Goal: Task Accomplishment & Management: Complete application form

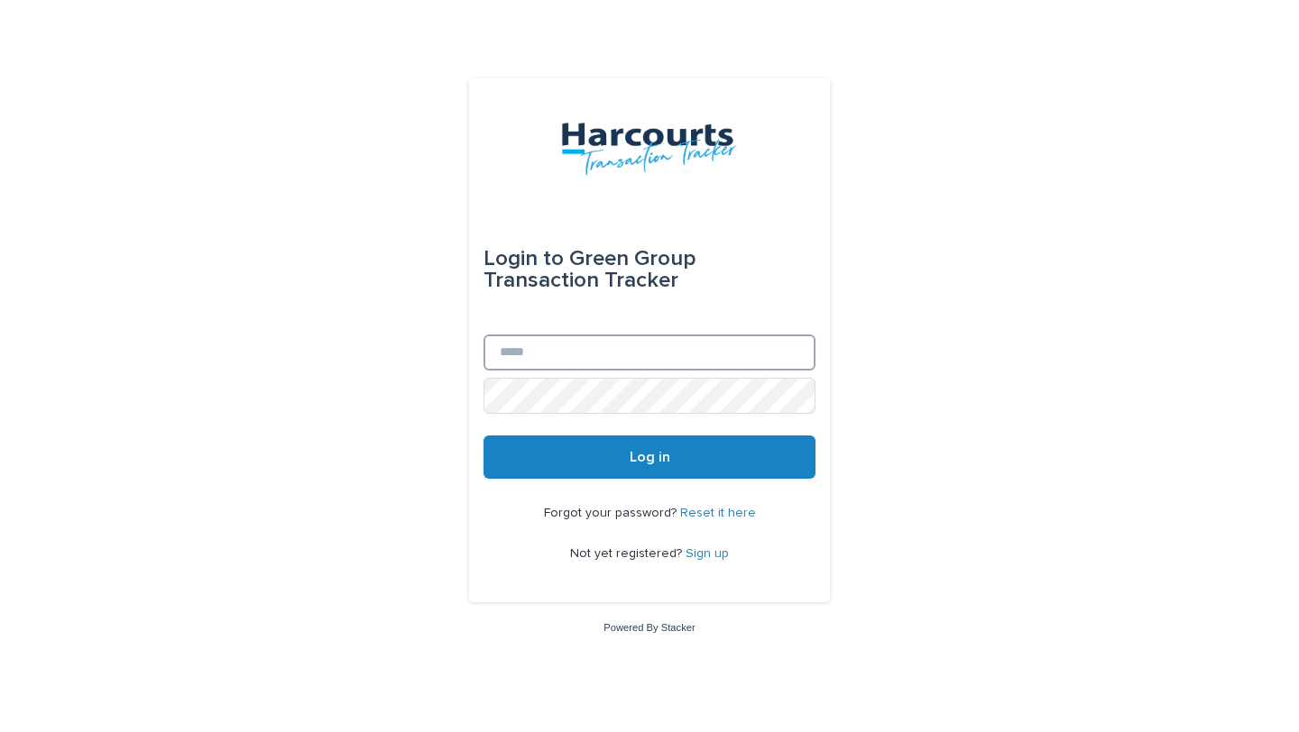
type input "**********"
click at [665, 459] on span "Log in" at bounding box center [649, 457] width 41 height 14
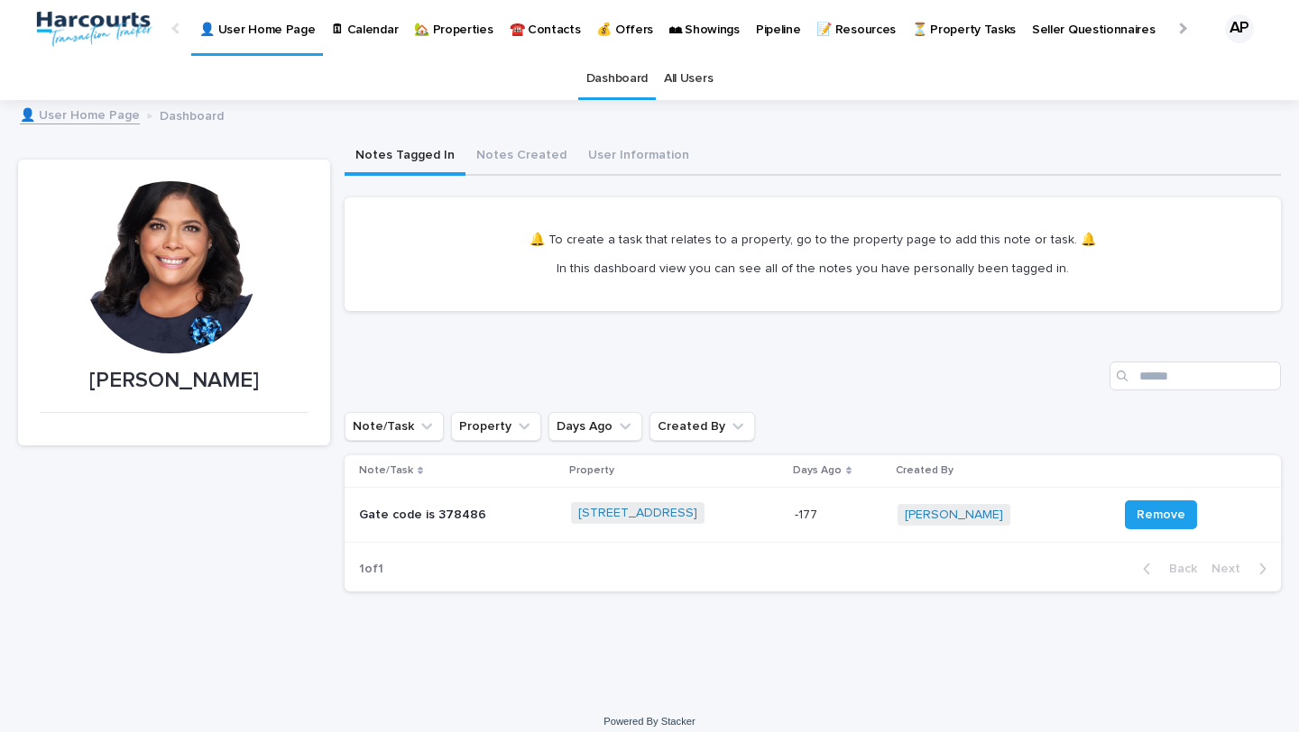
click at [448, 30] on p "🏡 Properties" at bounding box center [453, 19] width 78 height 38
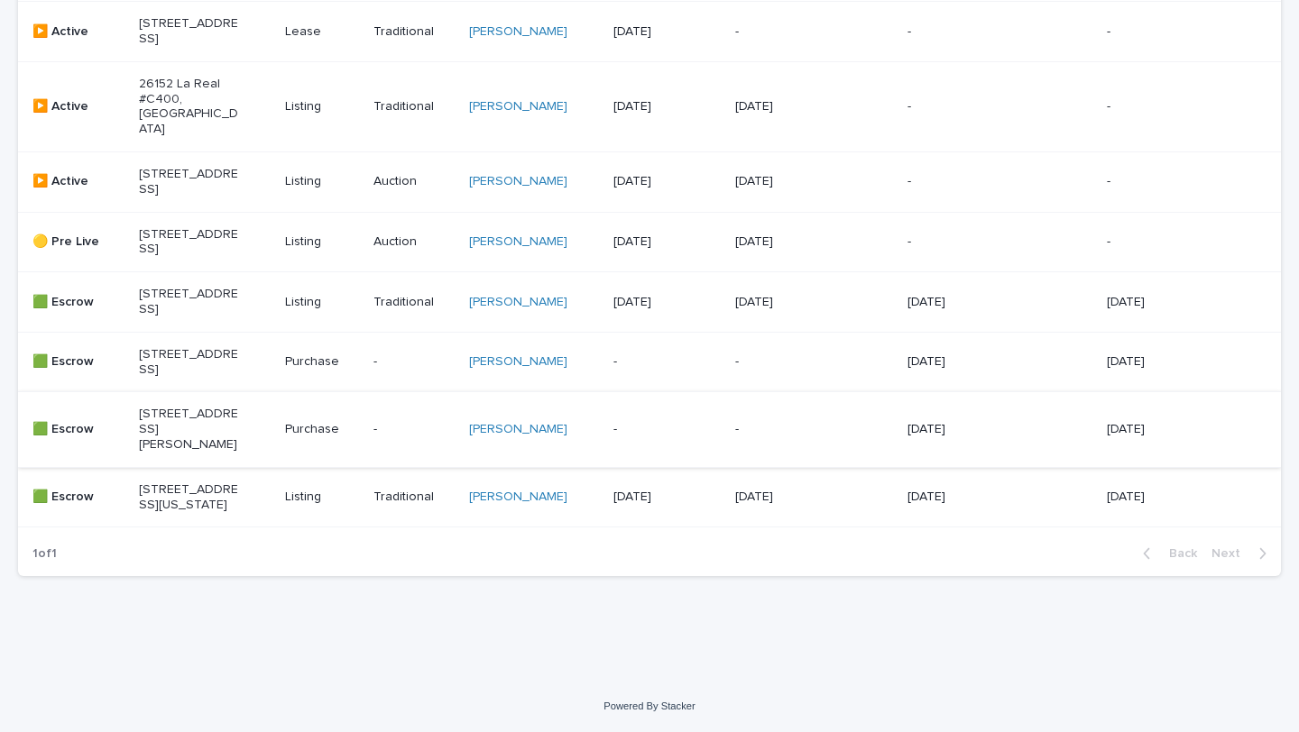
scroll to position [30, 0]
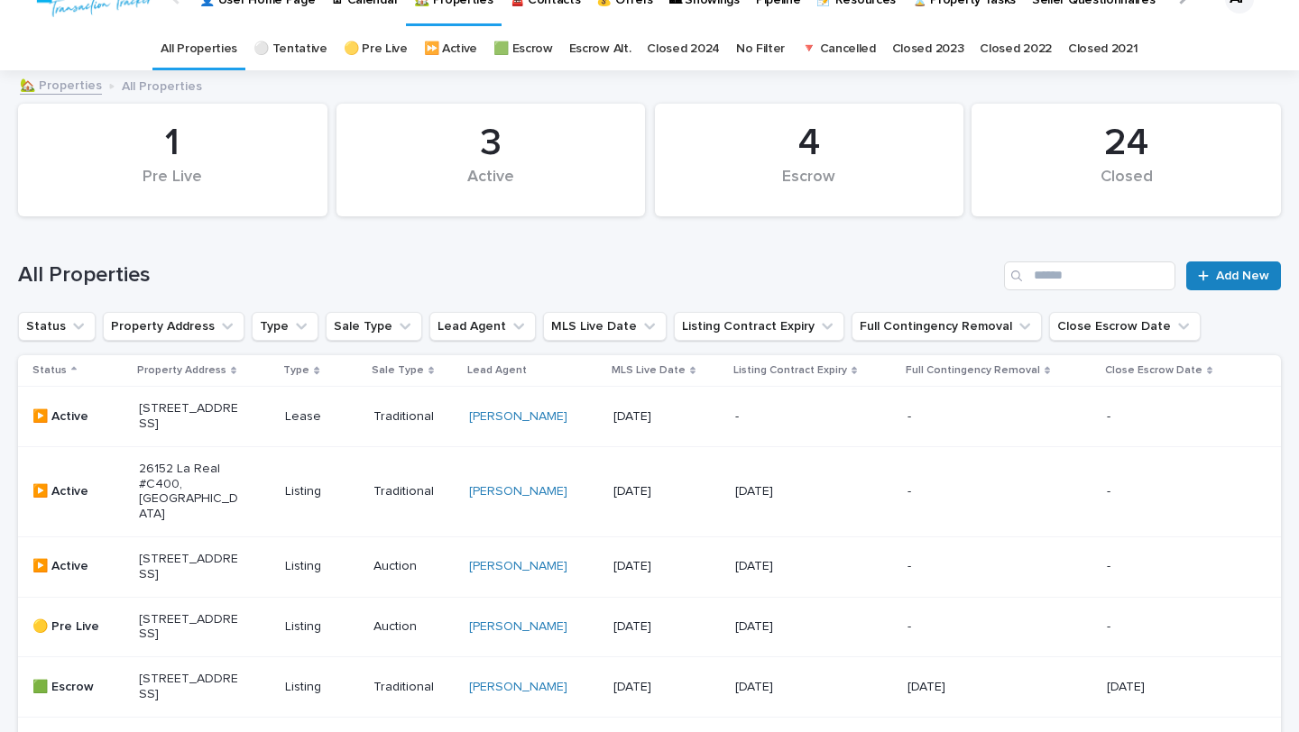
click at [1216, 272] on span "Add New" at bounding box center [1242, 276] width 53 height 13
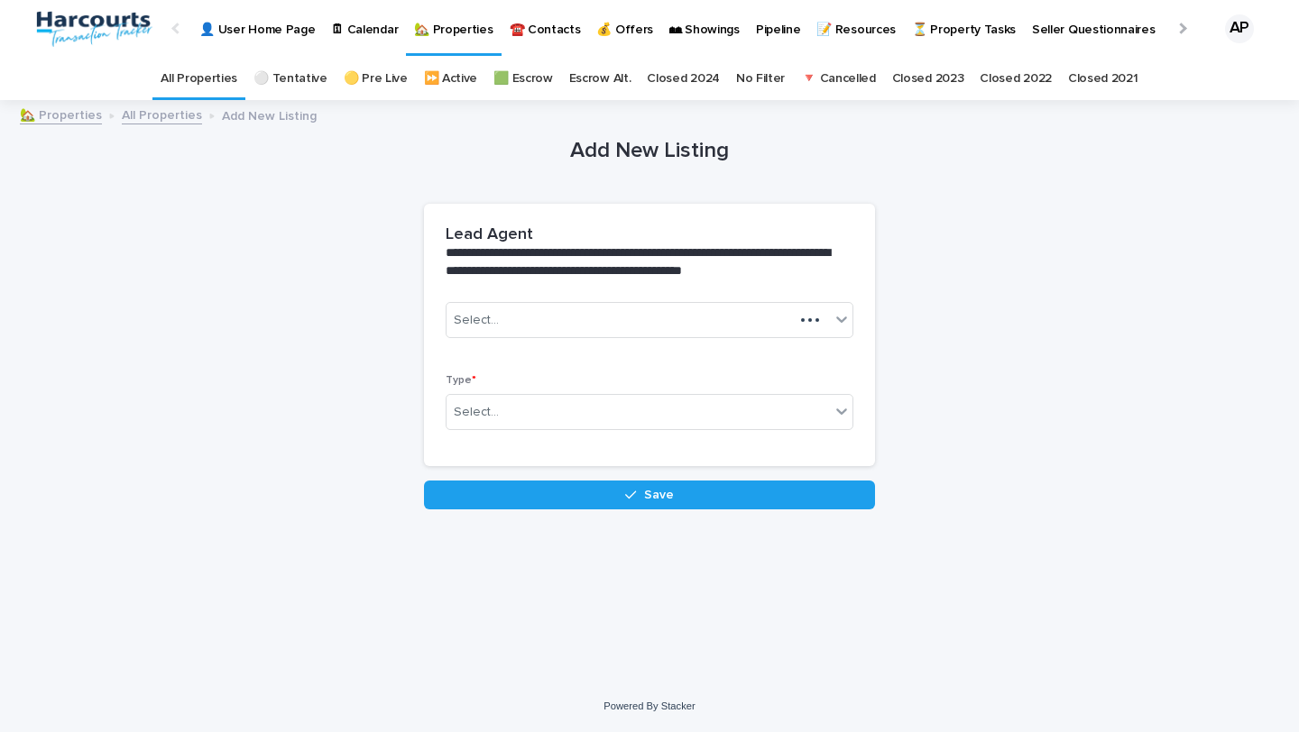
scroll to position [14, 0]
click at [799, 306] on div "Select..." at bounding box center [637, 321] width 383 height 30
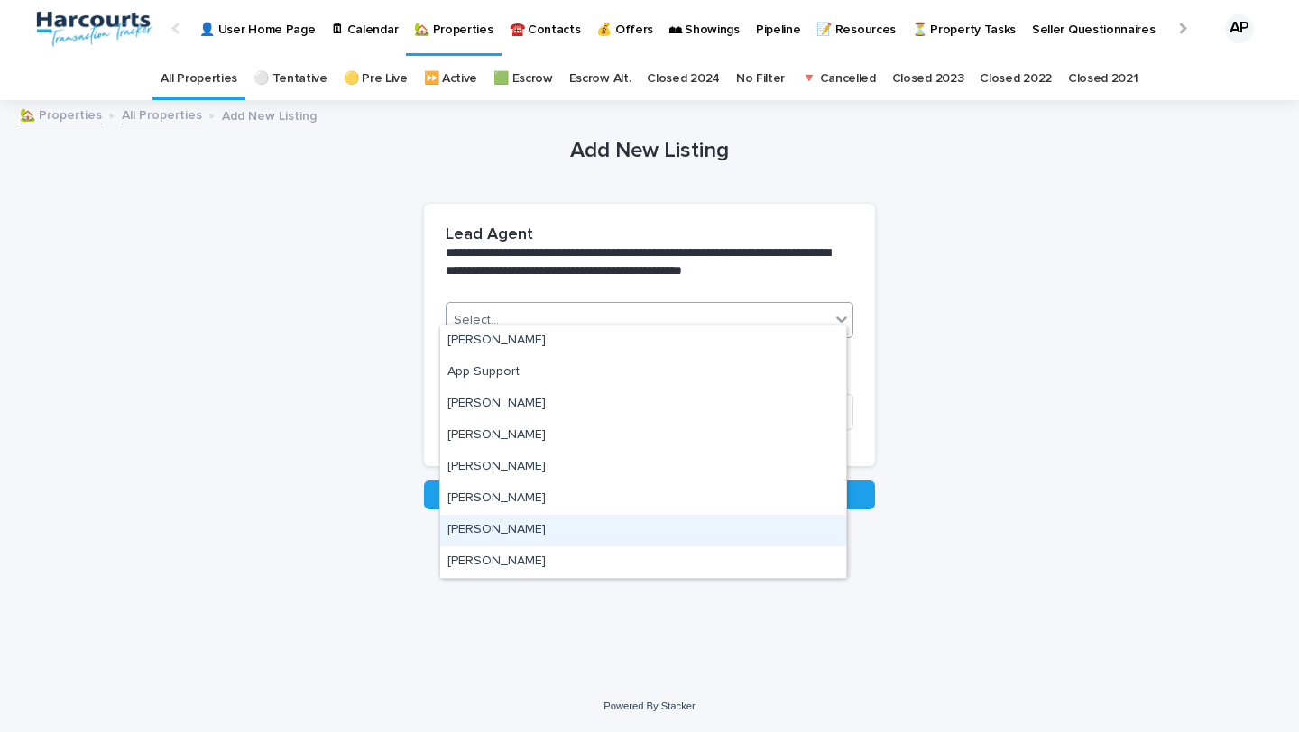
click at [722, 519] on div "[PERSON_NAME]" at bounding box center [643, 531] width 406 height 32
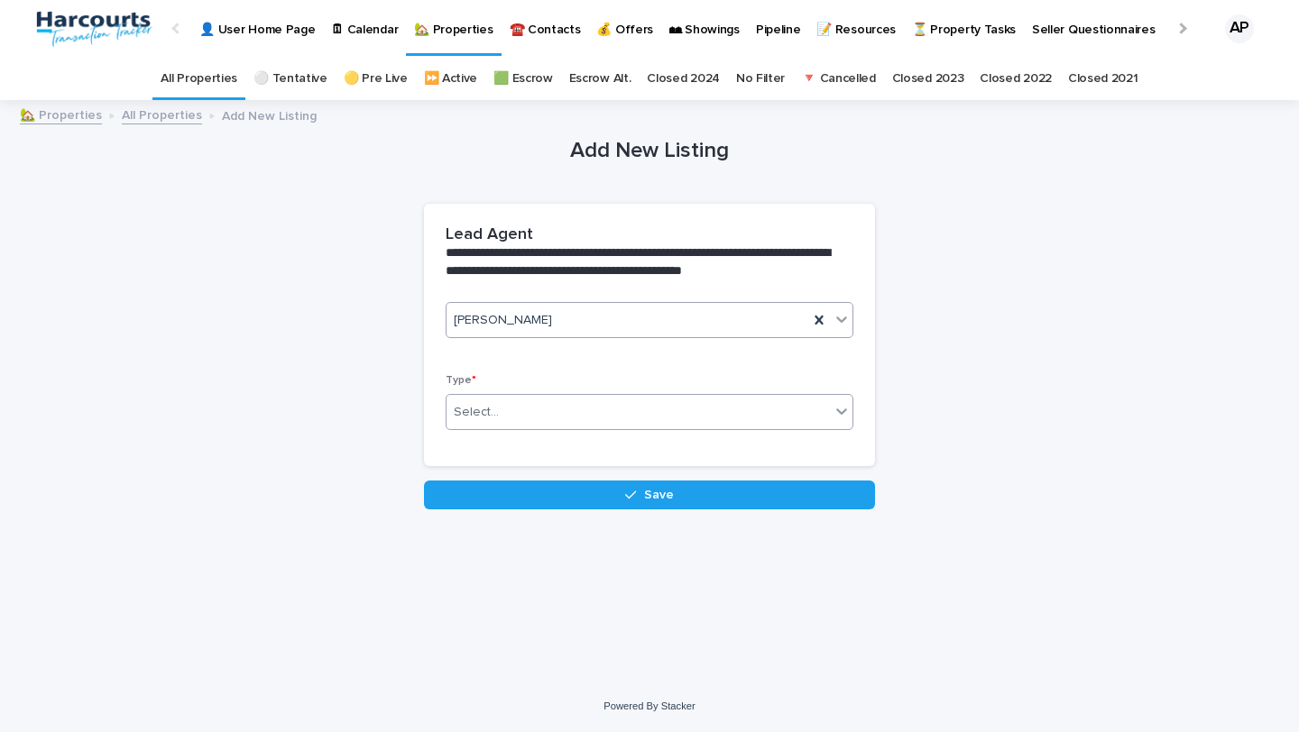
click at [748, 398] on div "Select..." at bounding box center [637, 413] width 383 height 30
click at [813, 401] on div "Select..." at bounding box center [637, 413] width 383 height 30
click at [803, 398] on div "Select..." at bounding box center [637, 413] width 383 height 30
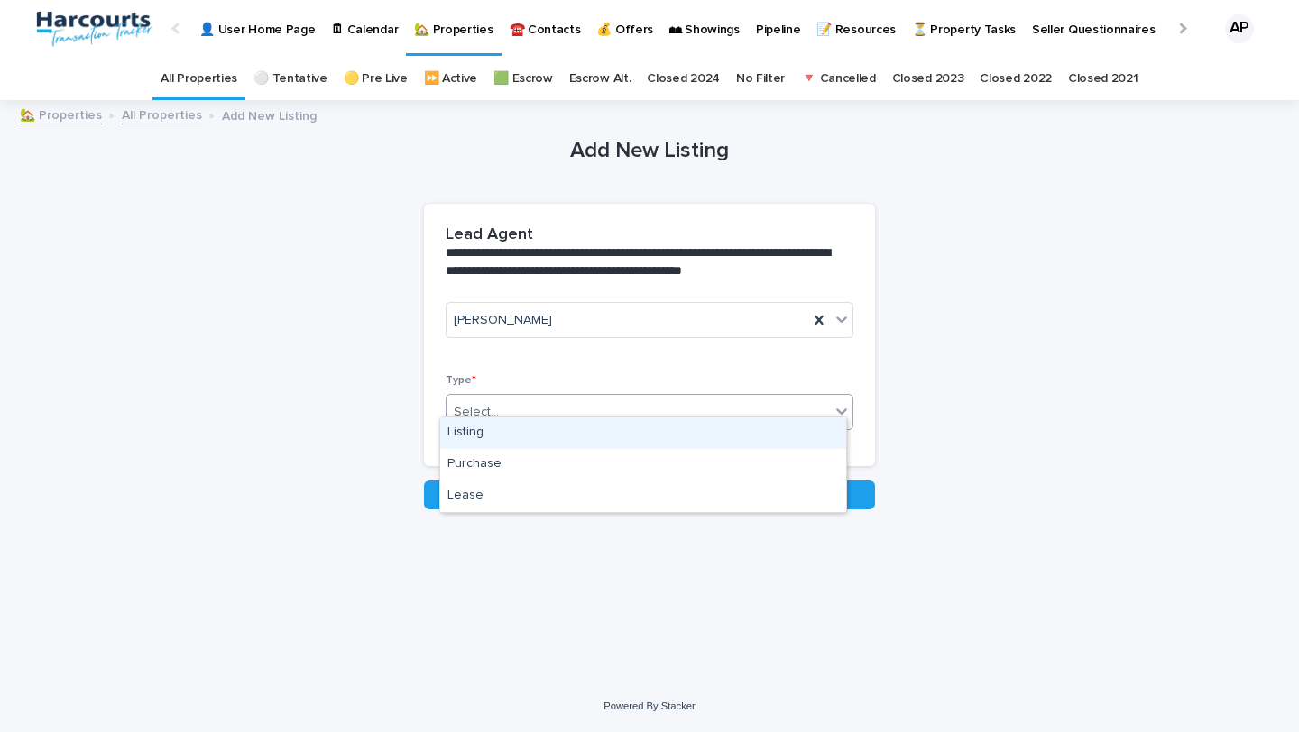
click at [733, 426] on div "Listing" at bounding box center [643, 434] width 406 height 32
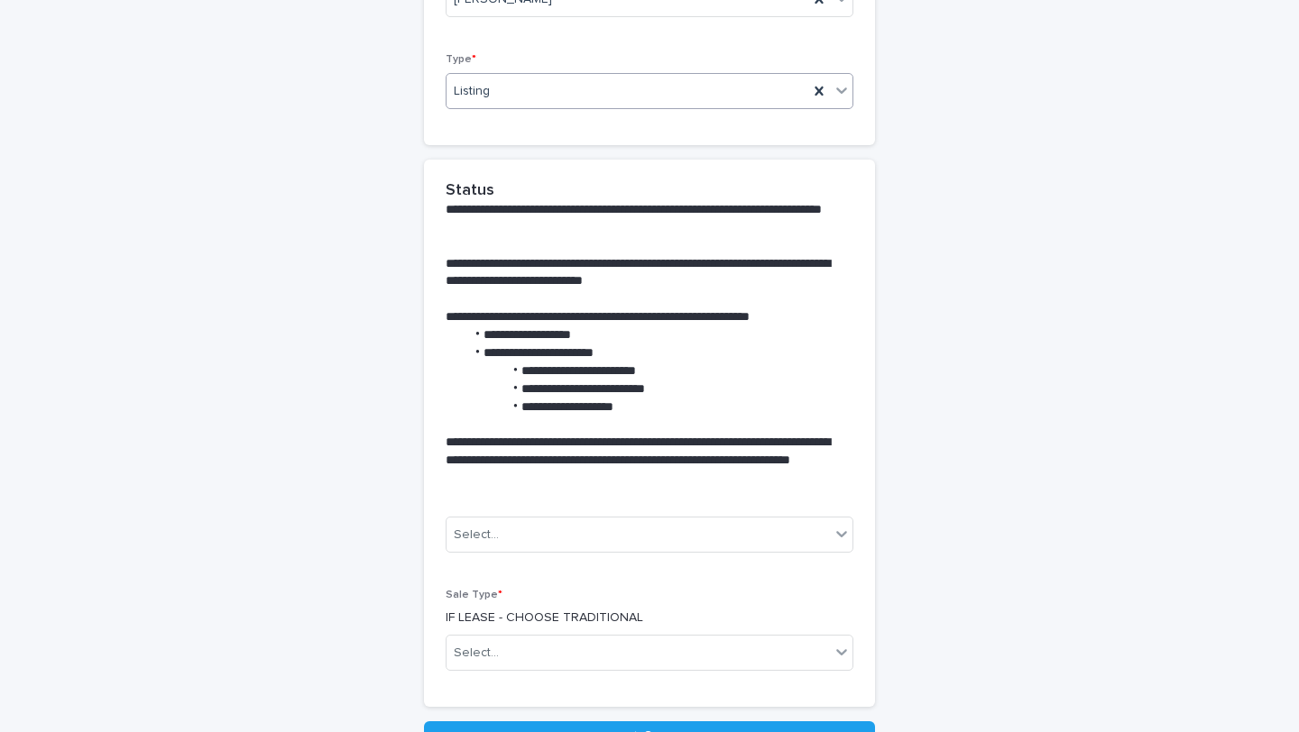
scroll to position [485, 0]
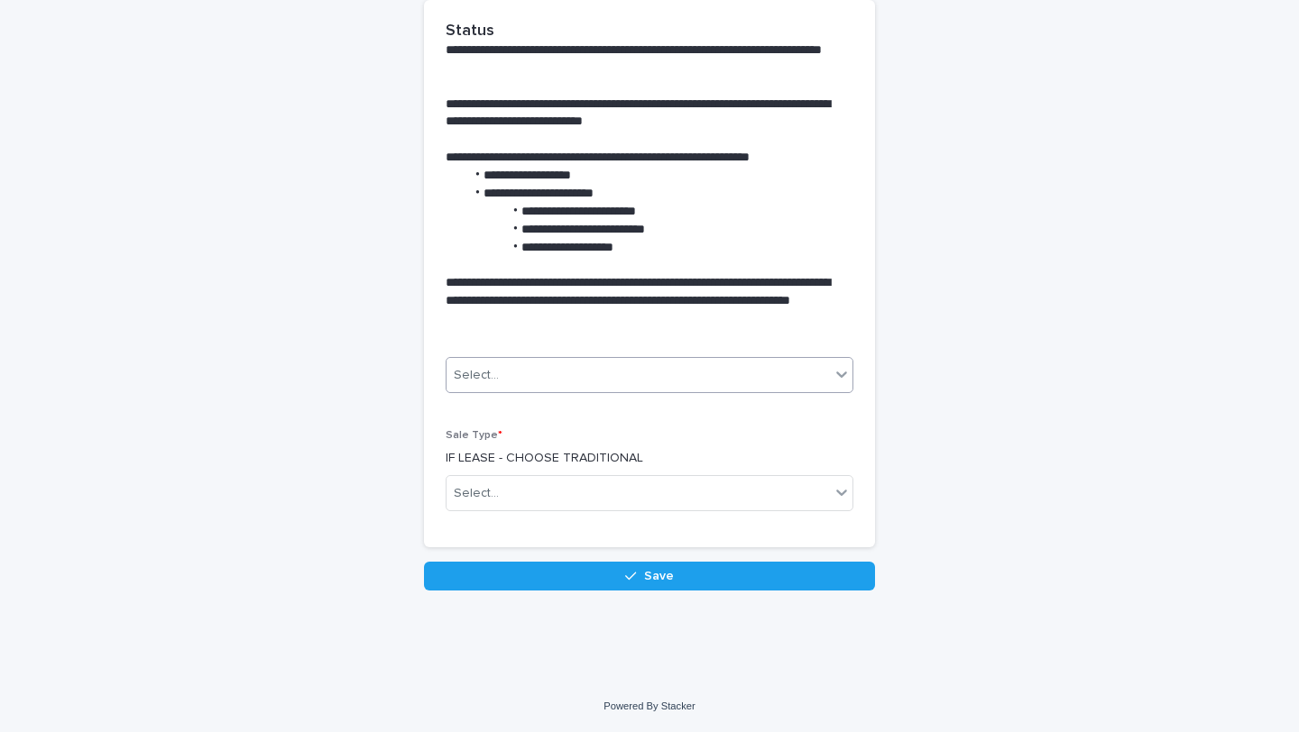
click at [742, 363] on div "Select..." at bounding box center [637, 376] width 383 height 30
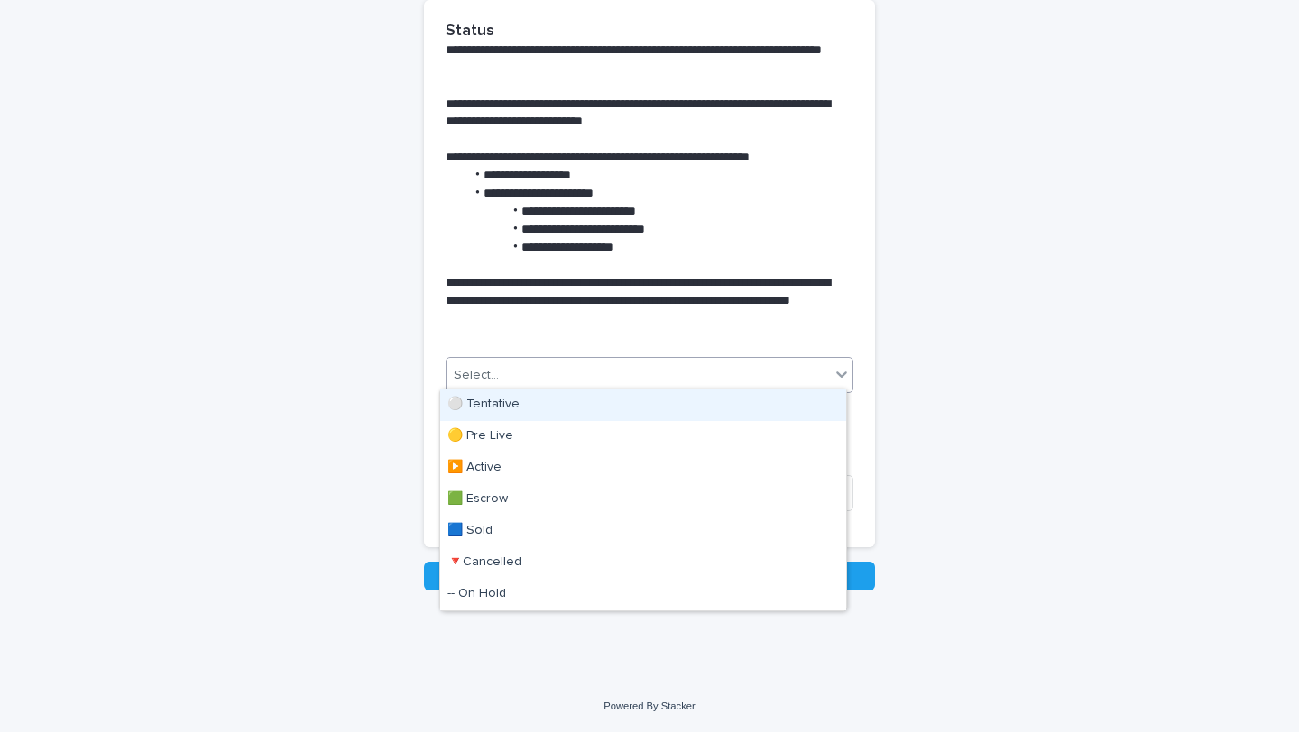
click at [717, 414] on div "⚪️ Tentative" at bounding box center [643, 406] width 406 height 32
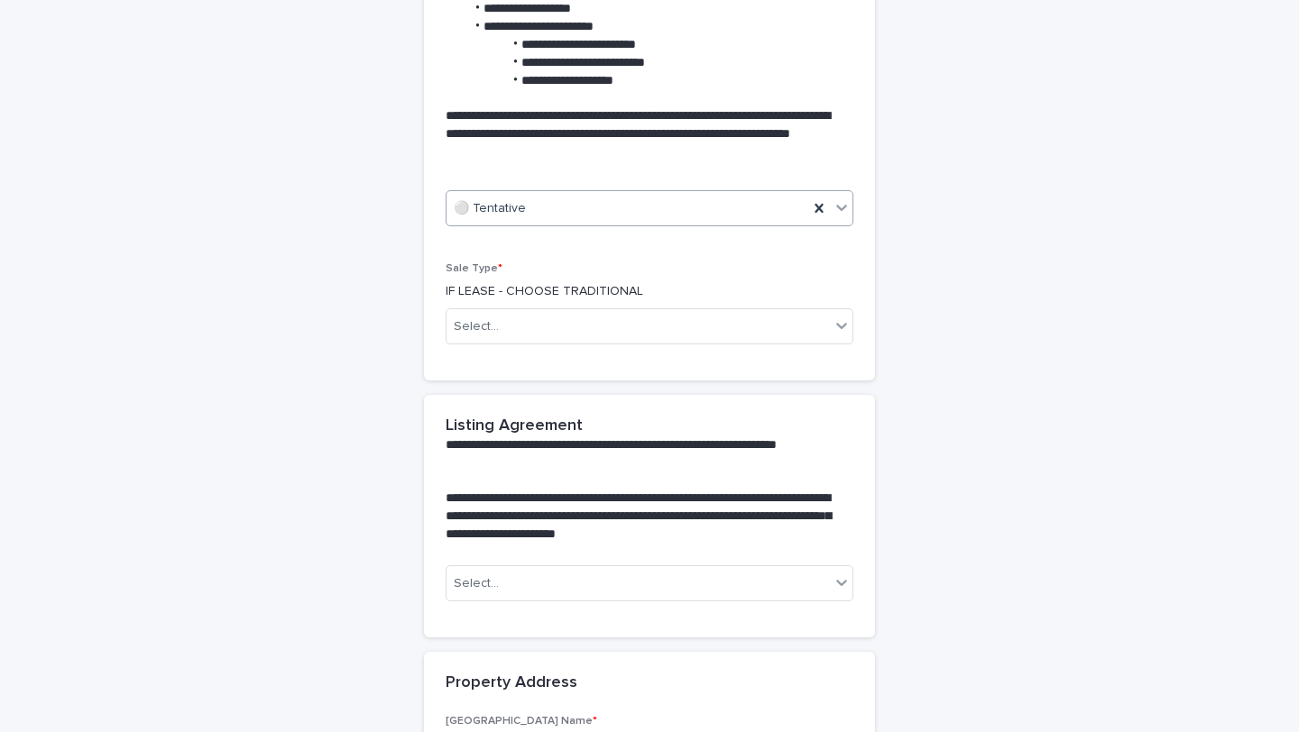
scroll to position [710, 0]
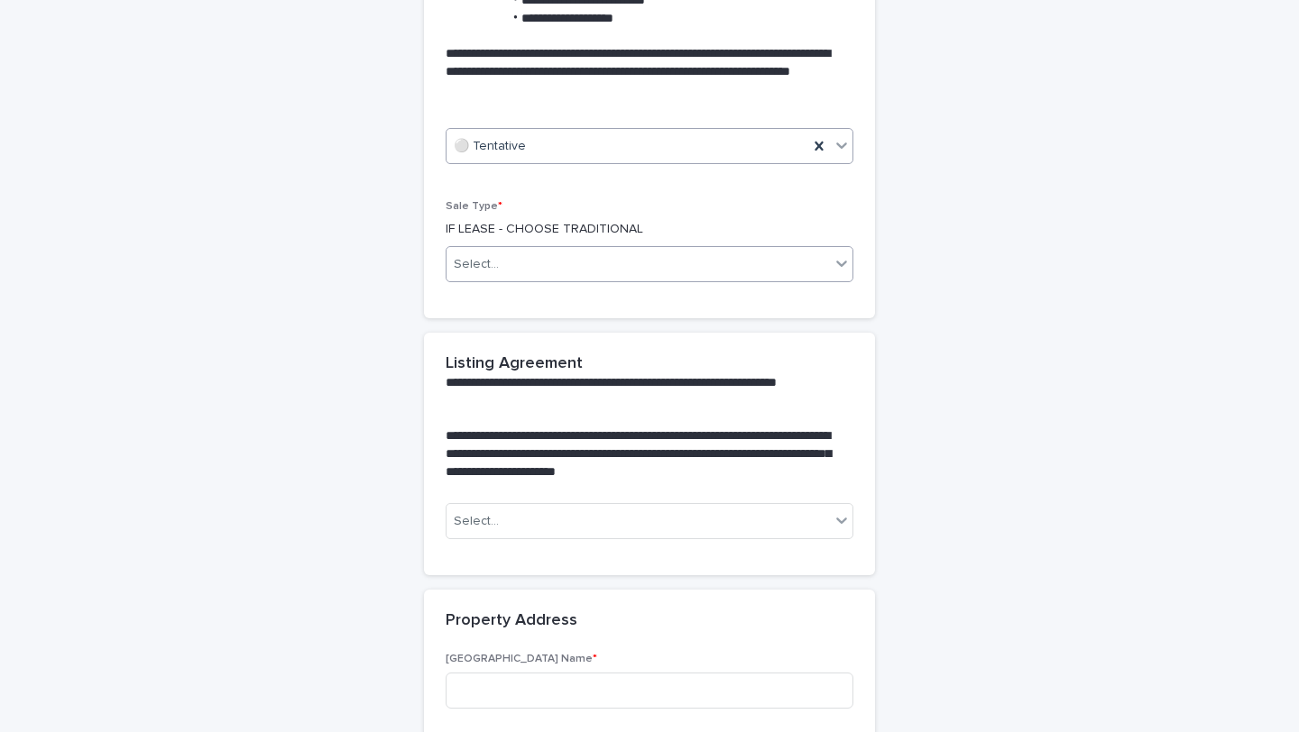
click at [629, 270] on div "Select..." at bounding box center [637, 265] width 383 height 30
click at [625, 318] on div "Traditional" at bounding box center [643, 331] width 406 height 32
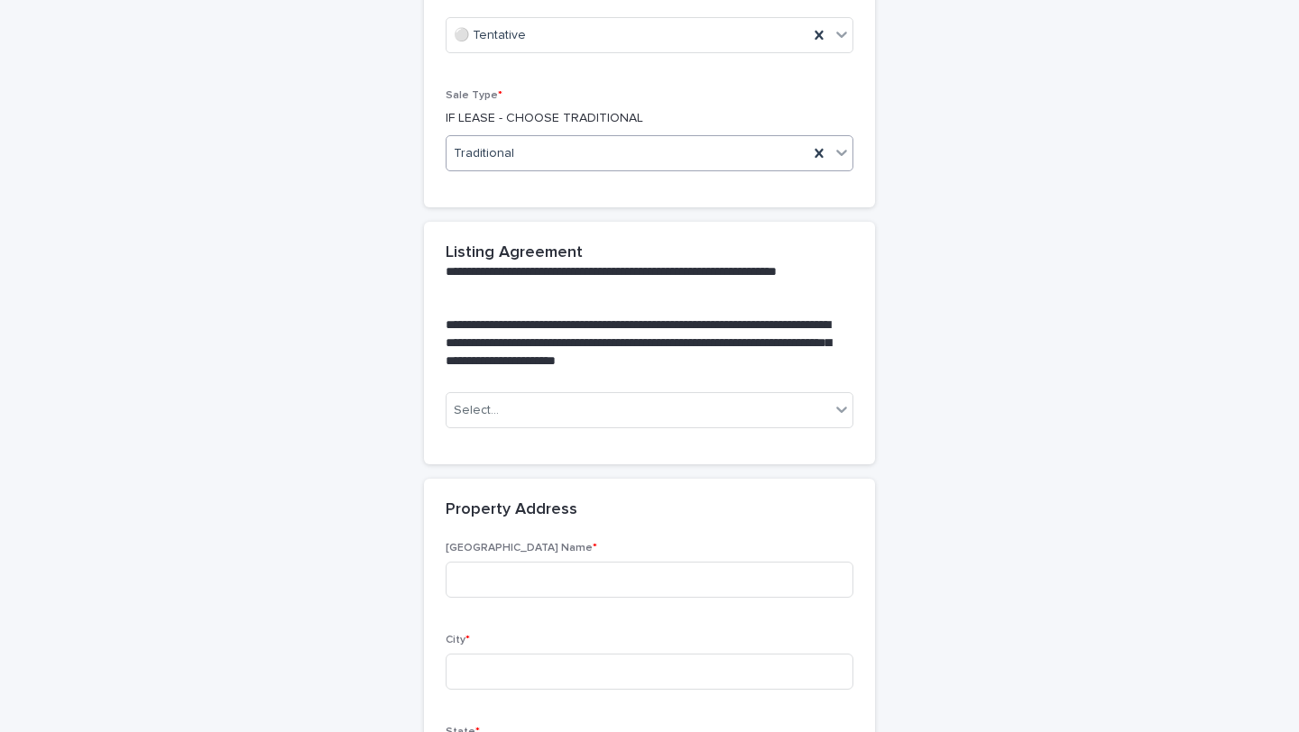
scroll to position [822, 0]
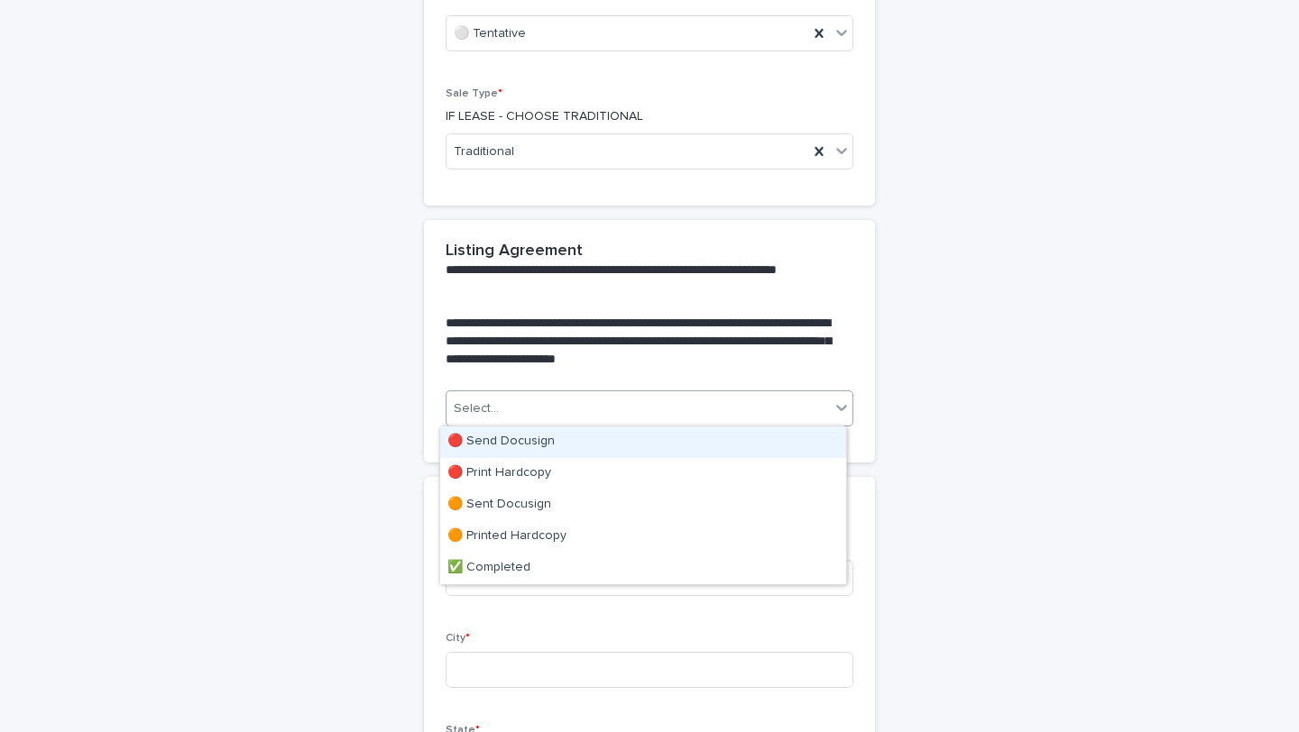
click at [647, 401] on div "Select..." at bounding box center [637, 409] width 383 height 30
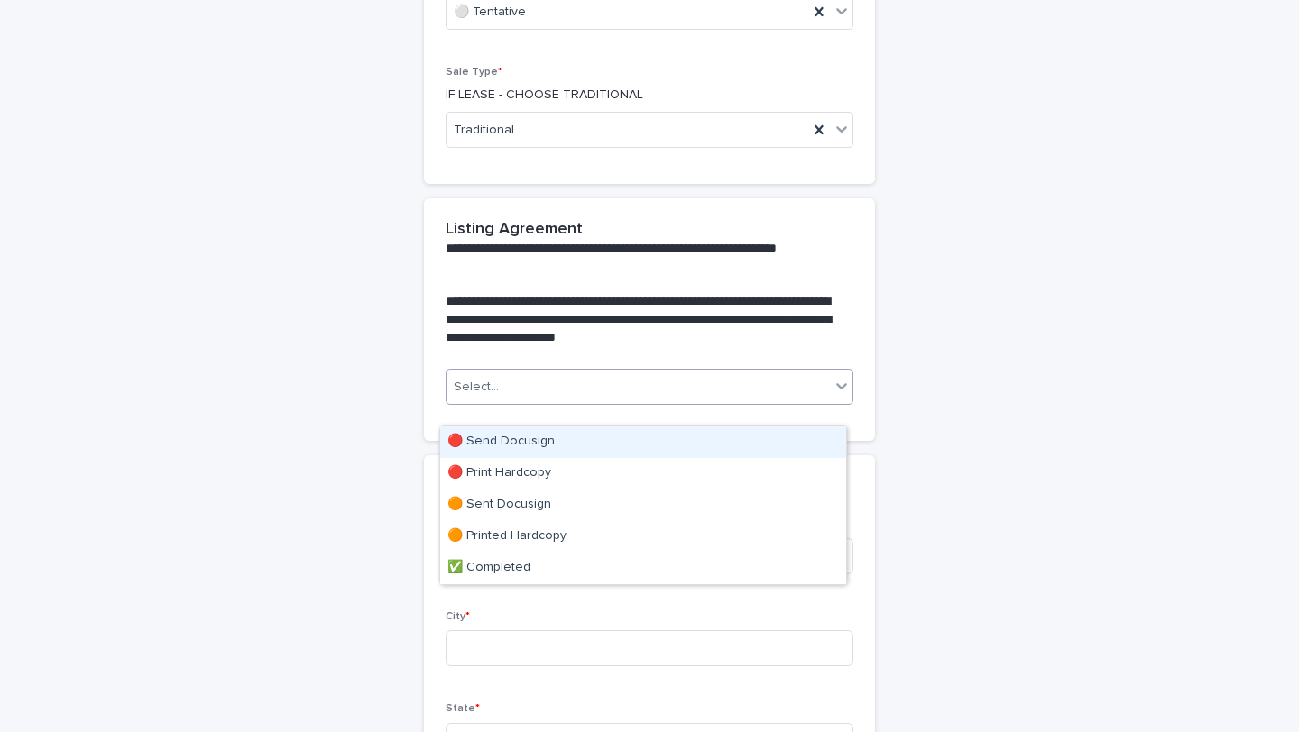
scroll to position [845, 0]
click at [623, 444] on div "🔴 Send Docusign" at bounding box center [643, 443] width 406 height 32
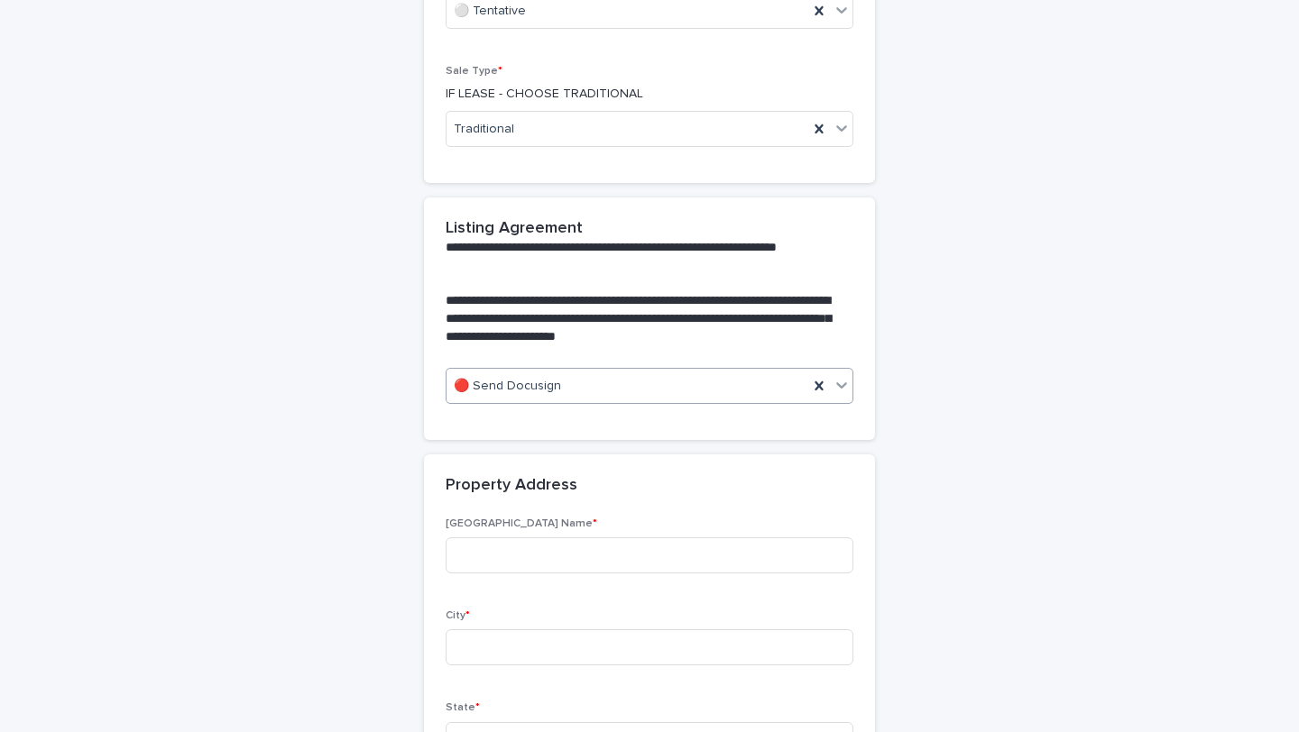
scroll to position [968, 0]
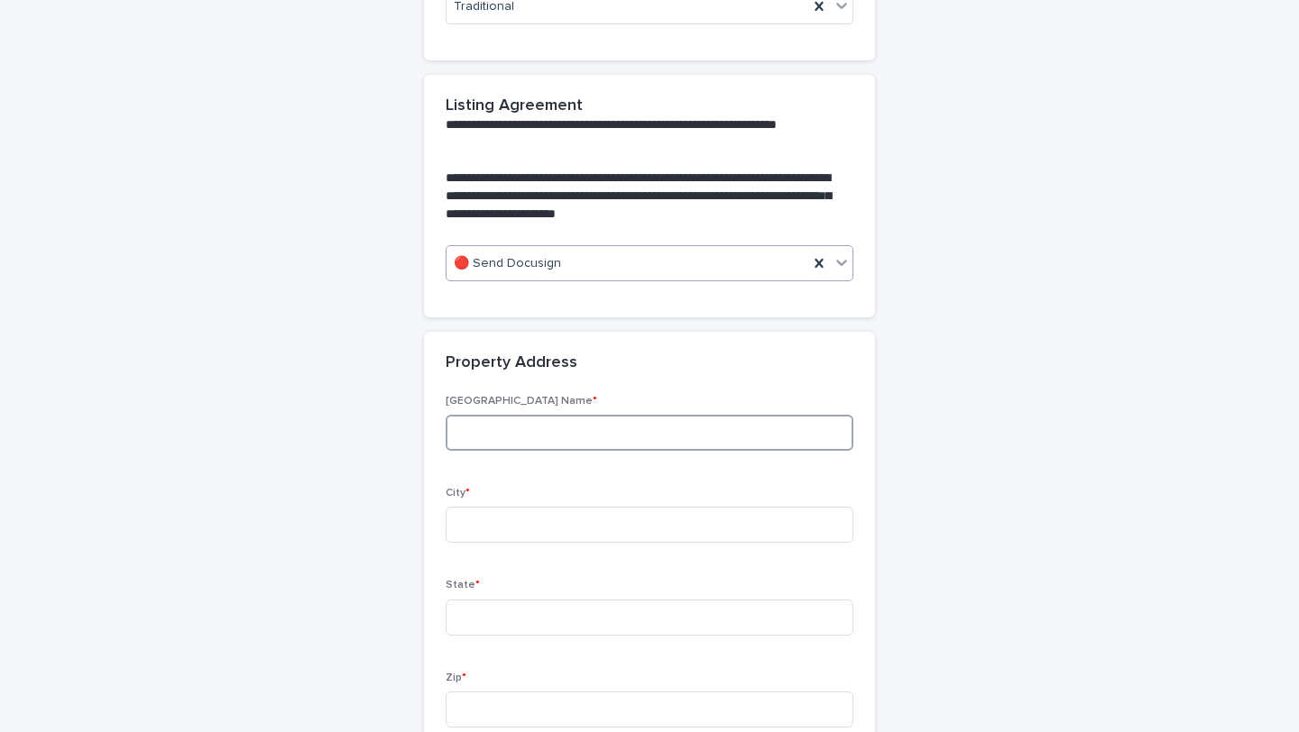
click at [648, 445] on input at bounding box center [650, 433] width 408 height 36
click at [814, 264] on icon at bounding box center [818, 263] width 8 height 9
click at [836, 262] on icon at bounding box center [841, 263] width 11 height 6
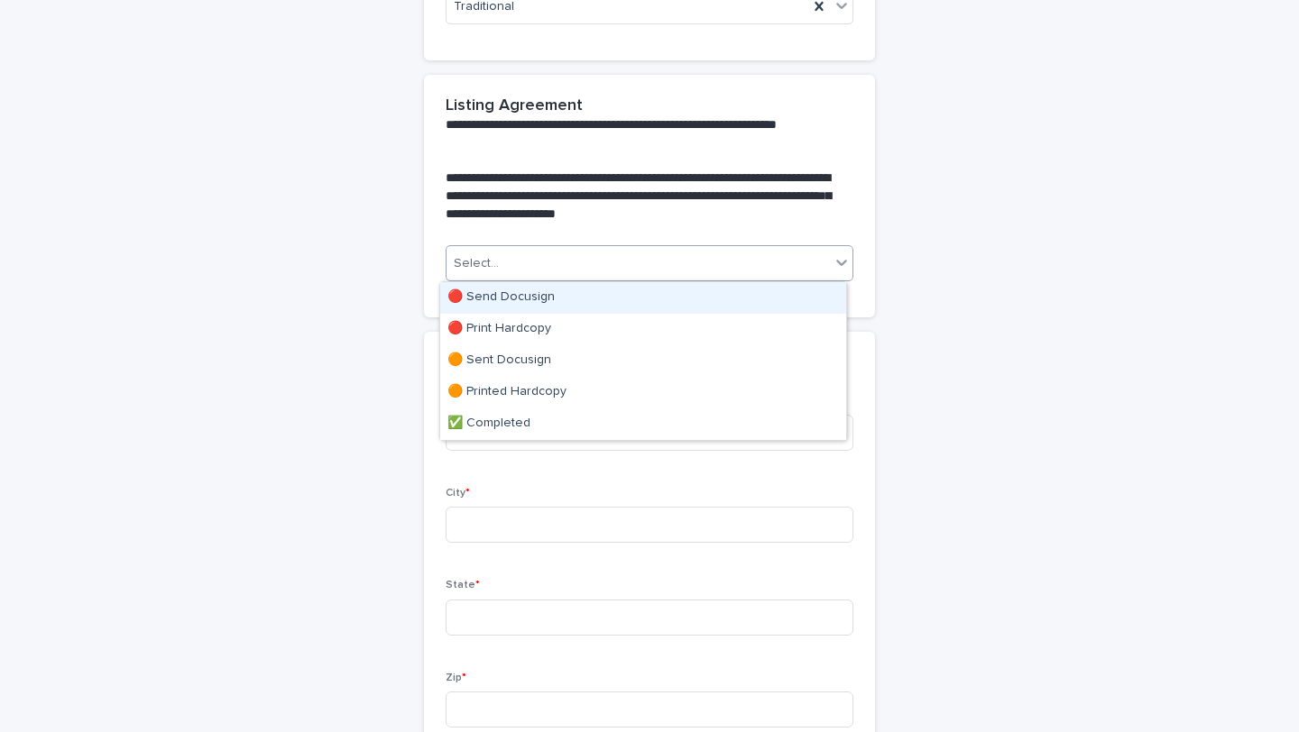
click at [750, 291] on div "🔴 Send Docusign" at bounding box center [643, 298] width 406 height 32
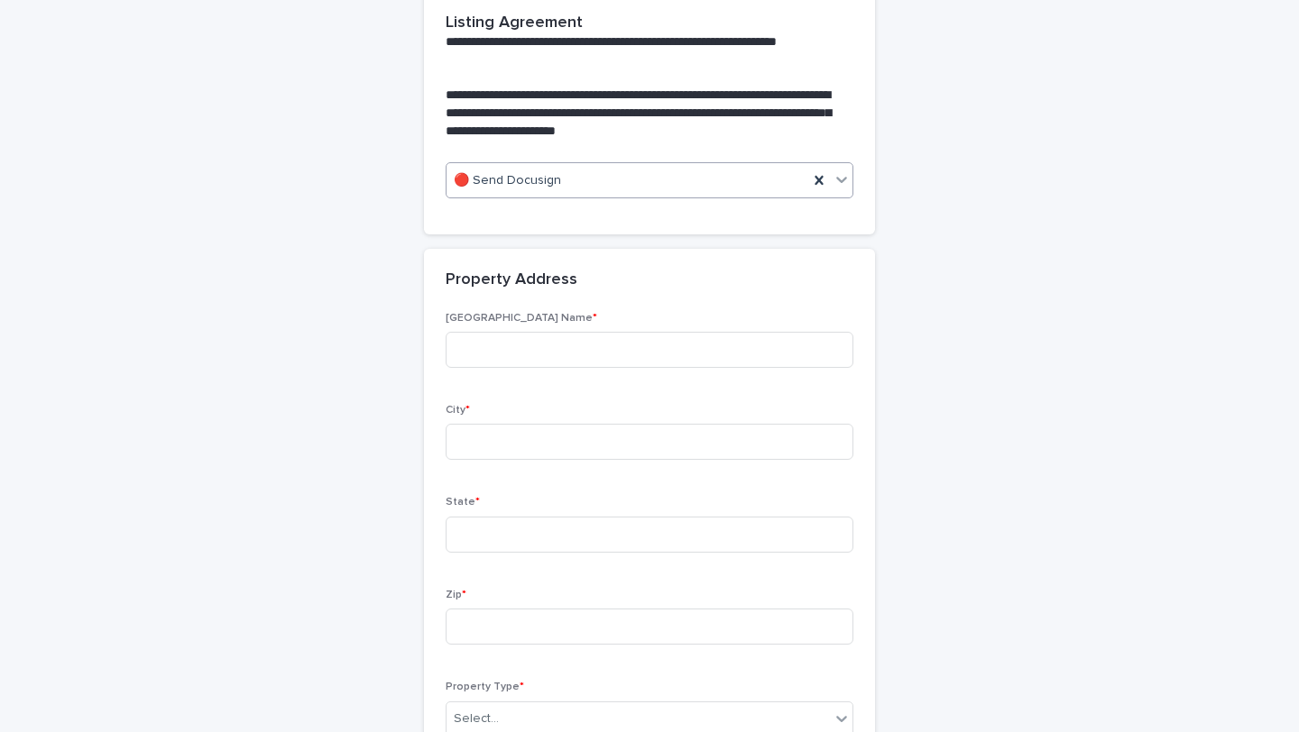
scroll to position [1144, 0]
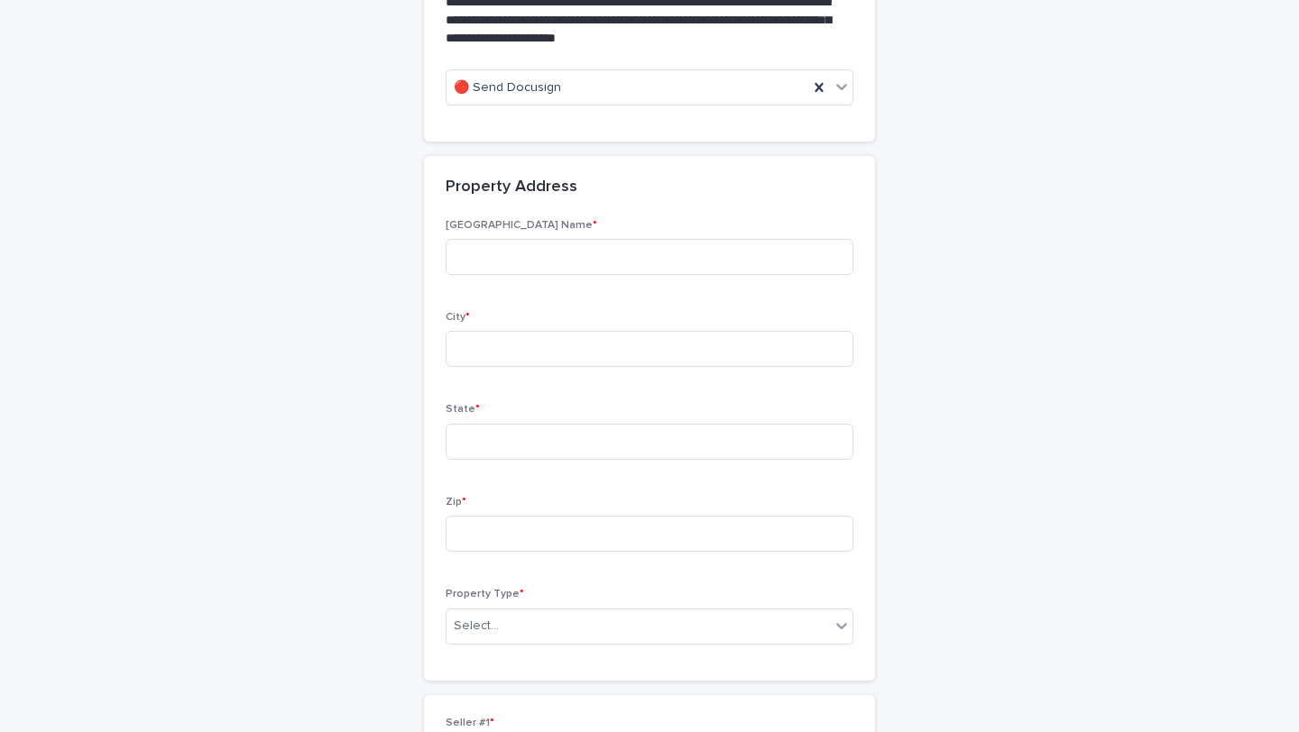
click at [686, 289] on div "[GEOGRAPHIC_DATA] Name * City * State * Zip * Property Type * Select..." at bounding box center [650, 439] width 408 height 440
click at [678, 277] on div "[GEOGRAPHIC_DATA] Name *" at bounding box center [650, 254] width 408 height 70
click at [610, 263] on input at bounding box center [650, 257] width 408 height 36
type input "**********"
click at [601, 349] on input at bounding box center [650, 349] width 408 height 36
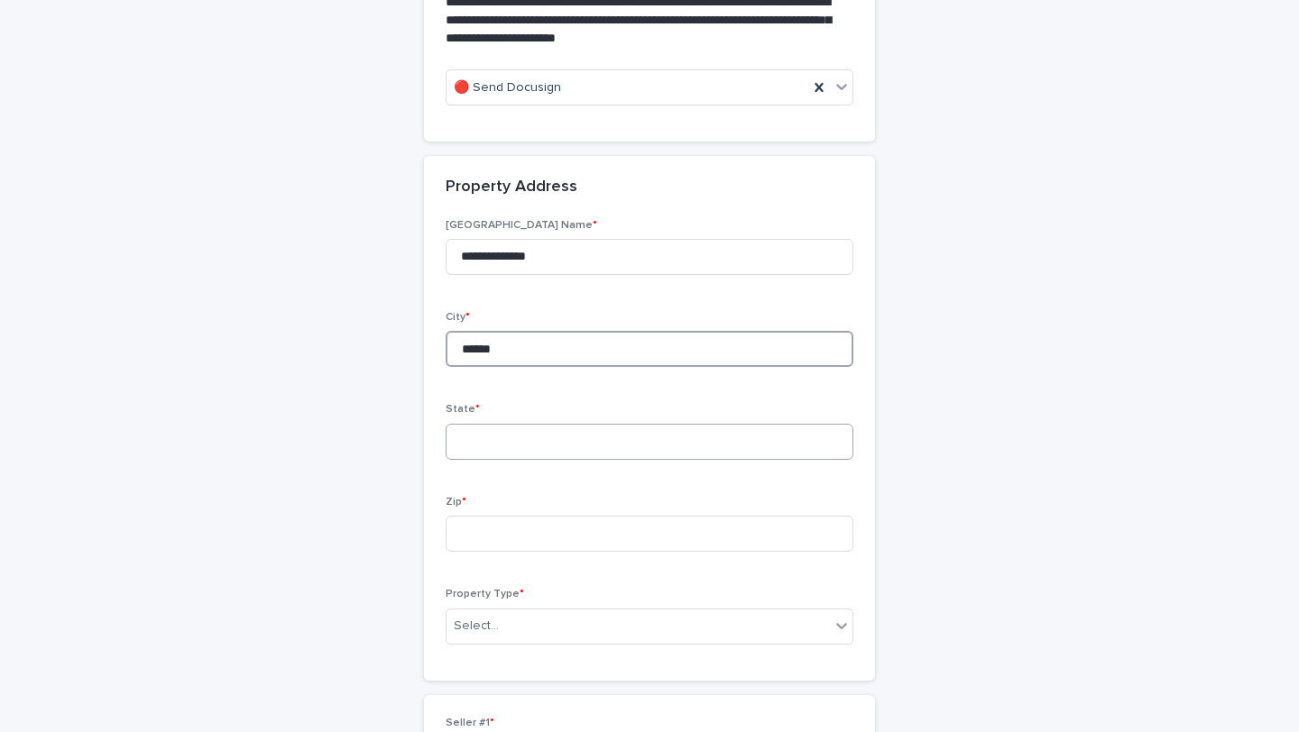
type input "******"
click at [601, 432] on input at bounding box center [650, 442] width 408 height 36
type input "**"
click at [588, 538] on input at bounding box center [650, 534] width 408 height 36
type input "*****"
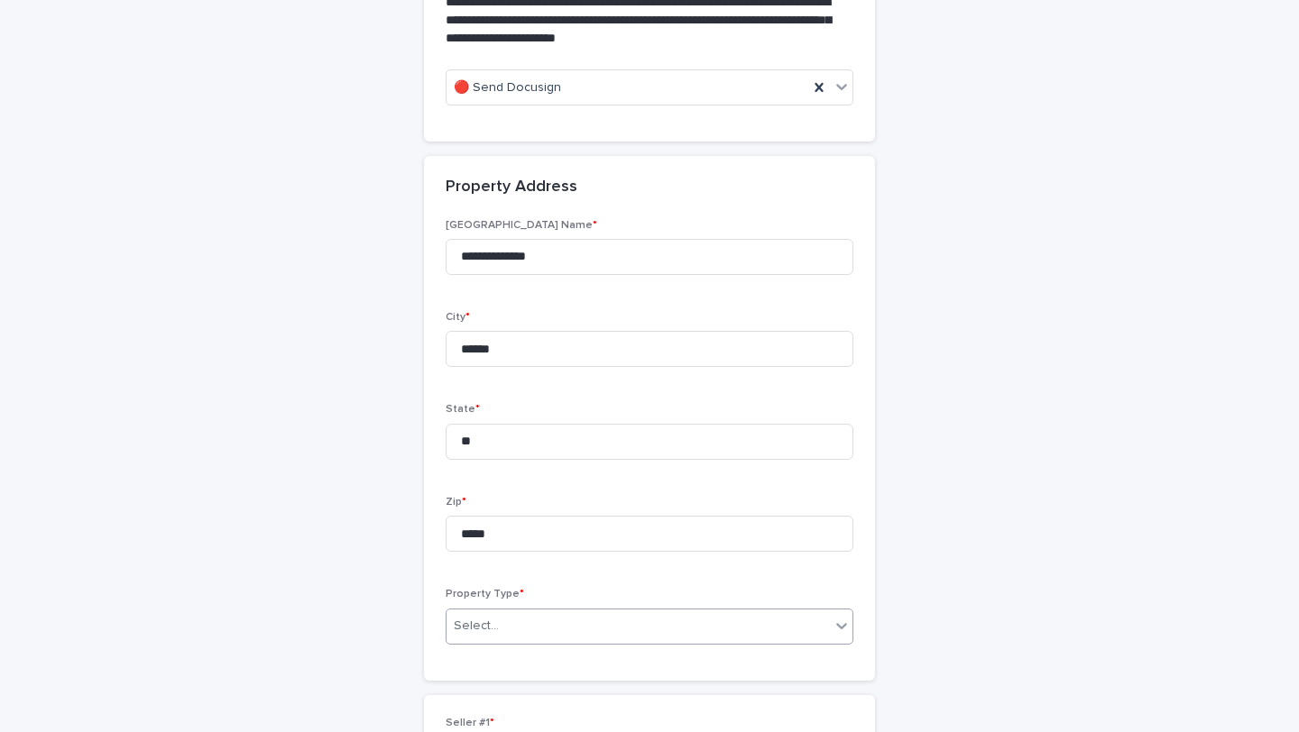
click at [764, 639] on div "Select..." at bounding box center [637, 626] width 383 height 30
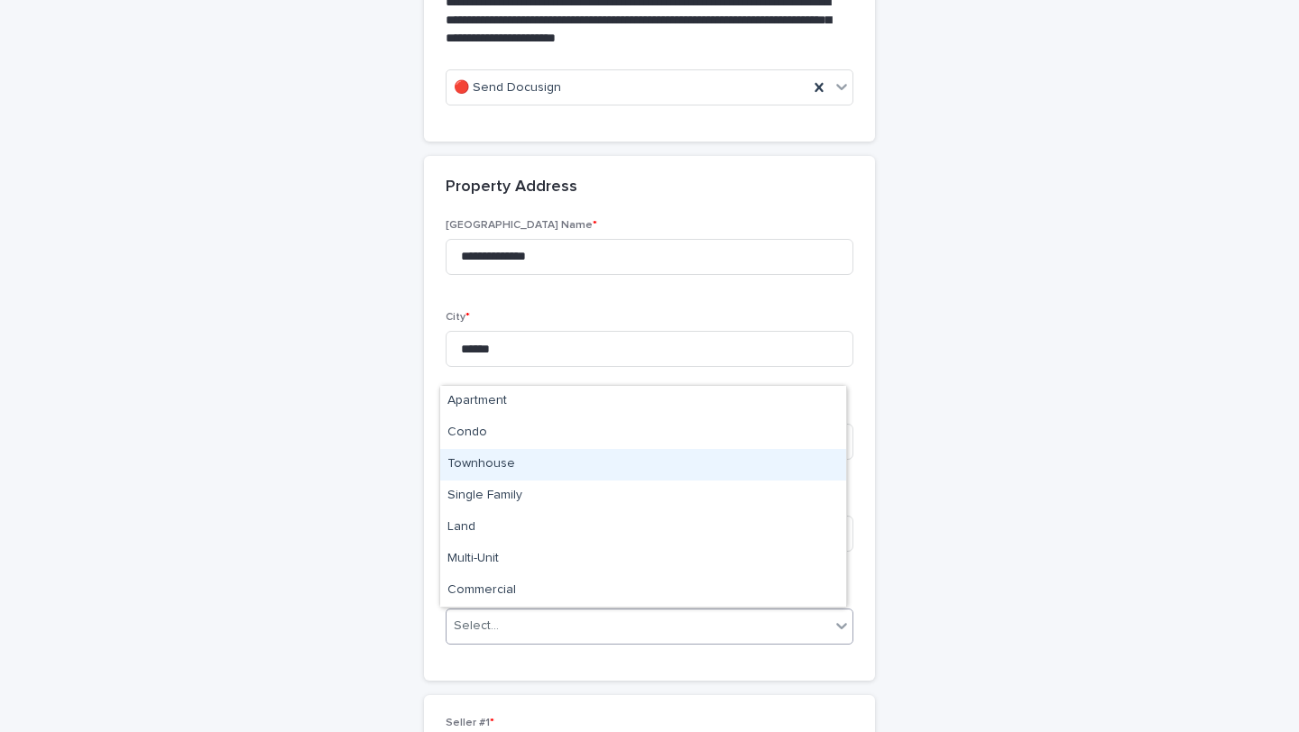
click at [363, 480] on div "**********" at bounding box center [649, 616] width 1263 height 3317
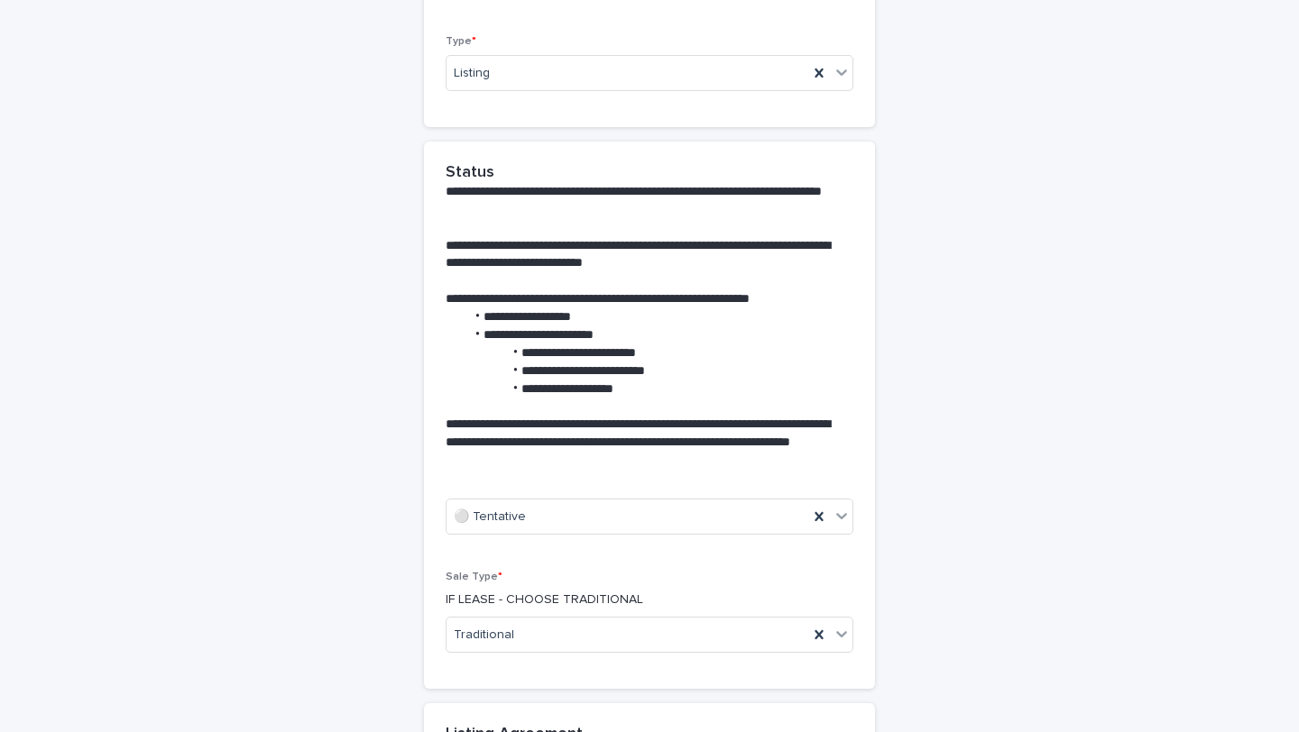
scroll to position [356, 0]
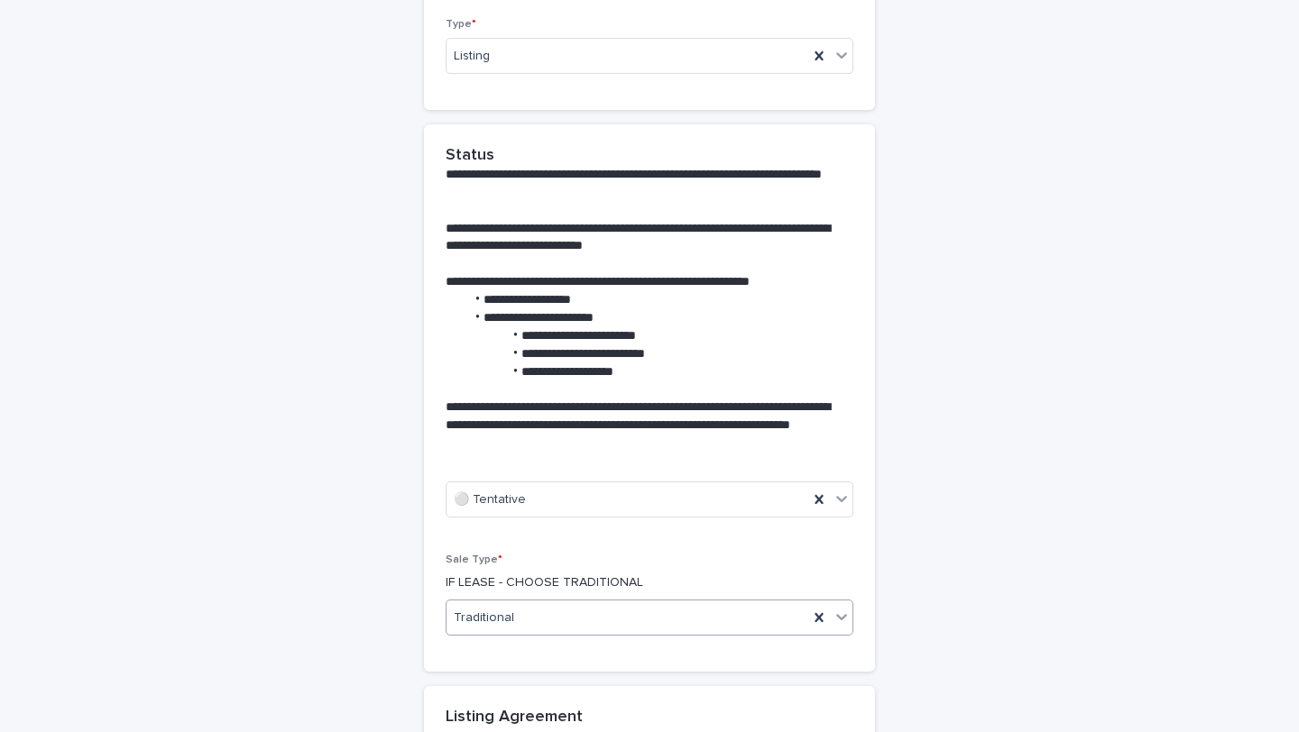
click at [556, 604] on div "Traditional" at bounding box center [627, 618] width 362 height 30
click at [547, 648] on div "Auction" at bounding box center [643, 653] width 406 height 32
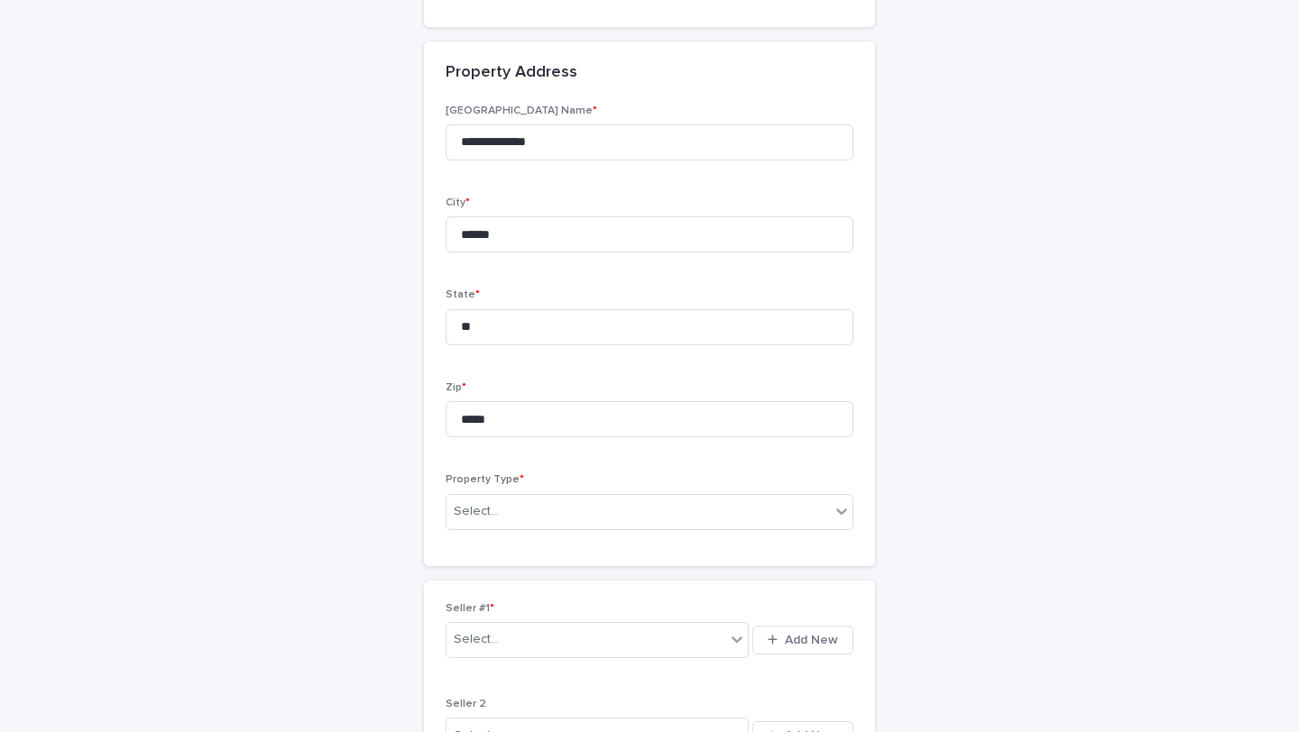
scroll to position [1599, 0]
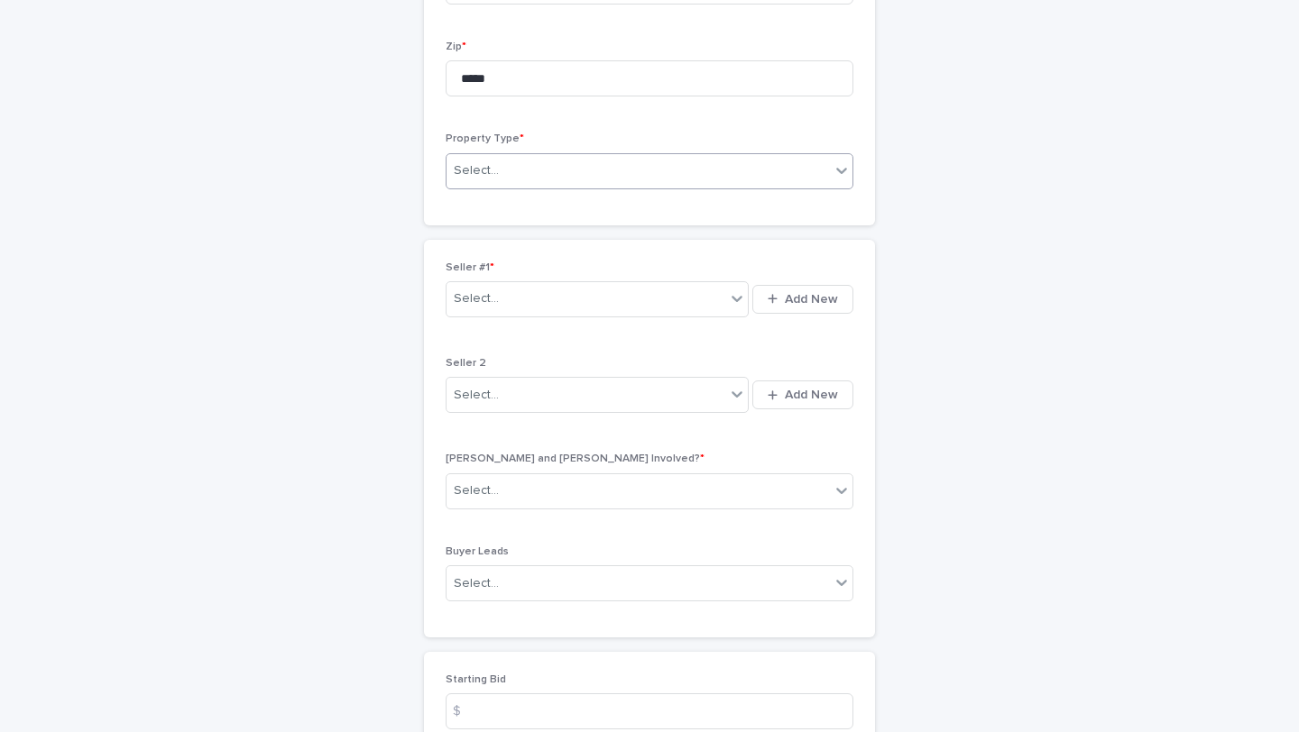
click at [598, 175] on div "Select..." at bounding box center [637, 171] width 383 height 30
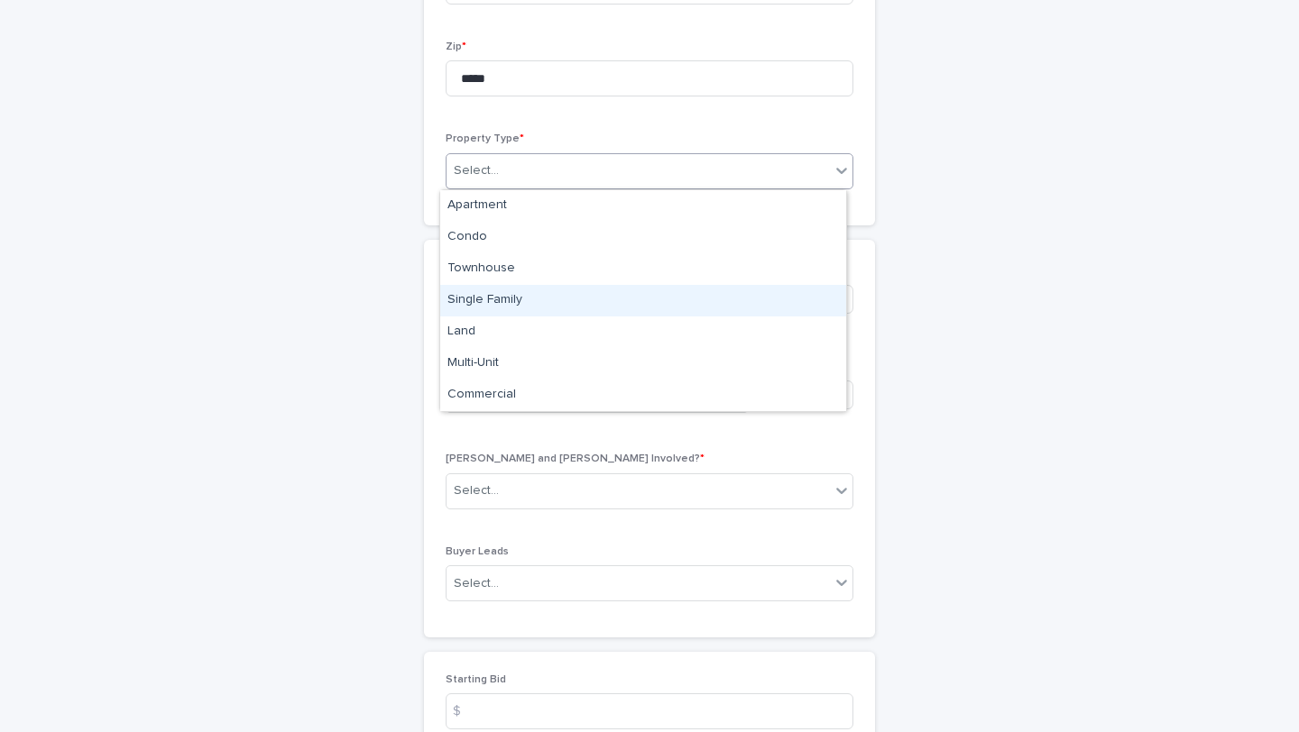
click at [597, 300] on div "Single Family" at bounding box center [643, 301] width 406 height 32
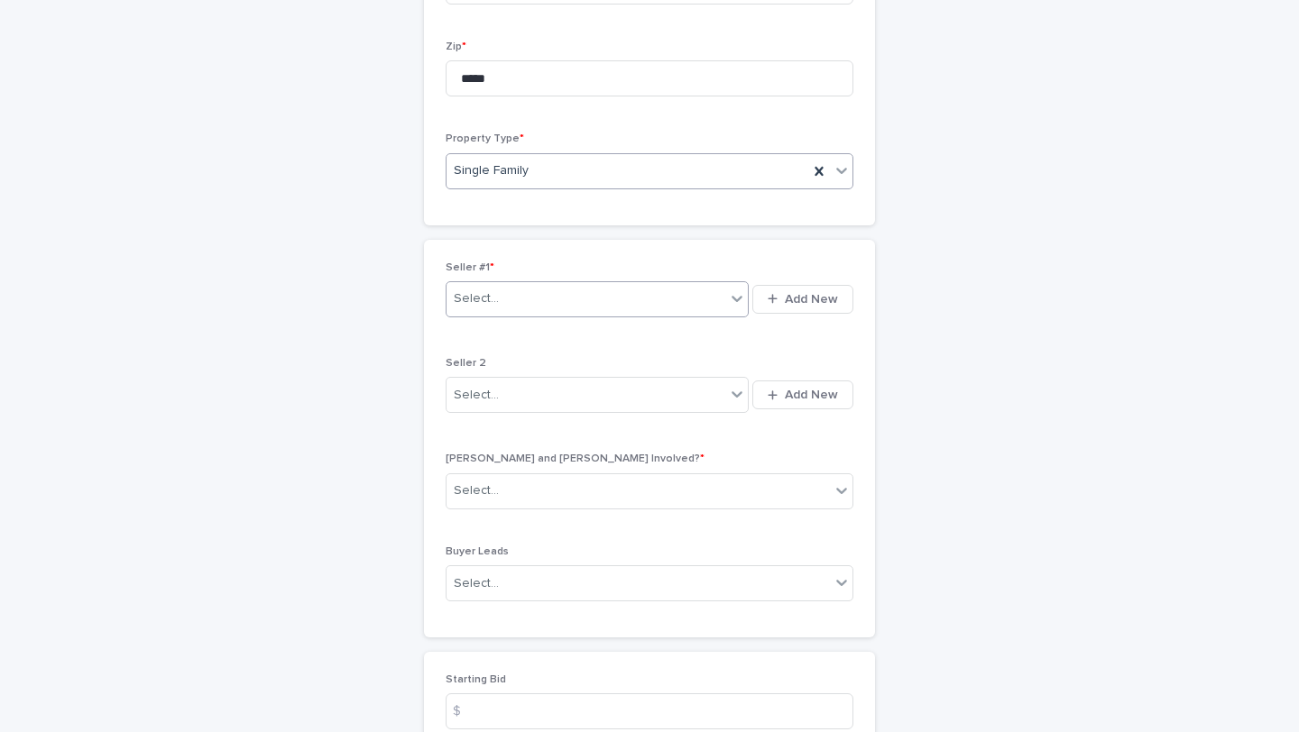
click at [572, 308] on div "Select..." at bounding box center [585, 299] width 279 height 30
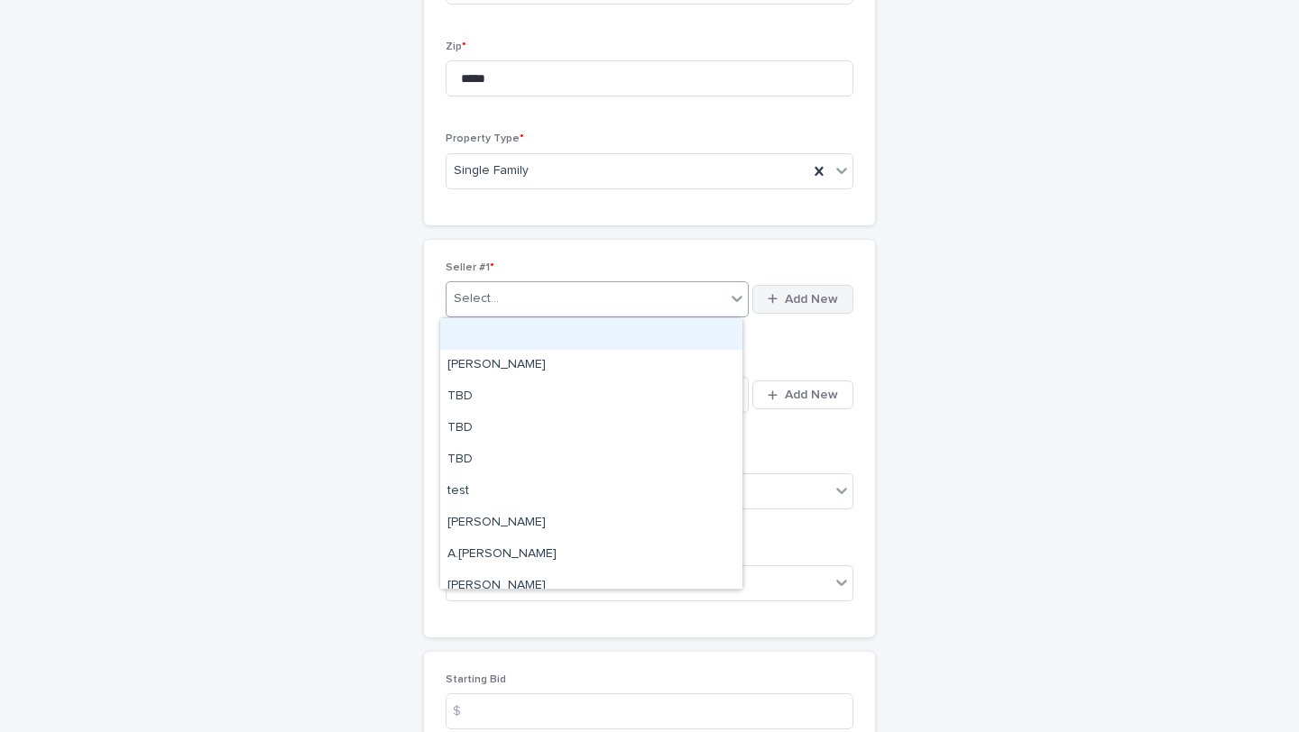
click at [785, 302] on span "Add New" at bounding box center [811, 299] width 53 height 13
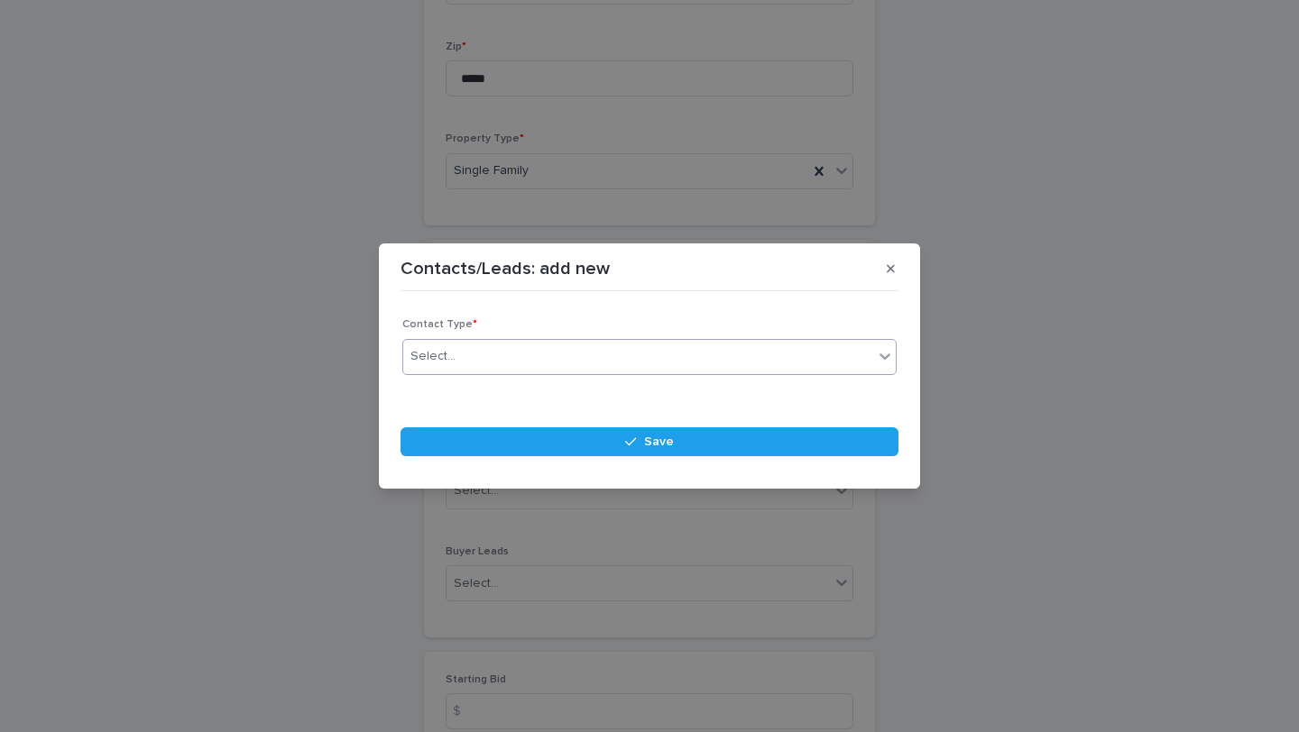
click at [615, 361] on div "Select..." at bounding box center [638, 357] width 470 height 30
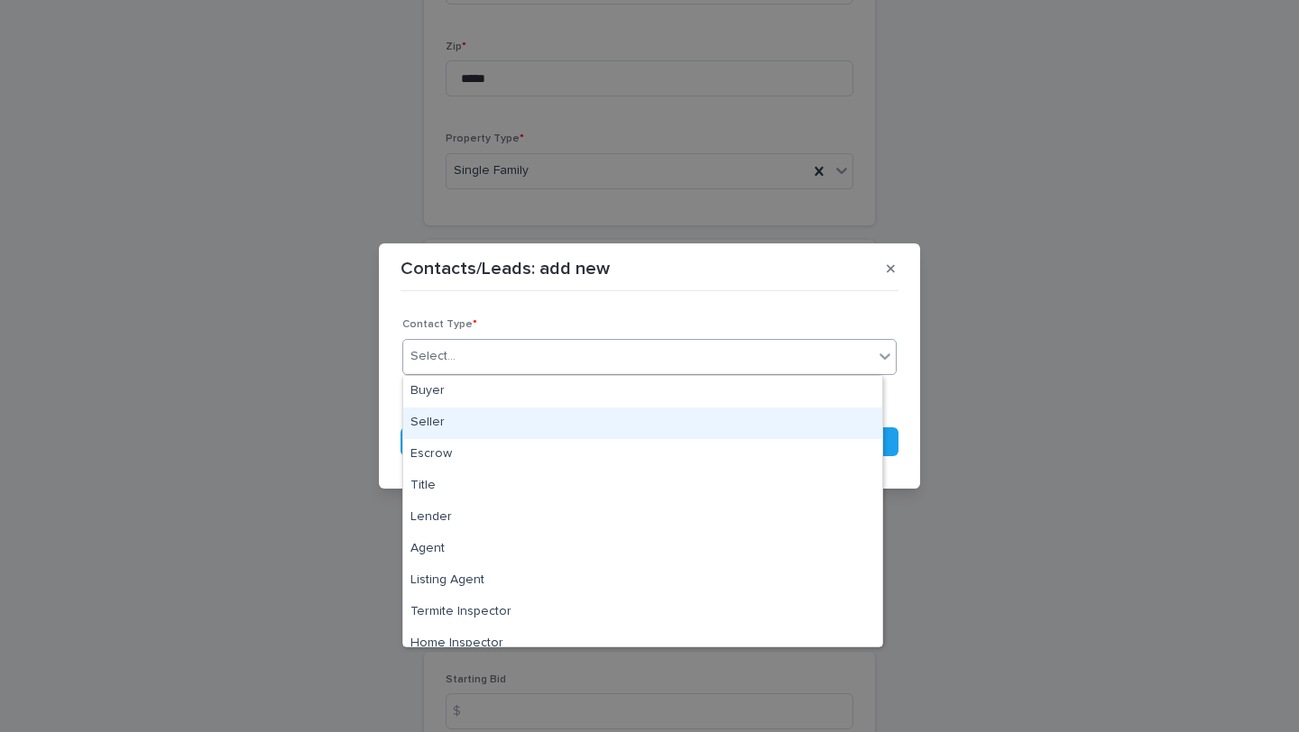
click at [635, 416] on div "Seller" at bounding box center [642, 424] width 479 height 32
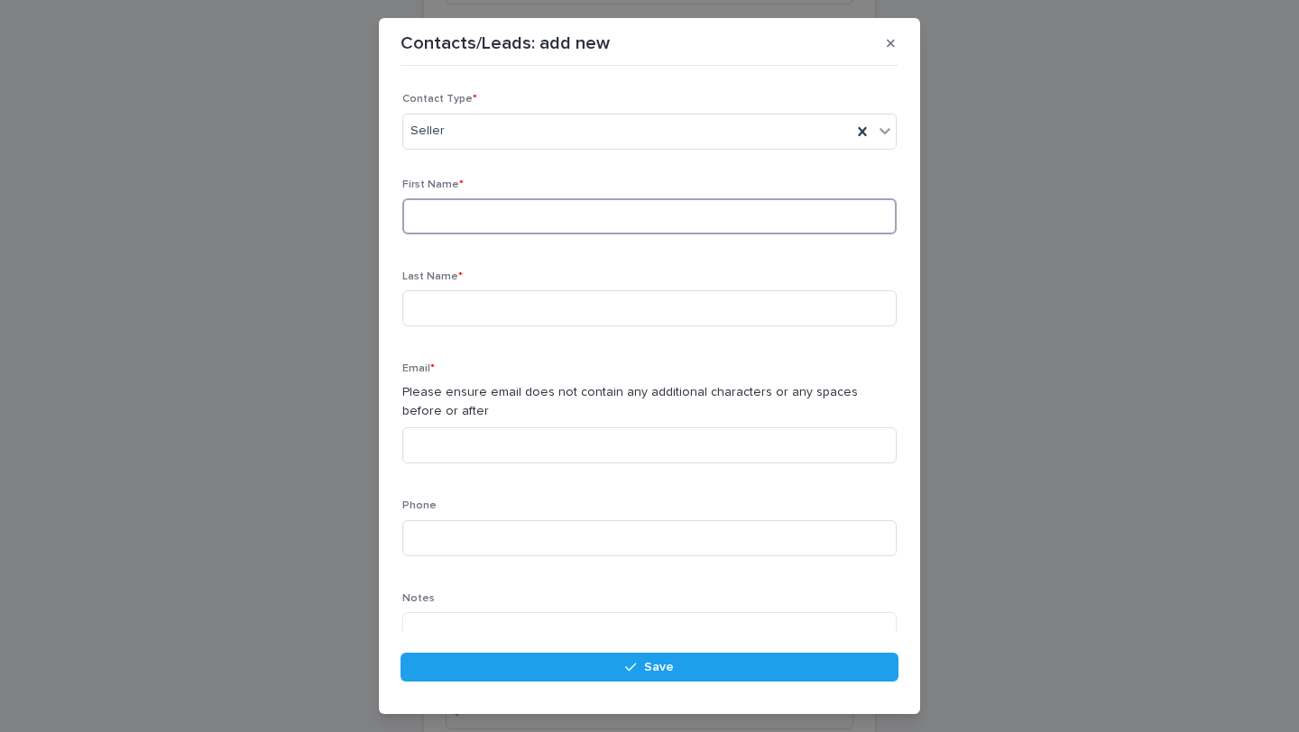
click at [537, 224] on input at bounding box center [649, 216] width 494 height 36
type input "*******"
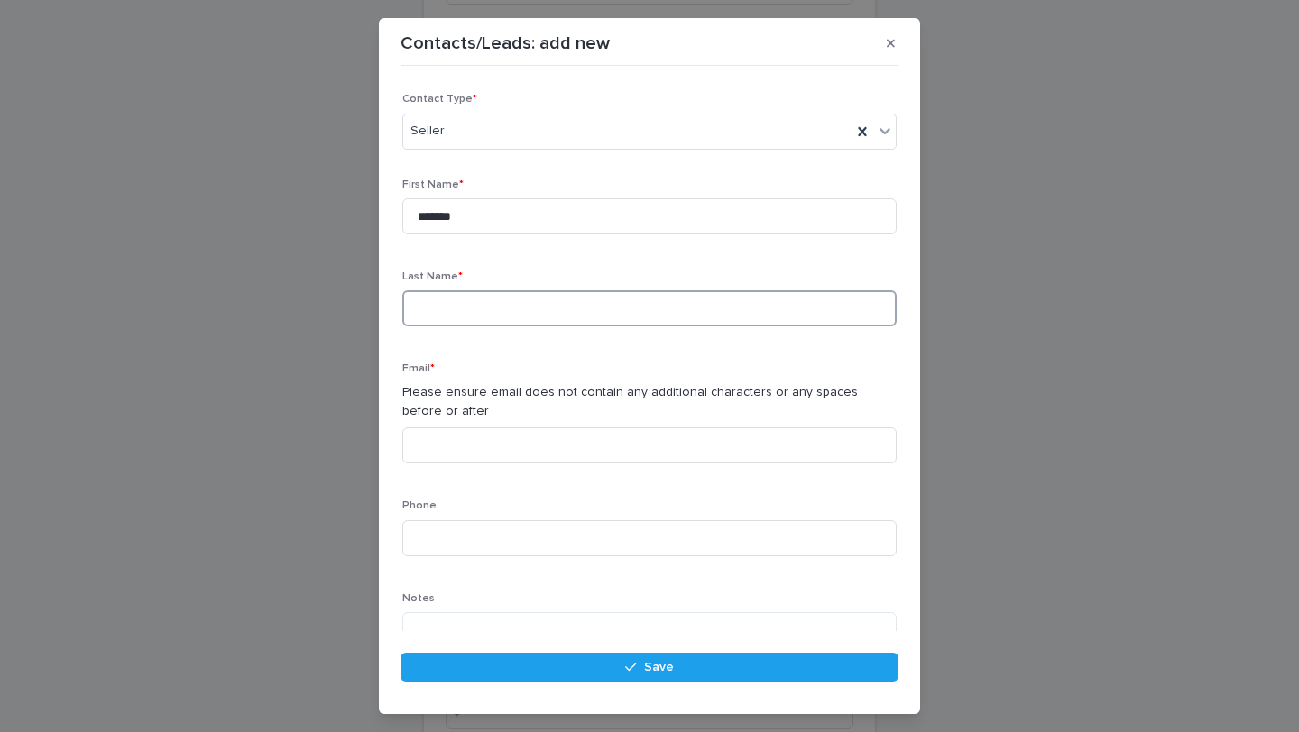
click at [545, 311] on input at bounding box center [649, 308] width 494 height 36
type input "*******"
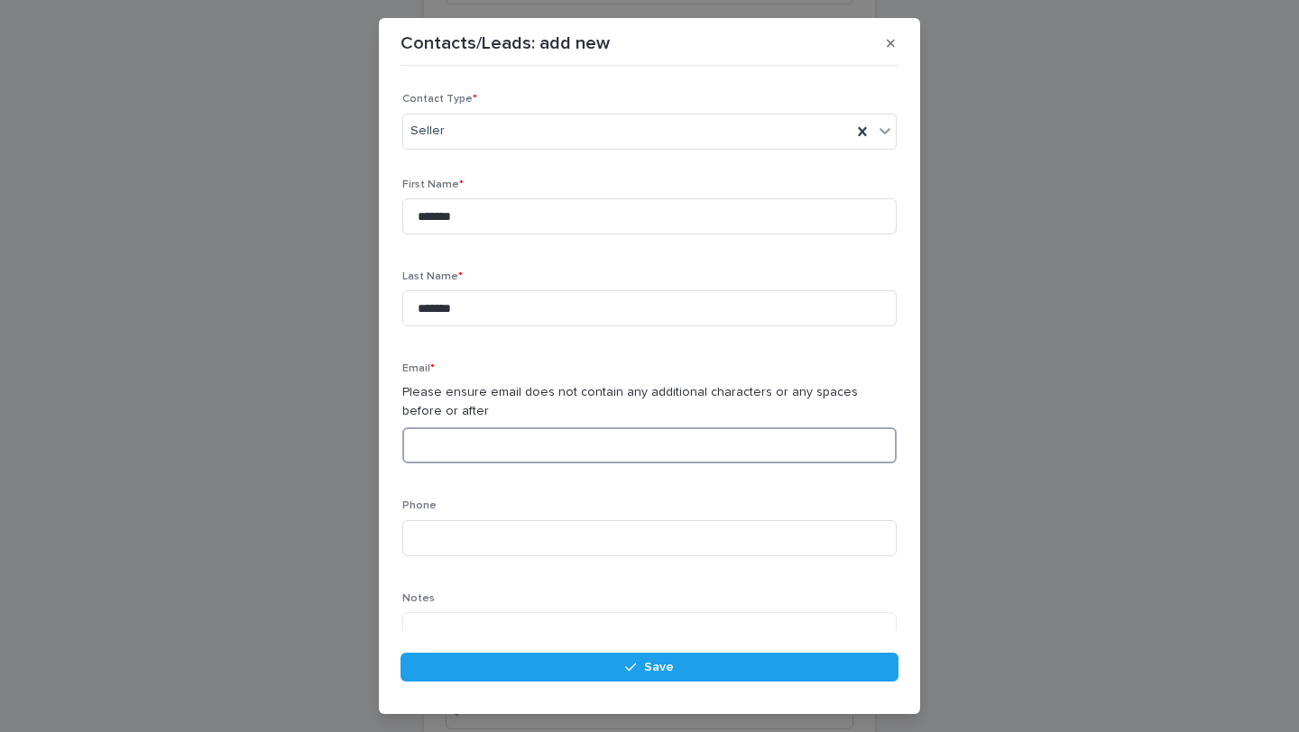
click at [585, 449] on input at bounding box center [649, 445] width 494 height 36
paste input "**********"
type input "**********"
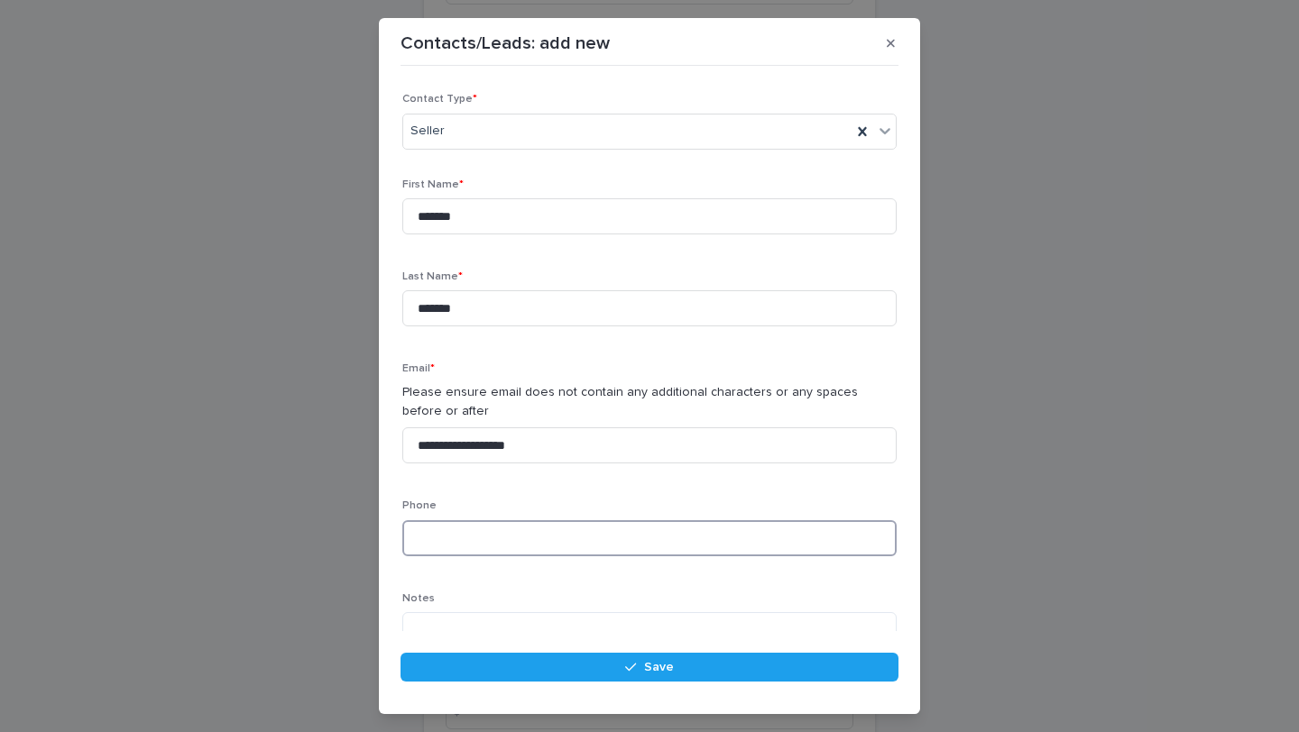
click at [562, 529] on input at bounding box center [649, 538] width 494 height 36
paste input "**********"
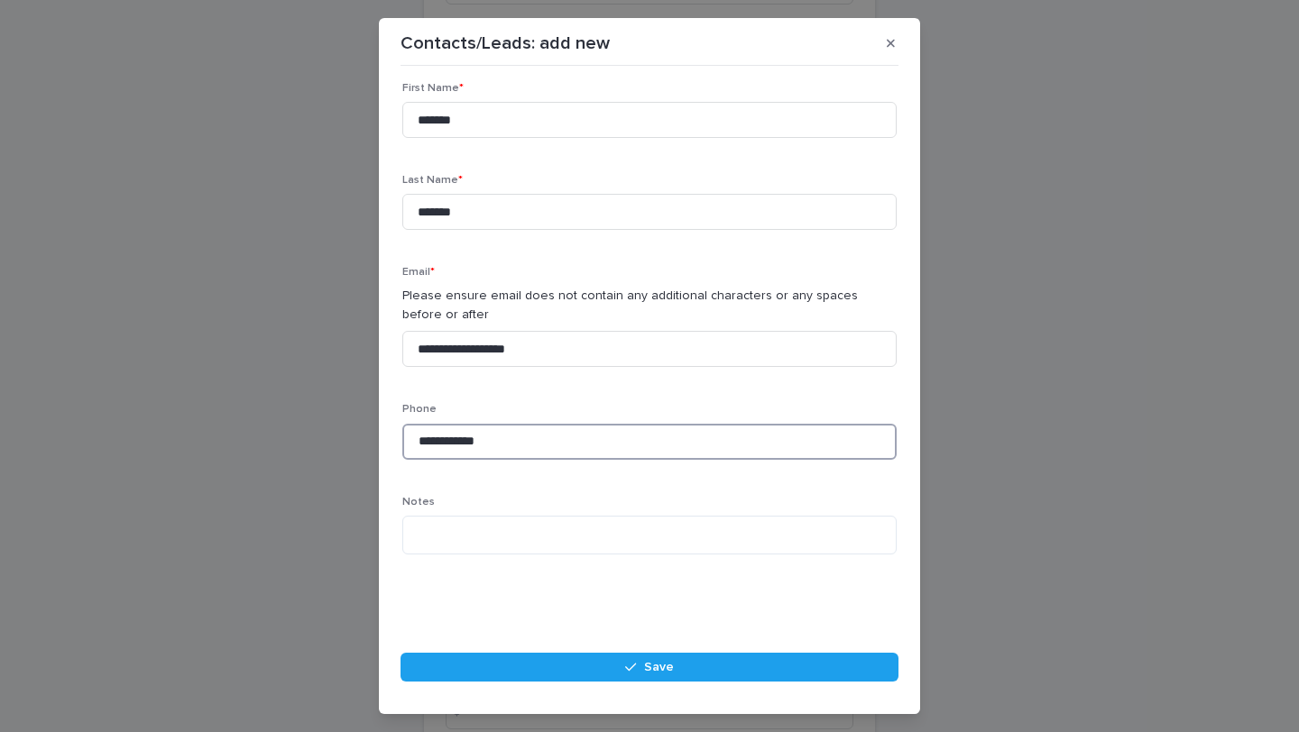
scroll to position [0, 0]
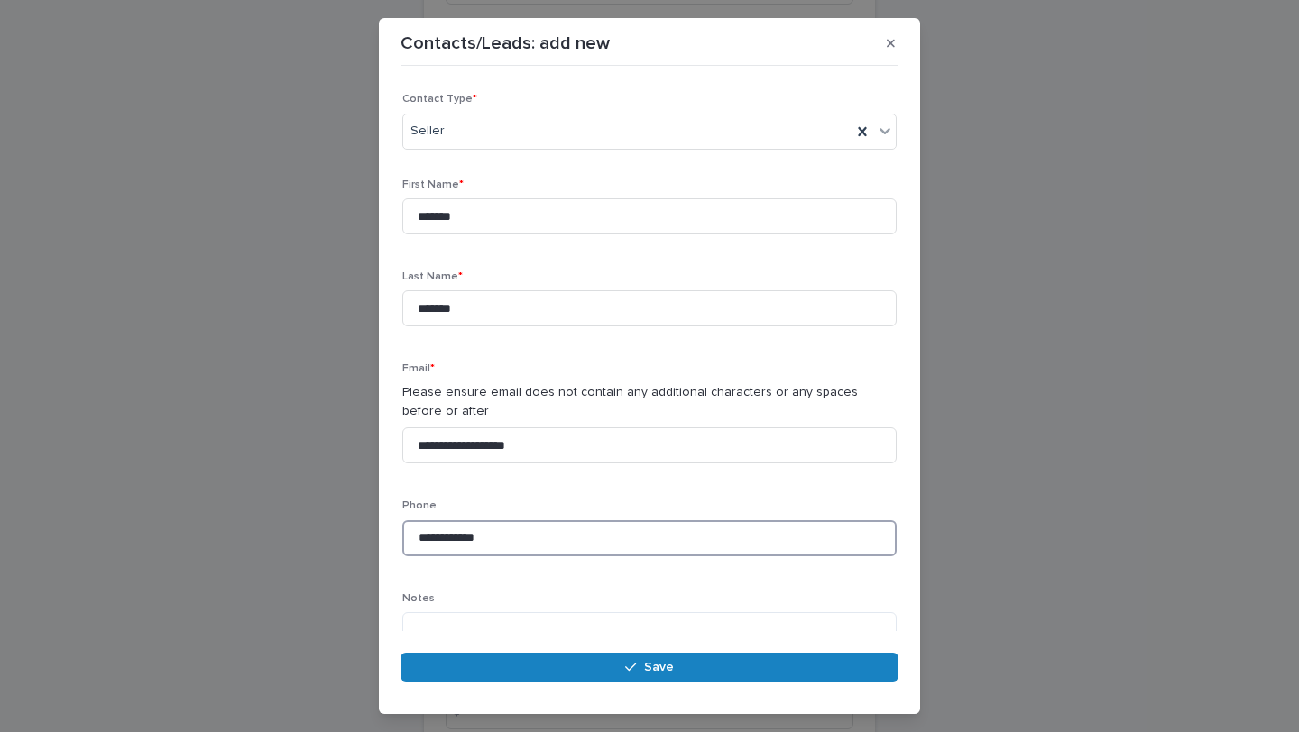
type input "**********"
click at [632, 672] on icon "button" at bounding box center [630, 667] width 11 height 13
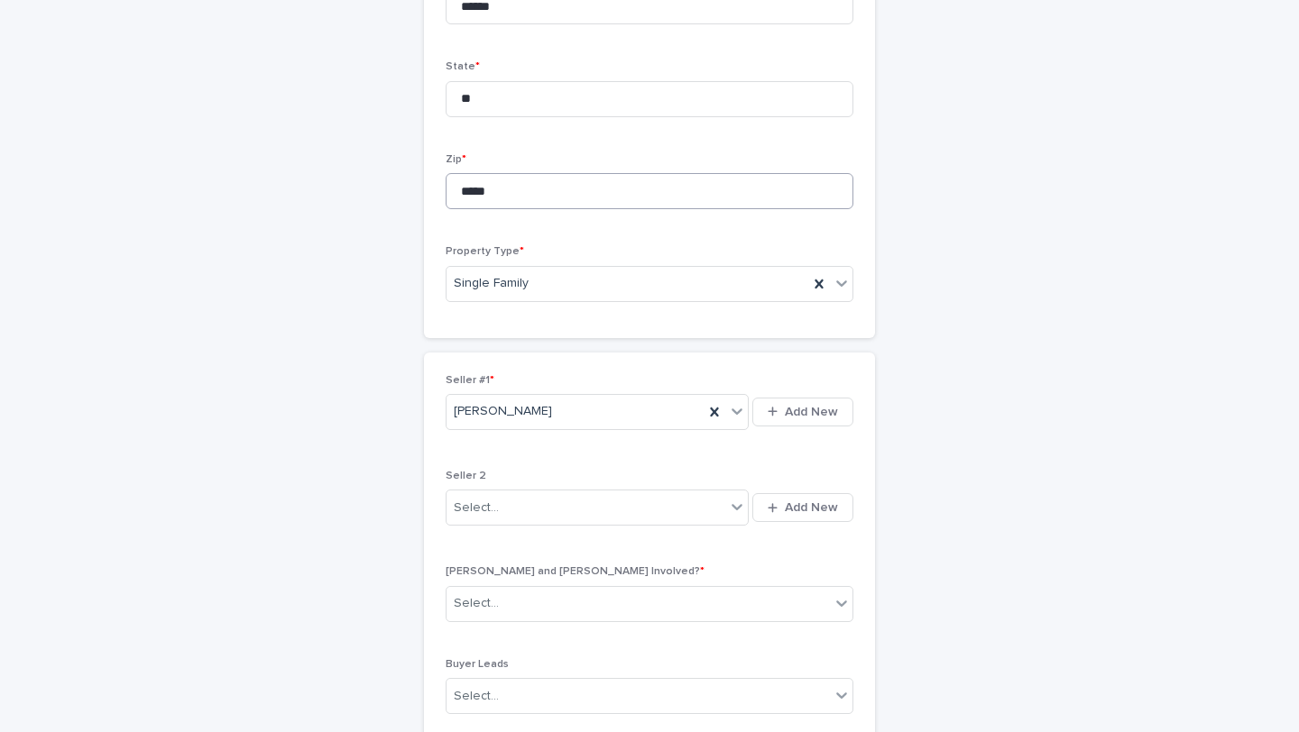
scroll to position [1806, 0]
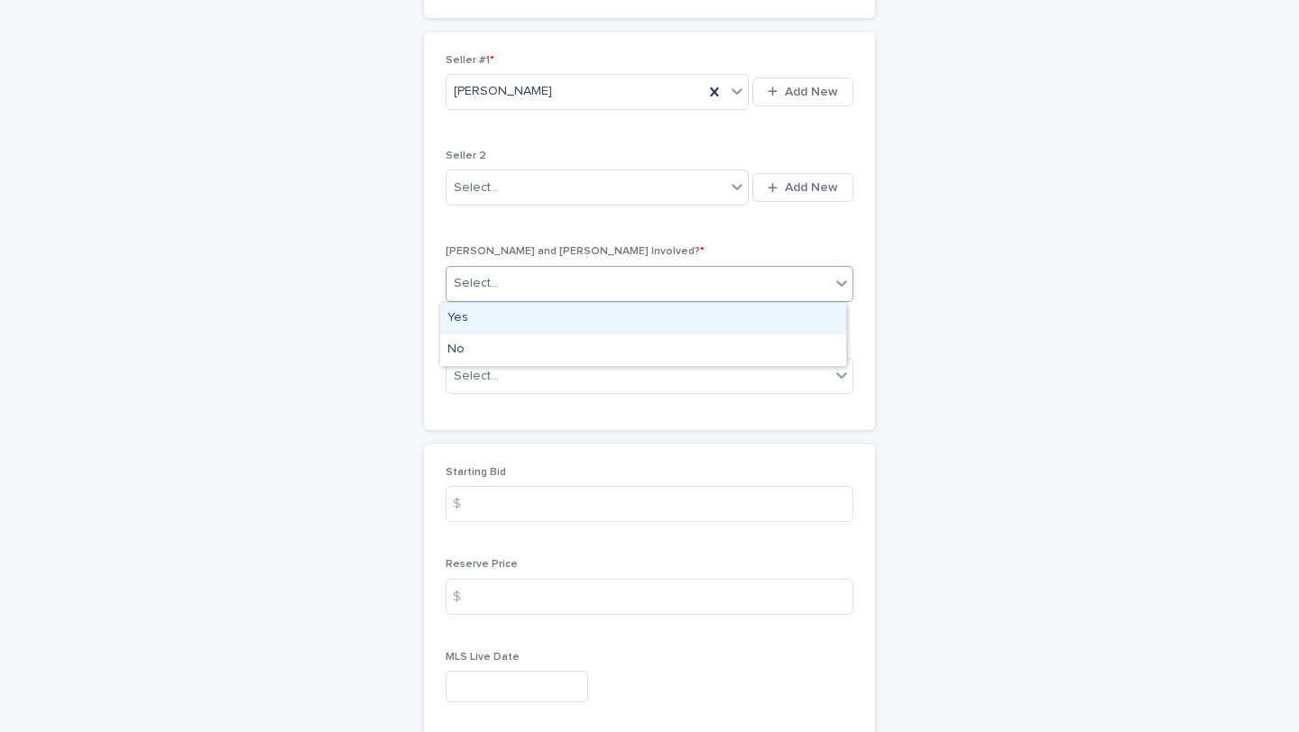
click at [658, 276] on div "Select..." at bounding box center [637, 284] width 383 height 30
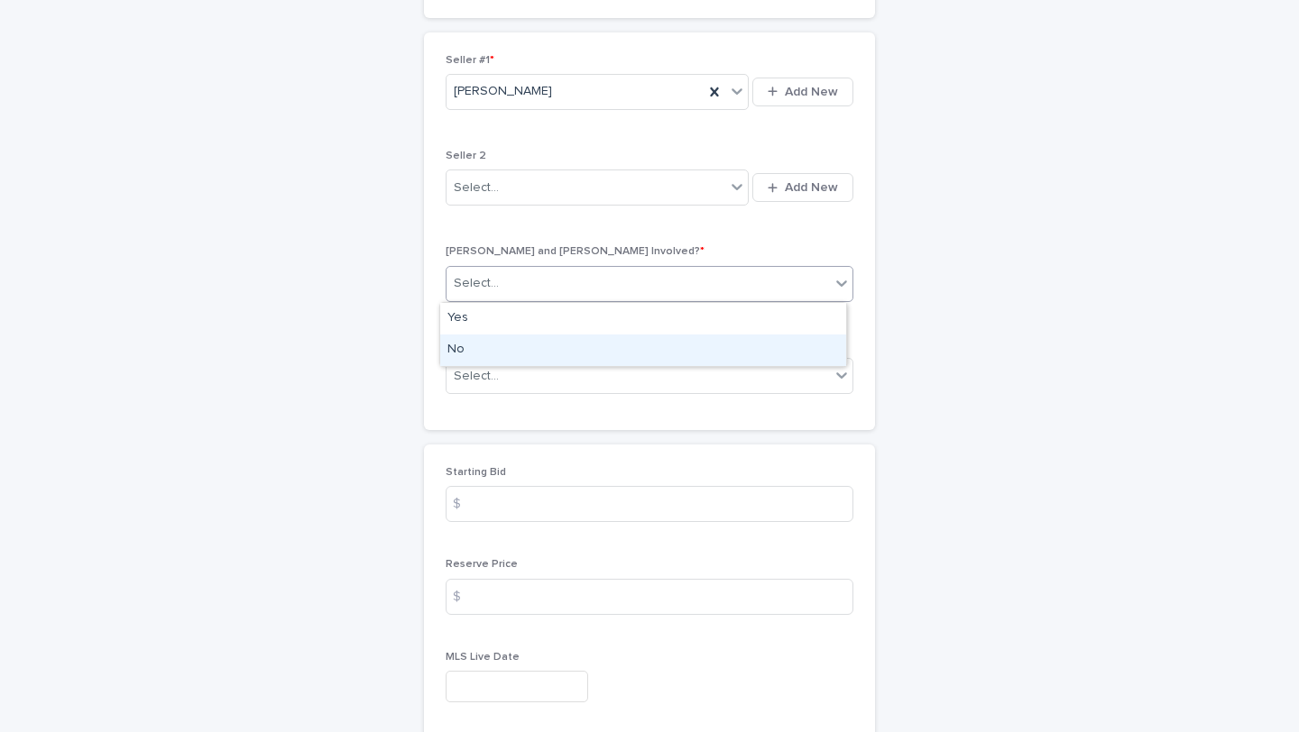
click at [657, 335] on div "No" at bounding box center [643, 351] width 406 height 32
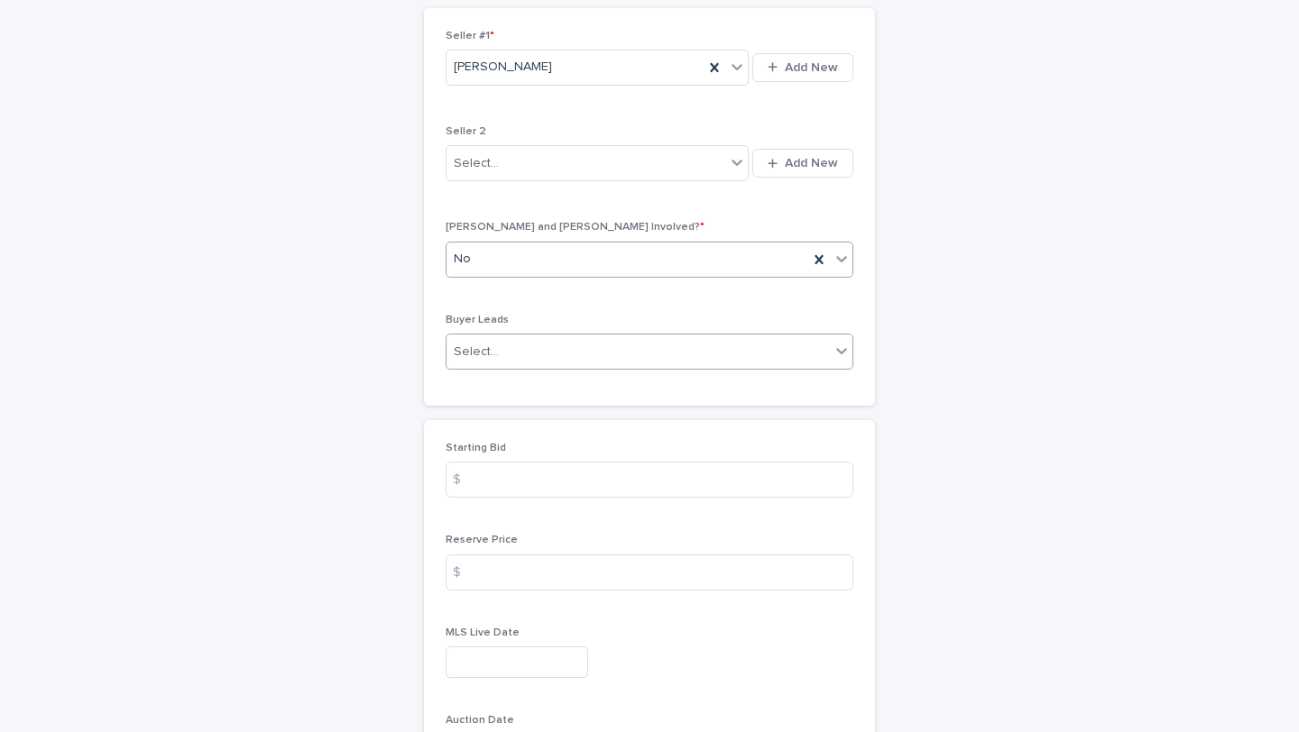
scroll to position [1832, 0]
click at [668, 343] on div "Select..." at bounding box center [637, 351] width 383 height 30
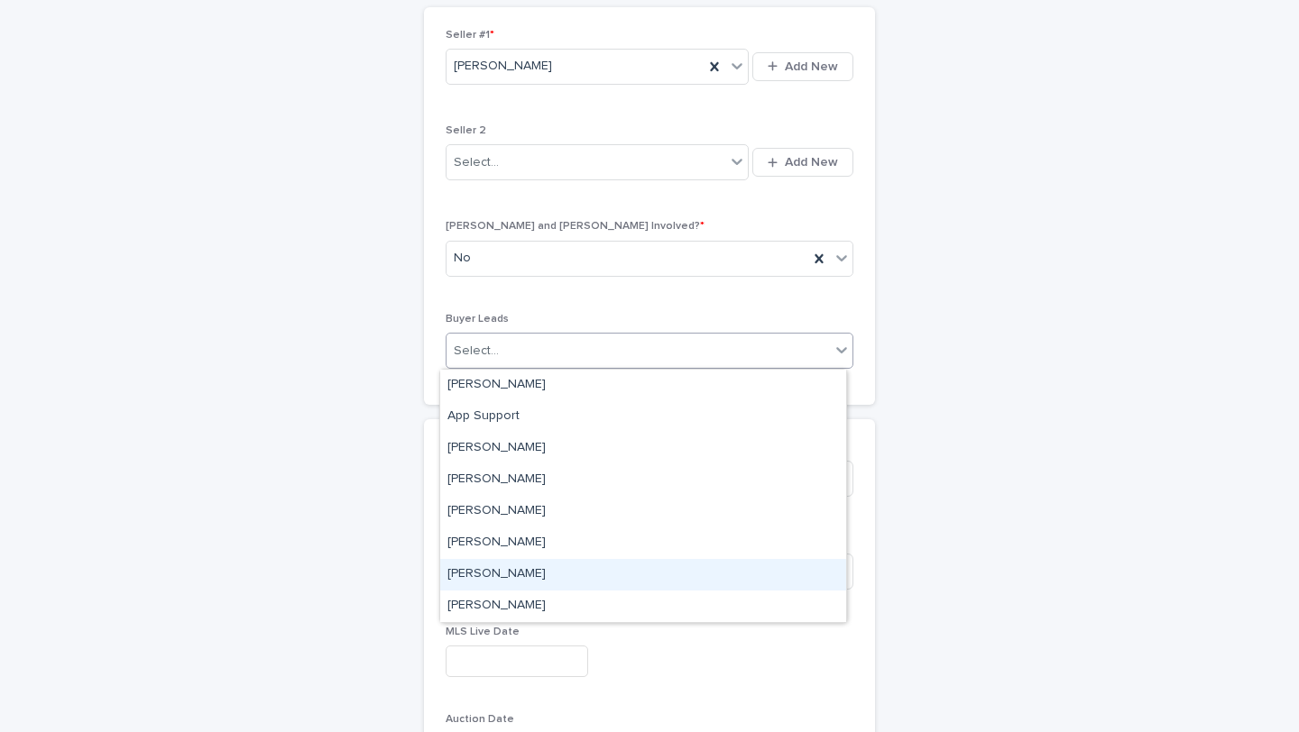
click at [634, 564] on div "[PERSON_NAME]" at bounding box center [643, 575] width 406 height 32
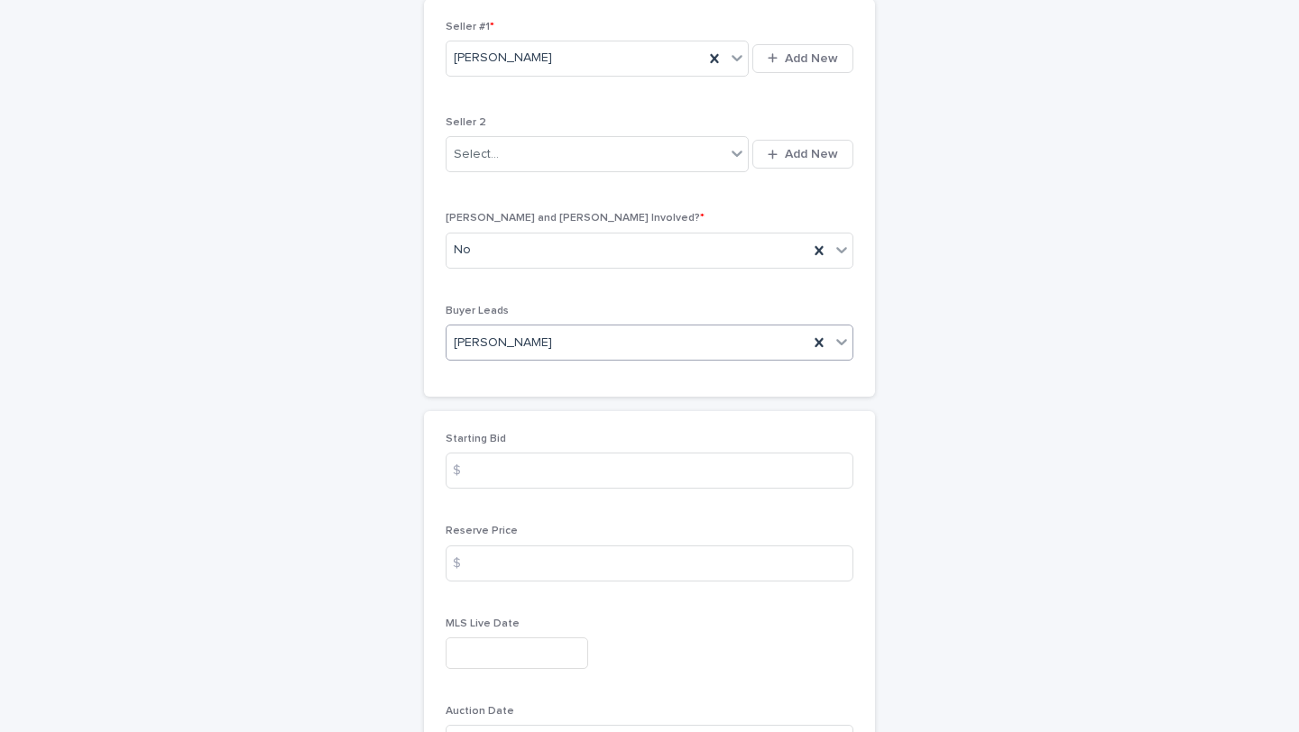
scroll to position [2016, 0]
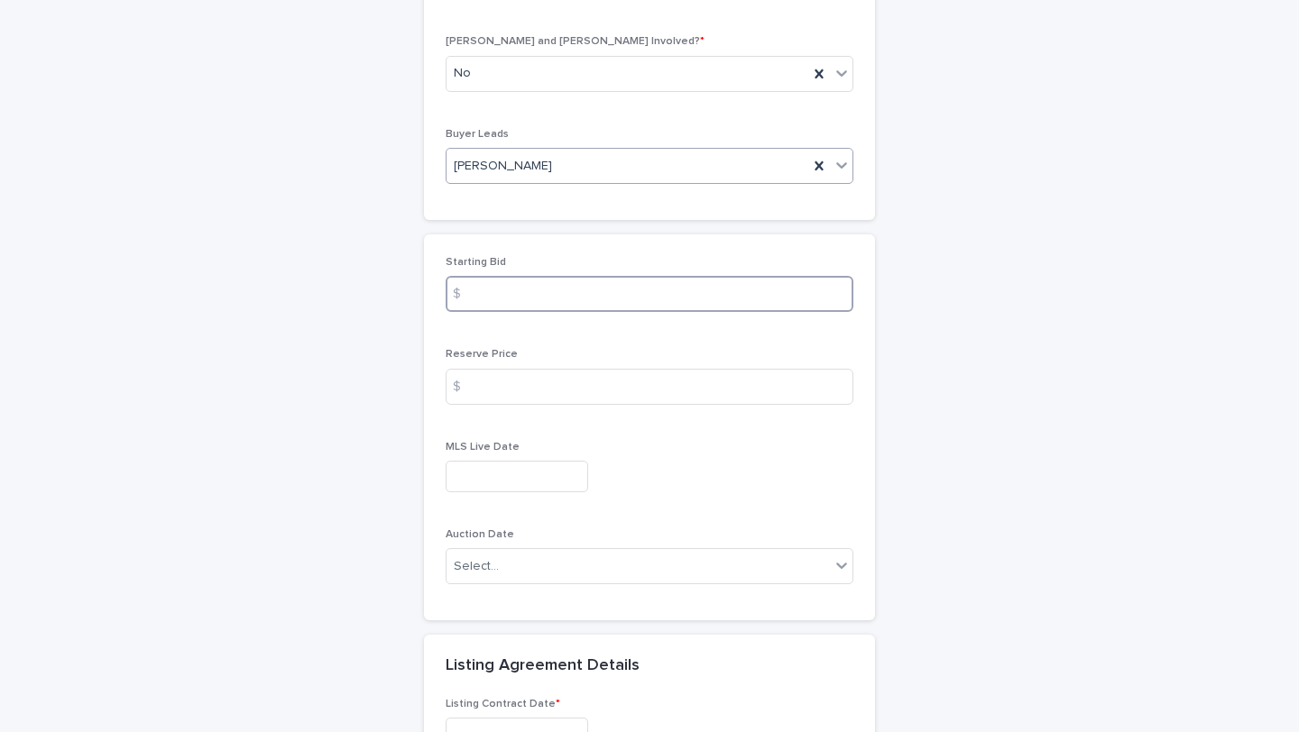
click at [608, 290] on input at bounding box center [650, 294] width 408 height 36
paste input "******"
type input "******"
click at [582, 380] on input at bounding box center [650, 387] width 408 height 36
paste input "******"
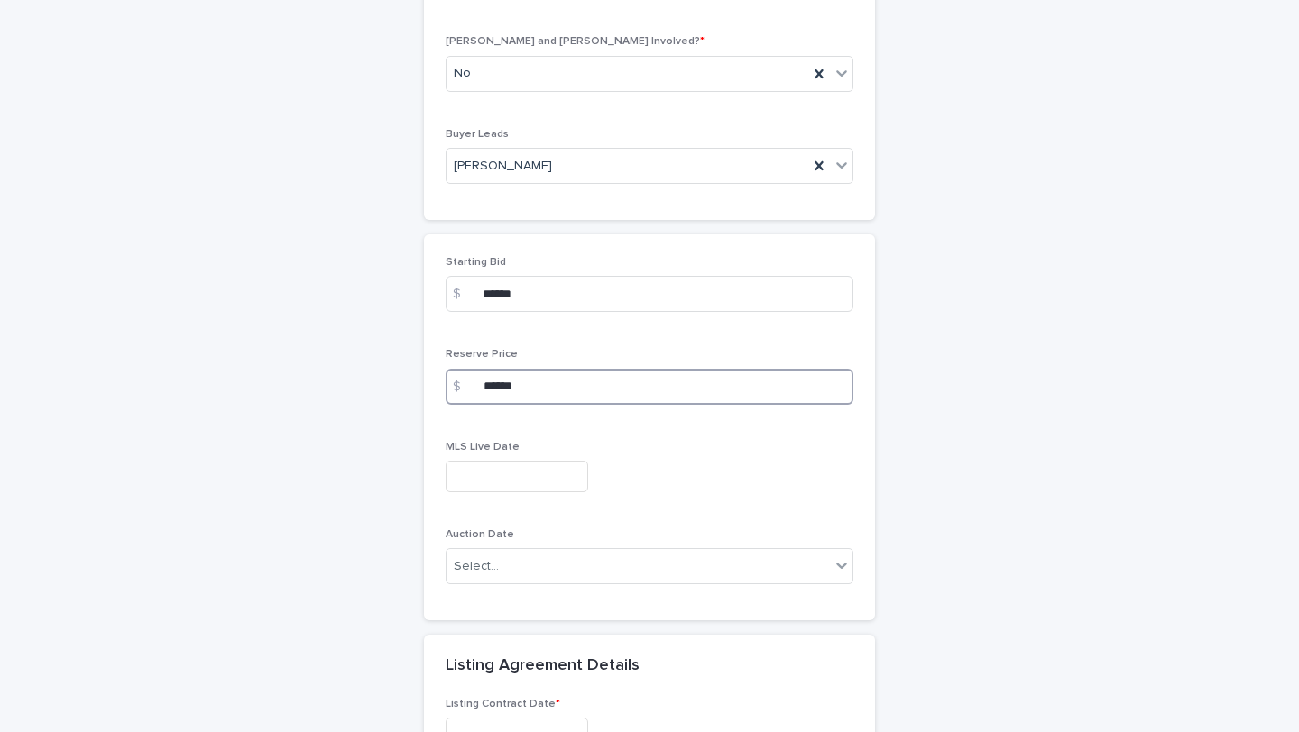
type input "******"
click at [486, 475] on input "text" at bounding box center [517, 477] width 142 height 32
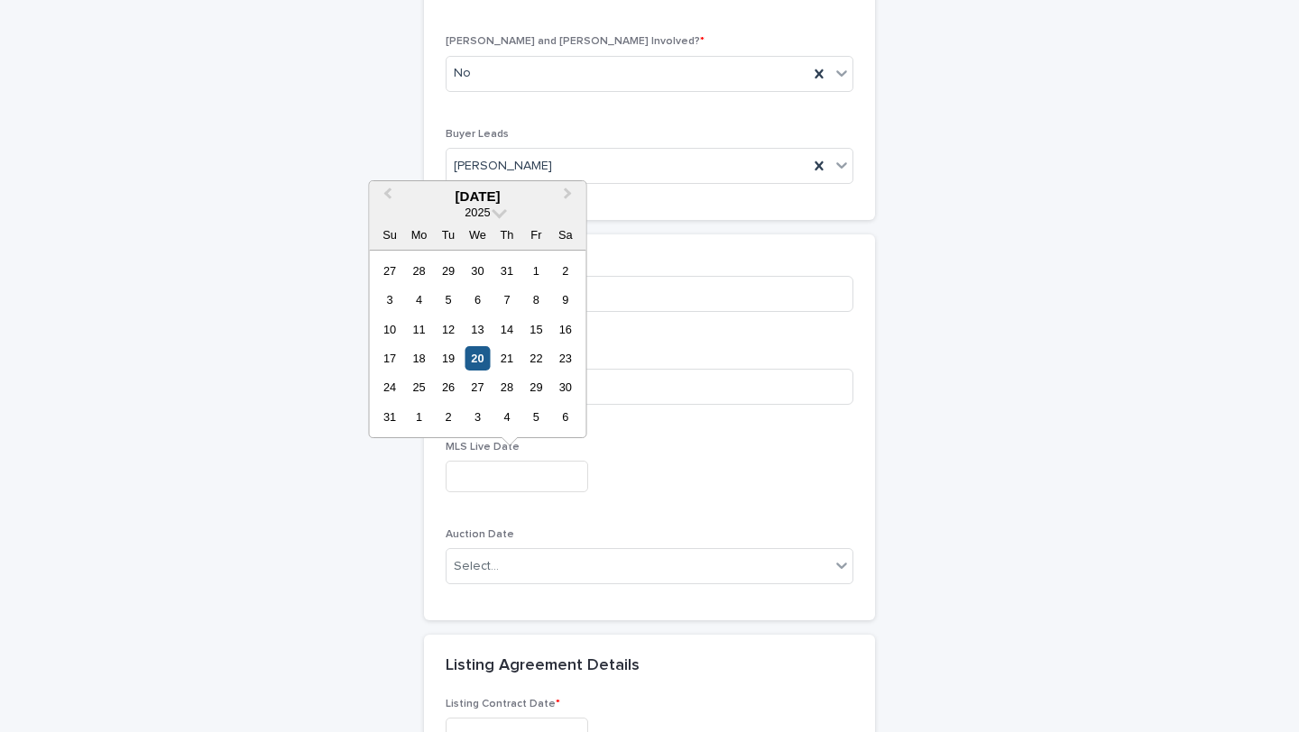
click at [482, 355] on div "20" at bounding box center [477, 358] width 24 height 24
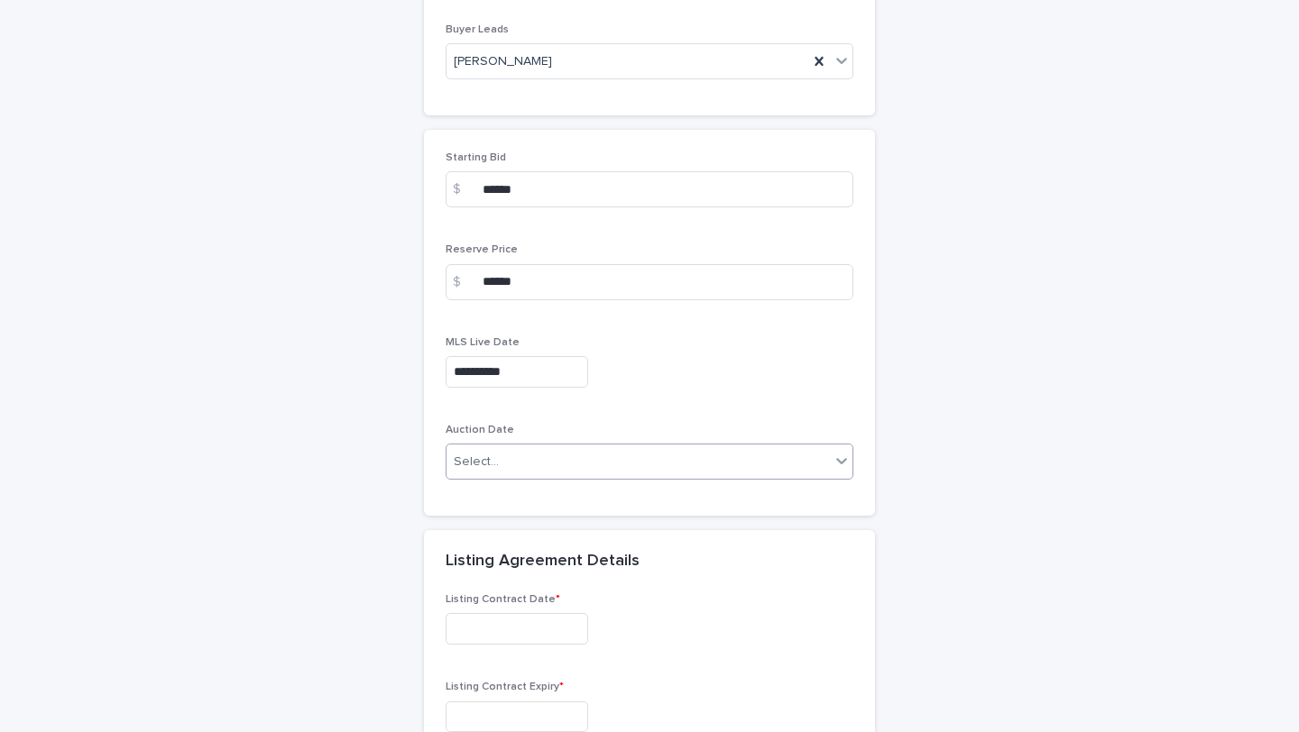
scroll to position [2155, 0]
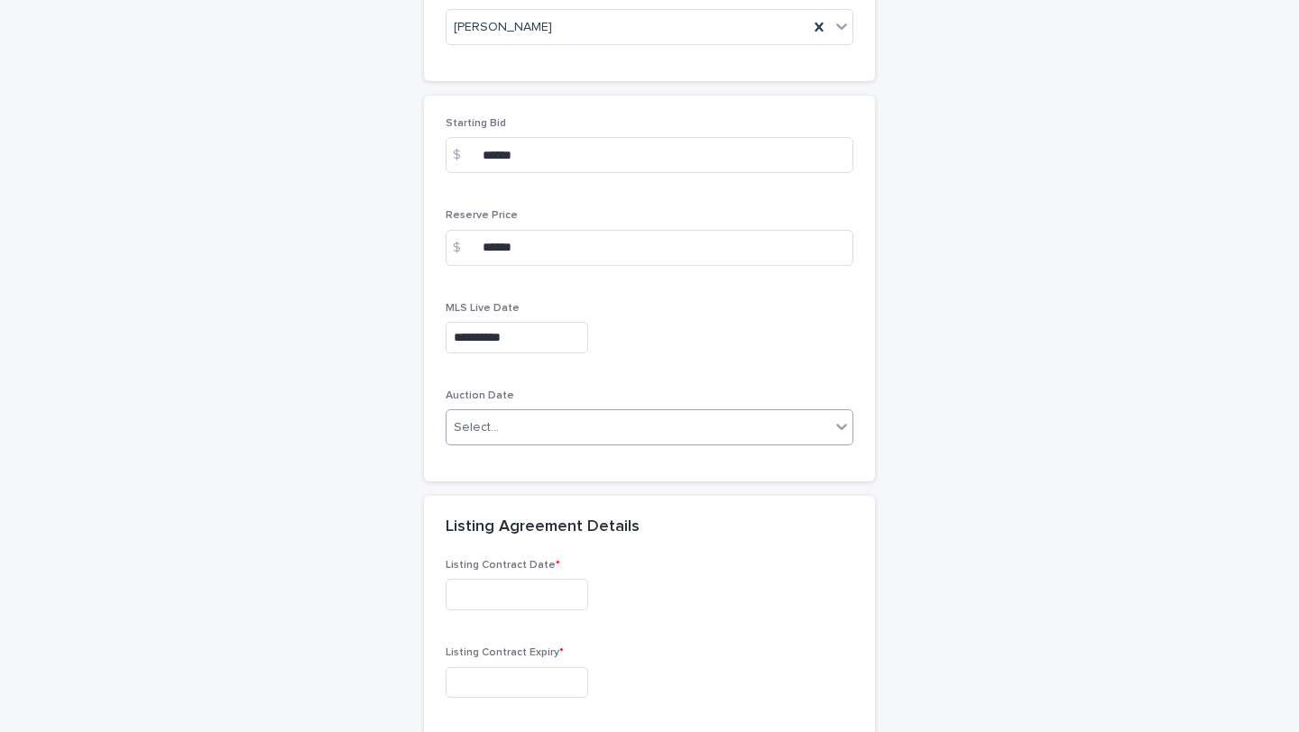
click at [583, 443] on div "Select..." at bounding box center [650, 427] width 408 height 36
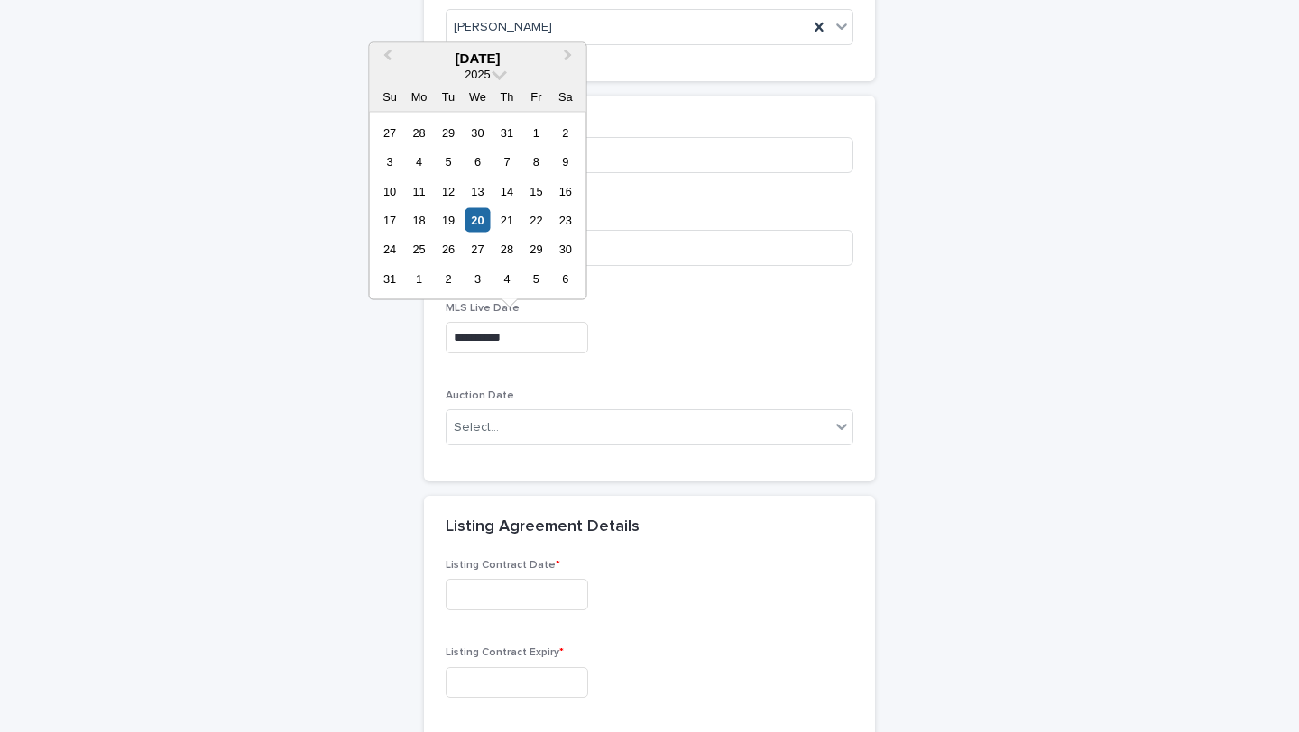
drag, startPoint x: 537, startPoint y: 342, endPoint x: 434, endPoint y: 338, distance: 102.9
click at [434, 338] on div "**********" at bounding box center [649, 289] width 451 height 386
click at [510, 349] on input "**********" at bounding box center [517, 338] width 142 height 32
type input "*"
type input "**********"
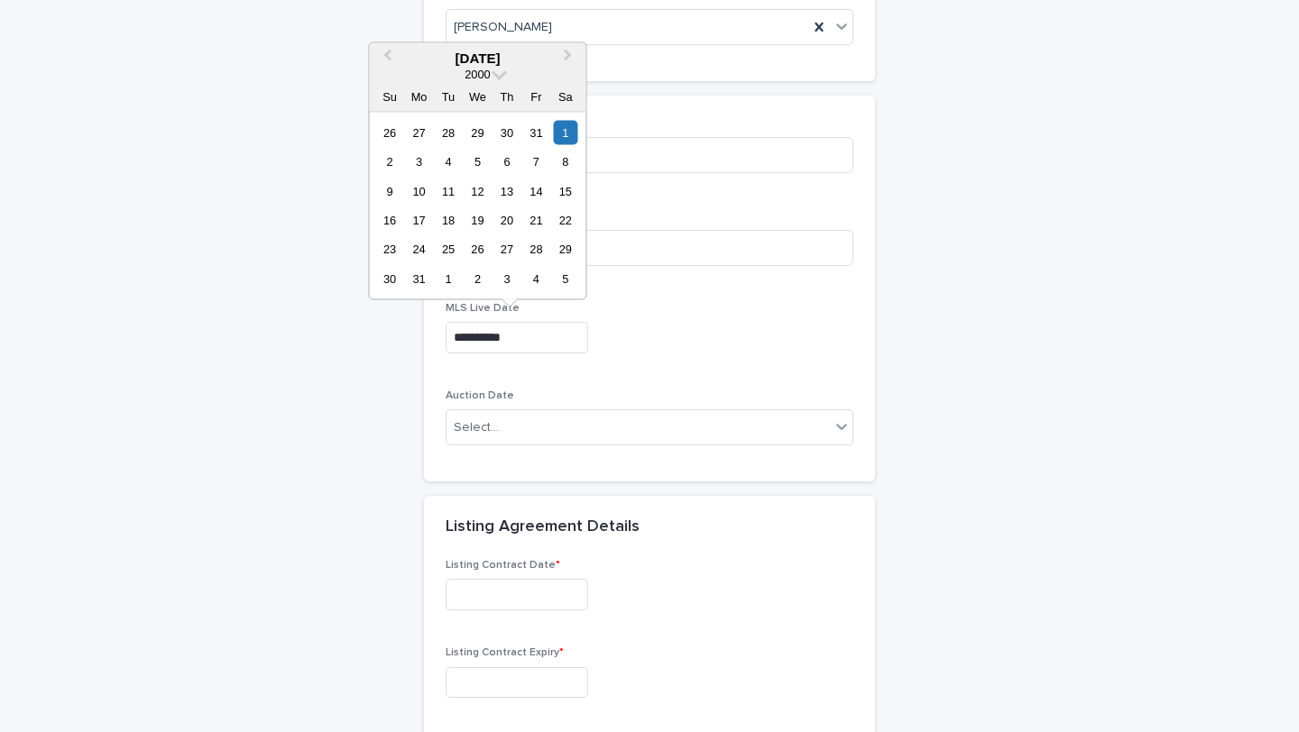
click at [564, 344] on input "**********" at bounding box center [517, 338] width 142 height 32
drag, startPoint x: 541, startPoint y: 347, endPoint x: 390, endPoint y: 343, distance: 150.7
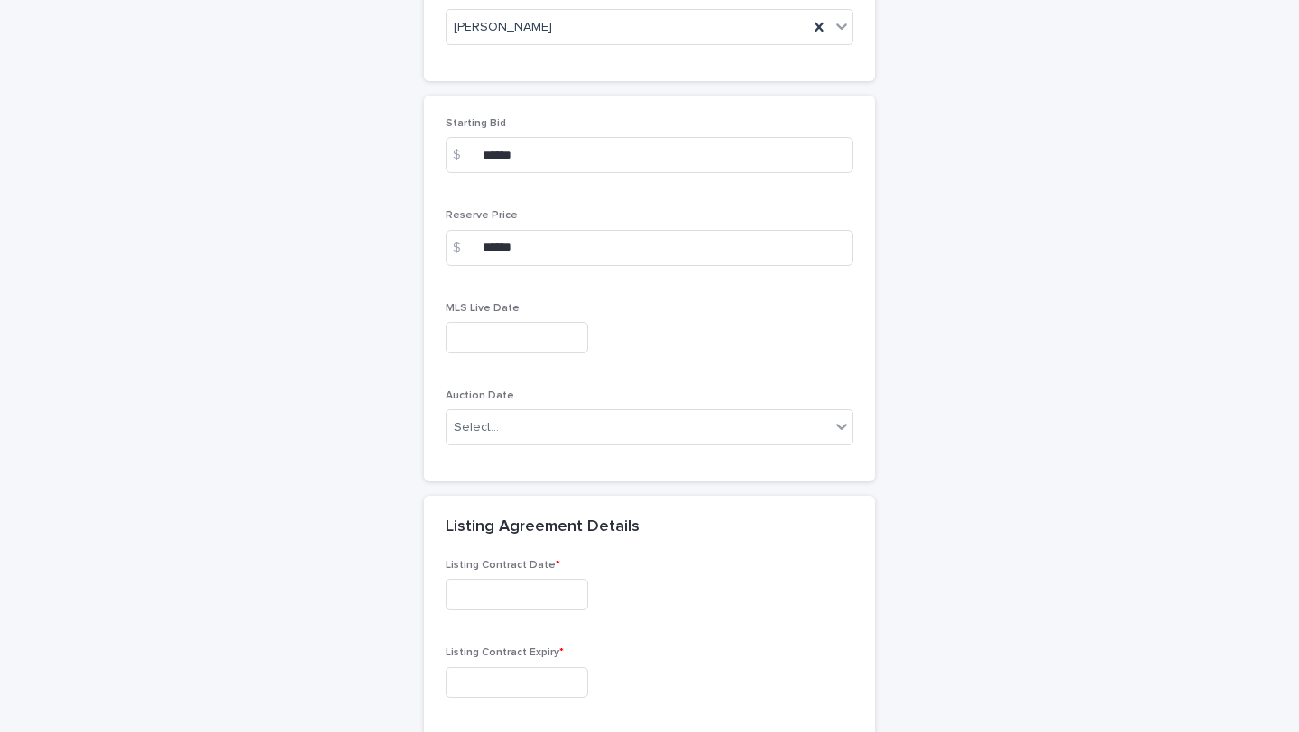
scroll to position [2452, 0]
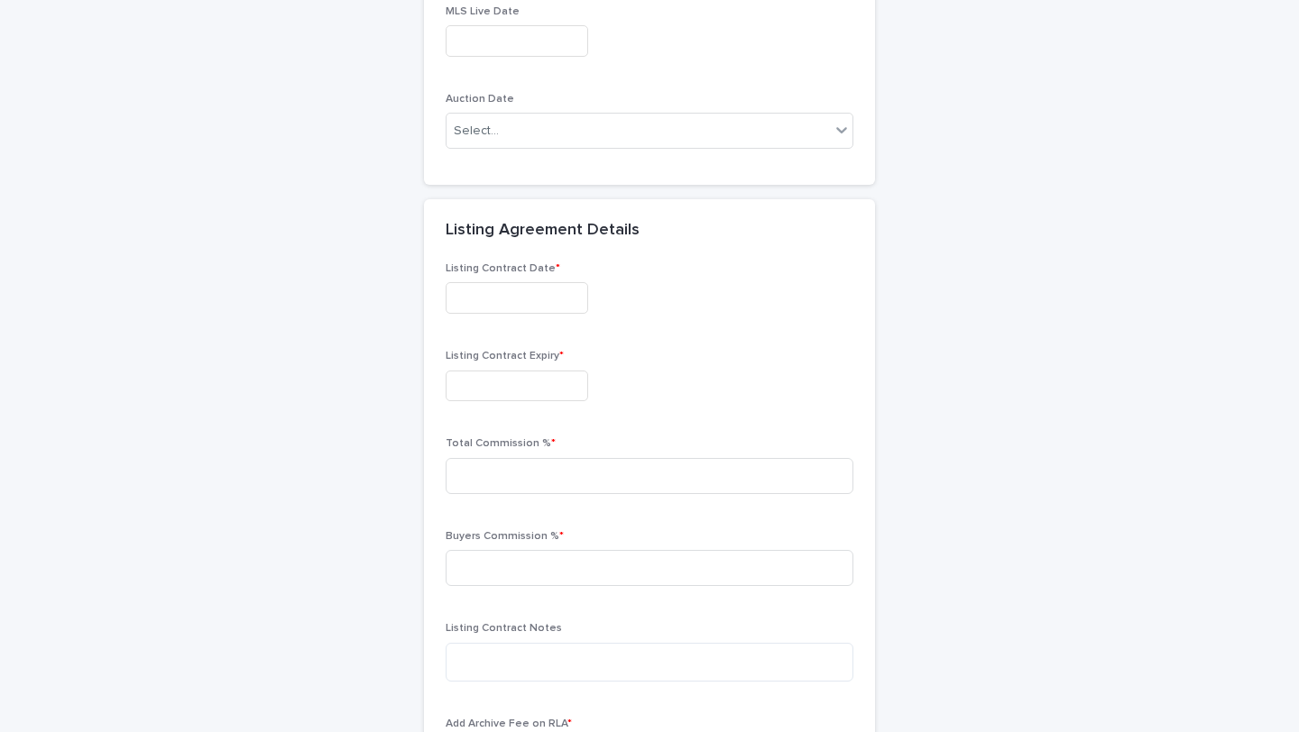
click at [491, 310] on input "text" at bounding box center [517, 298] width 142 height 32
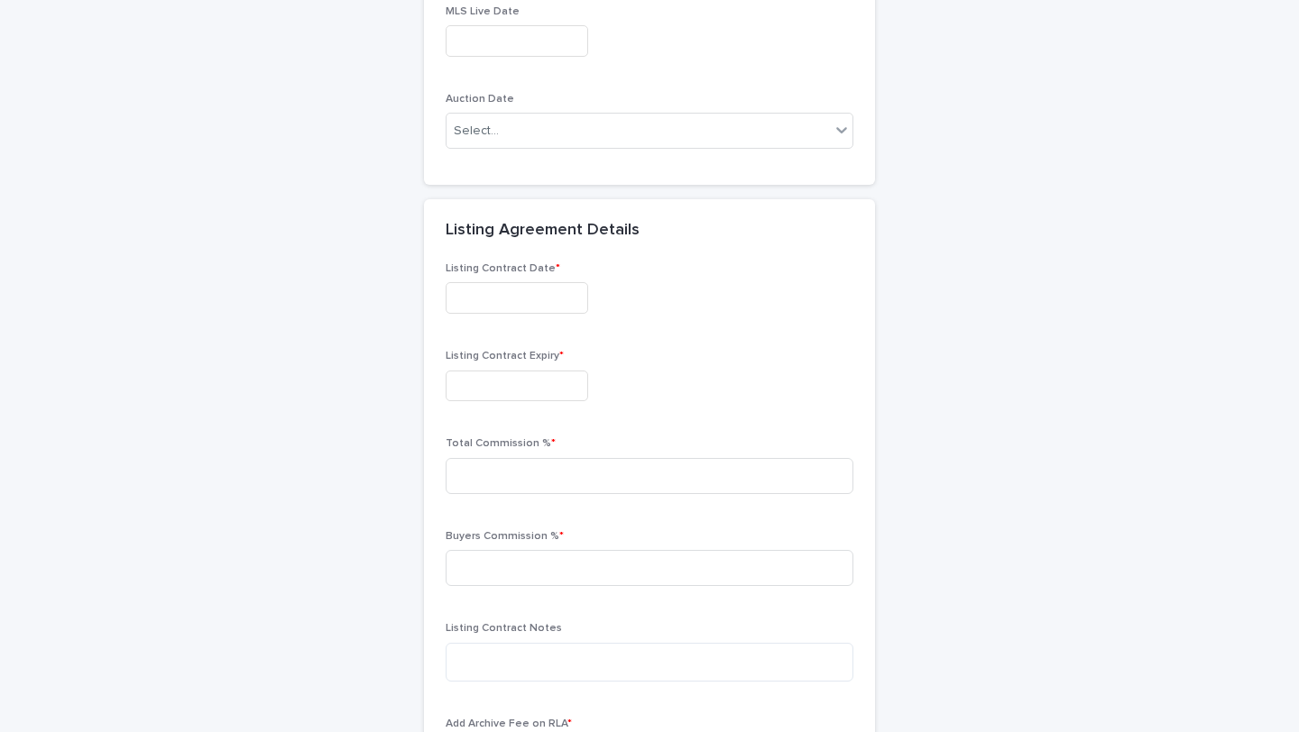
click at [526, 296] on input "text" at bounding box center [517, 298] width 142 height 32
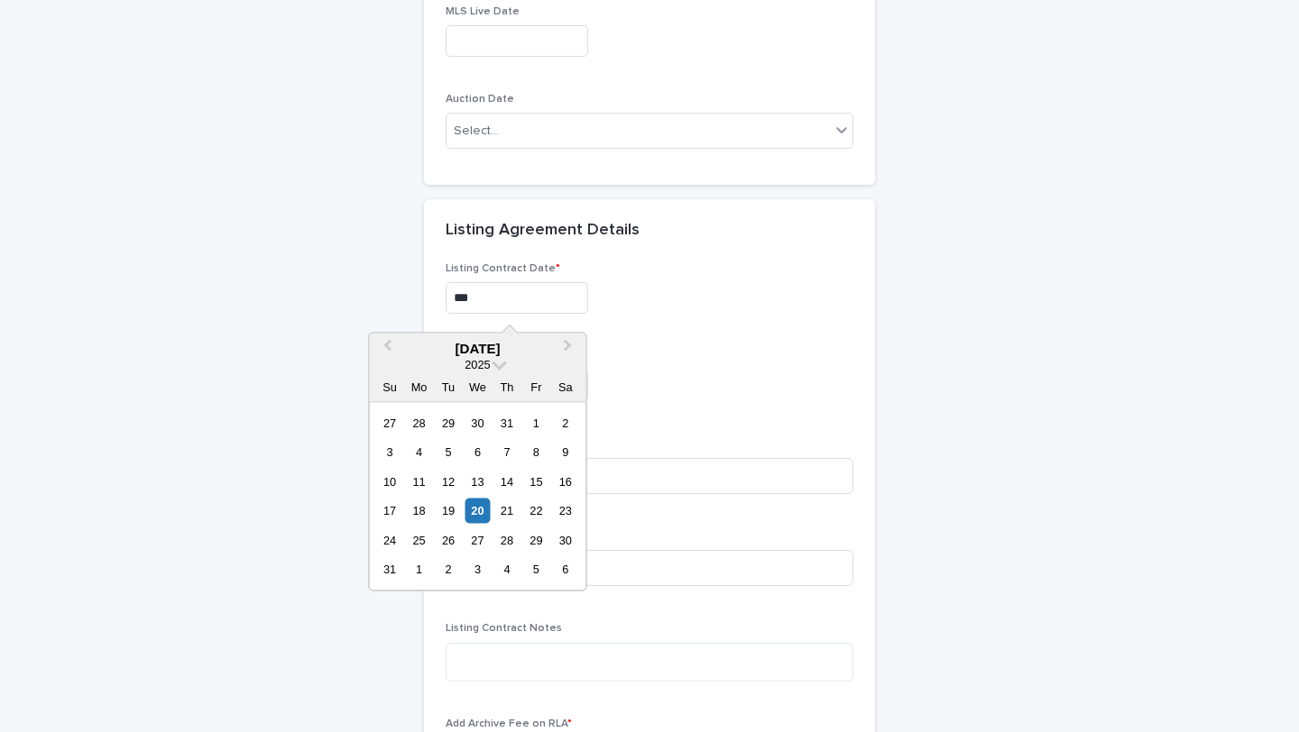
type input "***"
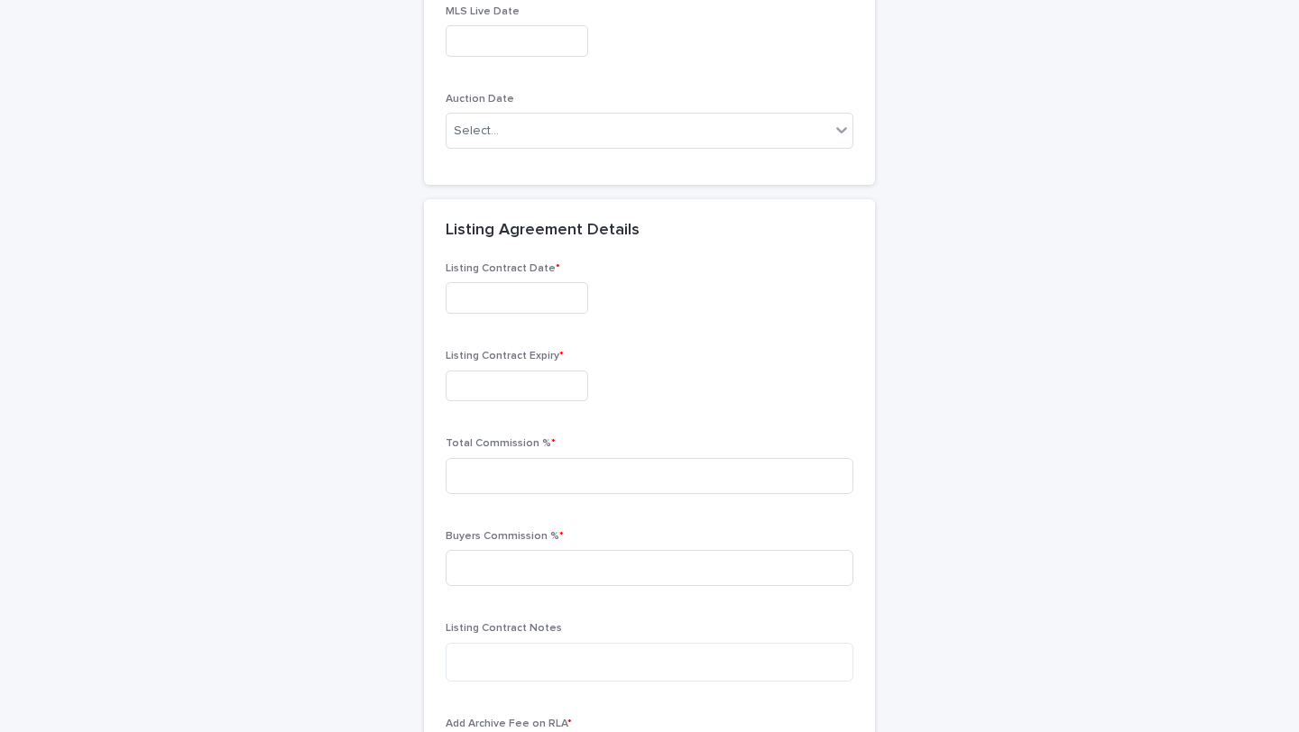
click at [704, 365] on div "Listing Contract Expiry *" at bounding box center [650, 383] width 408 height 66
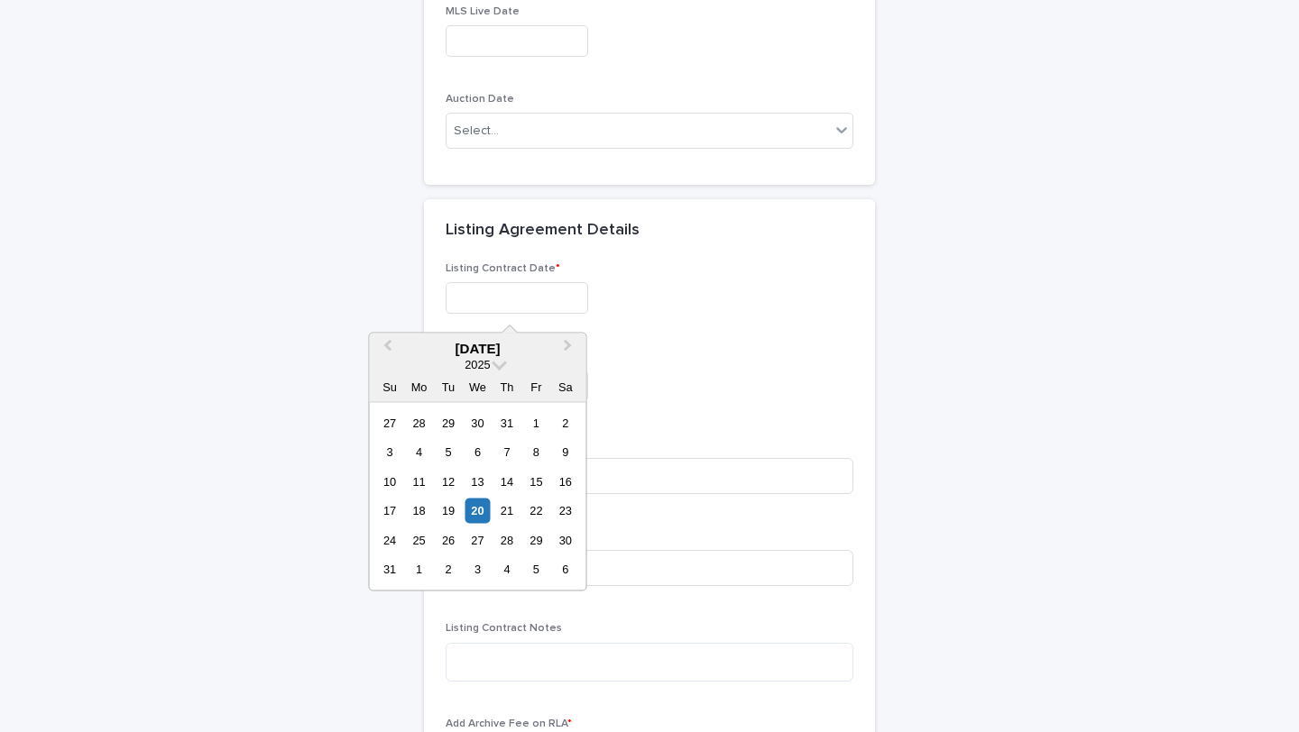
click at [528, 297] on input "text" at bounding box center [517, 298] width 142 height 32
click at [476, 506] on div "20" at bounding box center [477, 511] width 24 height 24
type input "**********"
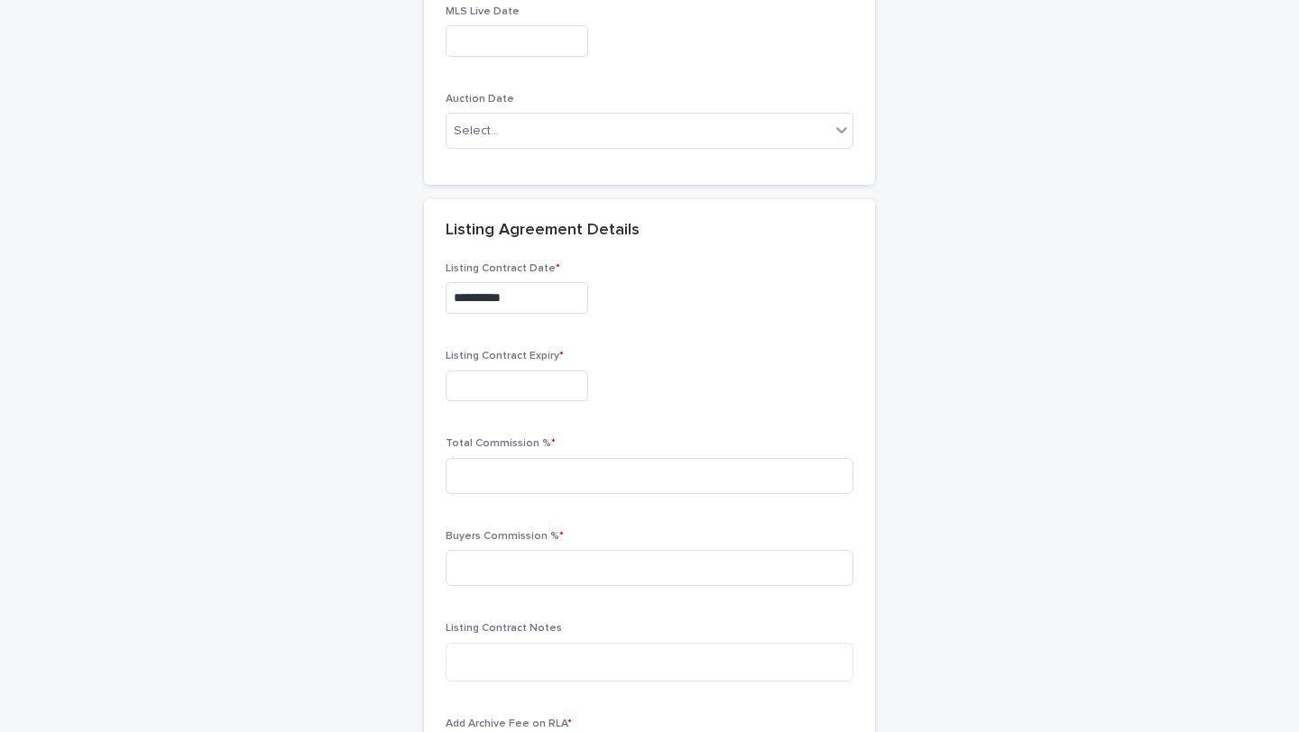
click at [523, 395] on input "text" at bounding box center [517, 387] width 142 height 32
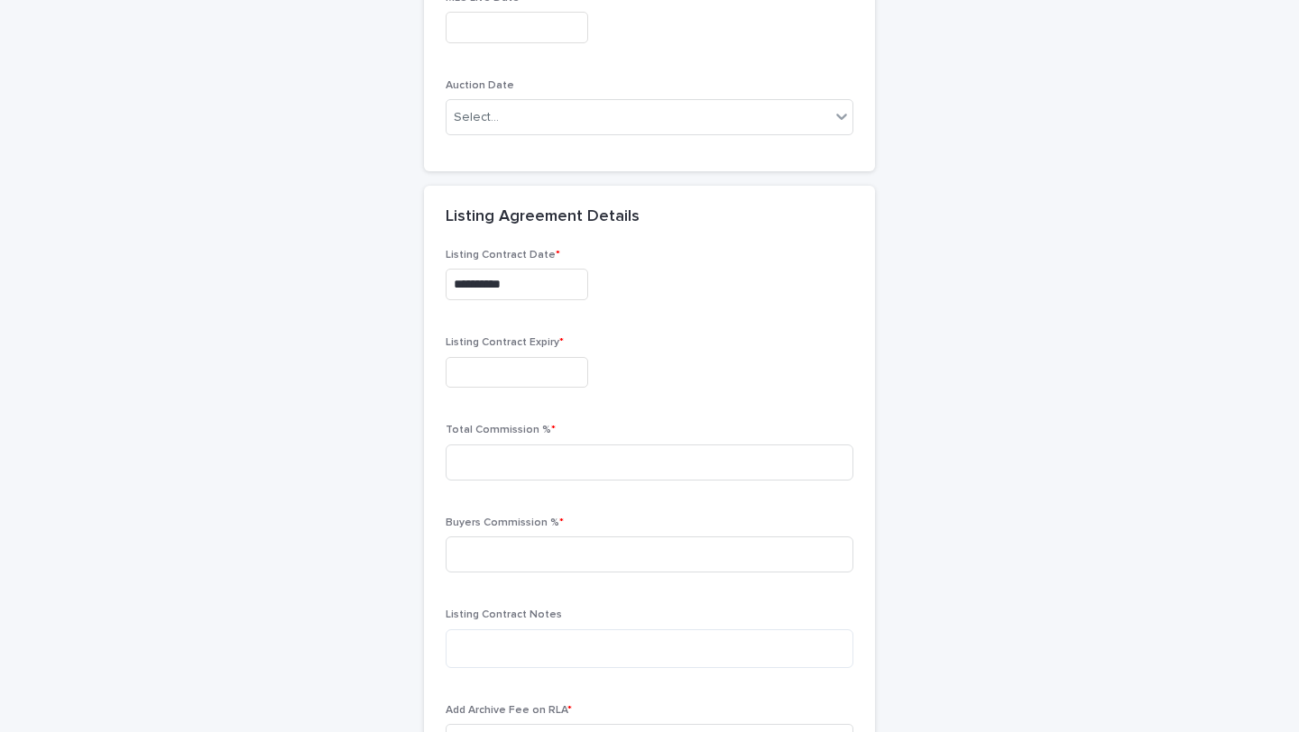
scroll to position [2610, 0]
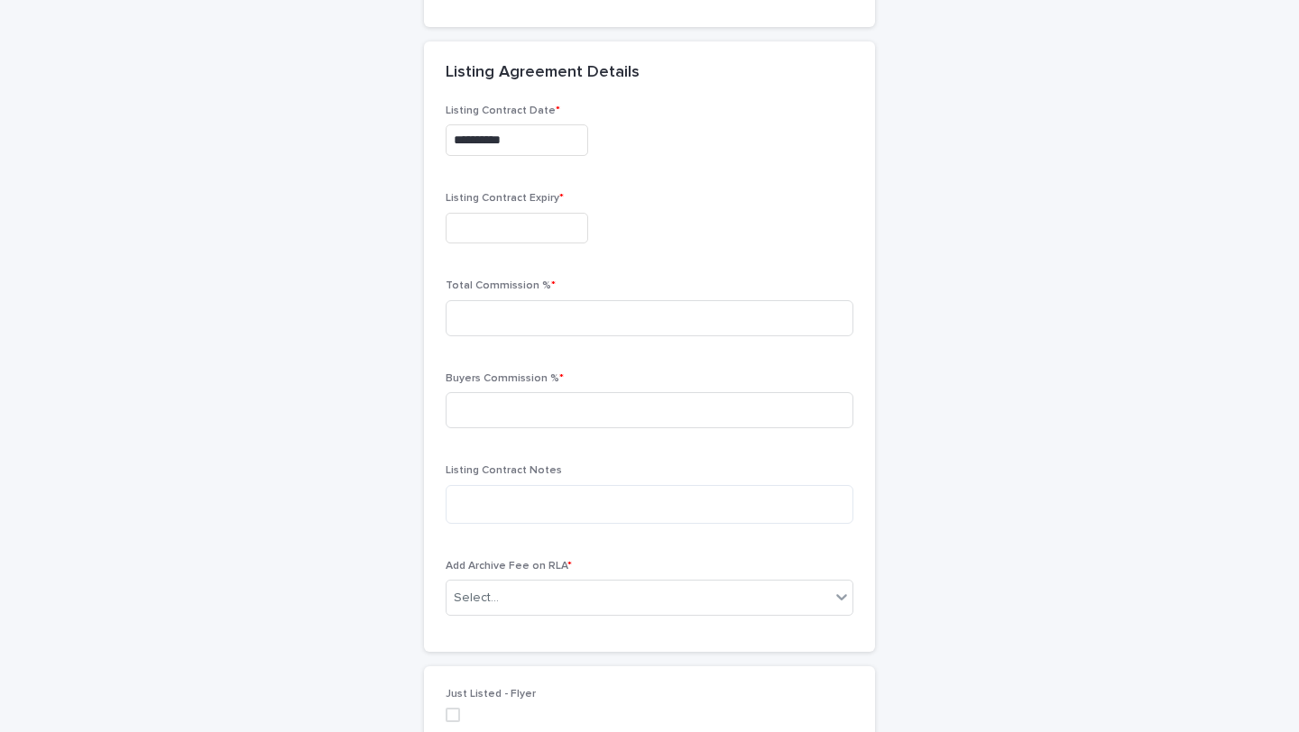
click at [453, 231] on input "text" at bounding box center [517, 229] width 142 height 32
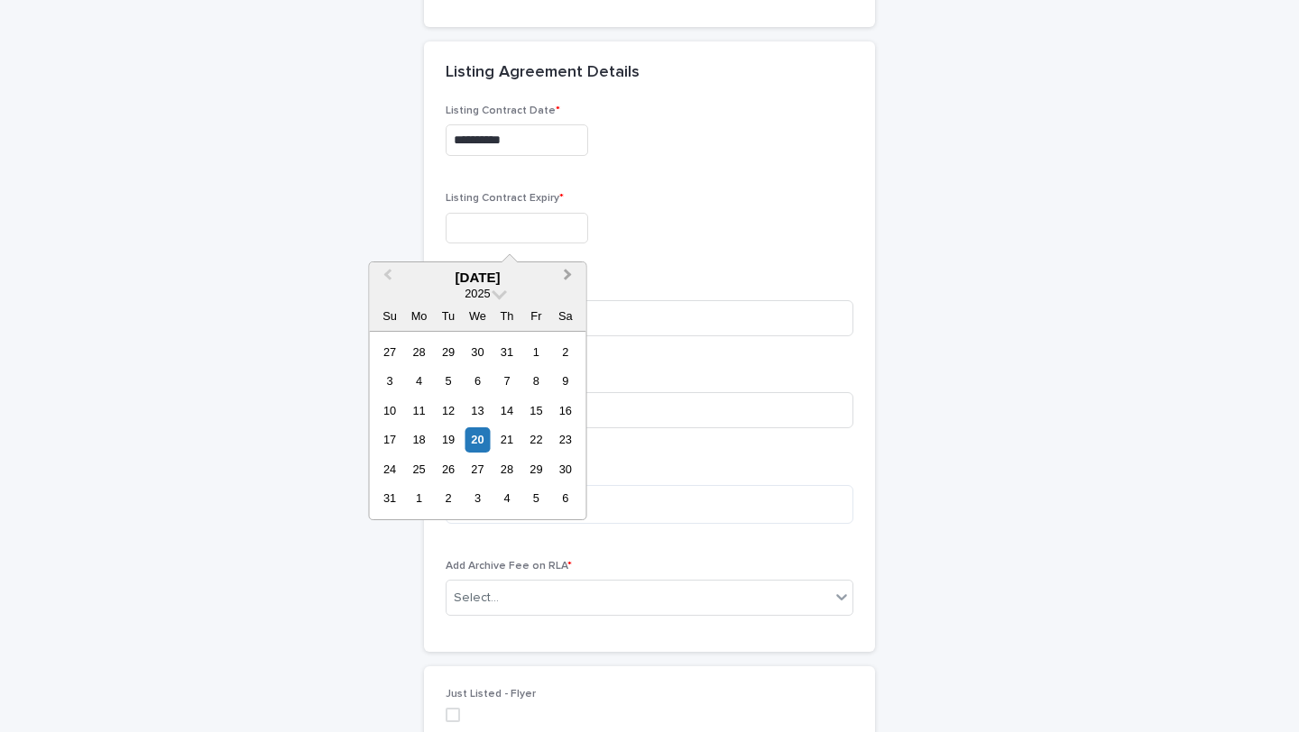
click at [565, 285] on button "Next Month" at bounding box center [570, 278] width 29 height 29
click at [543, 440] on div "26" at bounding box center [536, 439] width 24 height 24
type input "**********"
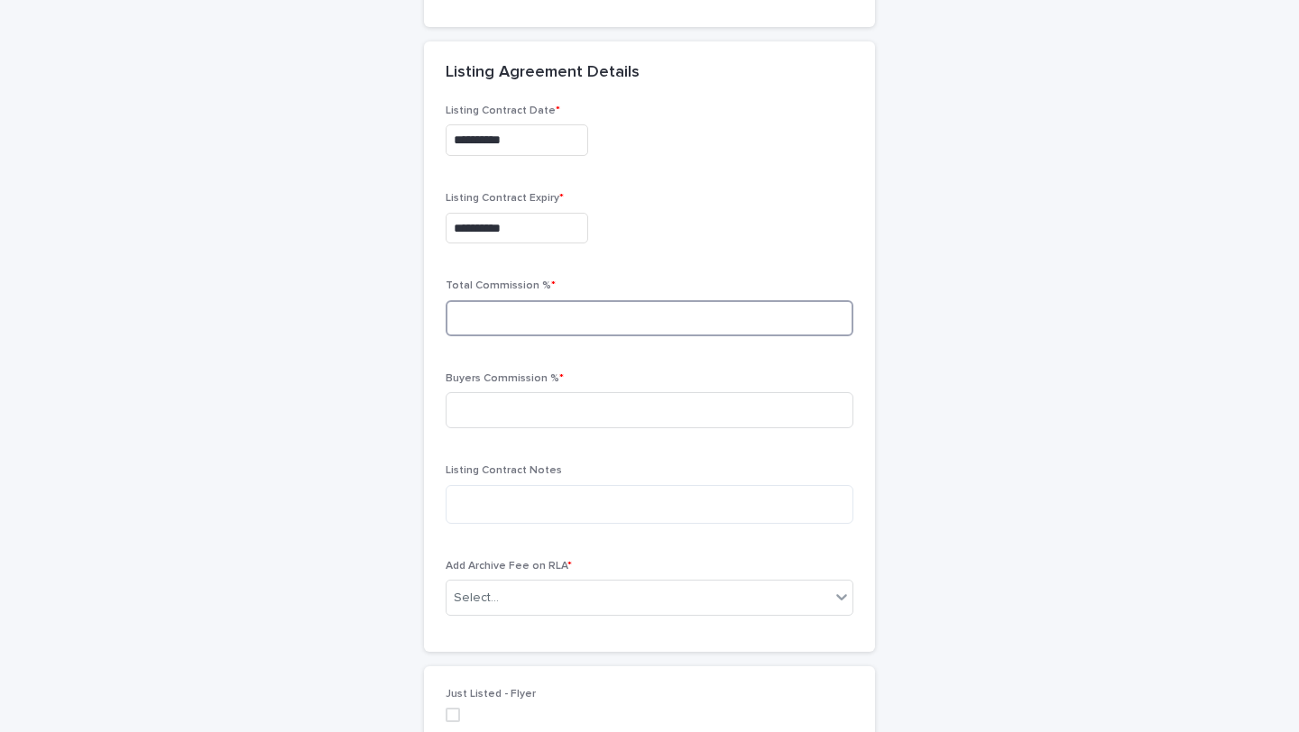
click at [543, 326] on input at bounding box center [650, 318] width 408 height 36
type input "*"
click at [554, 409] on input at bounding box center [650, 410] width 408 height 36
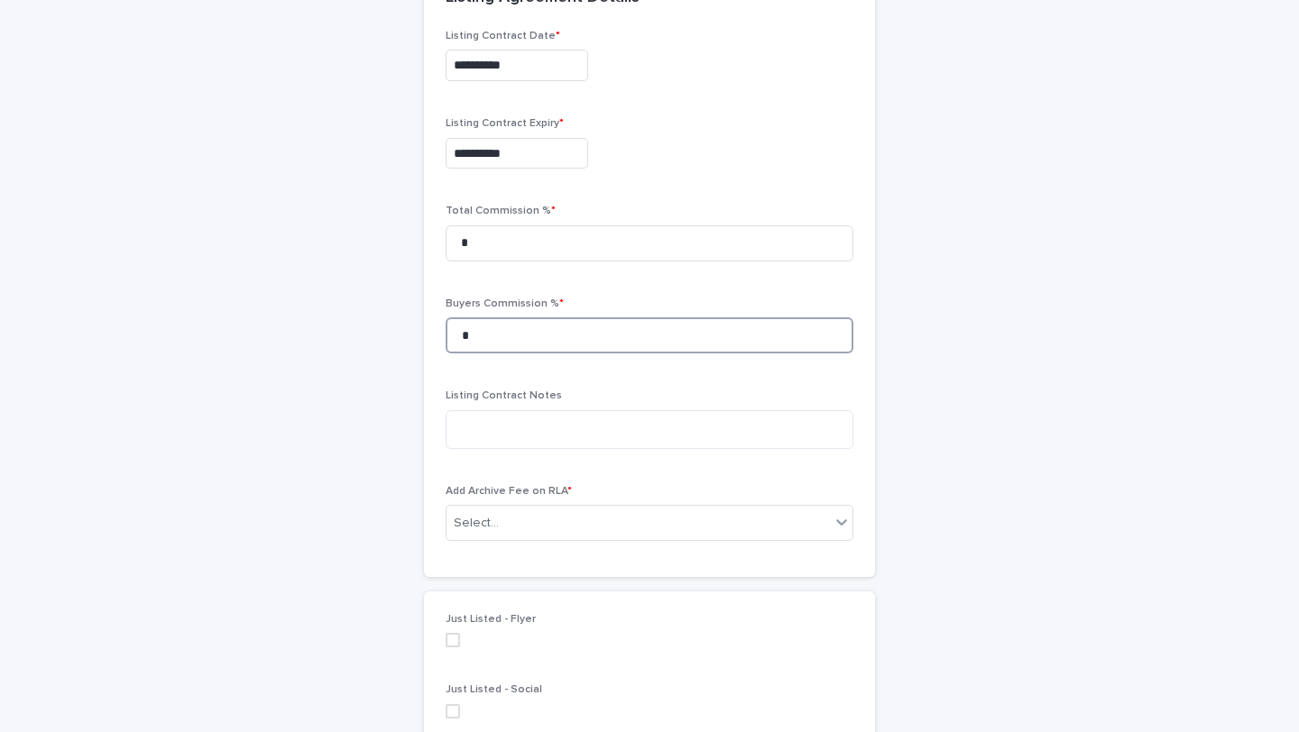
scroll to position [2699, 0]
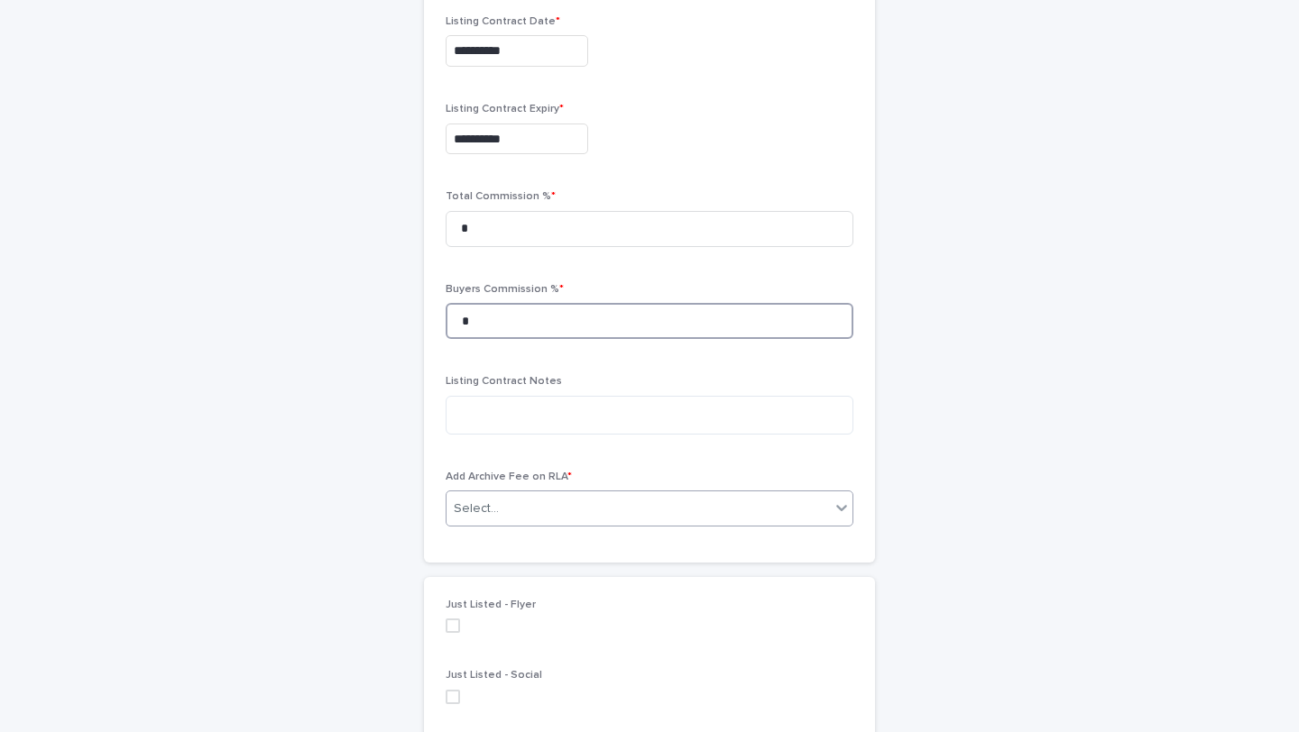
type input "*"
click at [591, 503] on div "Select..." at bounding box center [637, 509] width 383 height 30
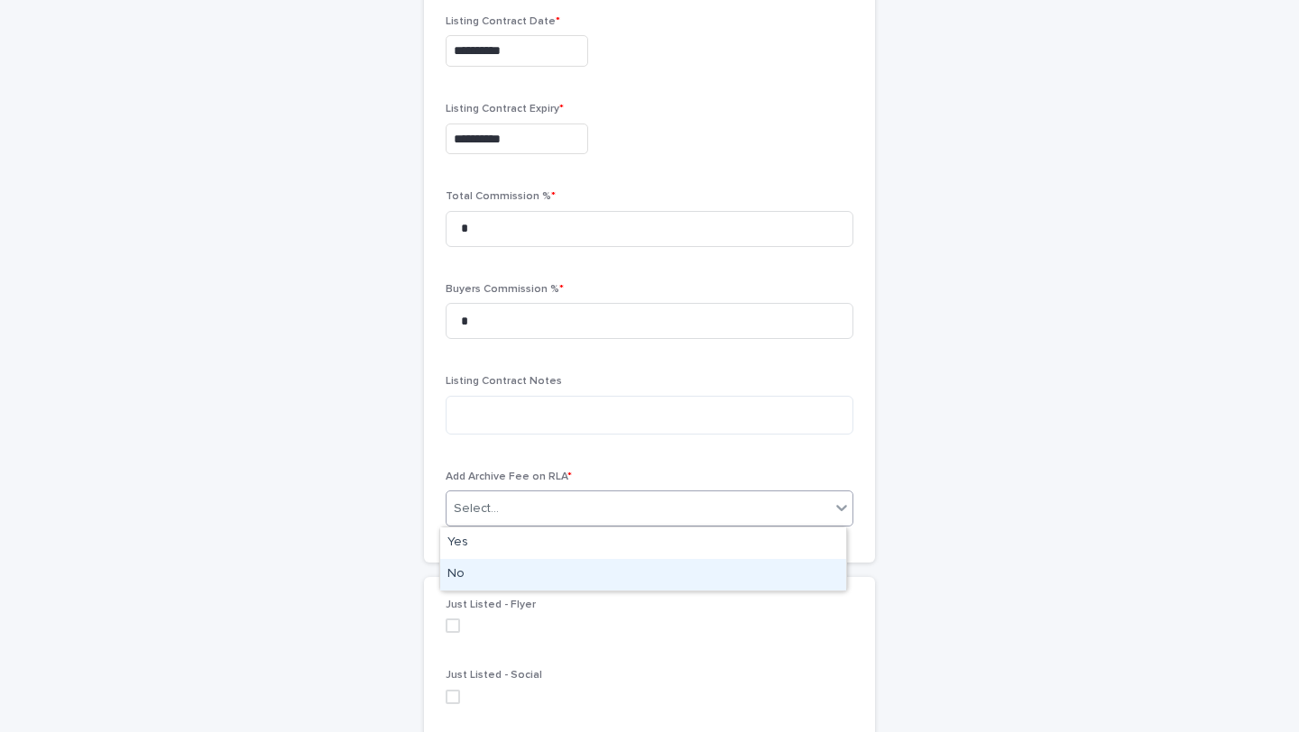
click at [577, 569] on div "No" at bounding box center [643, 575] width 406 height 32
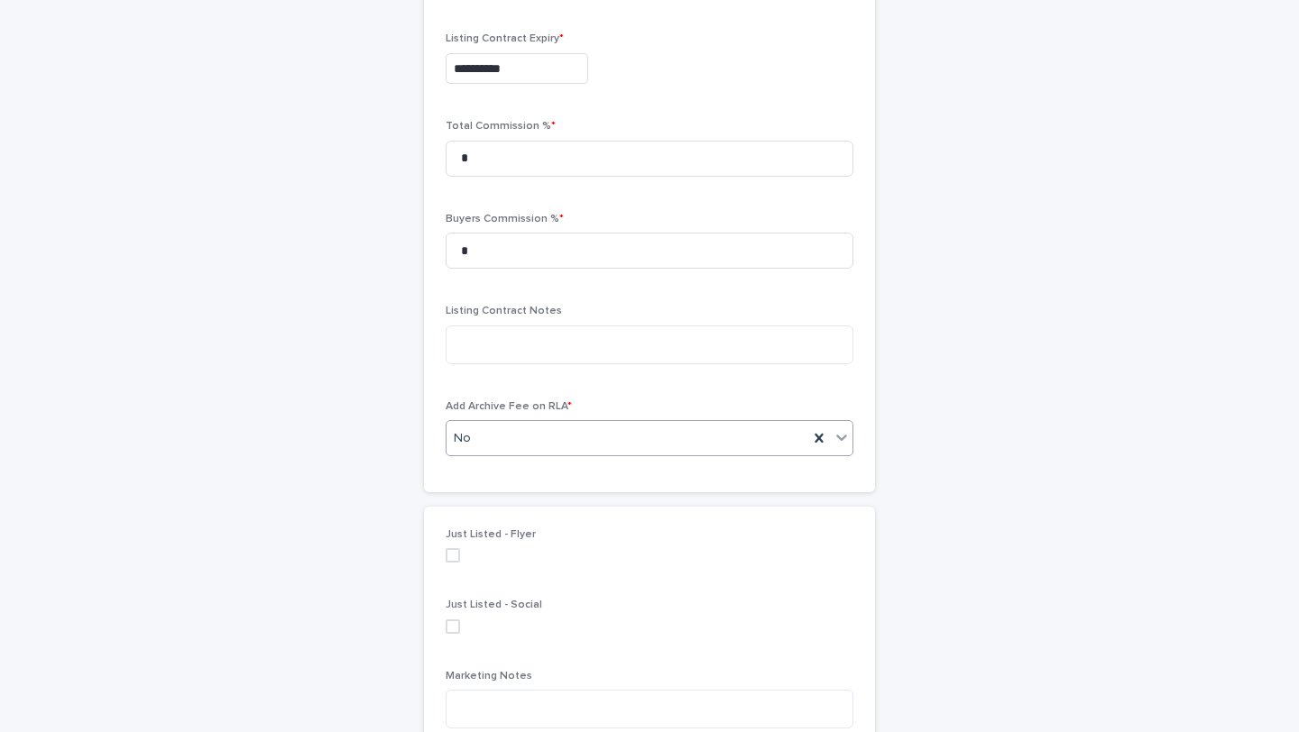
scroll to position [3000, 0]
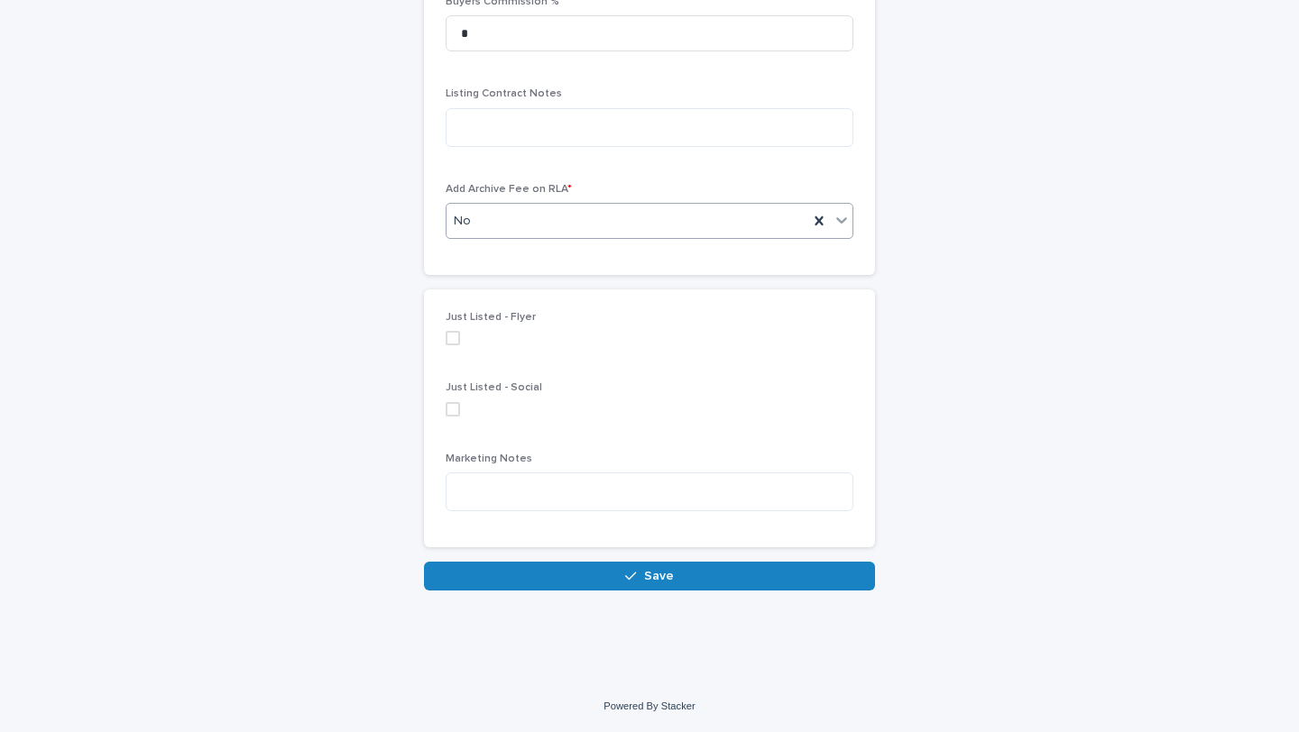
click at [529, 569] on button "Save" at bounding box center [649, 576] width 451 height 29
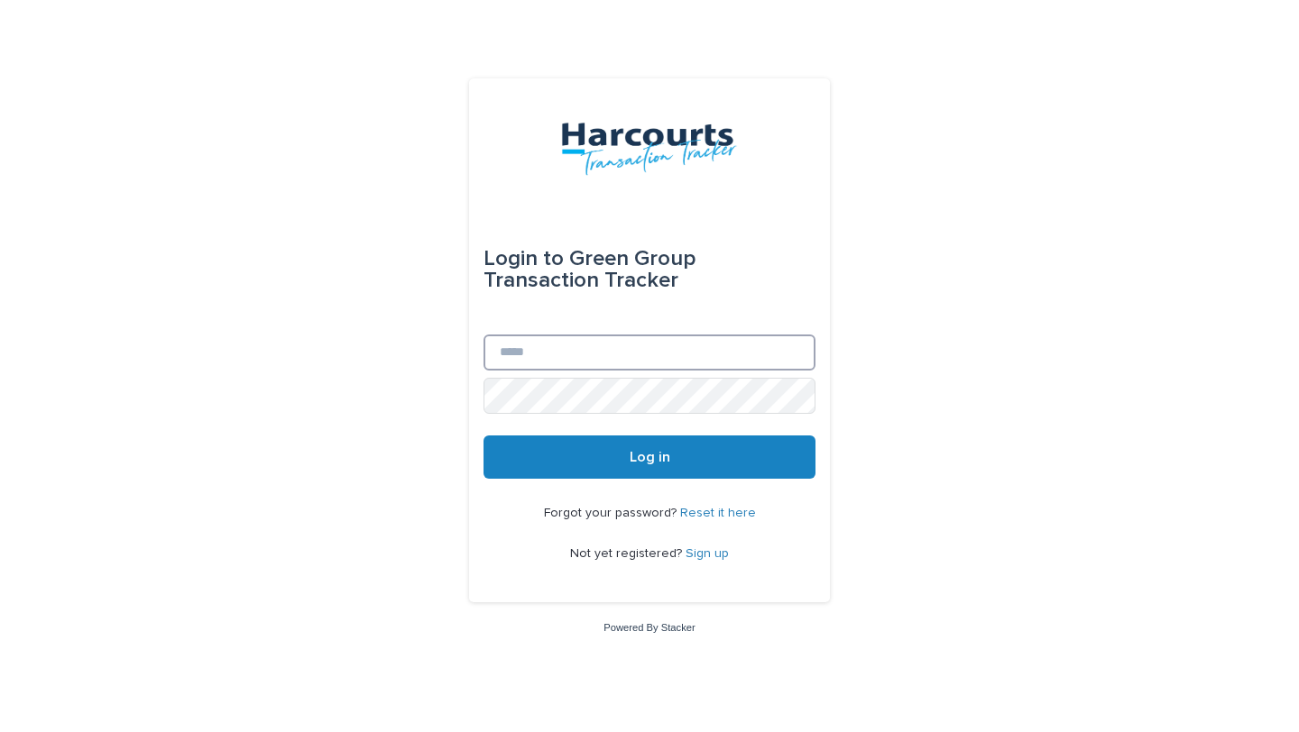
type input "**********"
click at [738, 456] on button "Log in" at bounding box center [649, 457] width 332 height 43
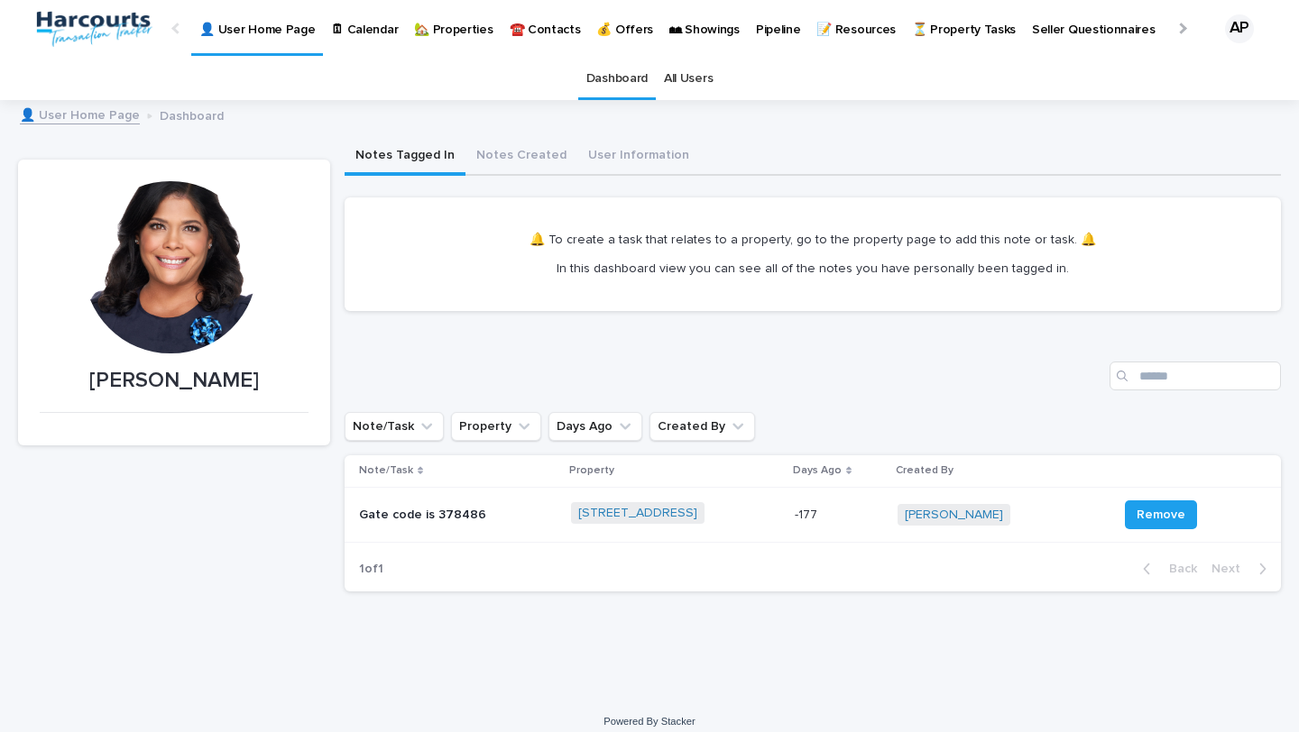
click at [465, 29] on p "🏡 Properties" at bounding box center [453, 19] width 78 height 38
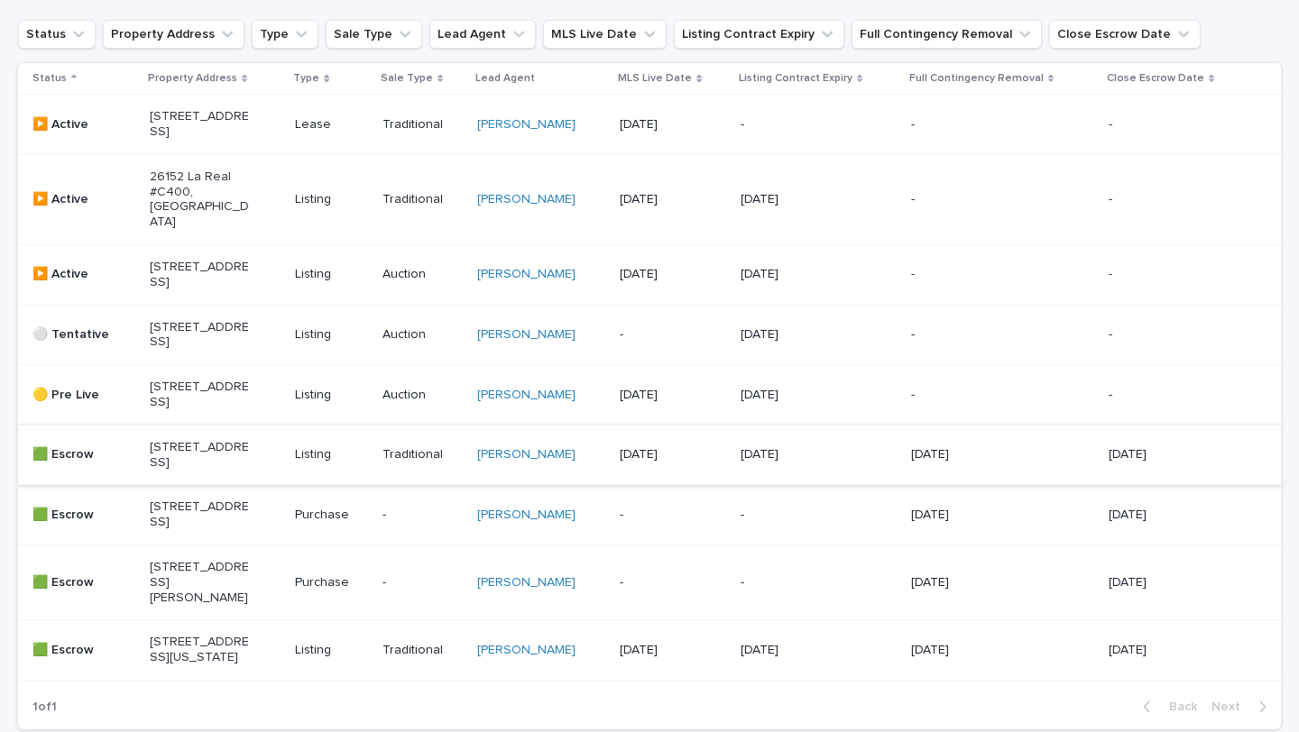
scroll to position [580, 0]
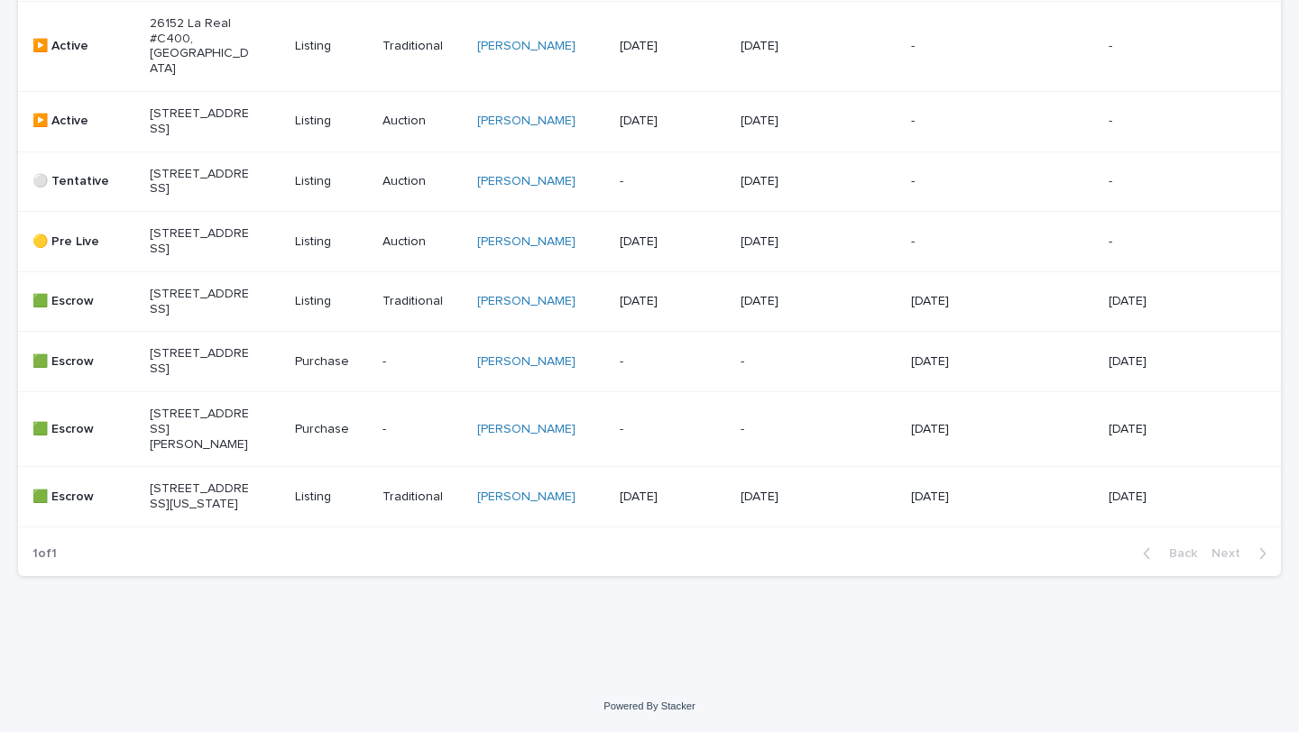
click at [275, 160] on div "[STREET_ADDRESS]" at bounding box center [215, 182] width 131 height 45
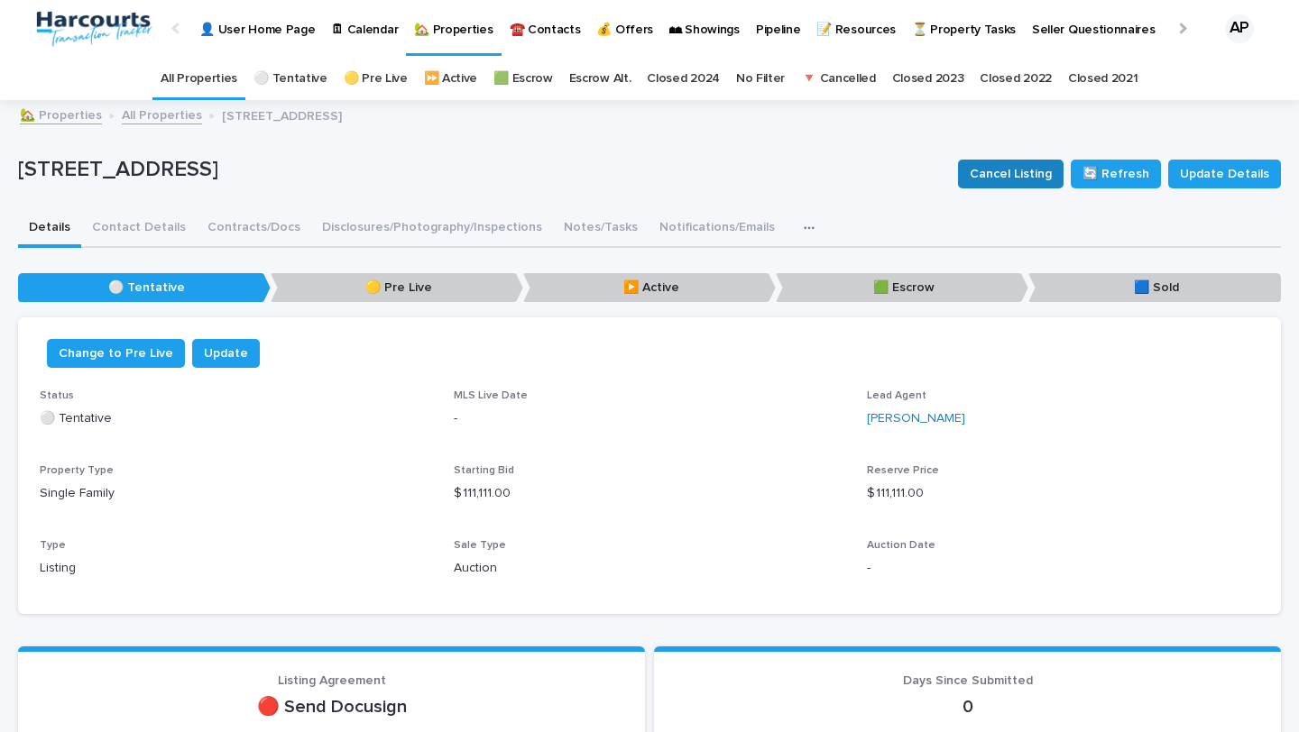
click at [971, 174] on button "Cancel Listing" at bounding box center [1011, 174] width 106 height 29
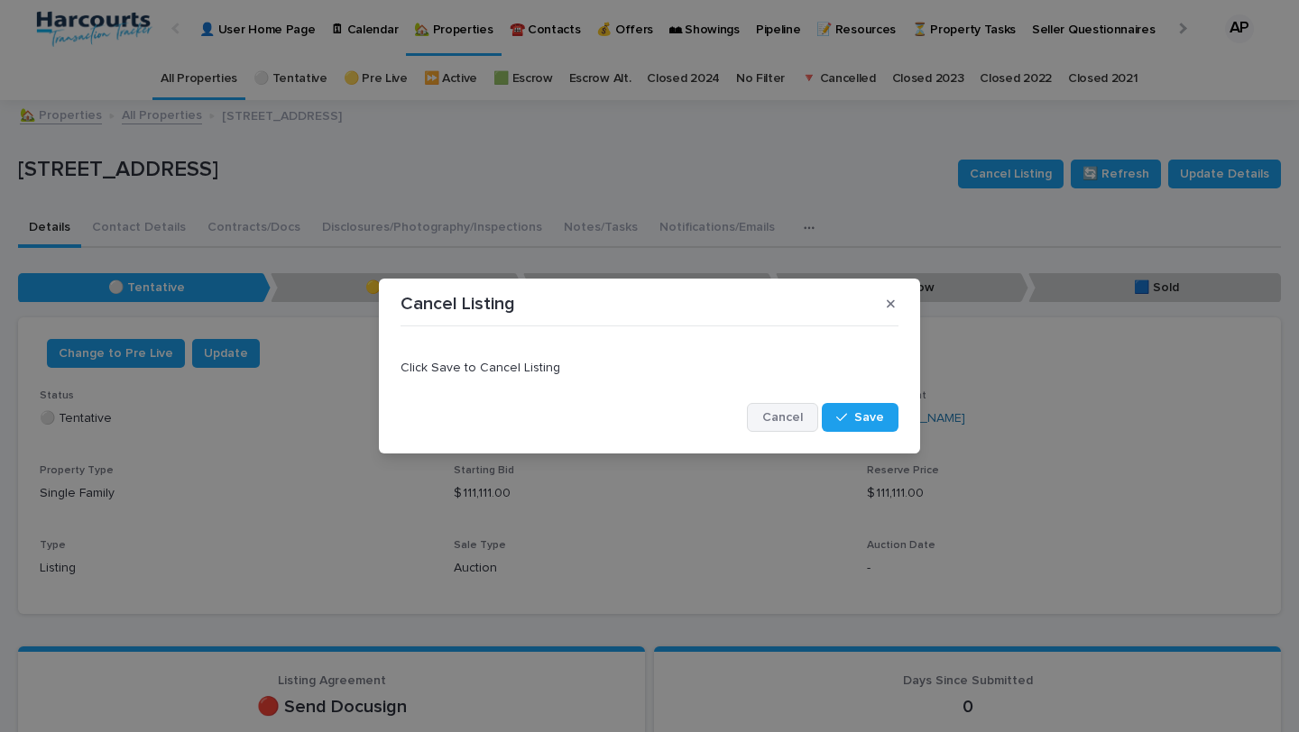
click at [800, 412] on span "Cancel" at bounding box center [782, 417] width 41 height 13
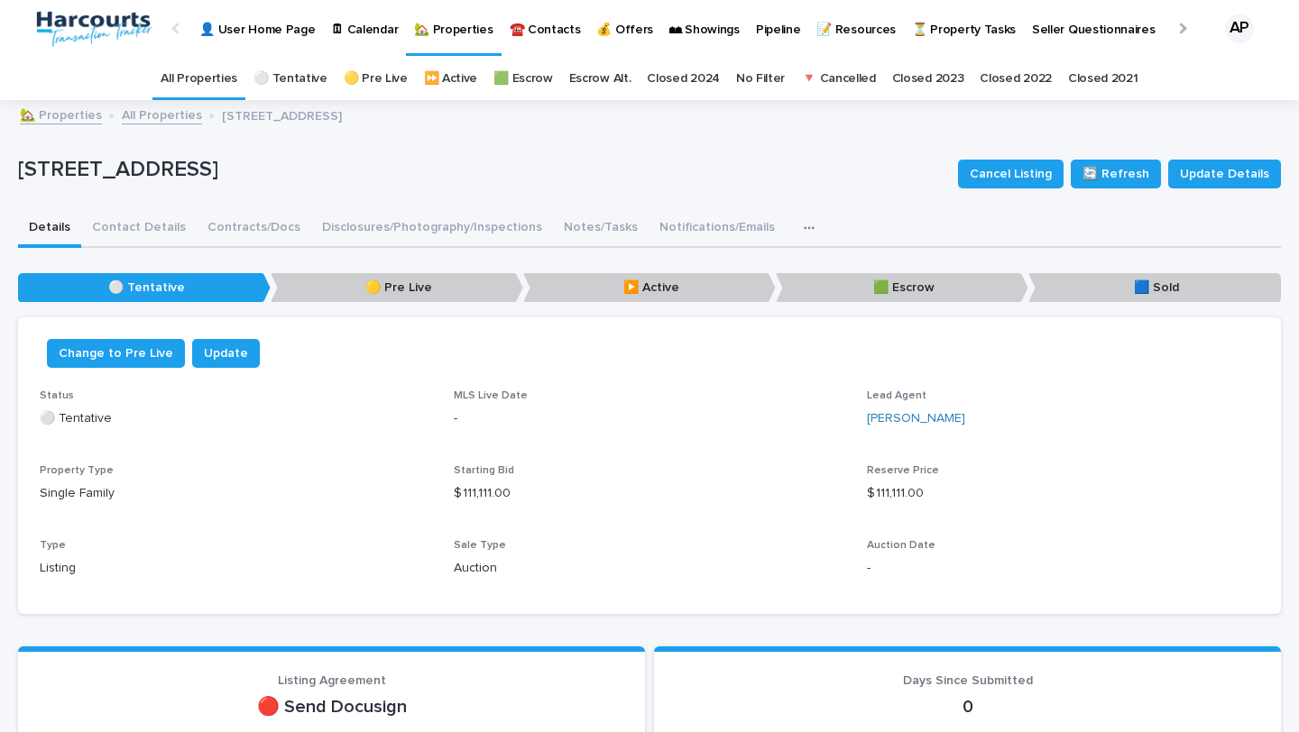
click at [352, 295] on p "🟡 Pre Live" at bounding box center [397, 288] width 253 height 30
click at [354, 288] on p "🟡 Pre Live" at bounding box center [397, 288] width 253 height 30
click at [410, 280] on p "🟡 Pre Live" at bounding box center [397, 288] width 253 height 30
click at [121, 353] on span "Change to Pre Live" at bounding box center [116, 353] width 115 height 18
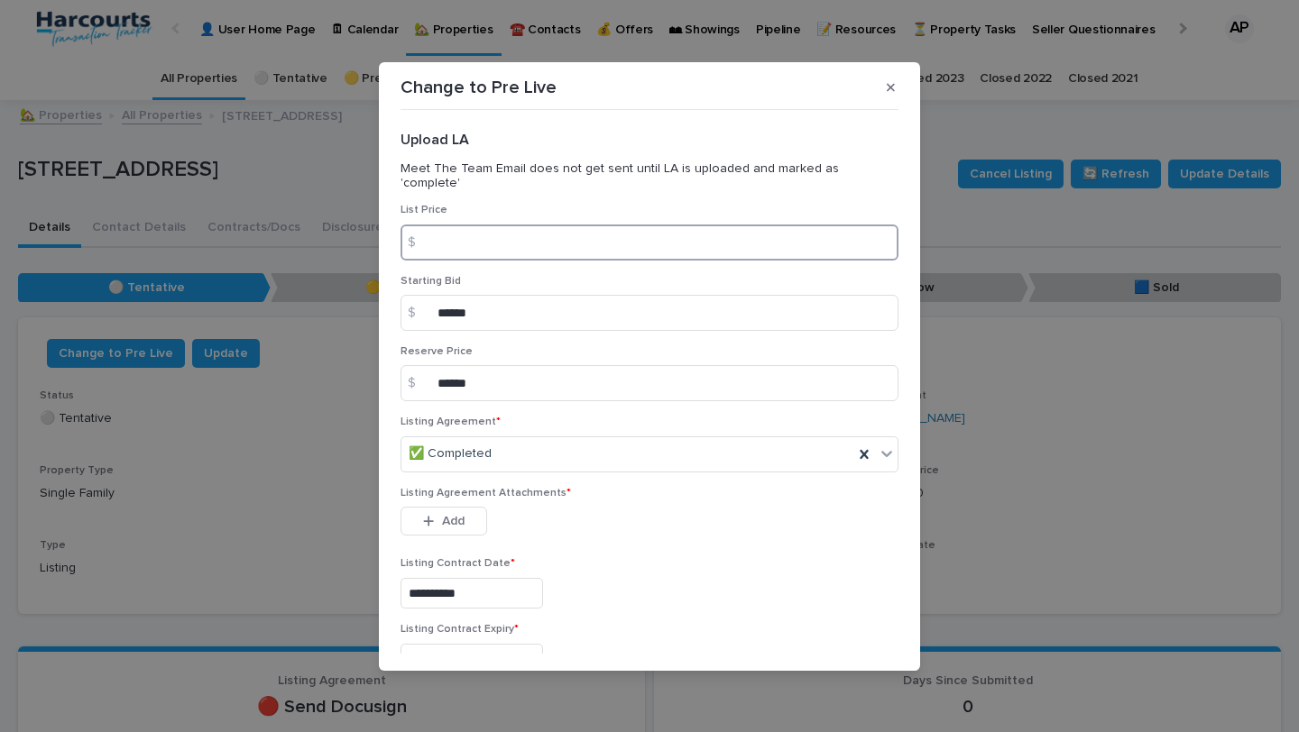
click at [497, 234] on input at bounding box center [649, 243] width 498 height 36
paste input "******"
type input "******"
drag, startPoint x: 523, startPoint y: 229, endPoint x: 380, endPoint y: 228, distance: 143.4
click at [380, 228] on section "**********" at bounding box center [649, 366] width 541 height 609
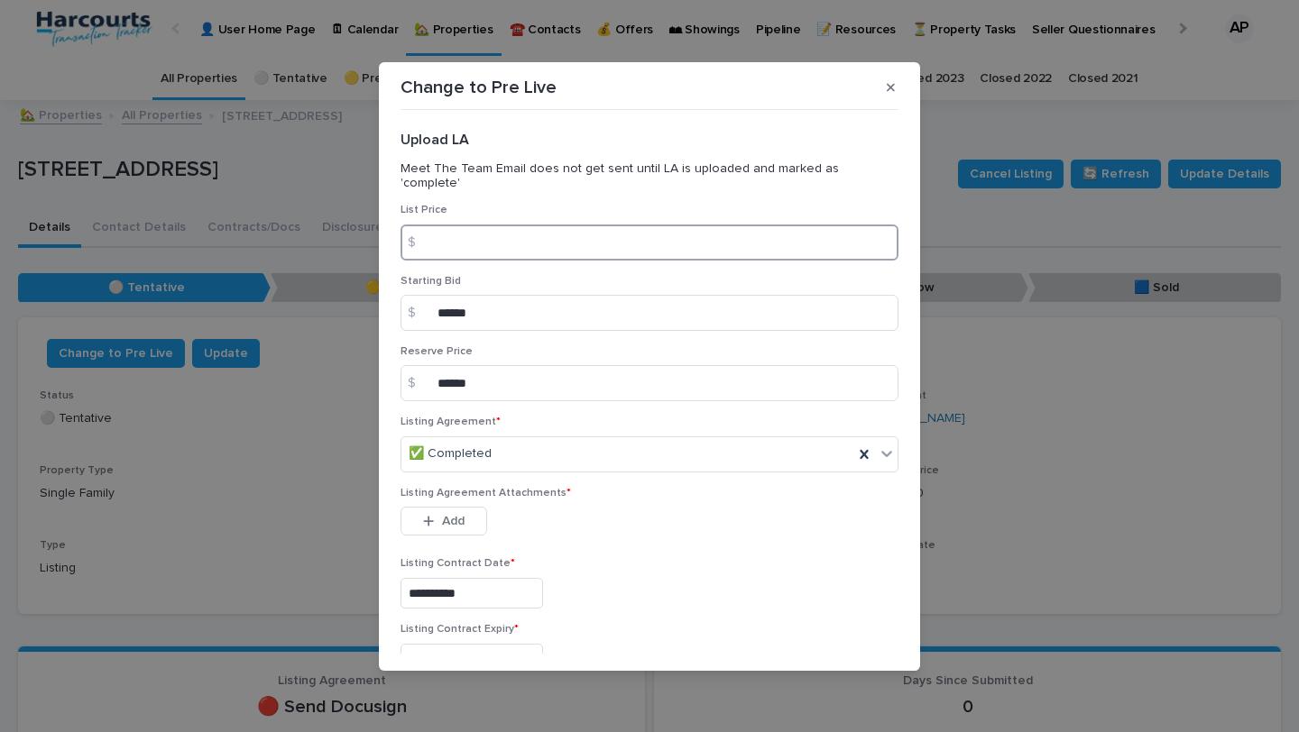
paste input "**********"
type input "**********"
click at [598, 345] on p "Reserve Price" at bounding box center [649, 351] width 498 height 13
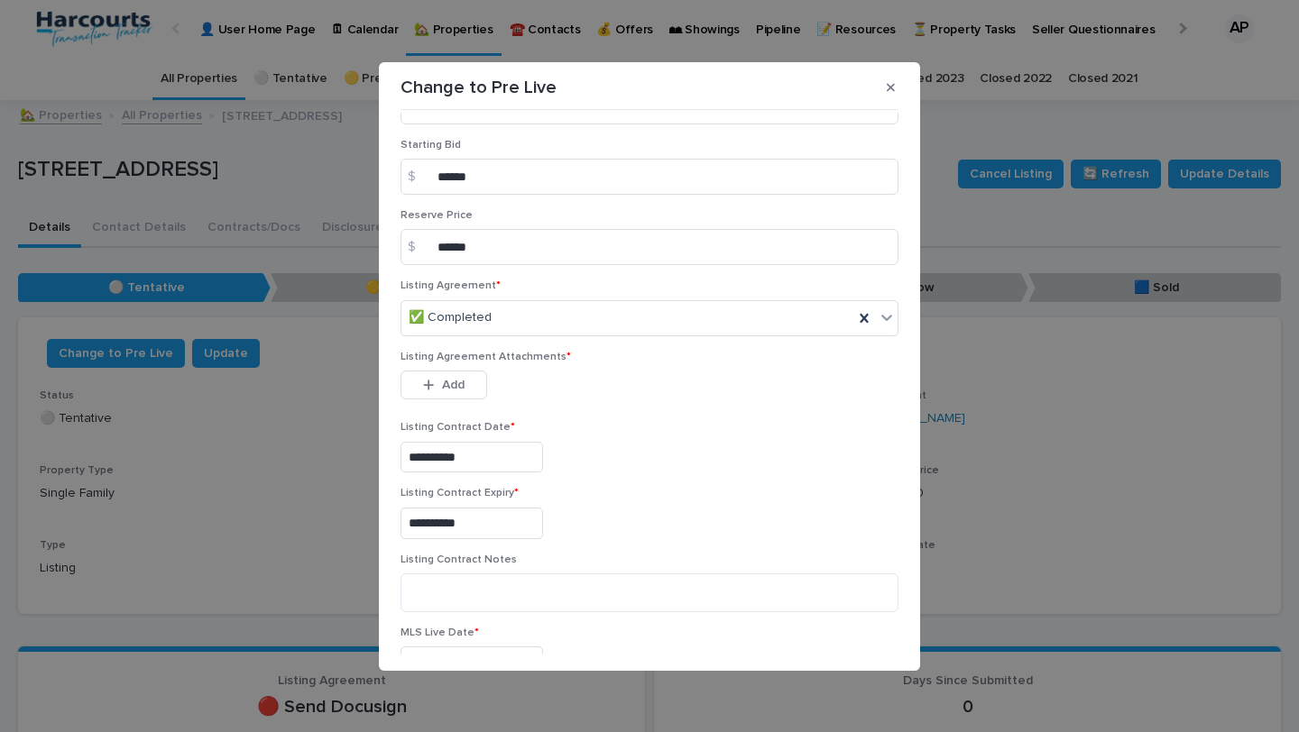
scroll to position [174, 0]
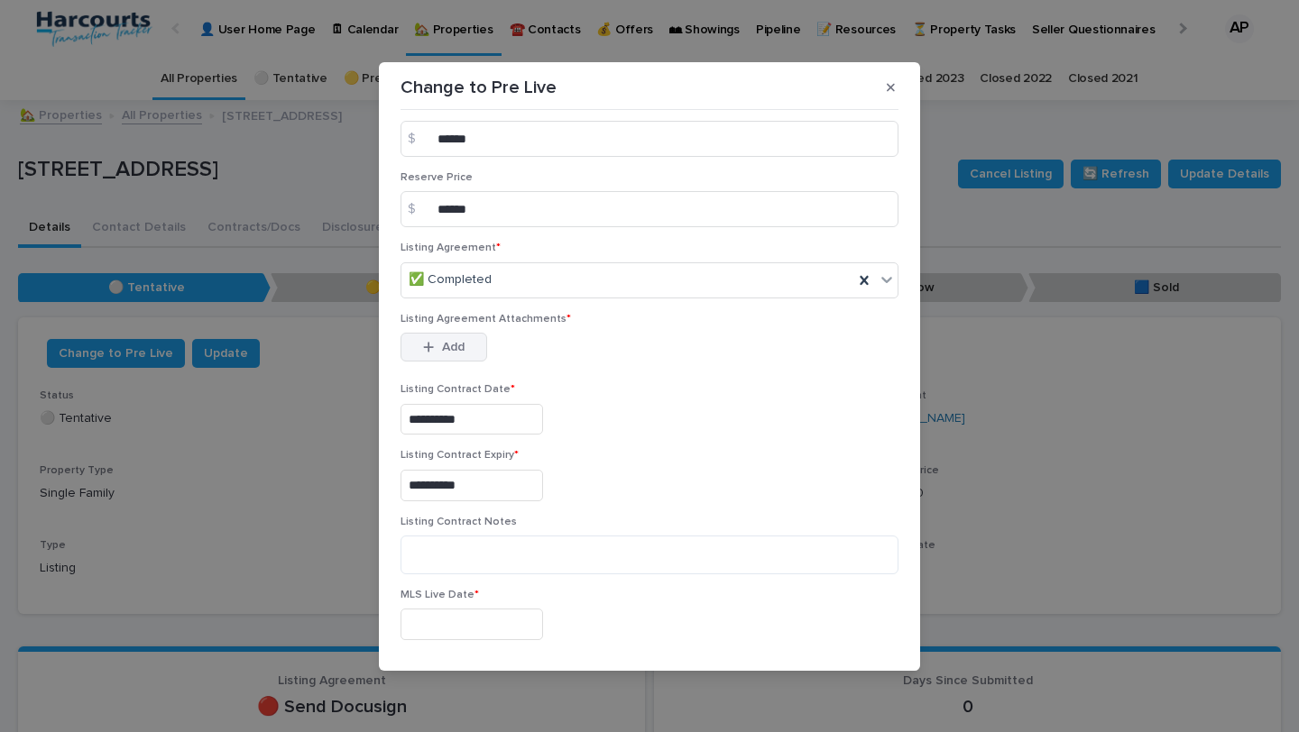
click at [449, 339] on button "Add" at bounding box center [443, 347] width 87 height 29
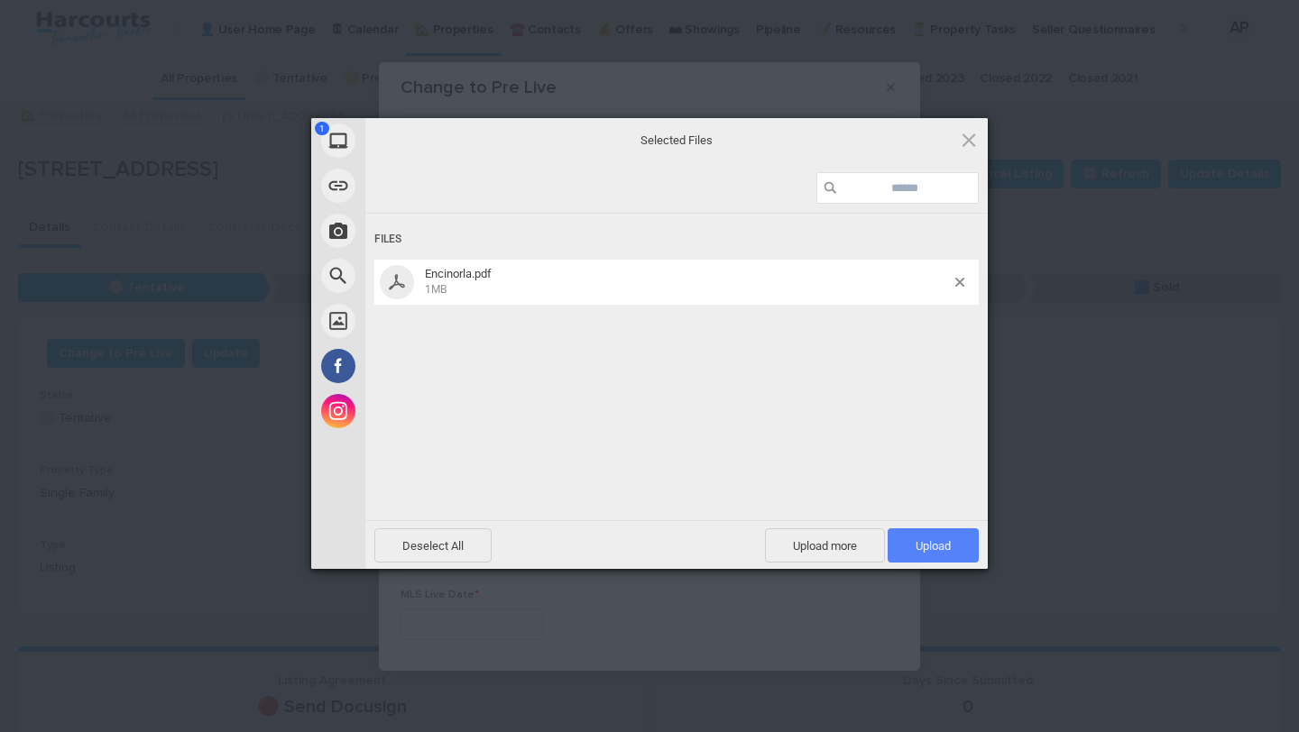
click at [939, 546] on span "Upload 1" at bounding box center [932, 546] width 35 height 14
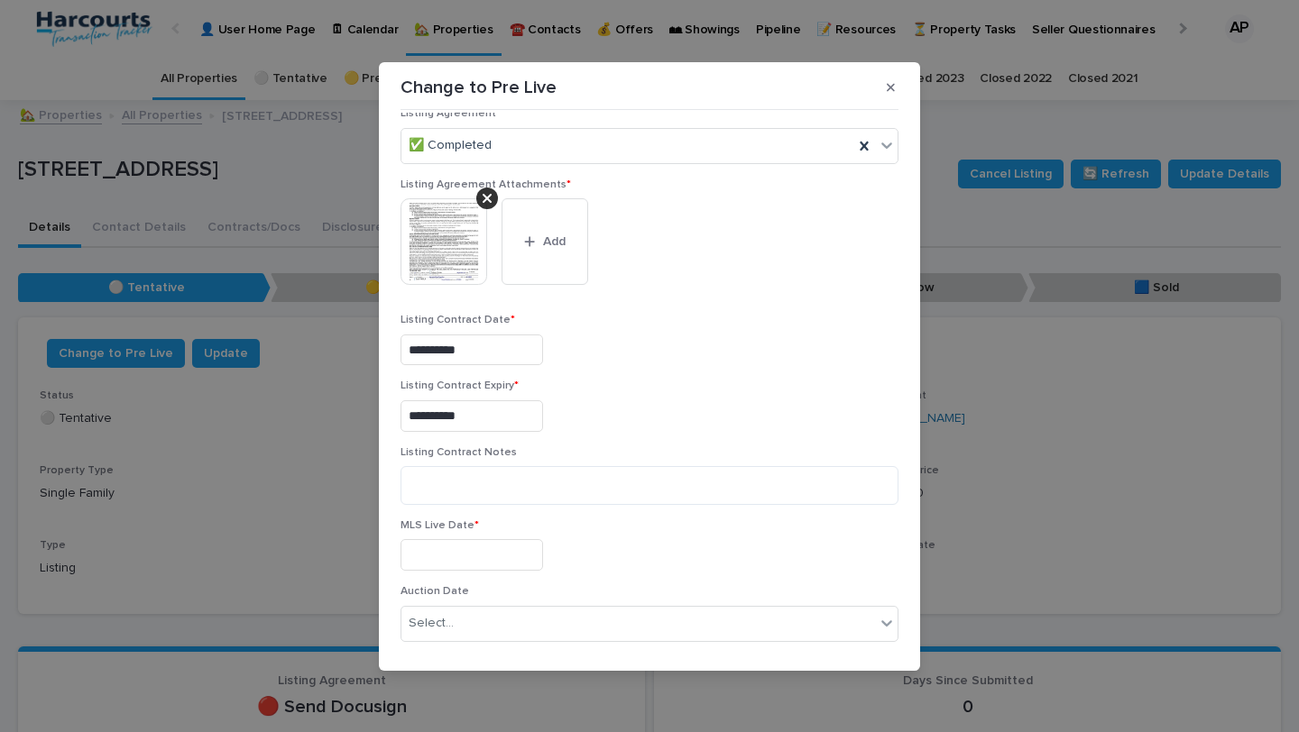
scroll to position [309, 0]
click at [507, 334] on input "**********" at bounding box center [471, 350] width 142 height 32
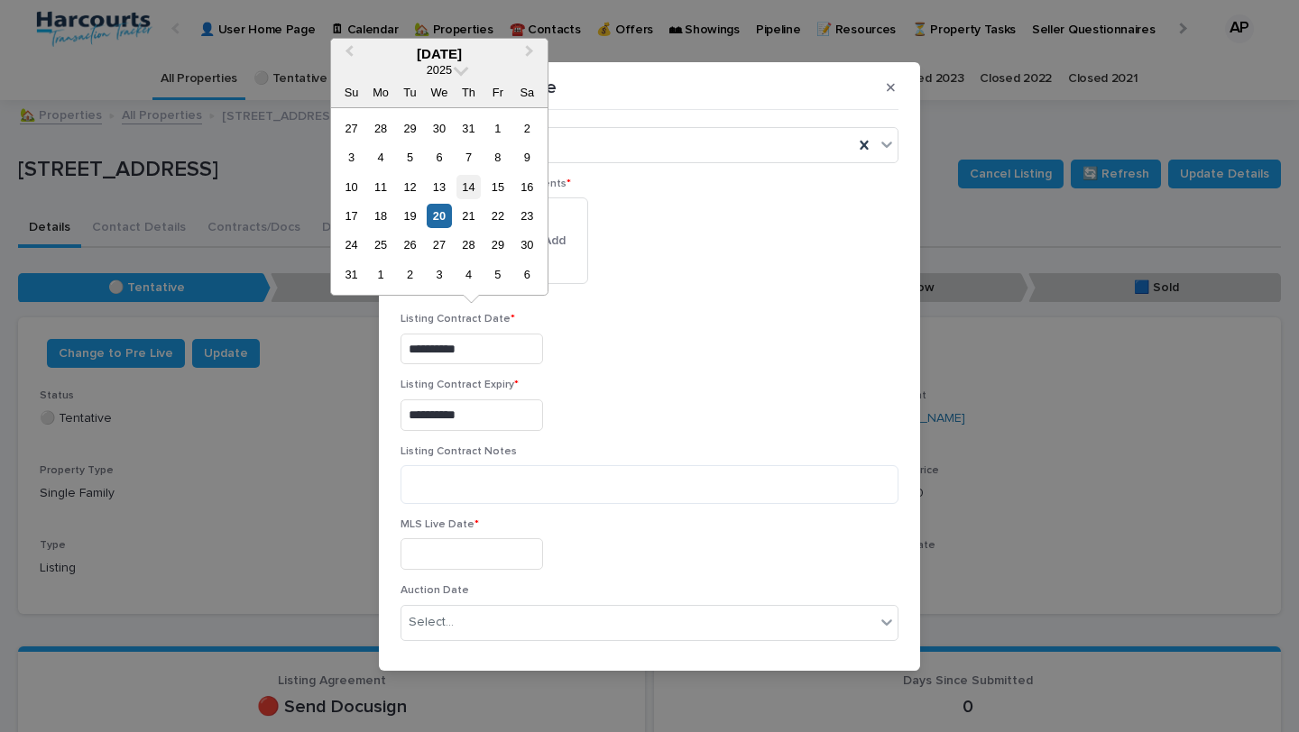
click at [473, 189] on div "14" at bounding box center [468, 187] width 24 height 24
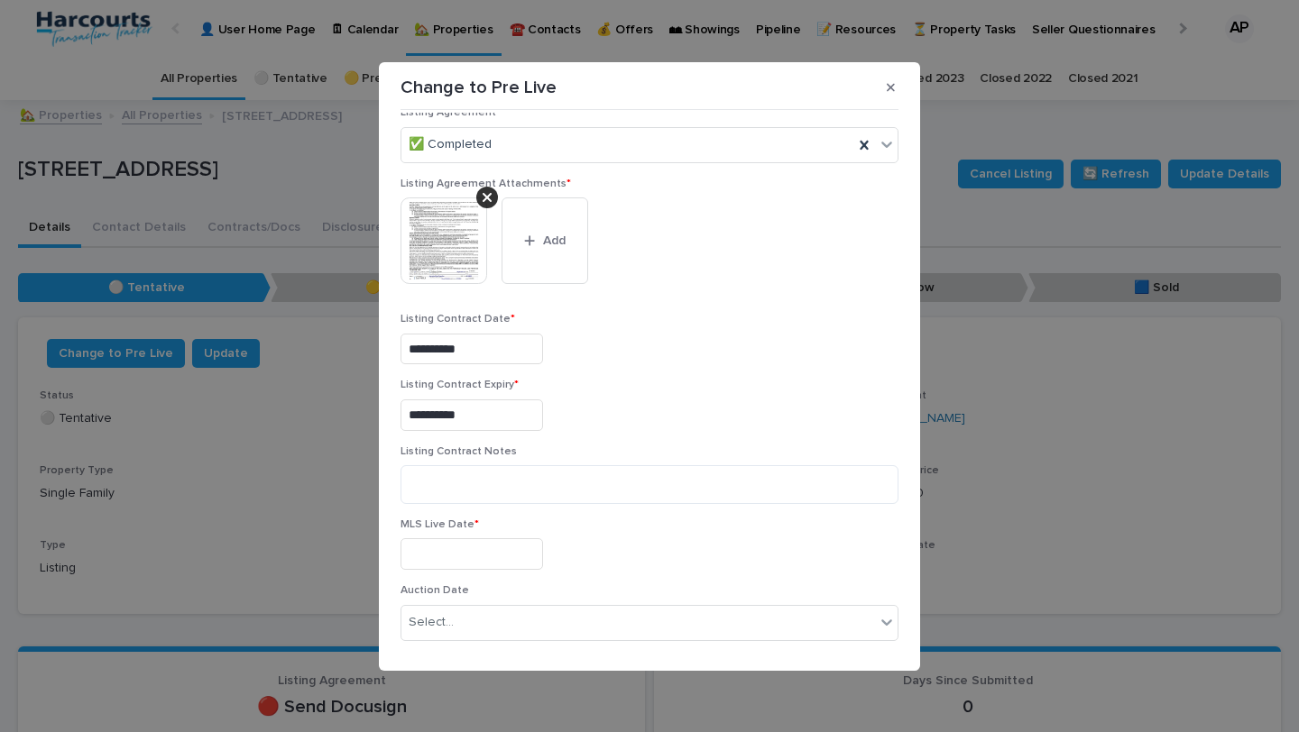
click at [639, 383] on div "**********" at bounding box center [649, 412] width 498 height 66
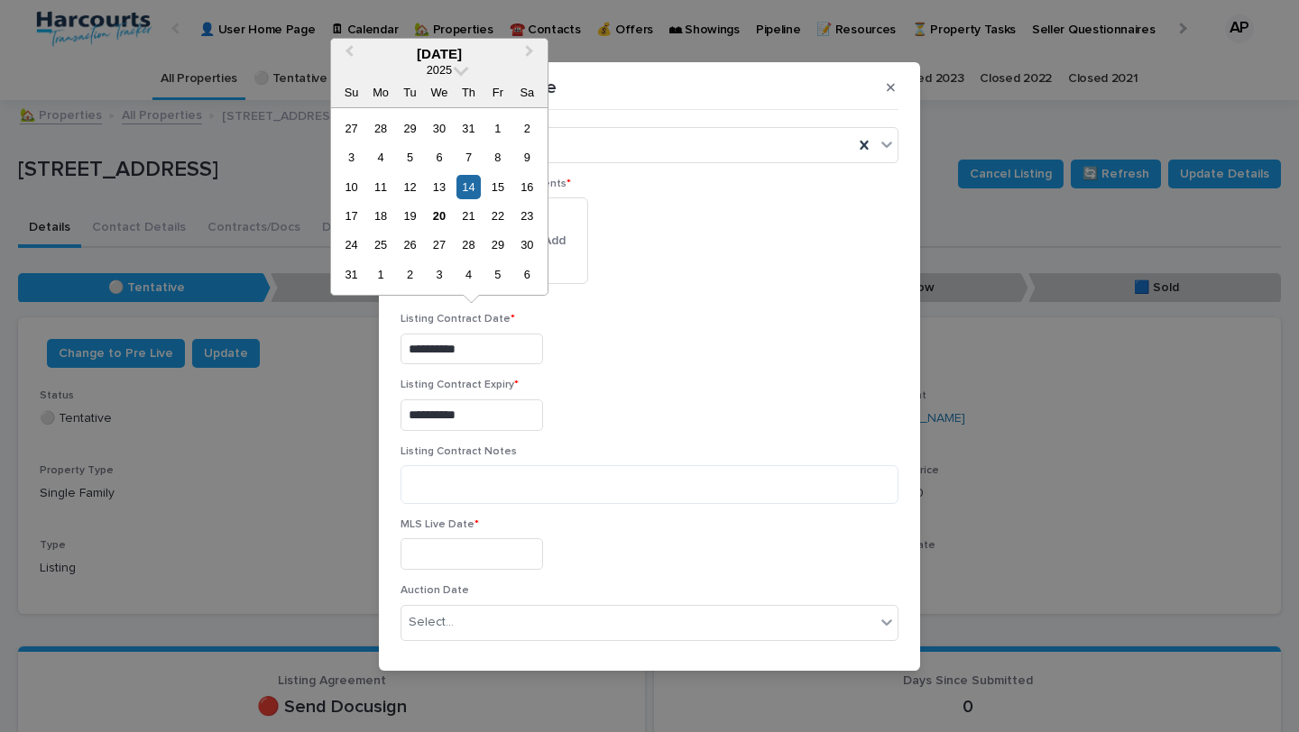
click at [517, 334] on input "**********" at bounding box center [471, 350] width 142 height 32
drag, startPoint x: 470, startPoint y: 221, endPoint x: 476, endPoint y: 233, distance: 13.3
click at [470, 221] on div "21" at bounding box center [468, 216] width 24 height 24
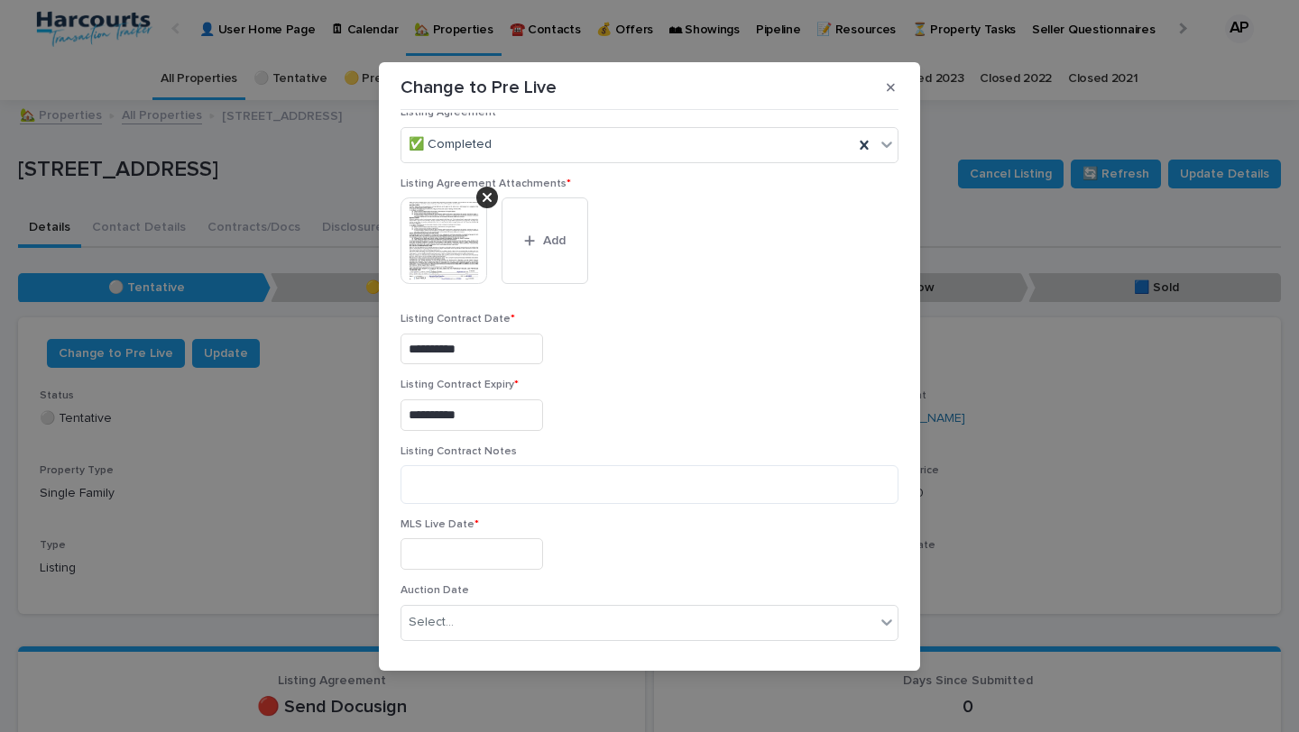
type input "**********"
click at [499, 409] on input "**********" at bounding box center [471, 416] width 142 height 32
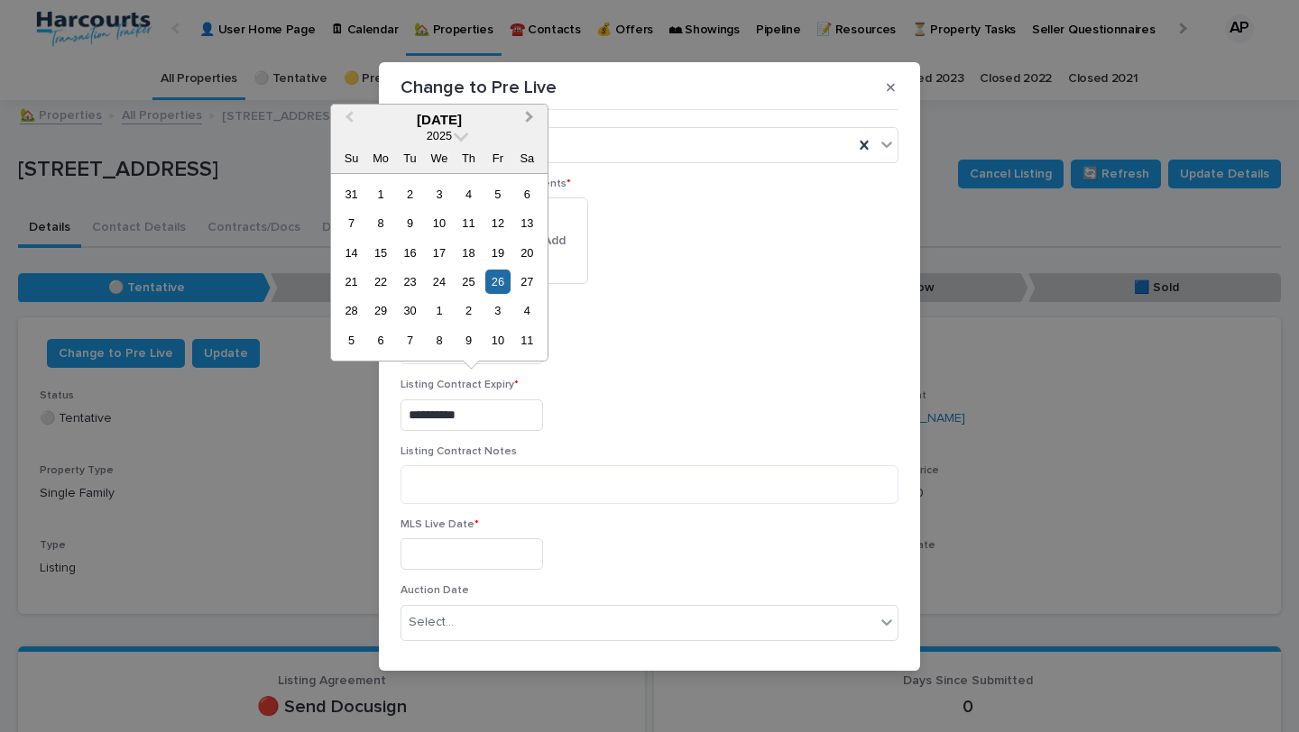
click at [535, 126] on button "Next Month" at bounding box center [531, 120] width 29 height 29
click at [533, 124] on button "Next Month" at bounding box center [531, 120] width 29 height 29
click at [360, 120] on button "Previous Month" at bounding box center [347, 120] width 29 height 29
click at [491, 190] on div "3" at bounding box center [497, 194] width 24 height 24
type input "**********"
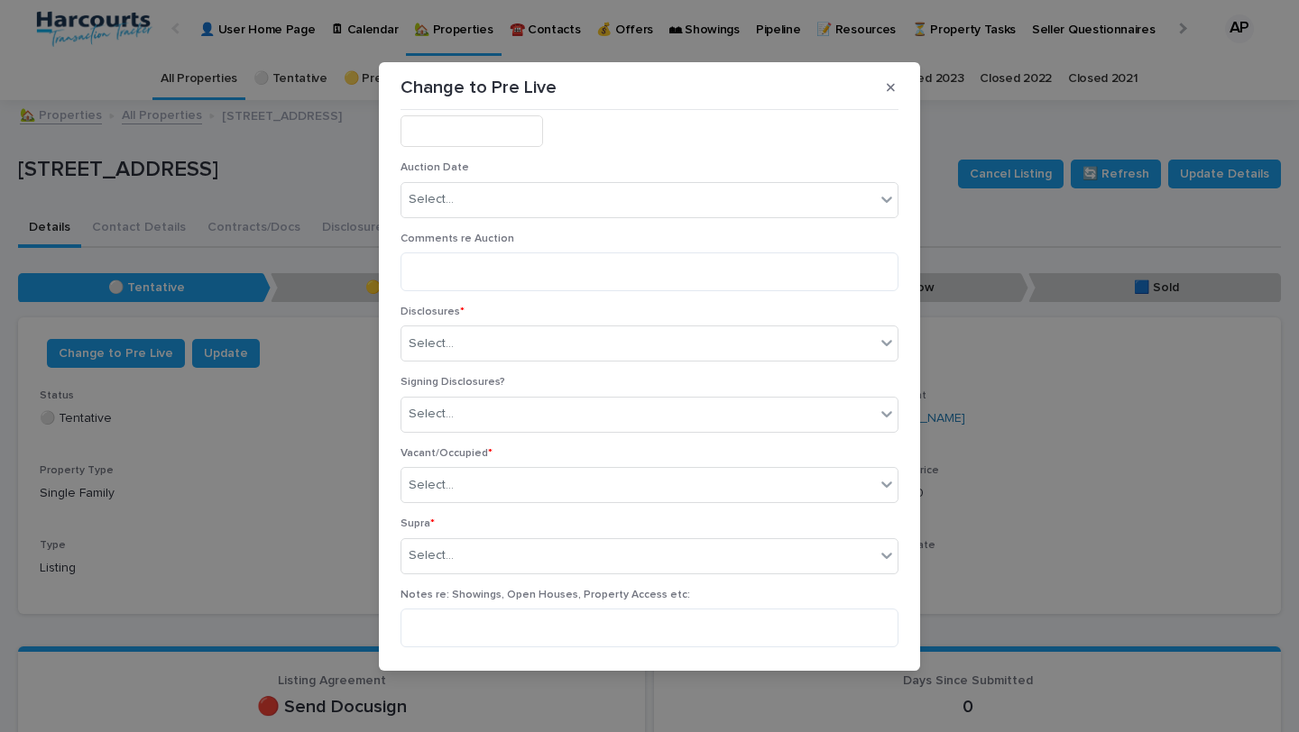
scroll to position [822, 0]
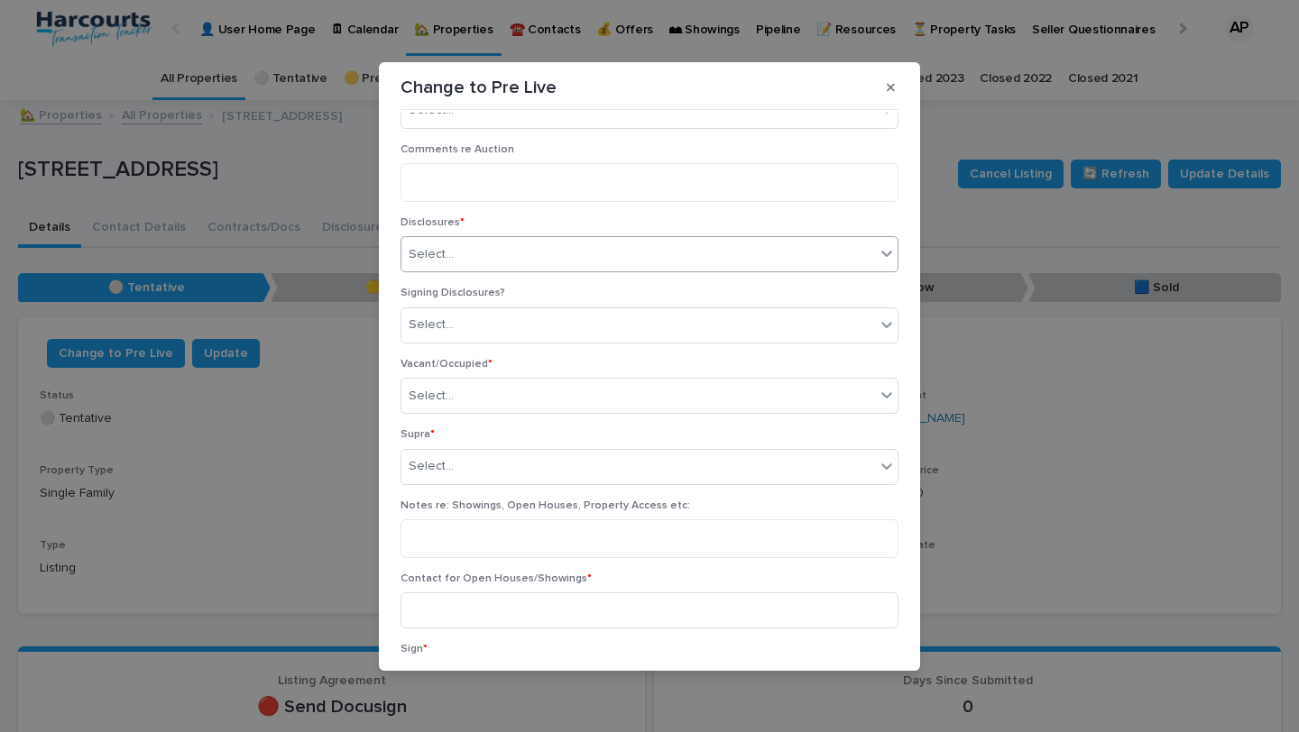
click at [700, 240] on div "Select..." at bounding box center [637, 255] width 473 height 30
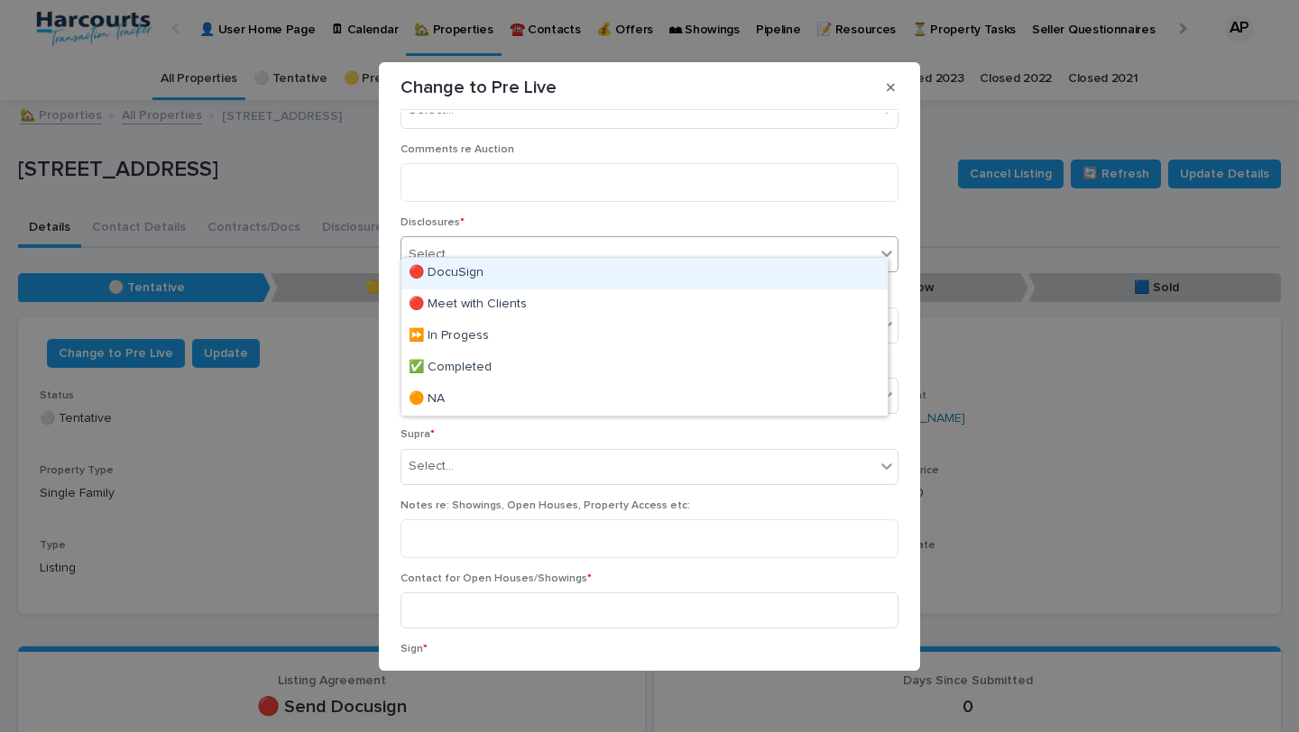
click at [741, 216] on div "Disclosures * option 🔴 DocuSign focused, 1 of 5. 5 results available. Use Up an…" at bounding box center [649, 251] width 498 height 70
click at [636, 240] on div "Select..." at bounding box center [637, 255] width 473 height 30
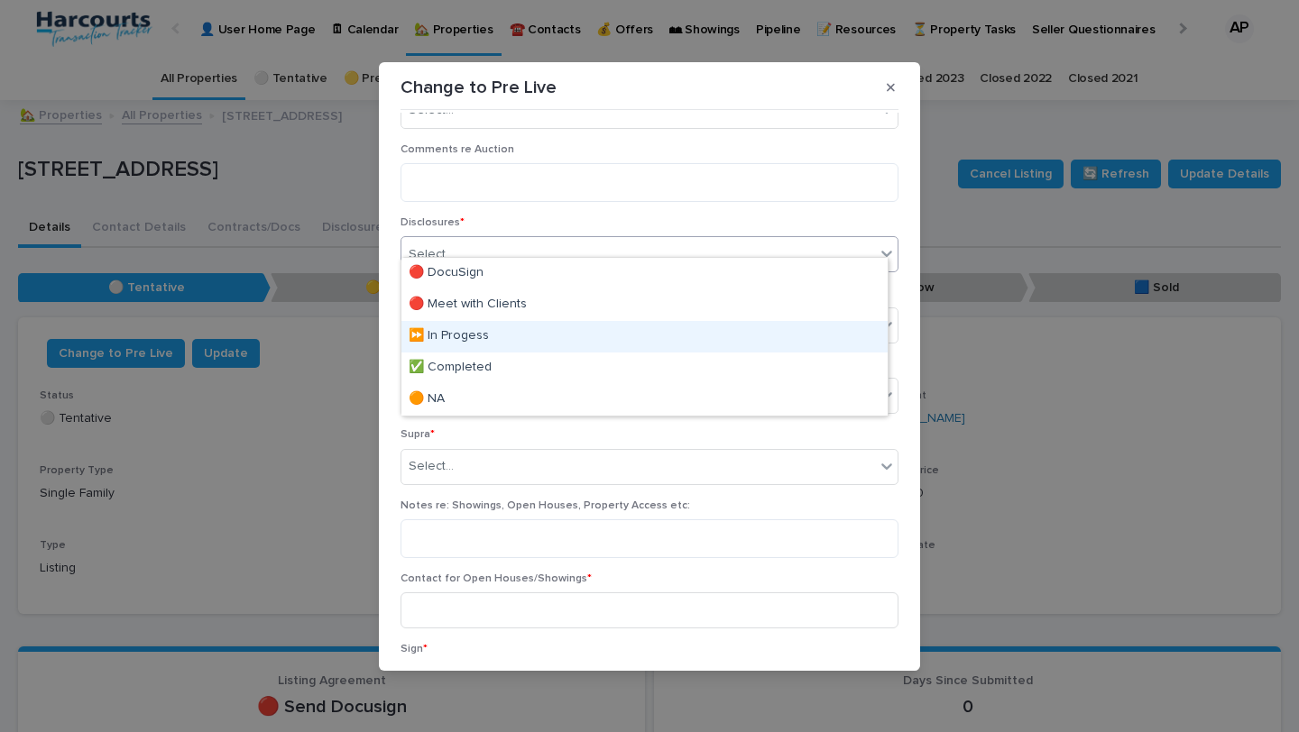
click at [627, 335] on div "⏩ In Progess" at bounding box center [644, 337] width 486 height 32
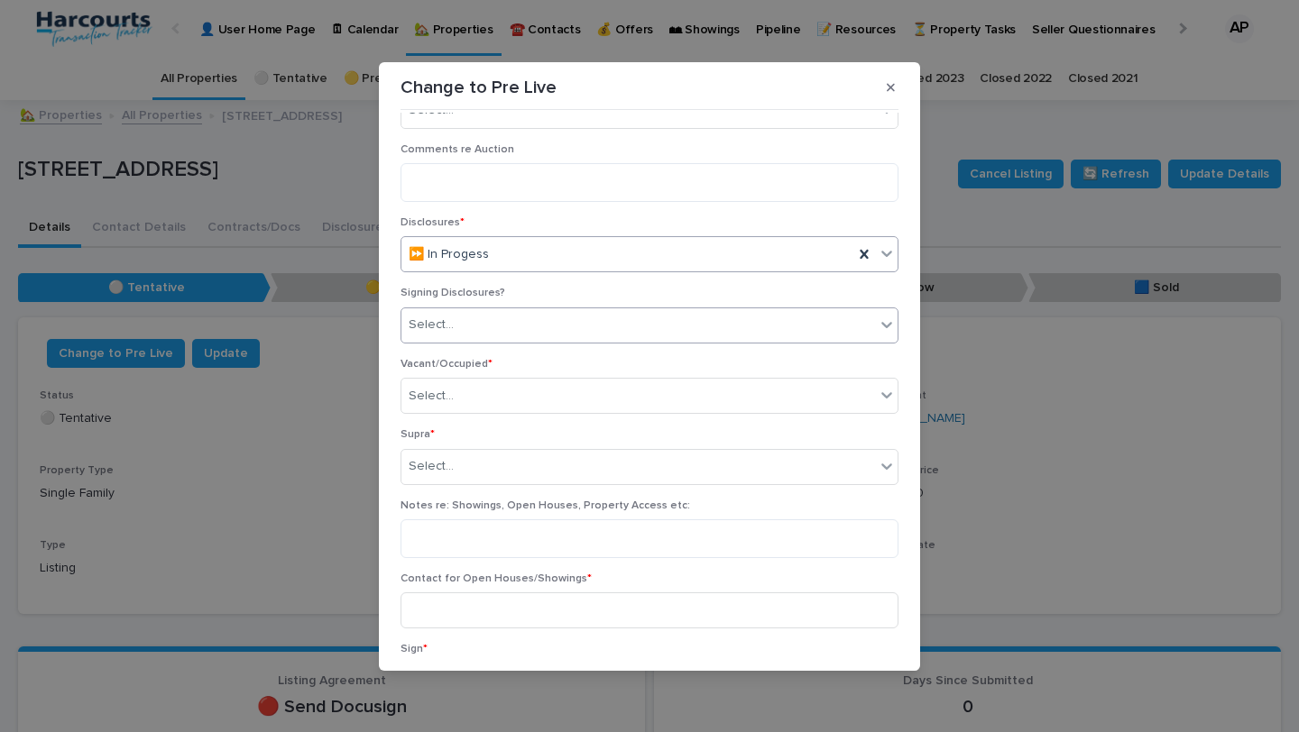
click at [626, 312] on div "Select..." at bounding box center [637, 325] width 473 height 30
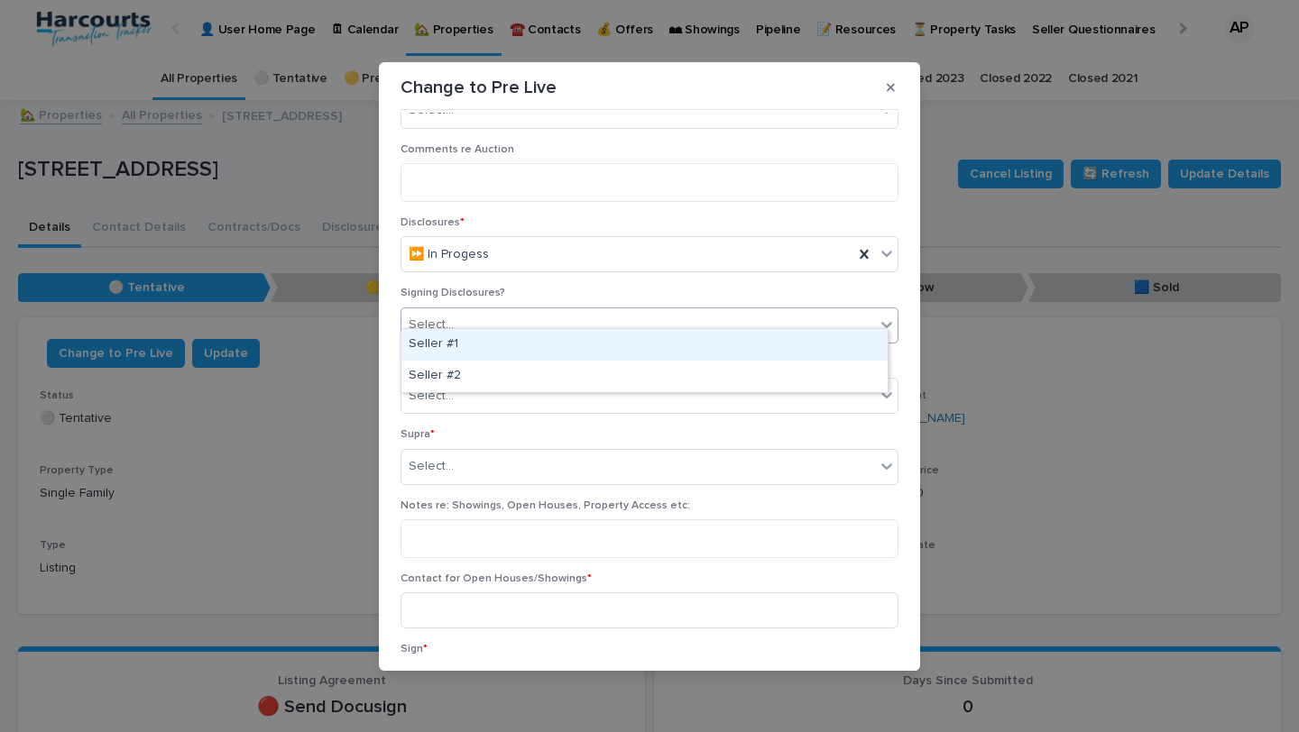
click at [627, 341] on div "Seller #1" at bounding box center [644, 345] width 486 height 32
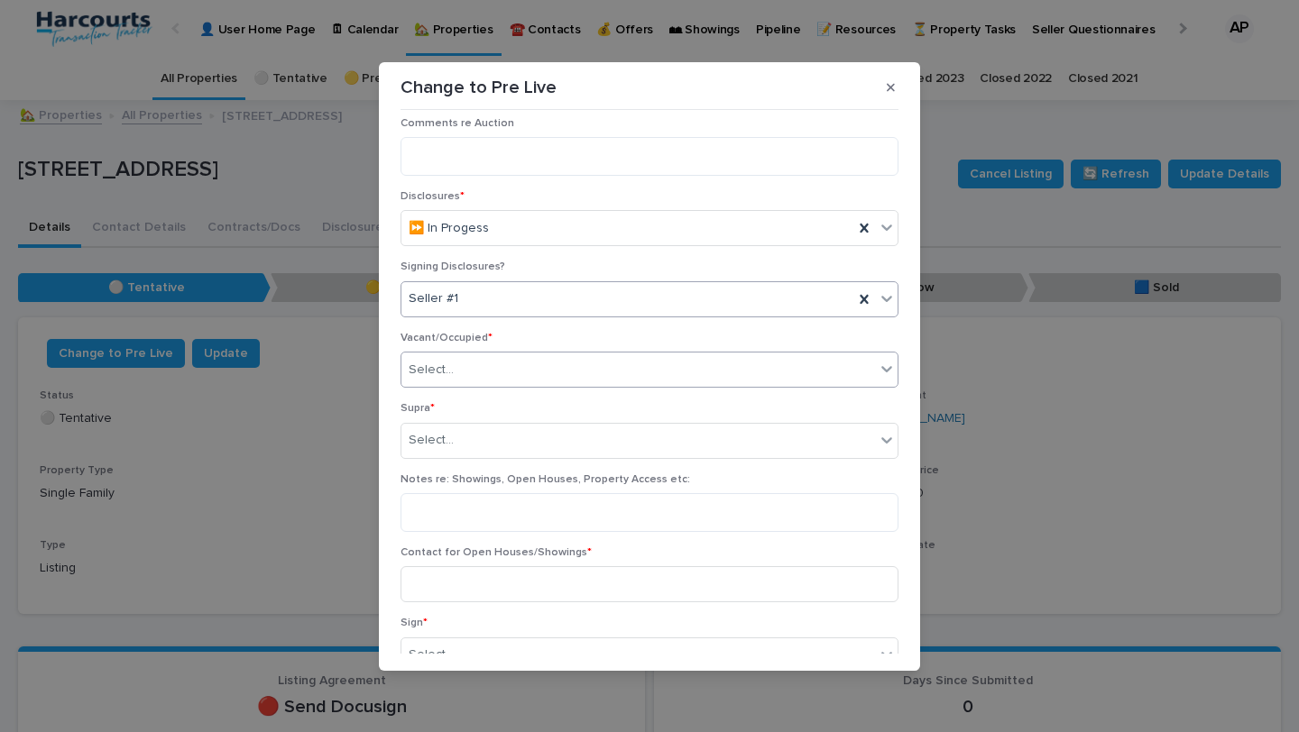
scroll to position [848, 0]
click at [667, 359] on div "Select..." at bounding box center [637, 370] width 473 height 30
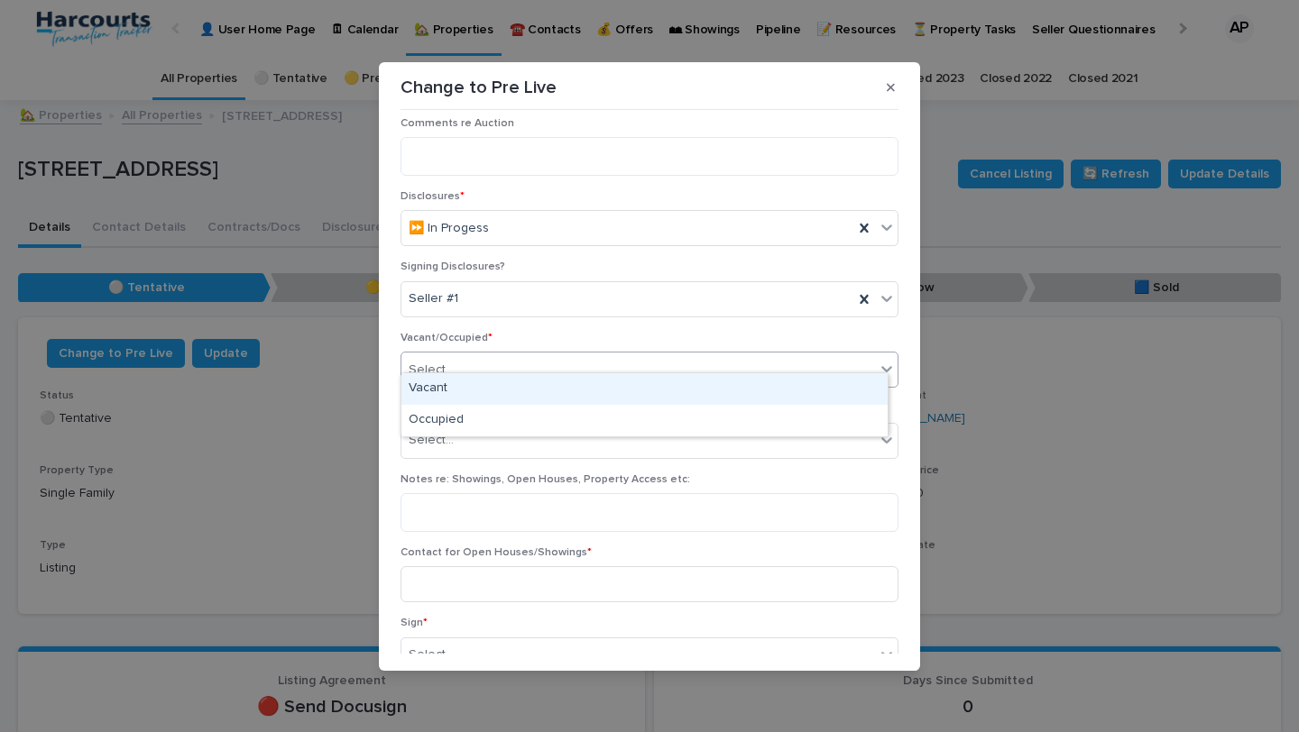
click at [625, 398] on div "Vacant" at bounding box center [644, 389] width 486 height 32
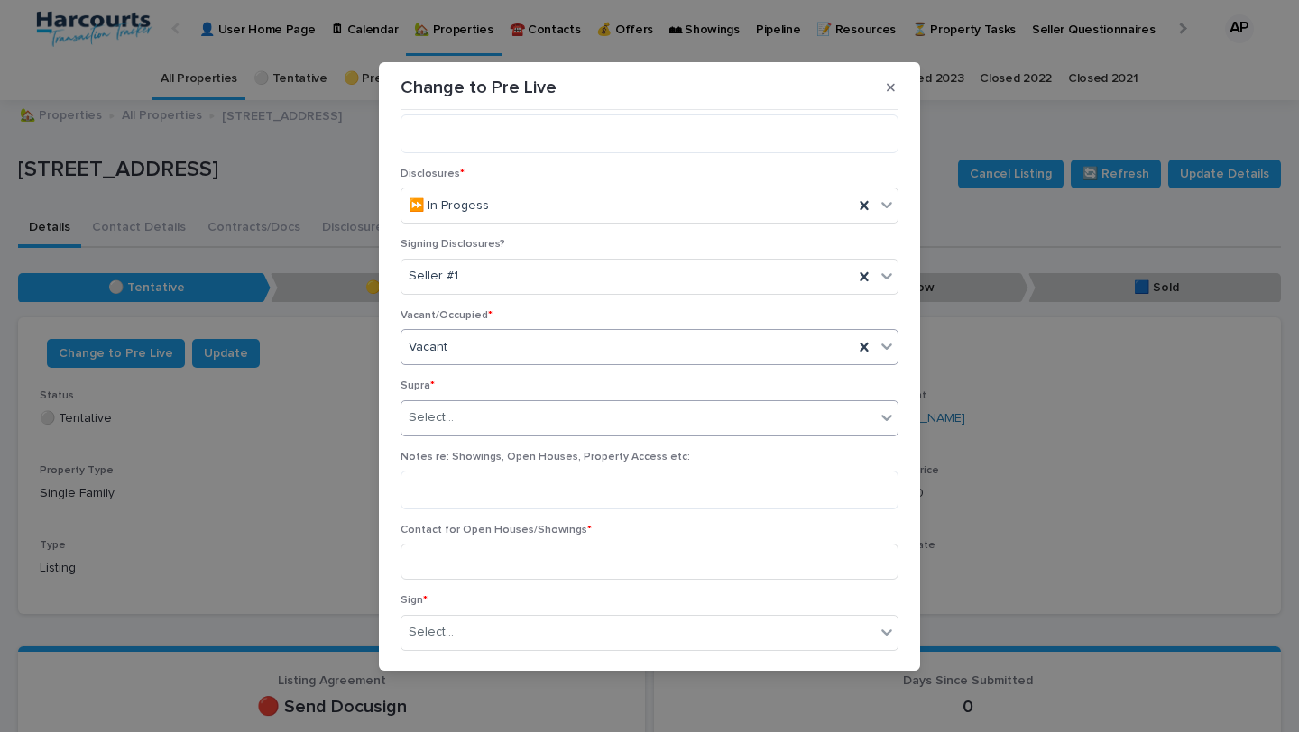
scroll to position [870, 0]
click at [618, 418] on div "Select..." at bounding box center [649, 418] width 498 height 36
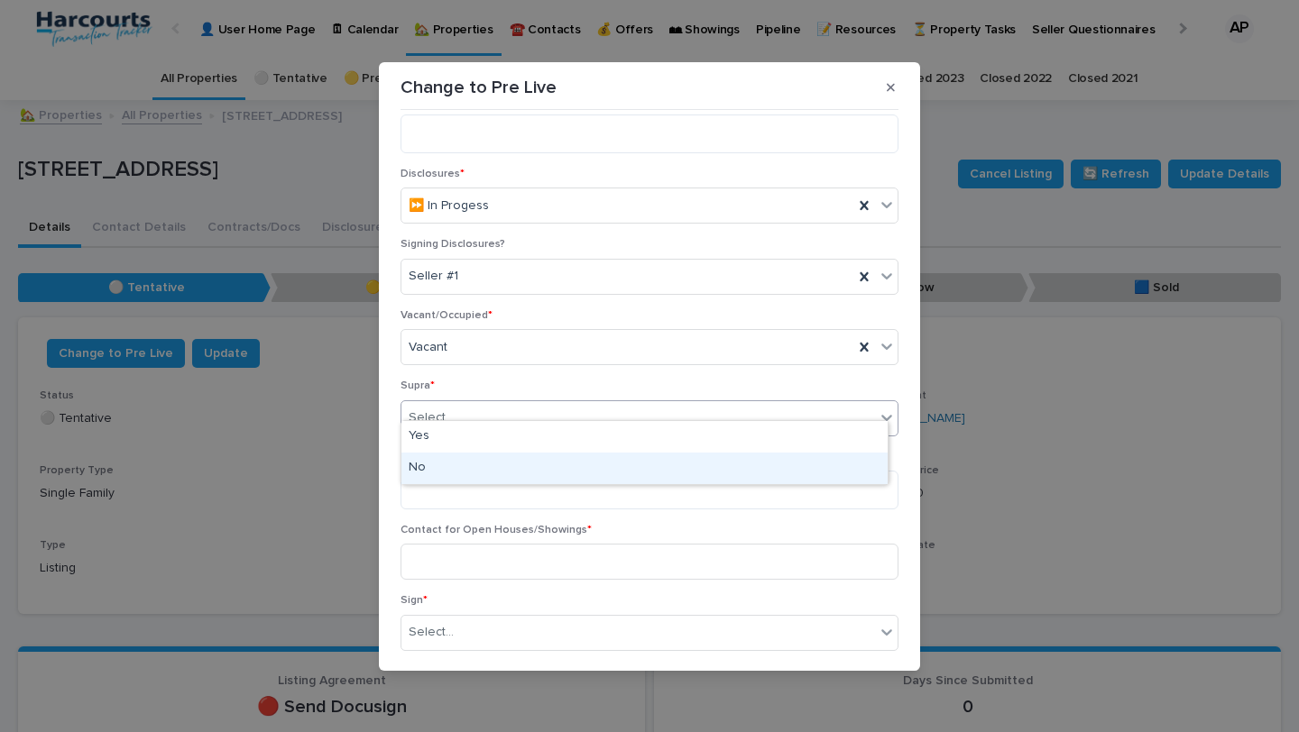
click at [611, 469] on div "No" at bounding box center [644, 469] width 486 height 32
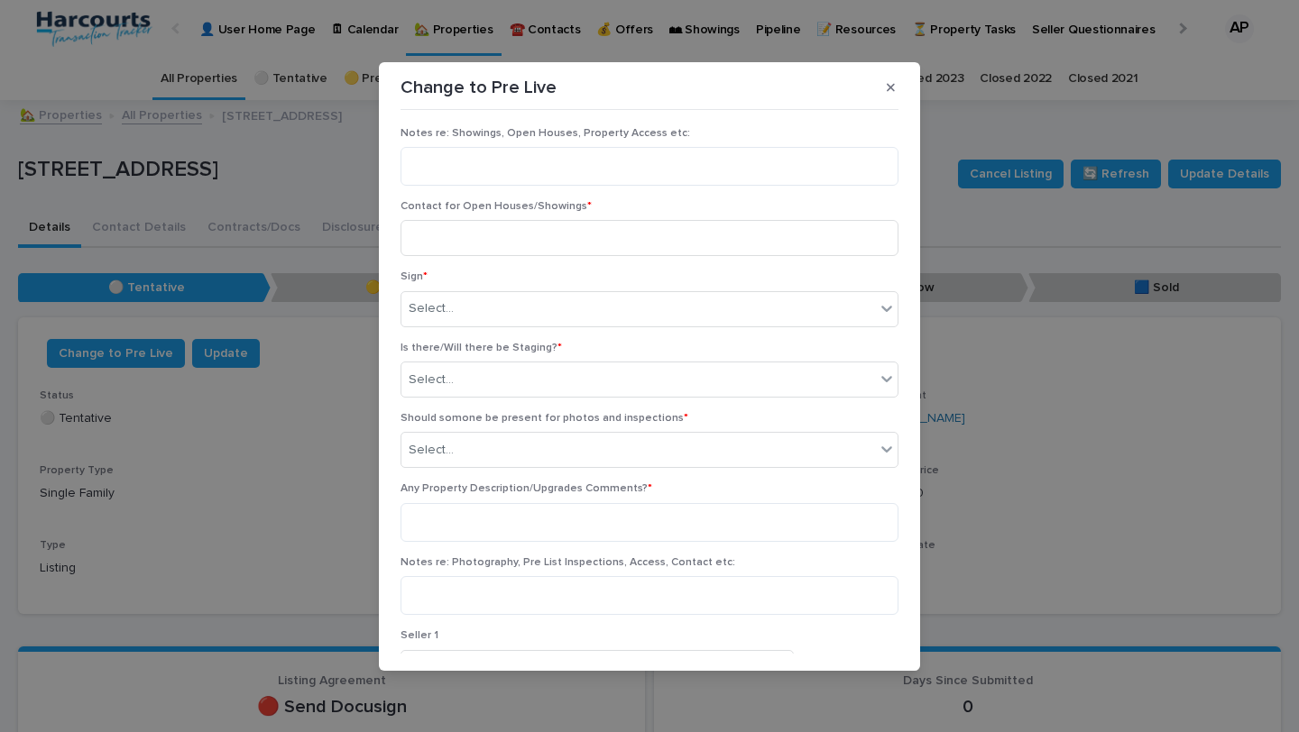
scroll to position [1203, 0]
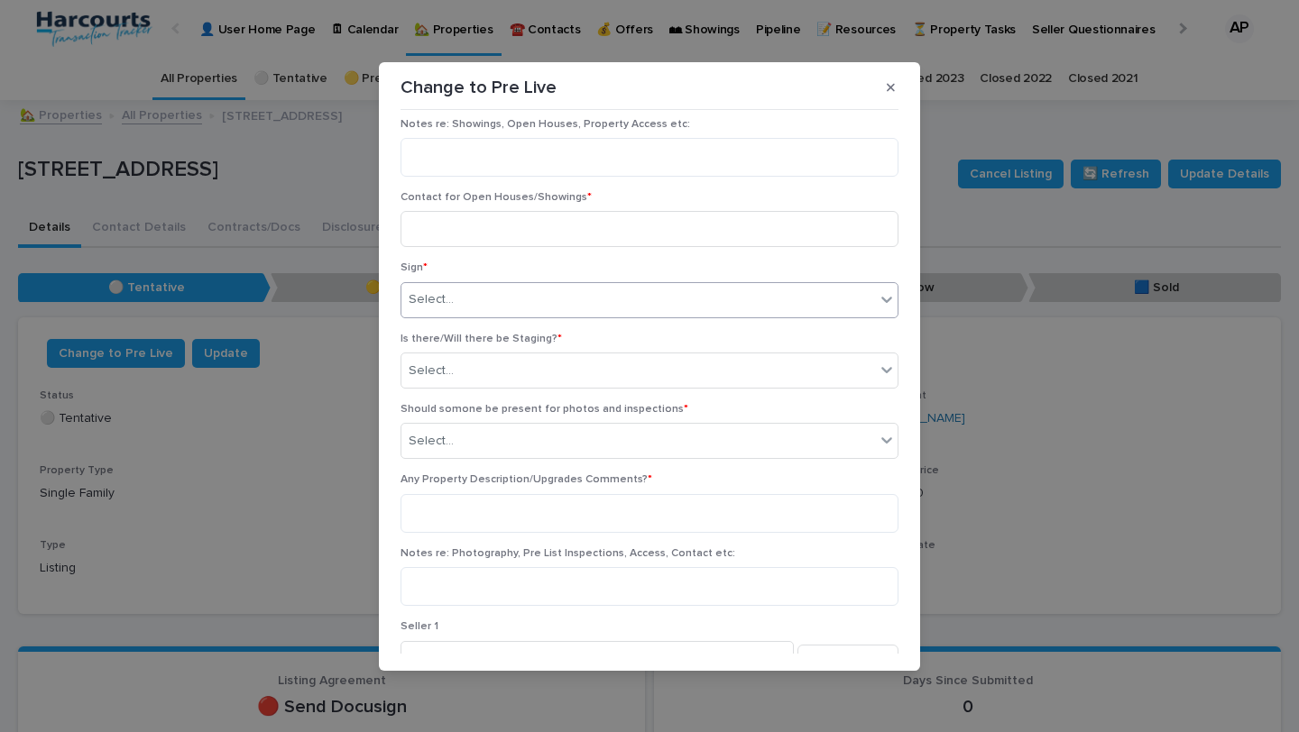
click at [628, 292] on div "Select..." at bounding box center [637, 300] width 473 height 30
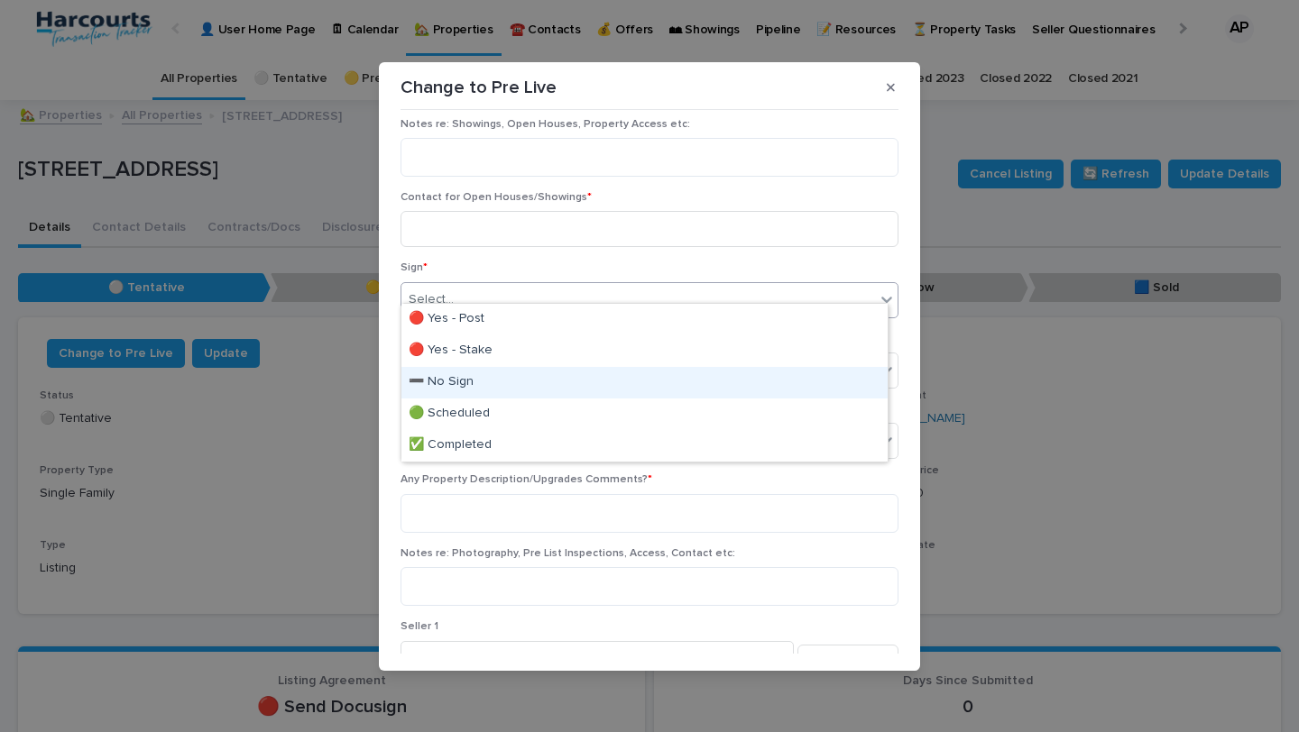
click at [620, 383] on div "➖ No Sign" at bounding box center [644, 383] width 486 height 32
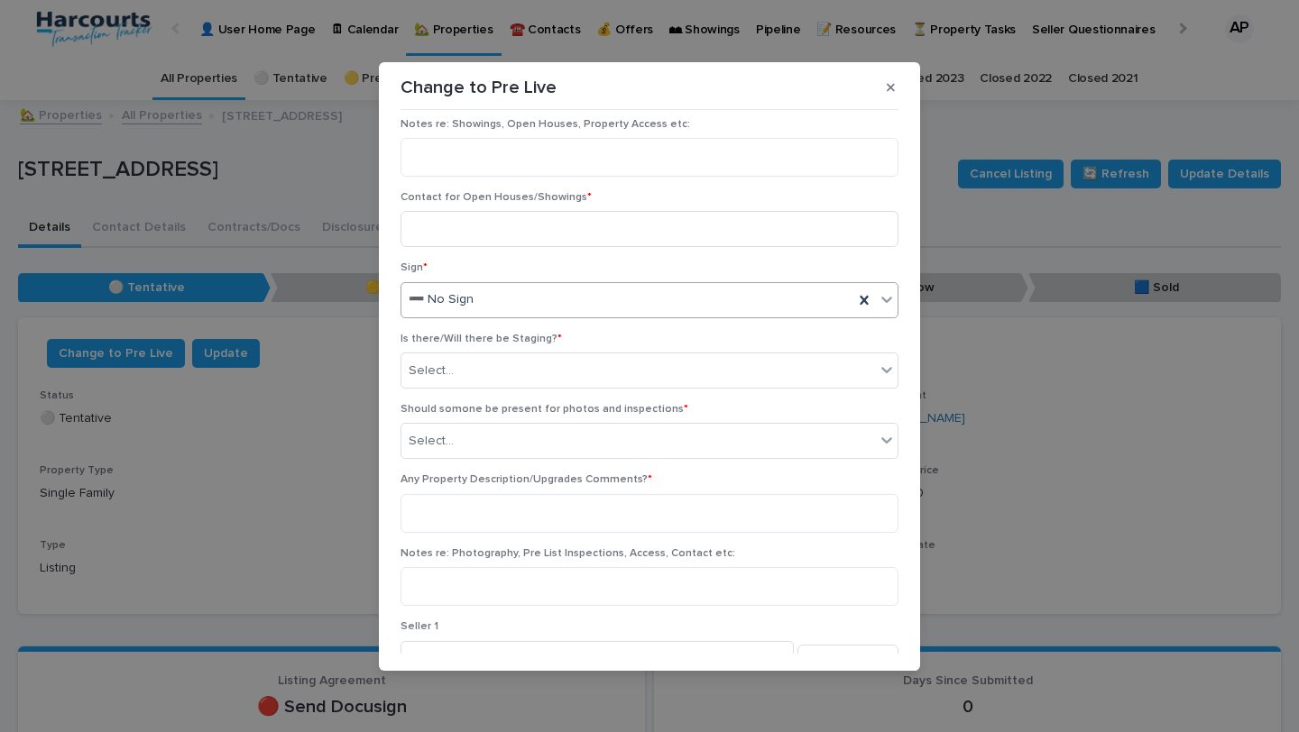
scroll to position [1236, 0]
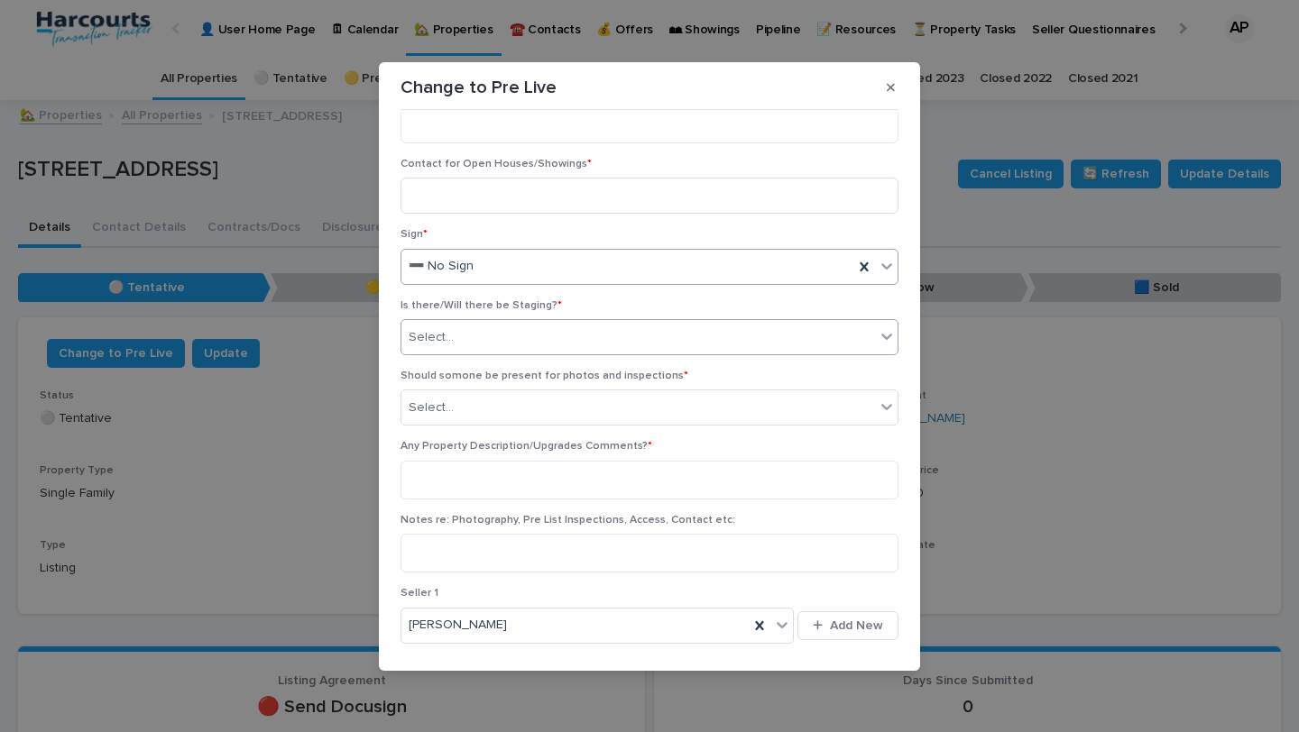
click at [615, 323] on div "Select..." at bounding box center [637, 338] width 473 height 30
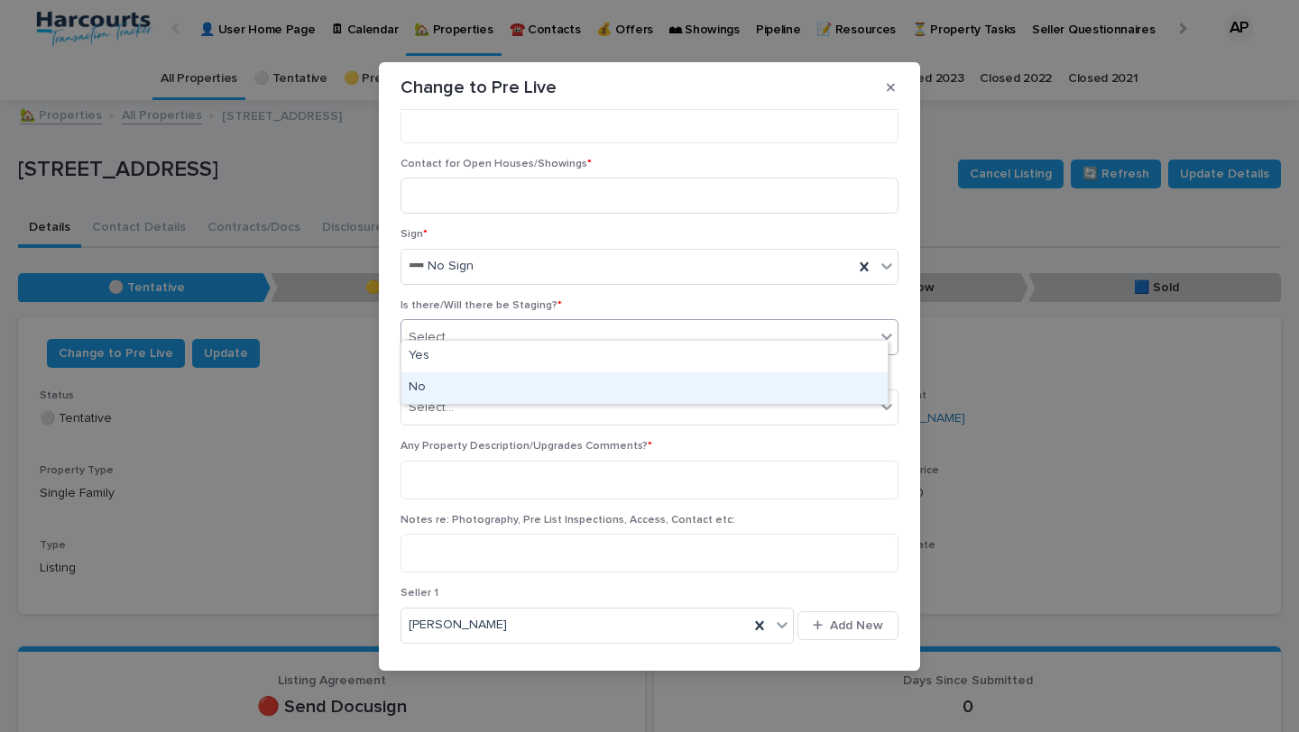
click at [614, 387] on div "No" at bounding box center [644, 388] width 486 height 32
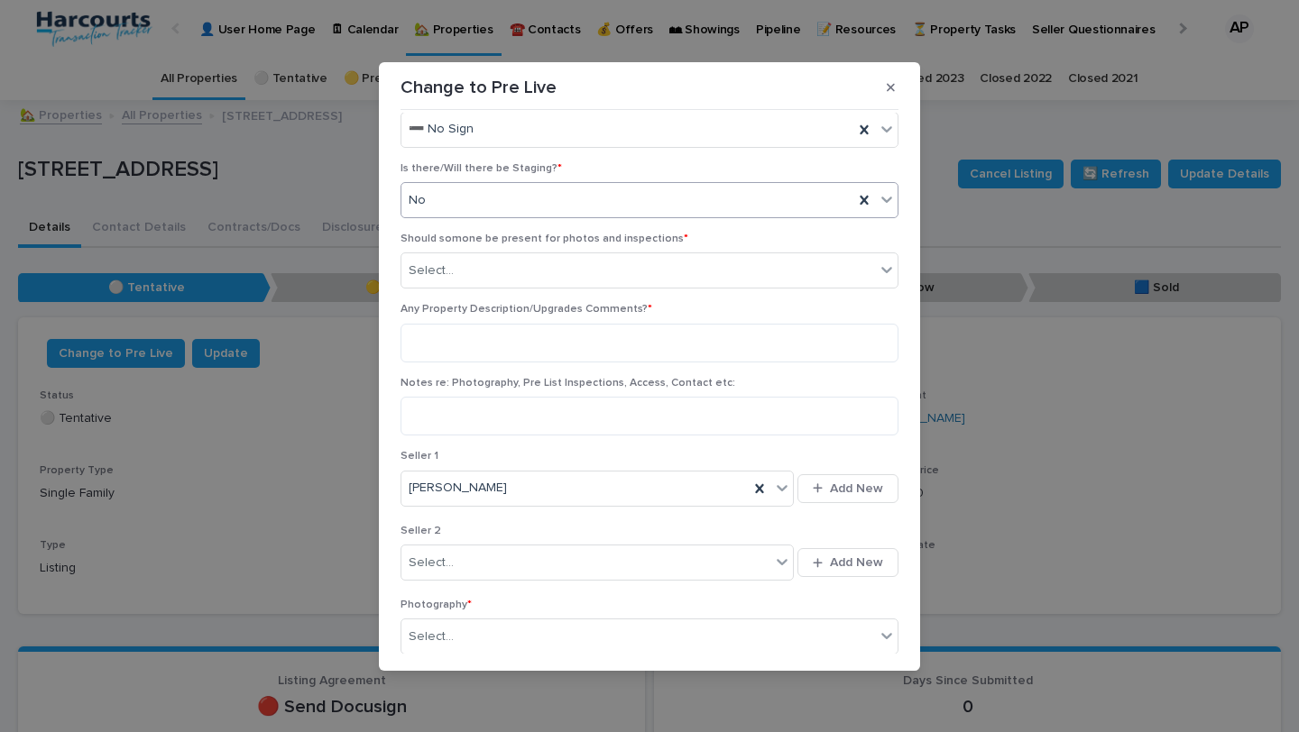
scroll to position [1379, 0]
click at [619, 255] on div "Select..." at bounding box center [637, 266] width 473 height 30
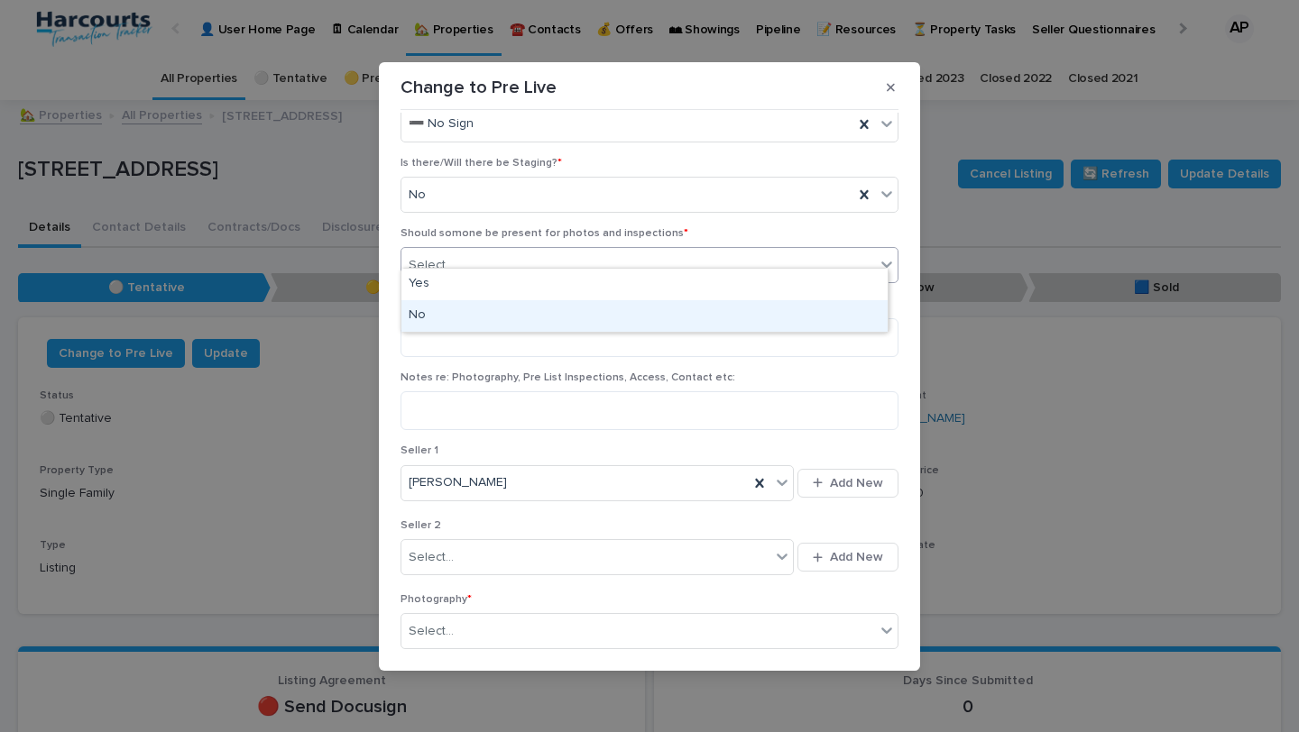
click at [619, 323] on div "No" at bounding box center [644, 316] width 486 height 32
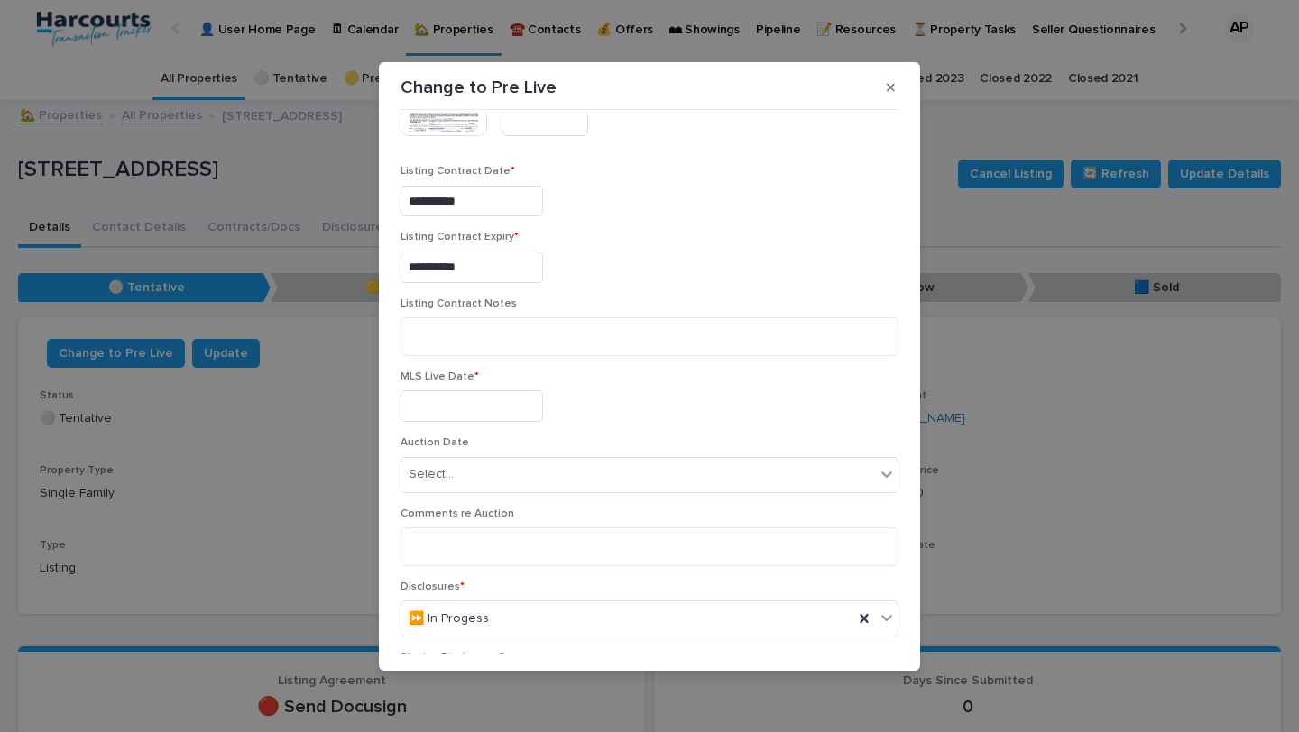
scroll to position [531, 0]
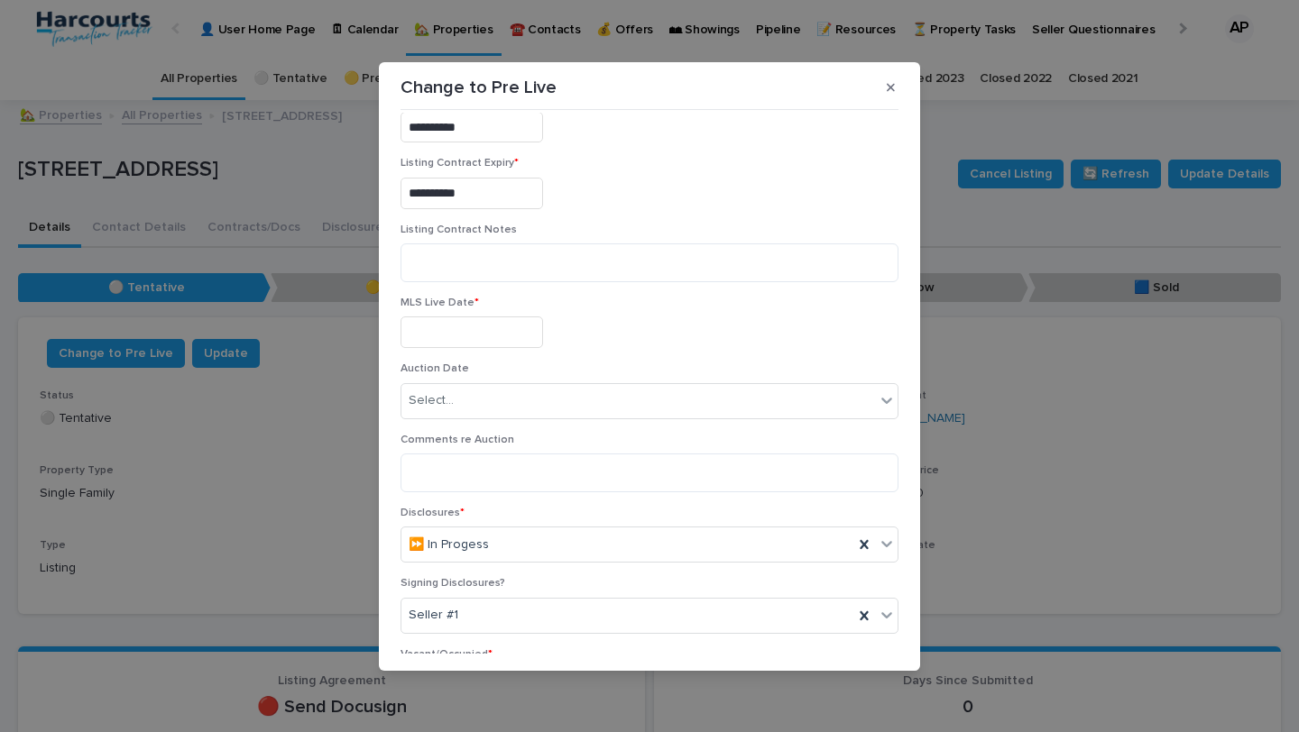
click at [507, 317] on input "text" at bounding box center [471, 333] width 142 height 32
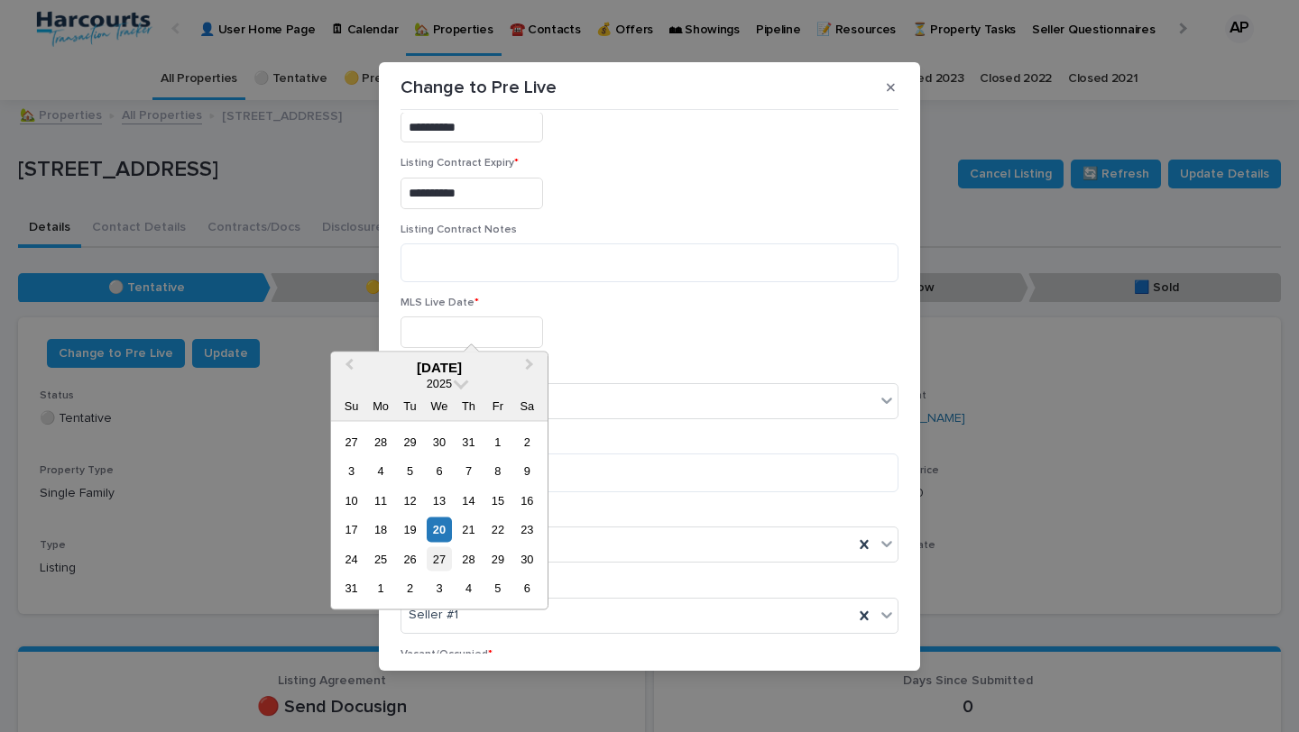
click at [439, 565] on div "27" at bounding box center [439, 559] width 24 height 24
type input "**********"
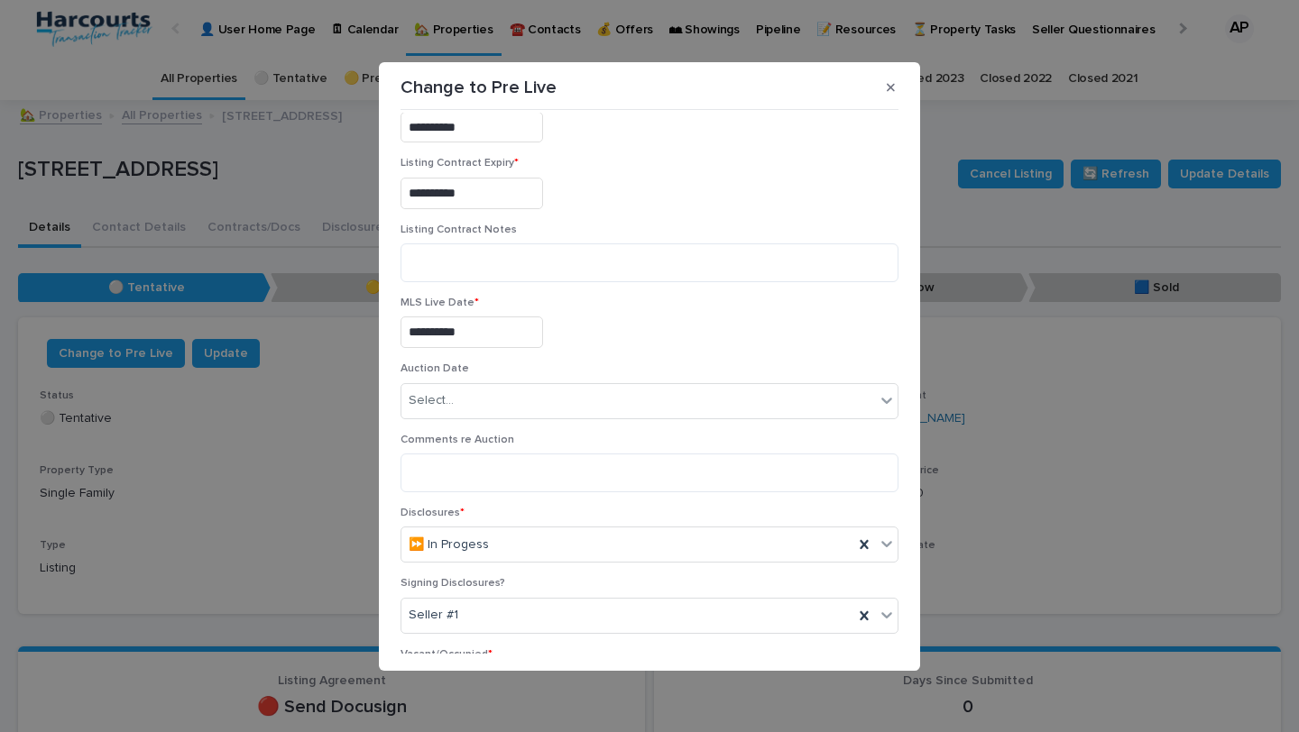
click at [670, 319] on div "**********" at bounding box center [649, 333] width 498 height 32
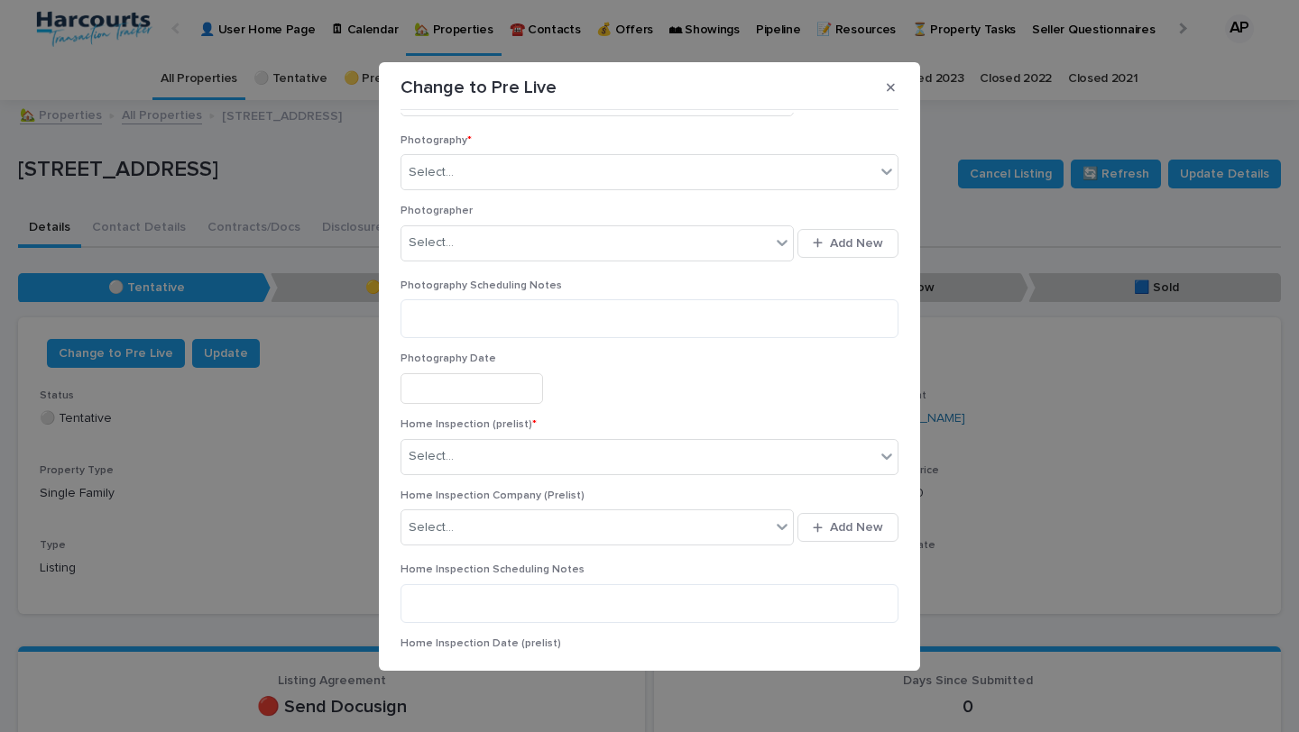
scroll to position [1964, 0]
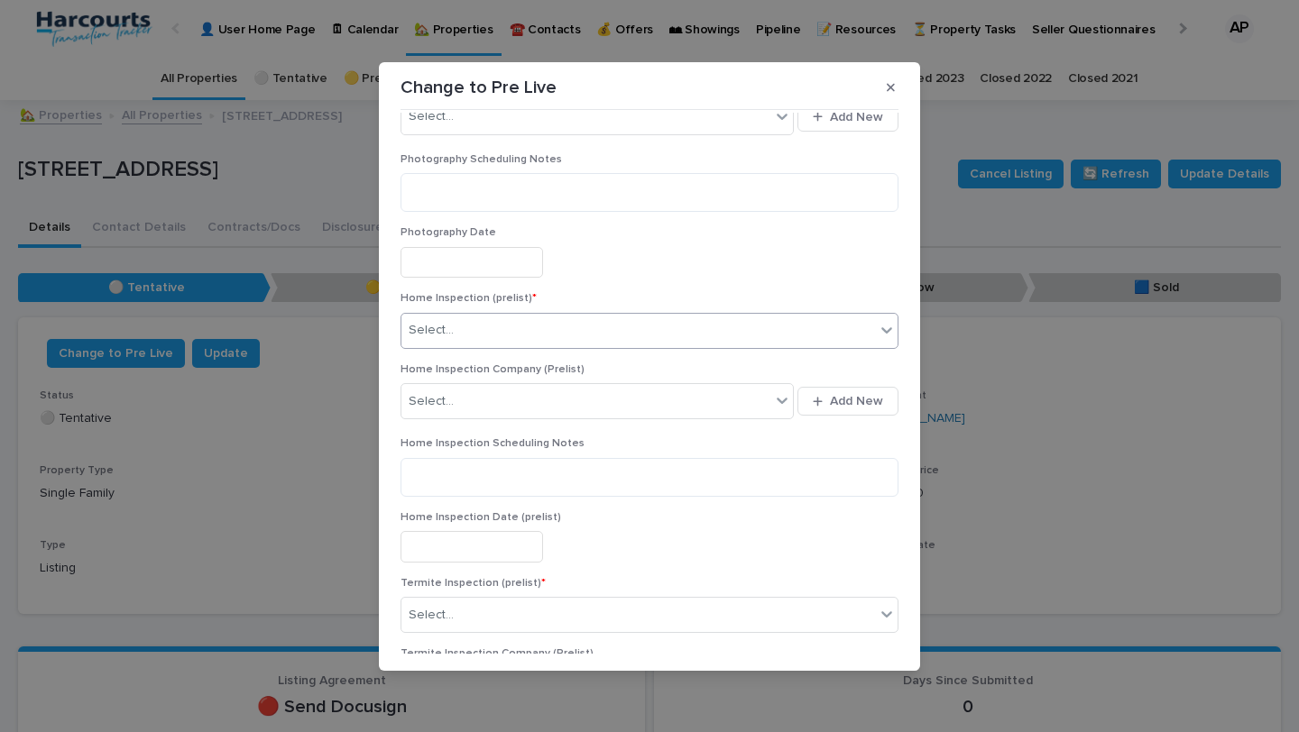
click at [669, 330] on div "Select..." at bounding box center [649, 331] width 498 height 36
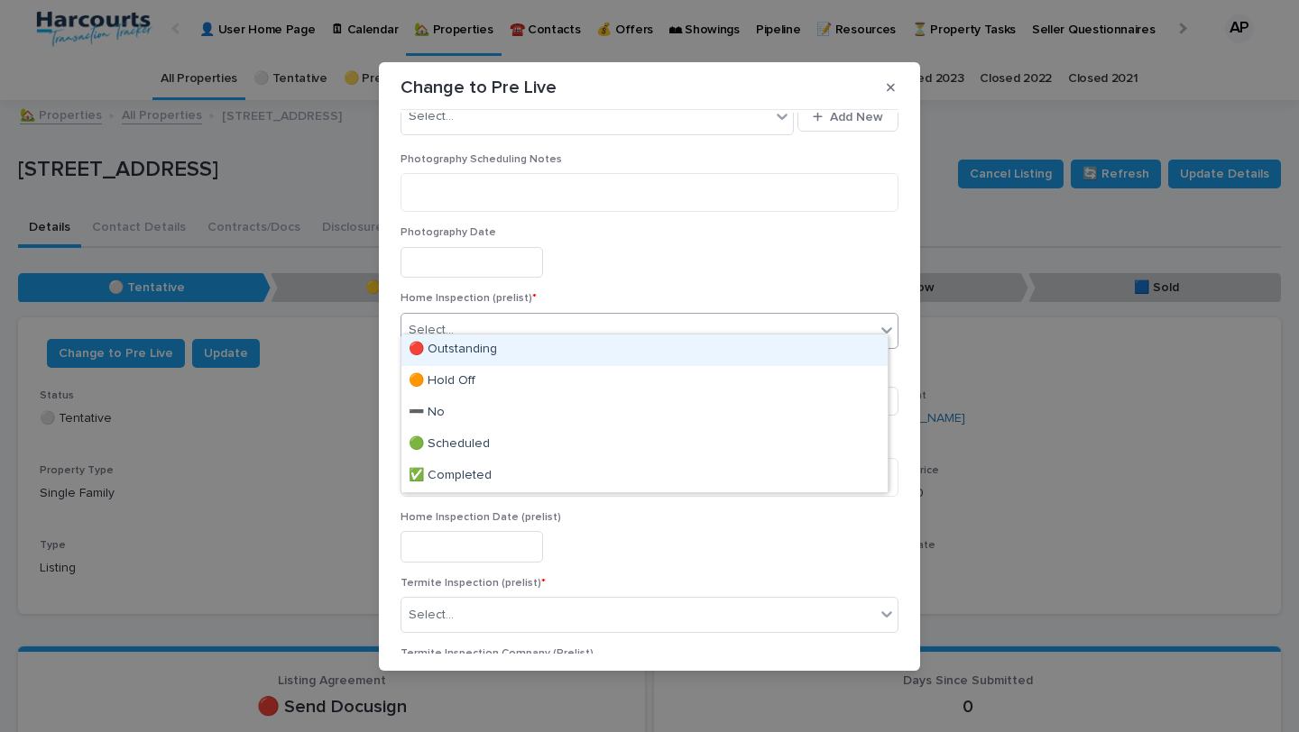
click at [673, 320] on div "Select..." at bounding box center [637, 331] width 473 height 30
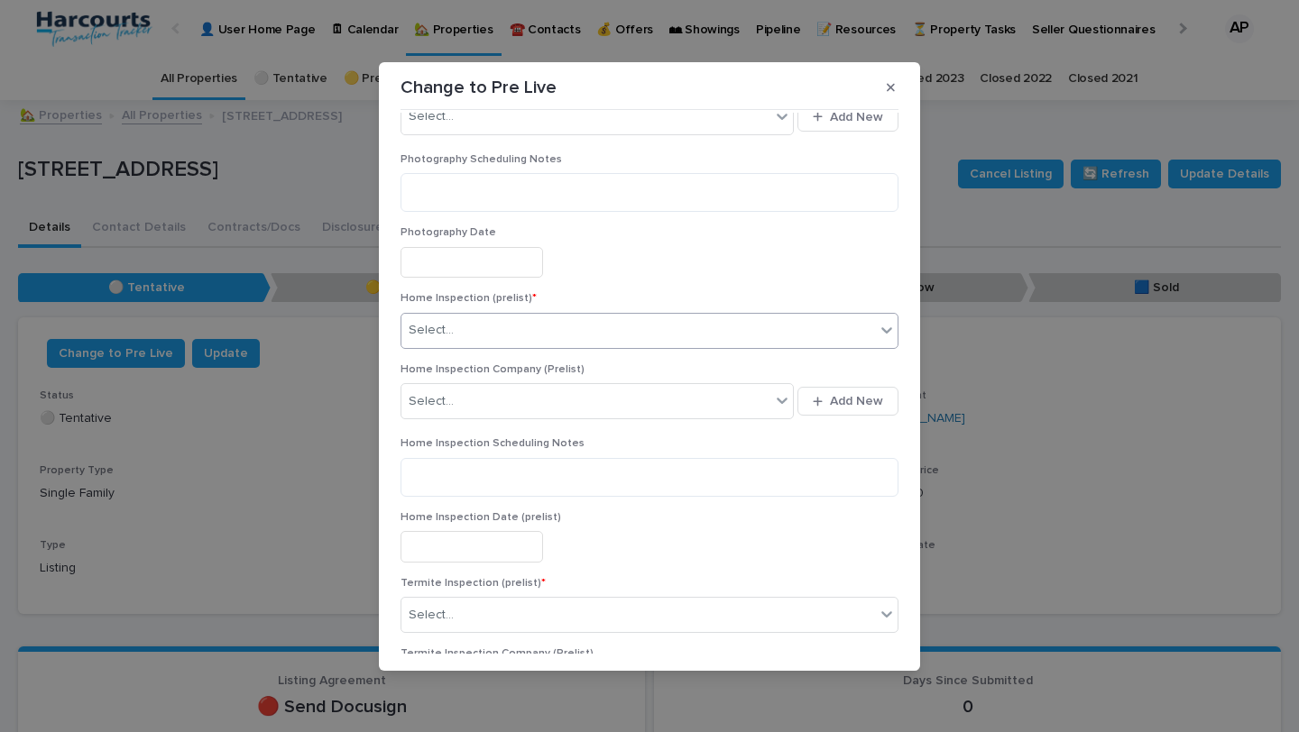
click at [673, 320] on div "Select..." at bounding box center [637, 331] width 473 height 30
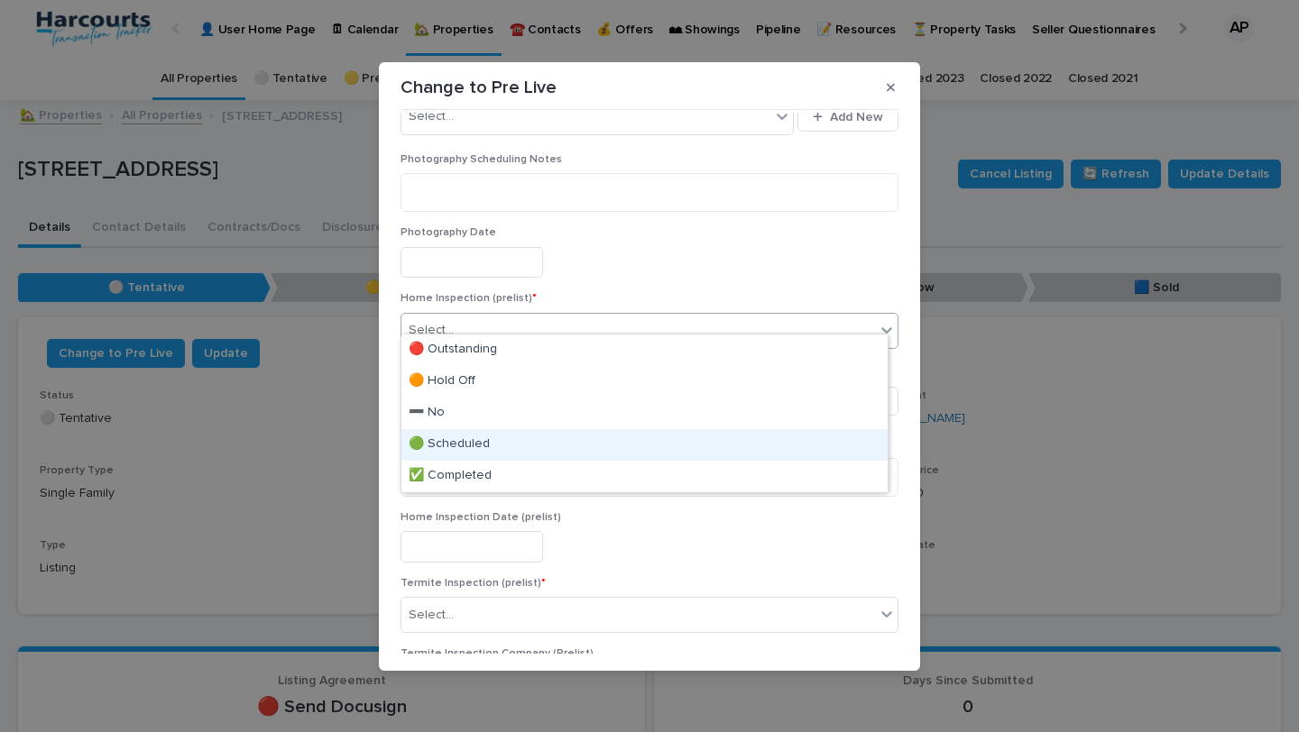
click at [675, 441] on div "🟢 Scheduled" at bounding box center [644, 445] width 486 height 32
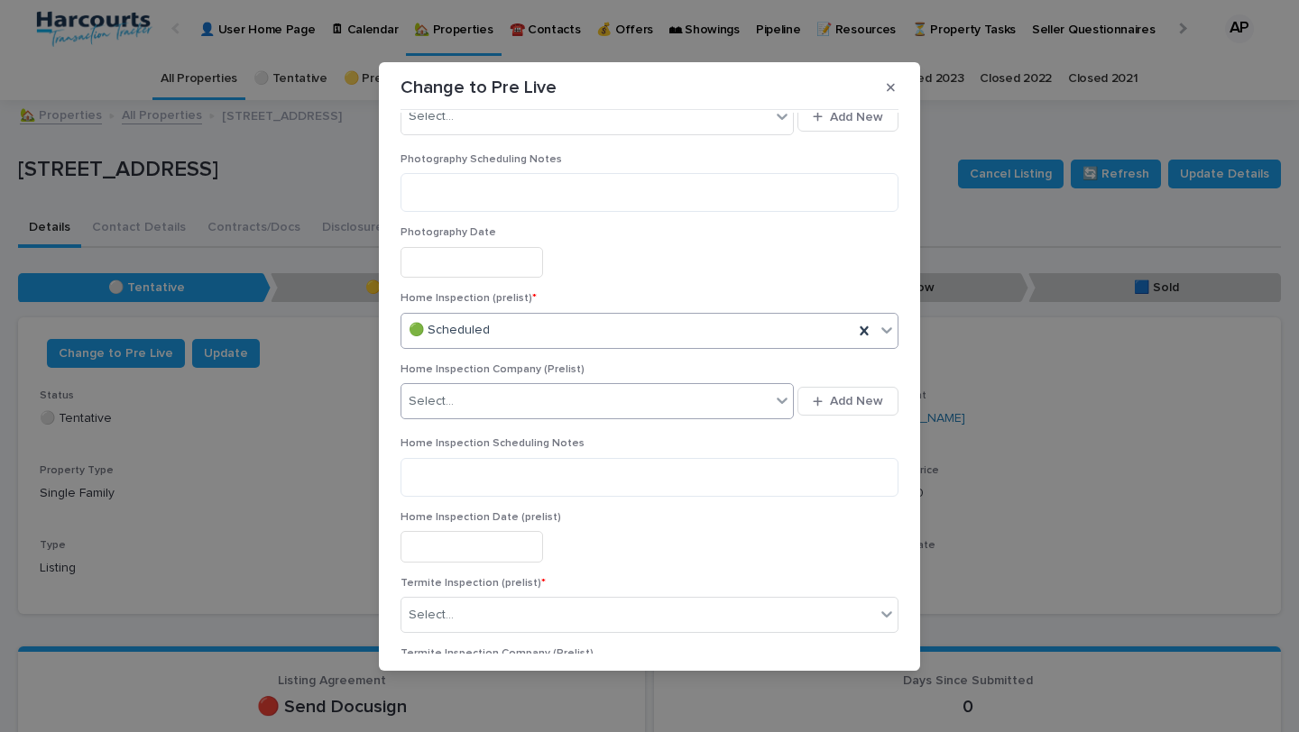
click at [642, 397] on div "Select..." at bounding box center [585, 402] width 369 height 30
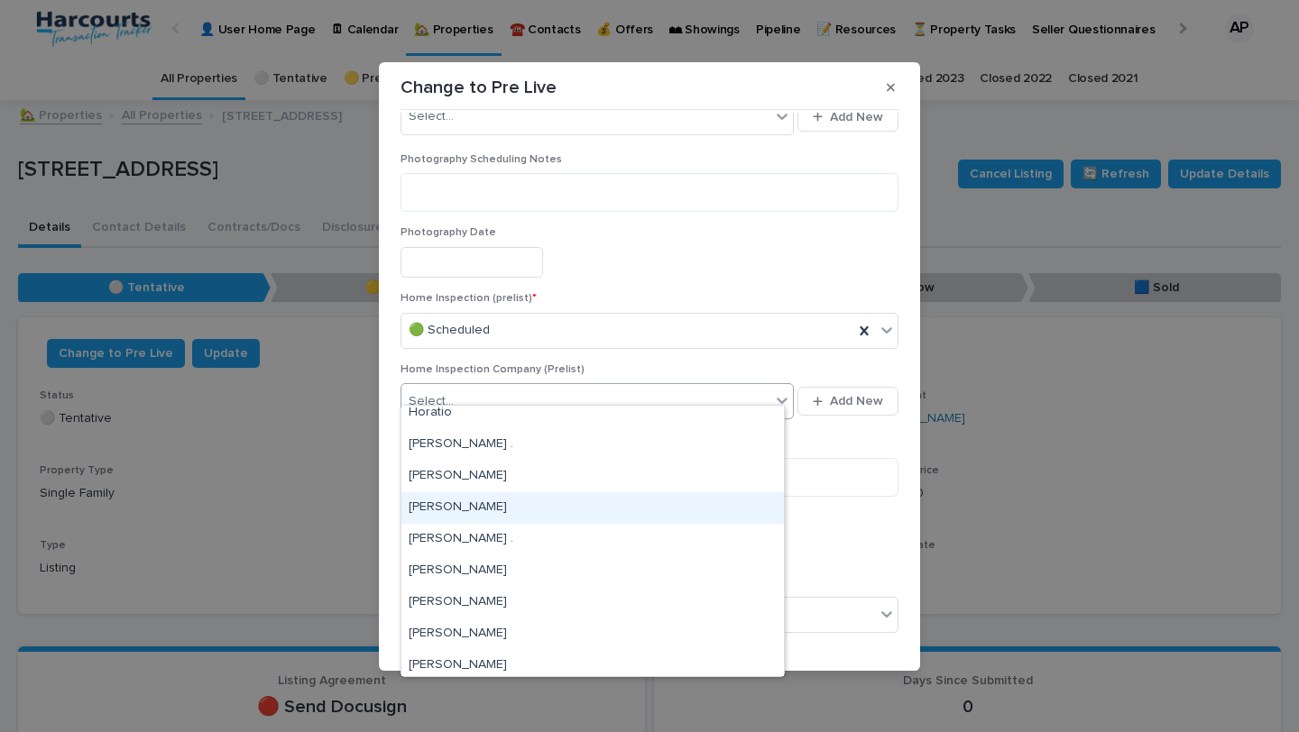
scroll to position [108, 0]
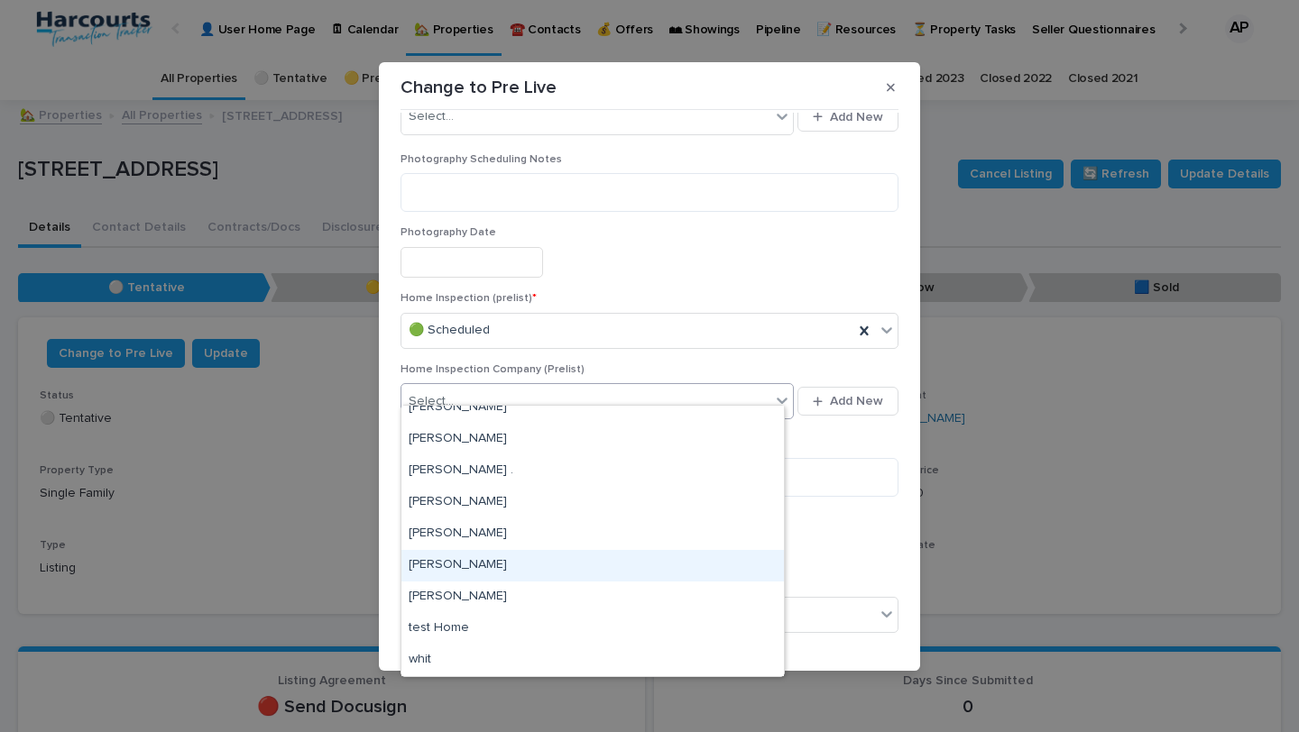
click at [640, 569] on div "Rosanna Morrison" at bounding box center [592, 566] width 382 height 32
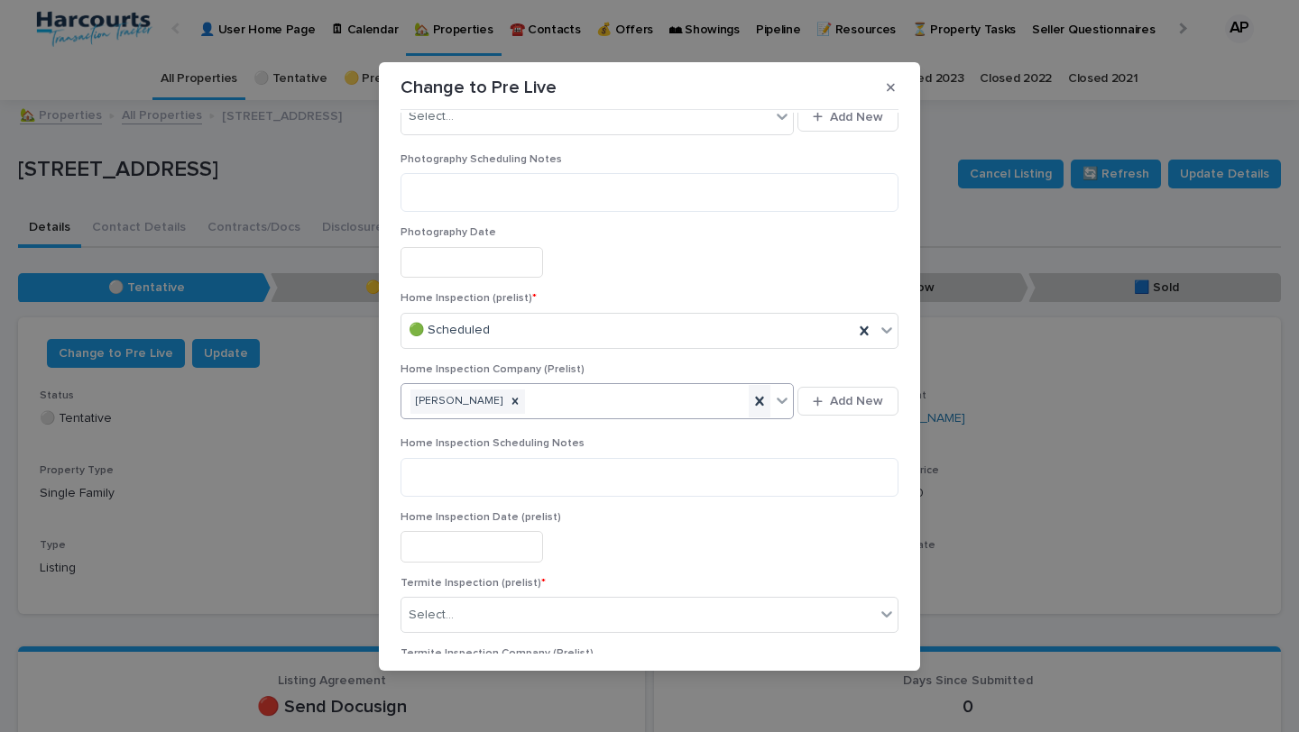
click at [749, 386] on div at bounding box center [760, 401] width 22 height 32
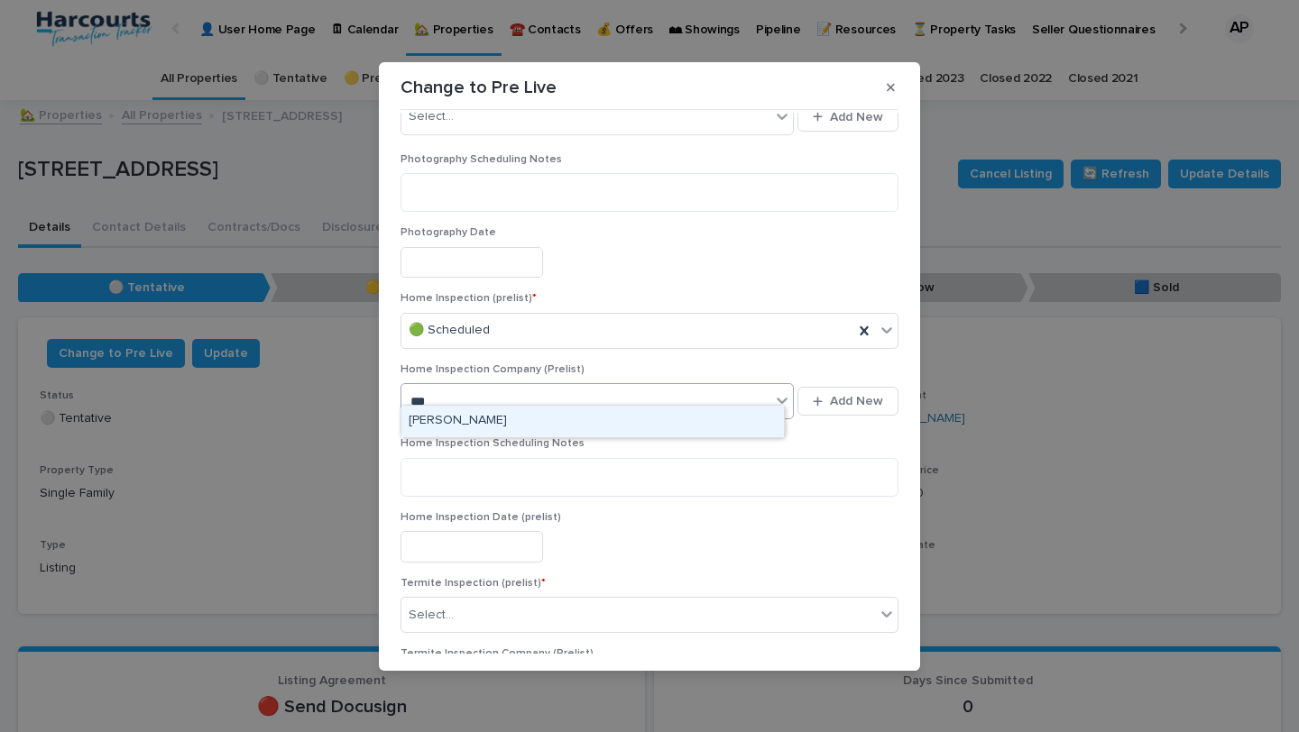
type input "****"
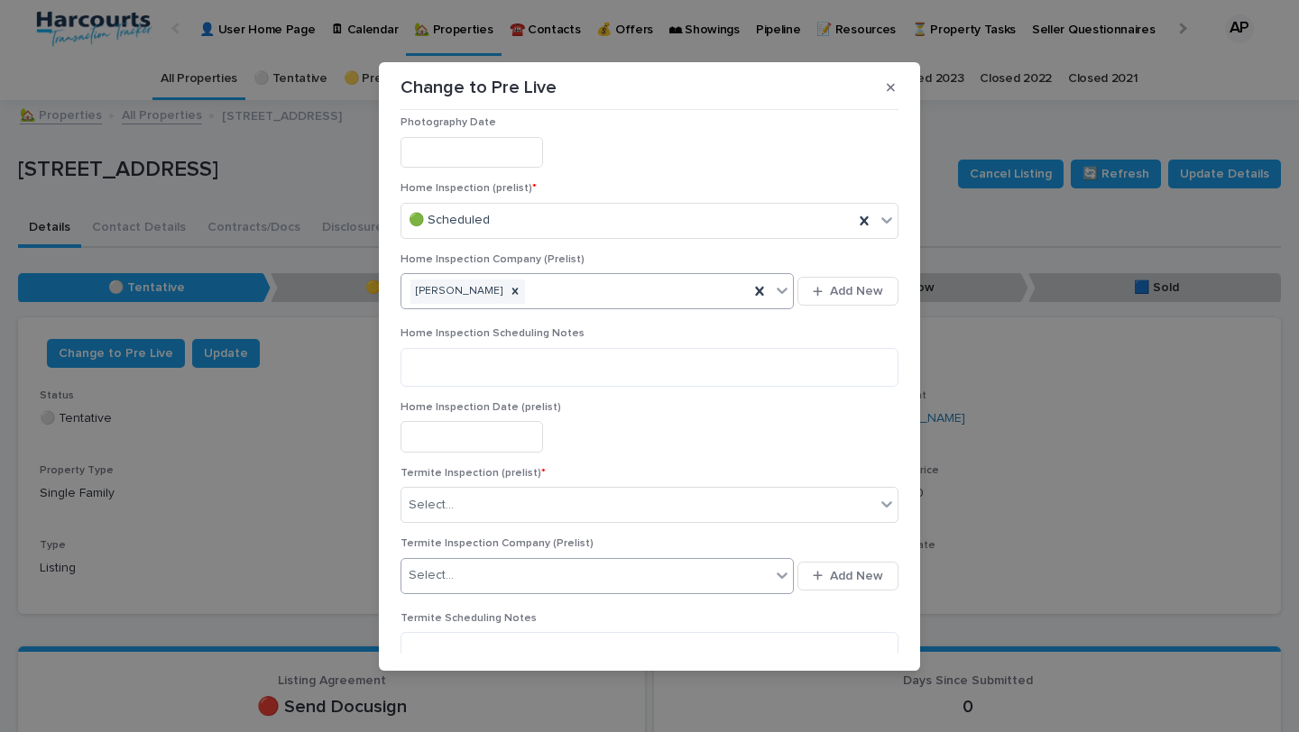
scroll to position [2089, 0]
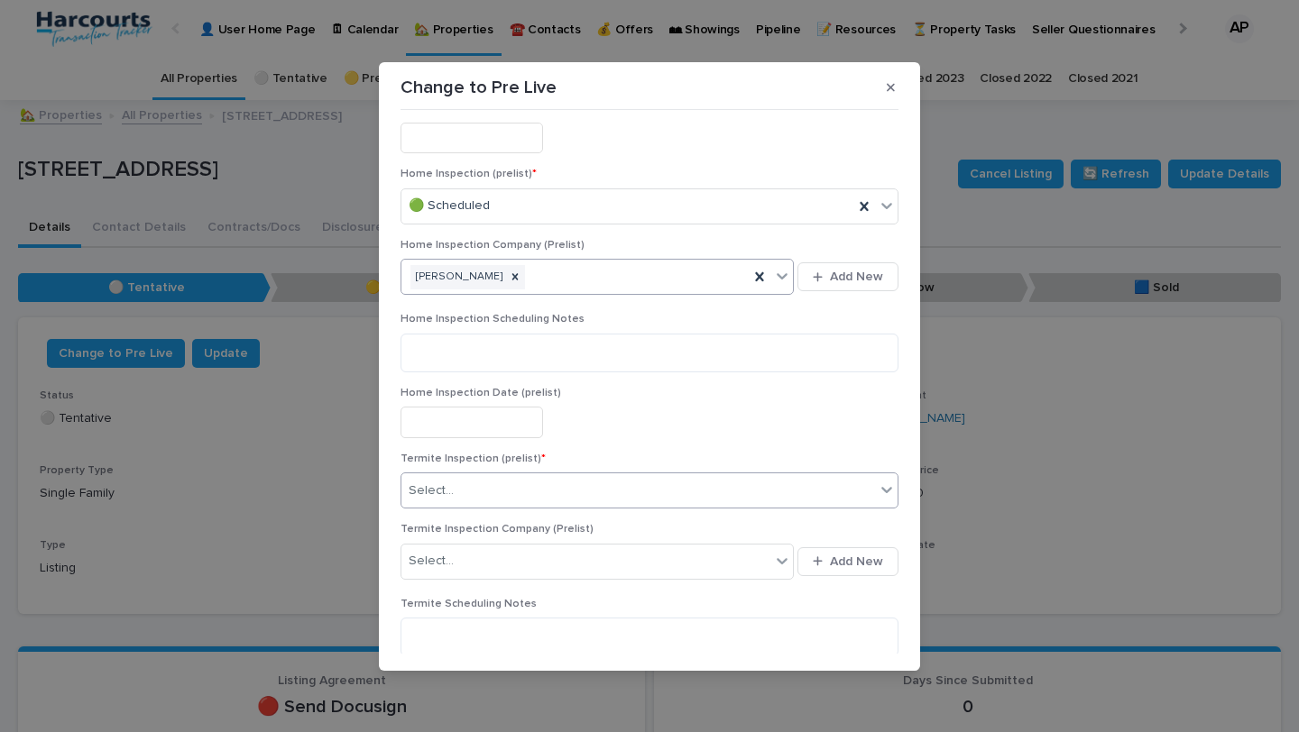
click at [605, 476] on div "Select..." at bounding box center [637, 491] width 473 height 30
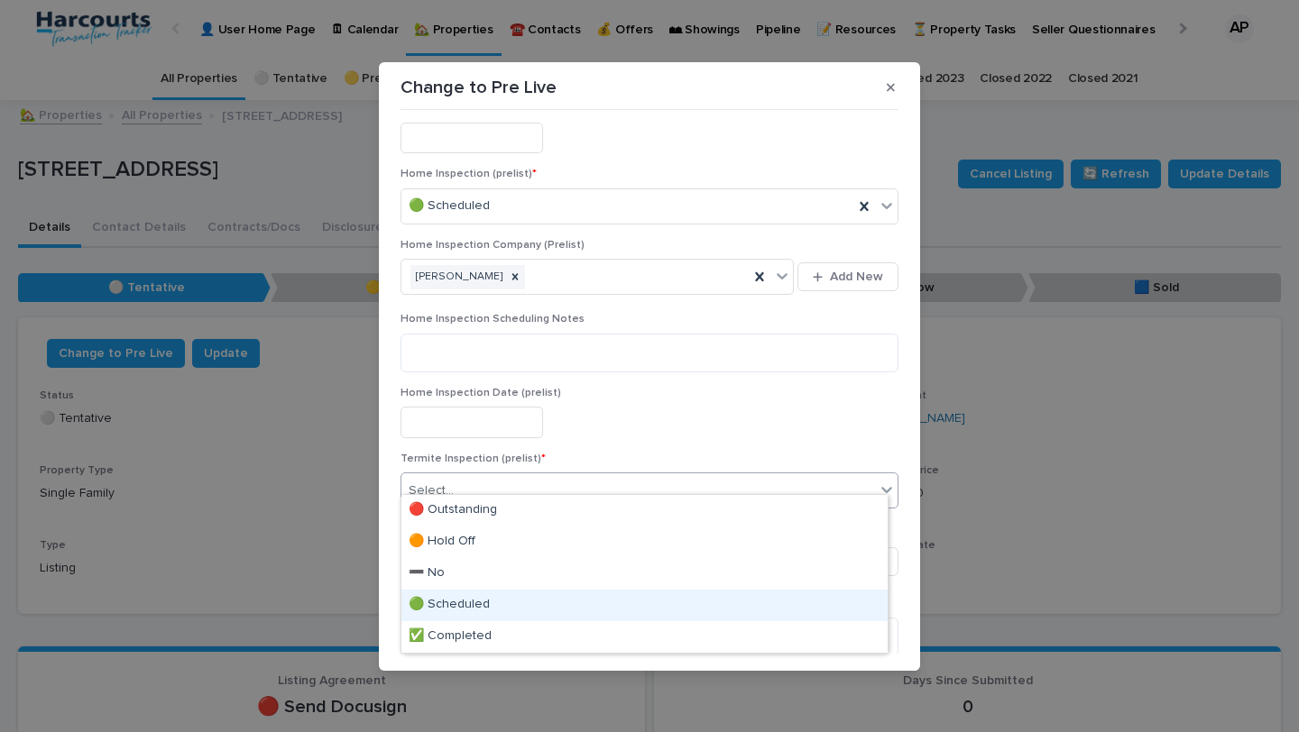
click at [620, 595] on div "🟢 Scheduled" at bounding box center [644, 606] width 486 height 32
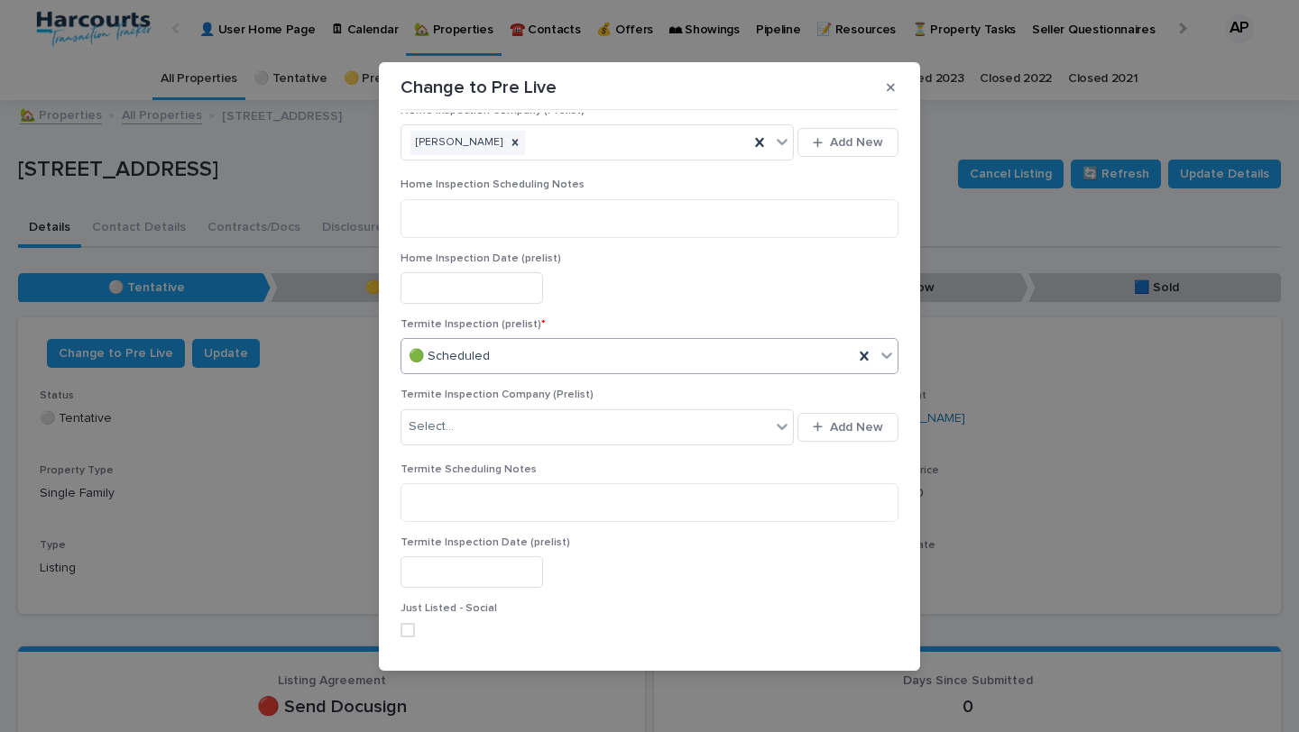
scroll to position [2237, 0]
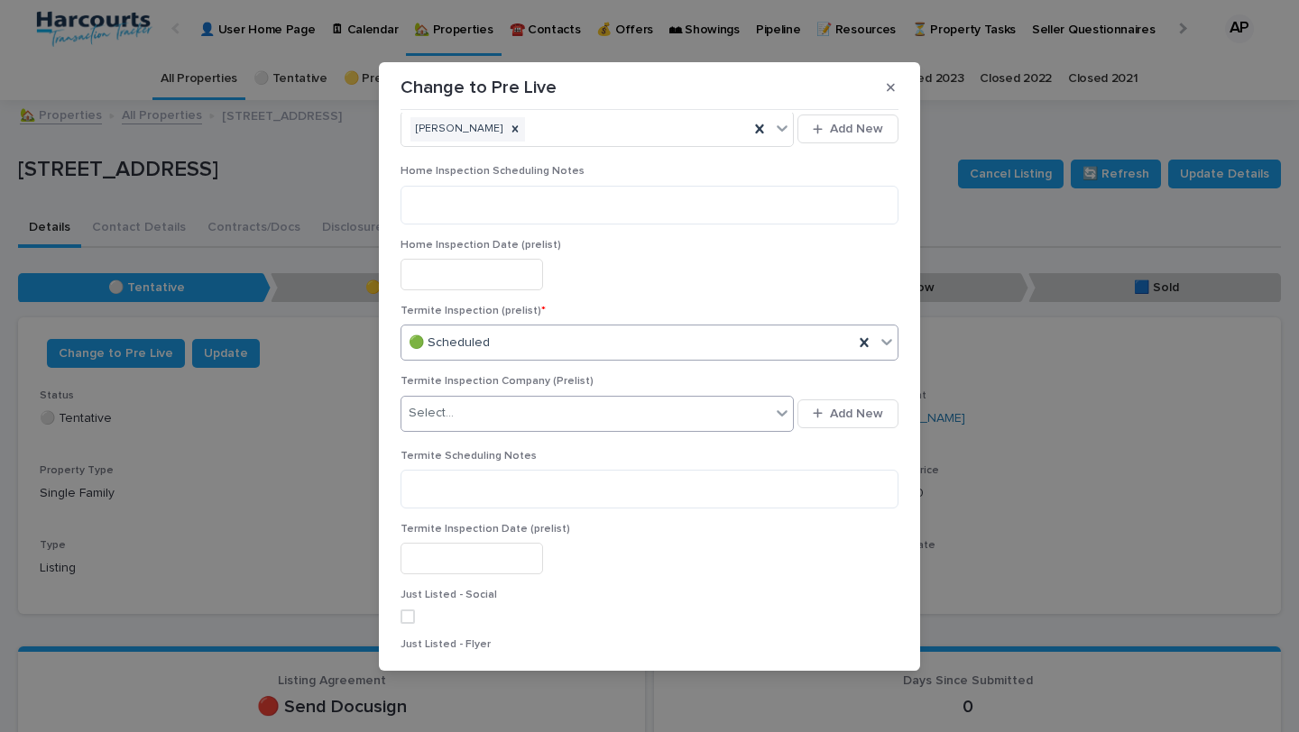
click at [669, 407] on div "Select..." at bounding box center [585, 414] width 369 height 30
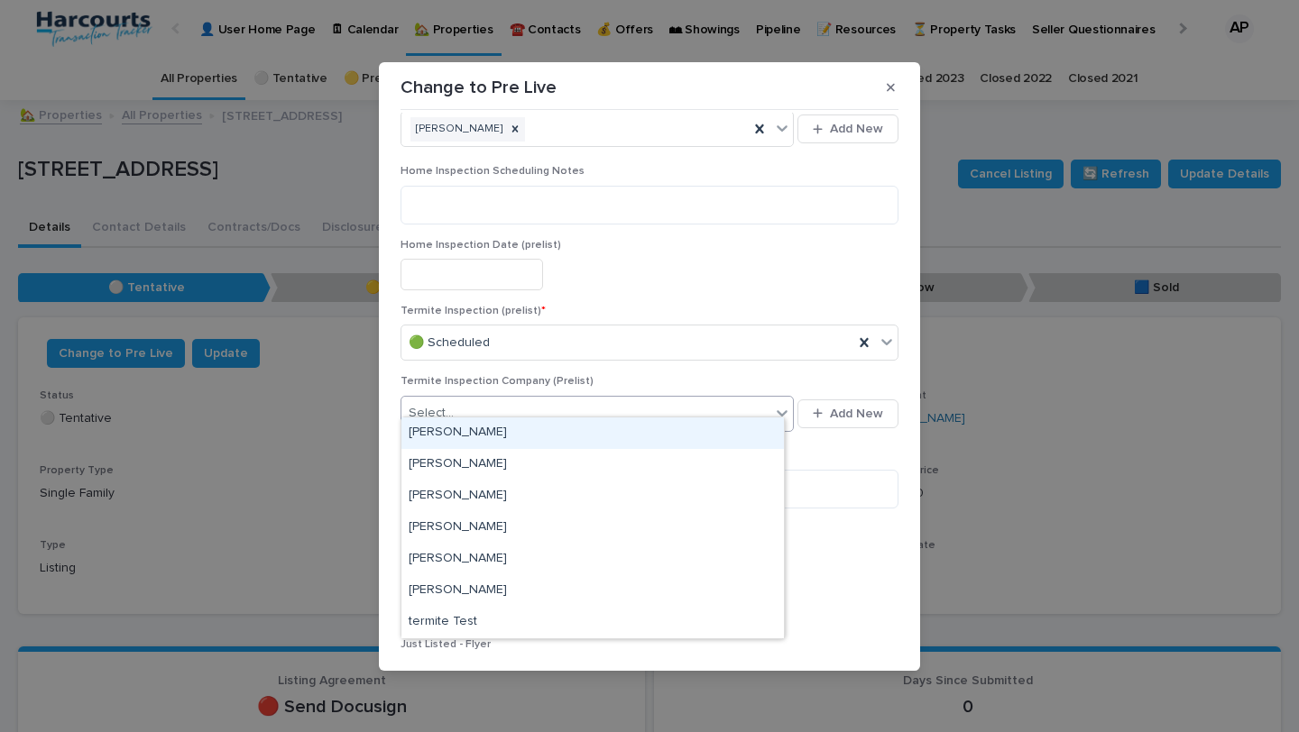
click at [650, 402] on div "Select..." at bounding box center [585, 414] width 369 height 30
click at [636, 428] on div "Brian Chambers" at bounding box center [592, 434] width 382 height 32
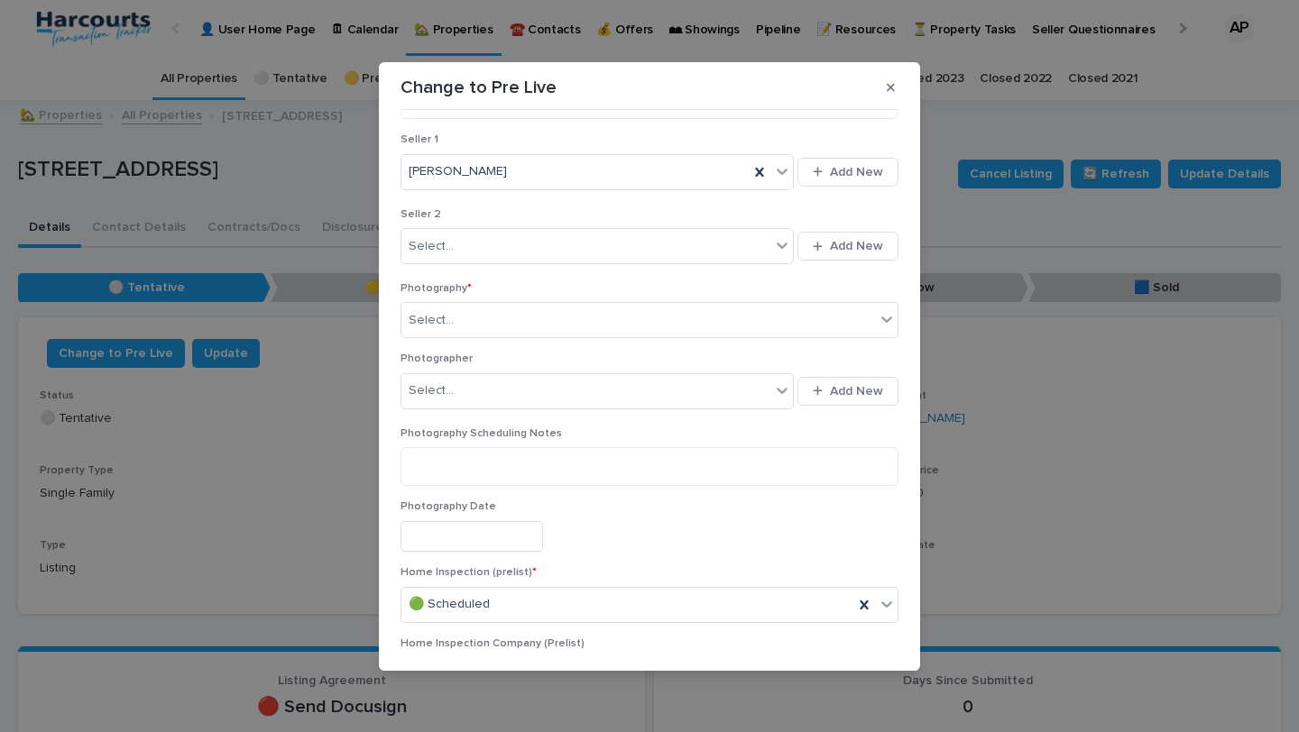
scroll to position [1694, 0]
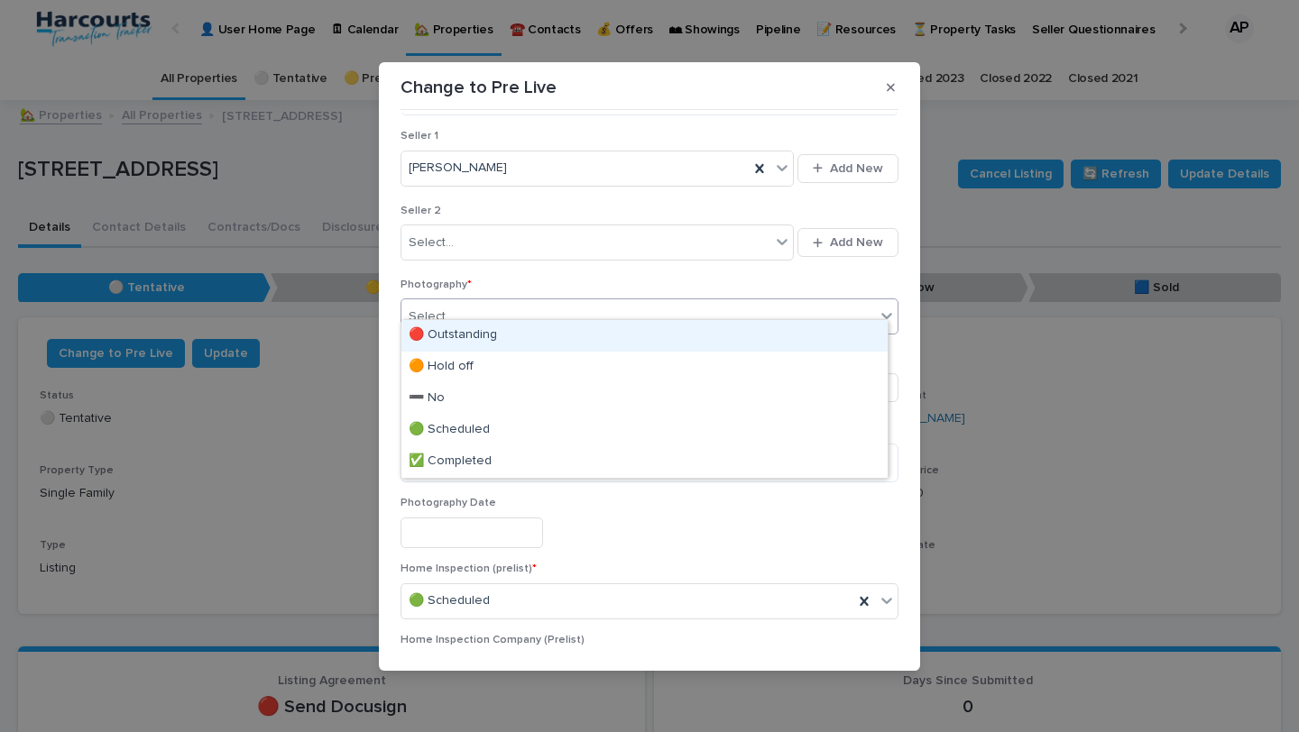
click at [627, 306] on div "Select..." at bounding box center [637, 317] width 473 height 30
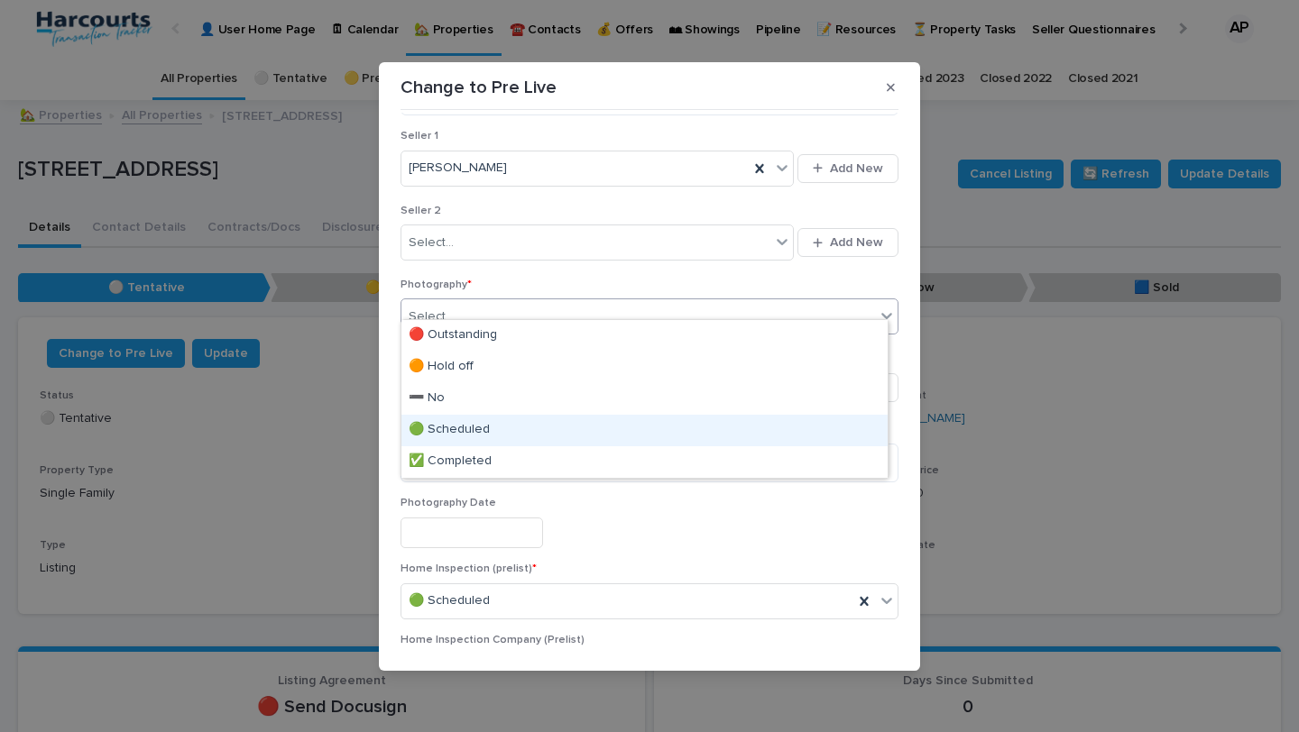
click at [612, 431] on div "🟢 Scheduled" at bounding box center [644, 431] width 486 height 32
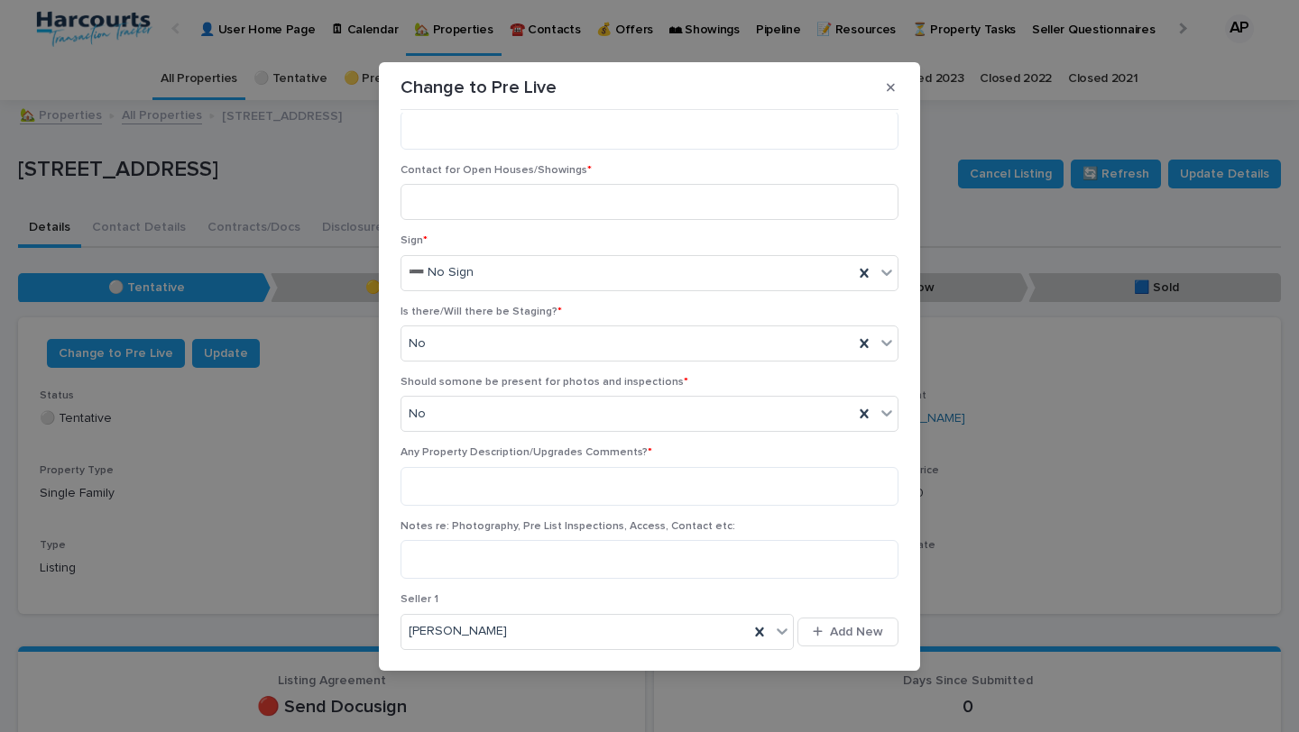
scroll to position [1232, 0]
click at [636, 469] on textarea at bounding box center [649, 484] width 498 height 39
type textarea "***"
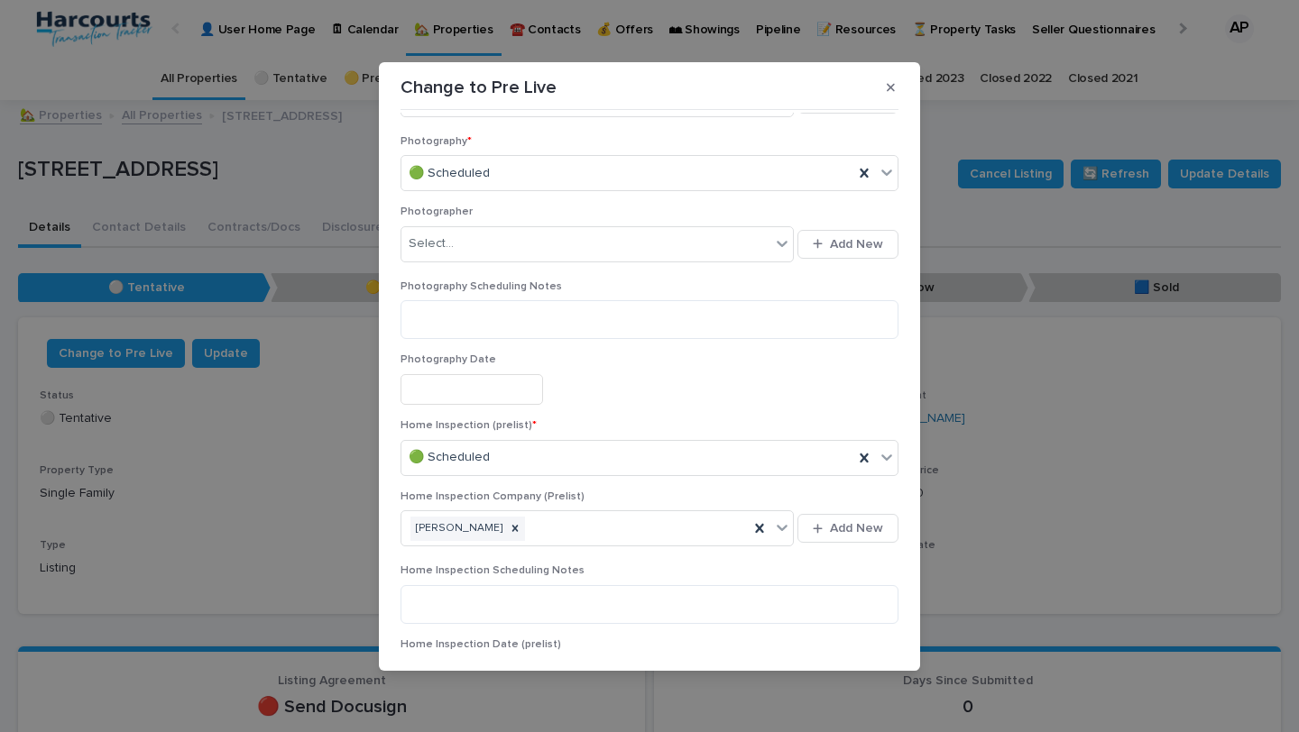
scroll to position [2011, 0]
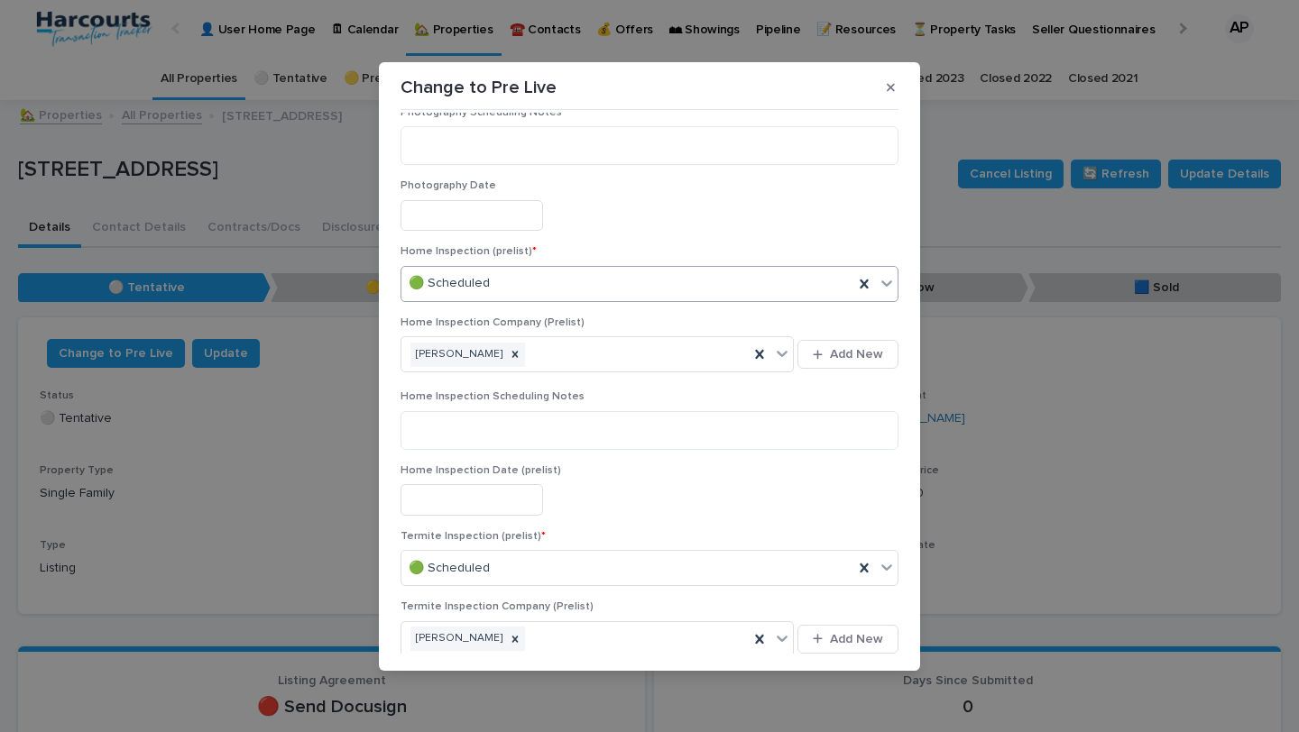
click at [831, 269] on div "🟢 Scheduled" at bounding box center [627, 284] width 452 height 30
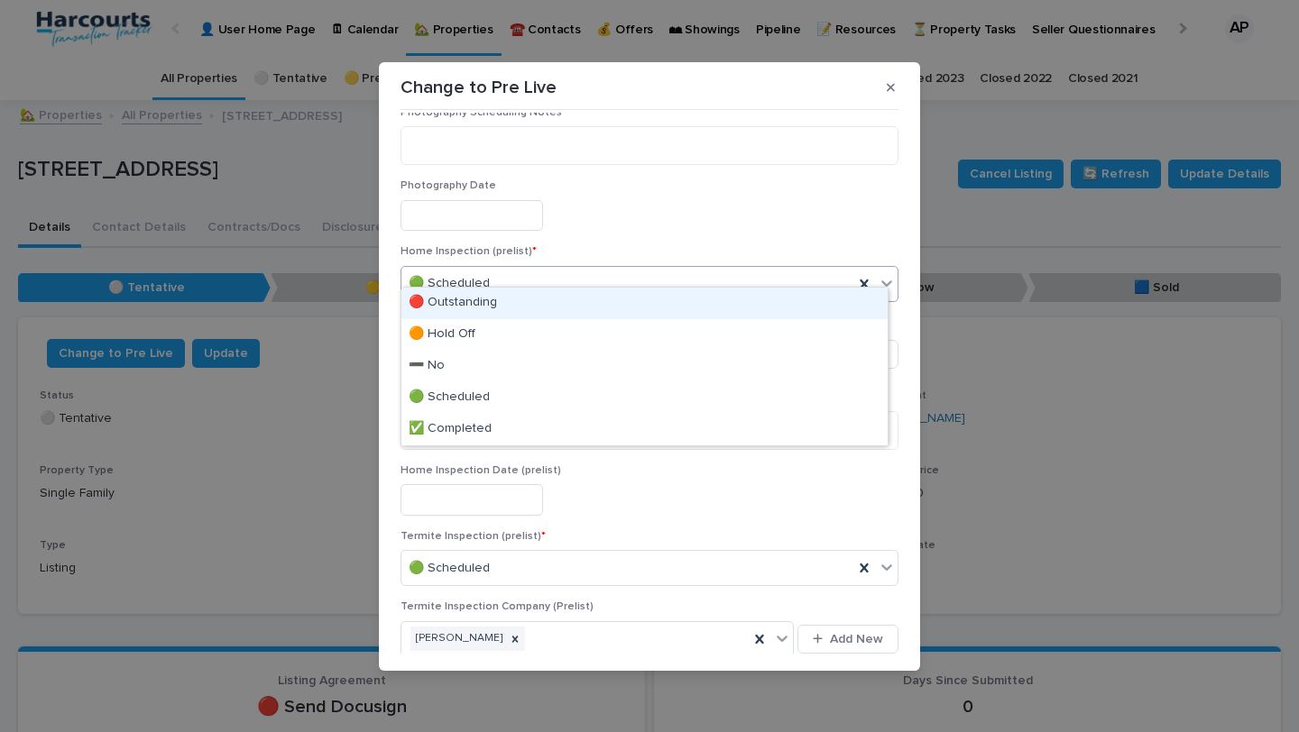
click at [746, 308] on div "🔴 Outstanding" at bounding box center [644, 304] width 486 height 32
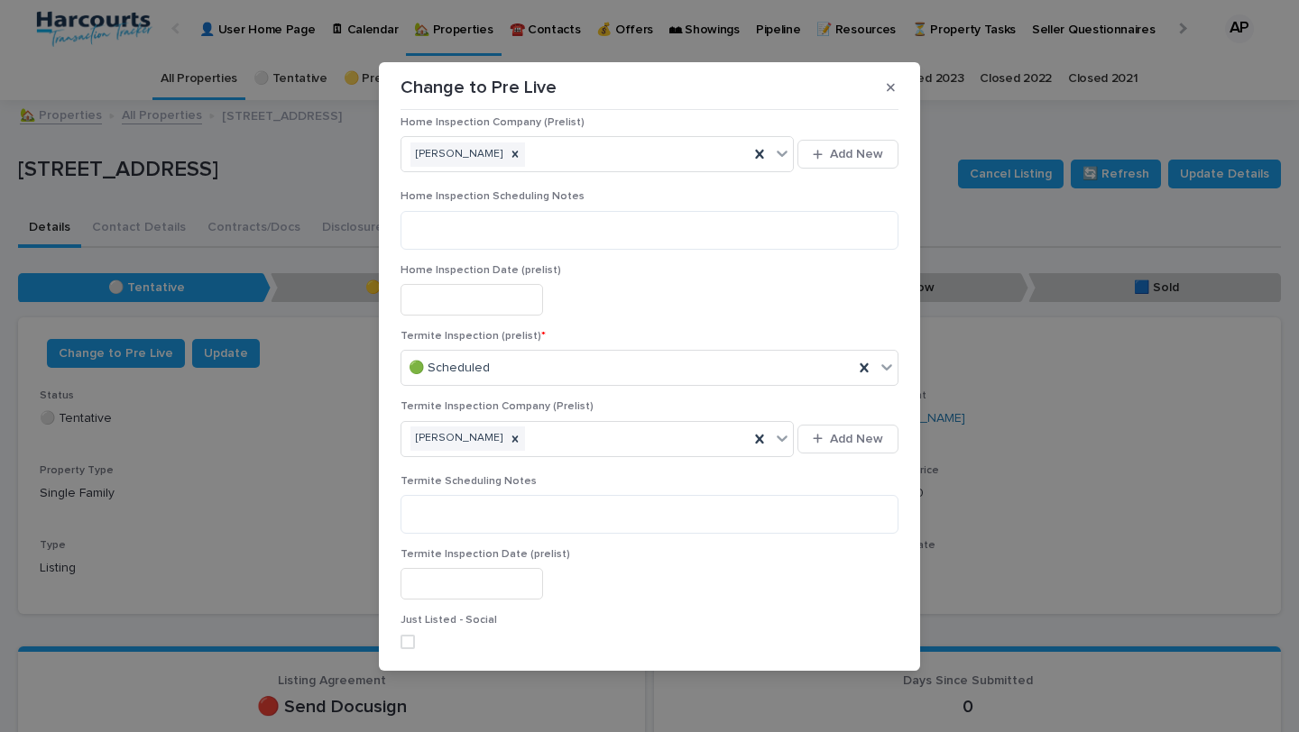
scroll to position [2237, 0]
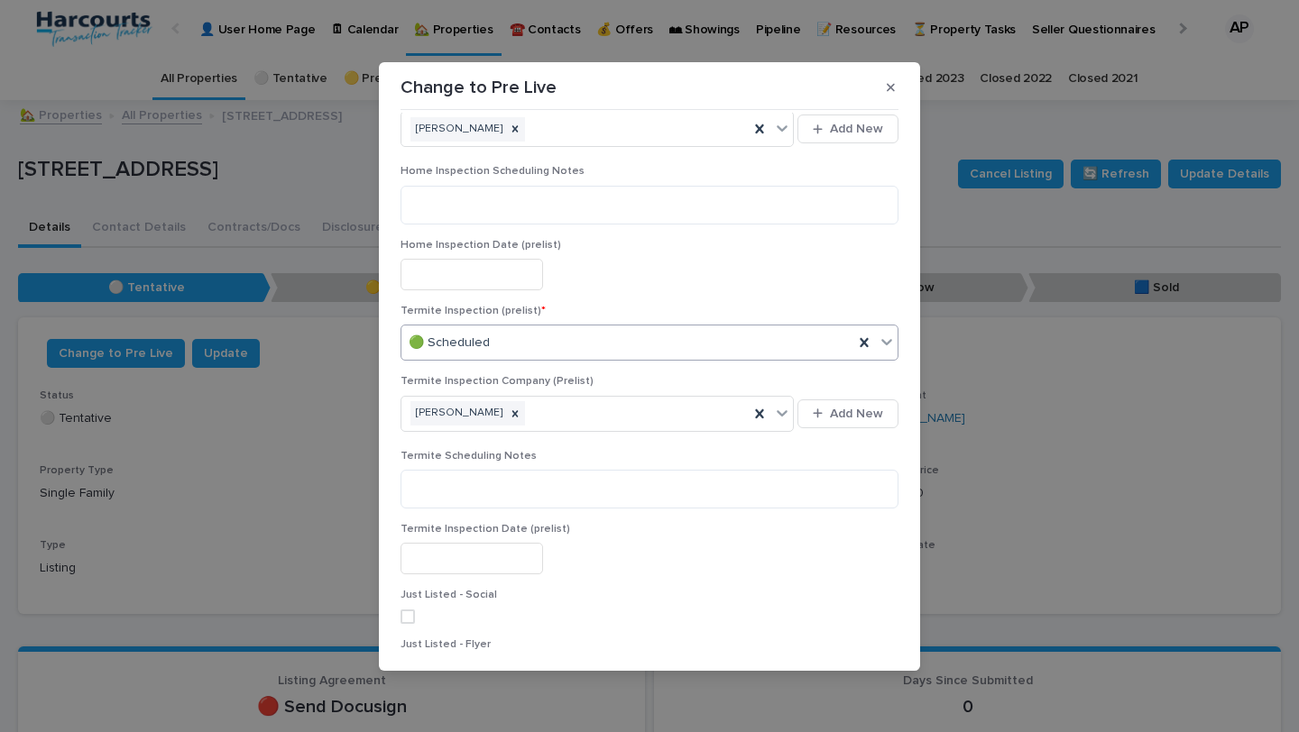
click at [763, 331] on div "🟢 Scheduled" at bounding box center [627, 343] width 452 height 30
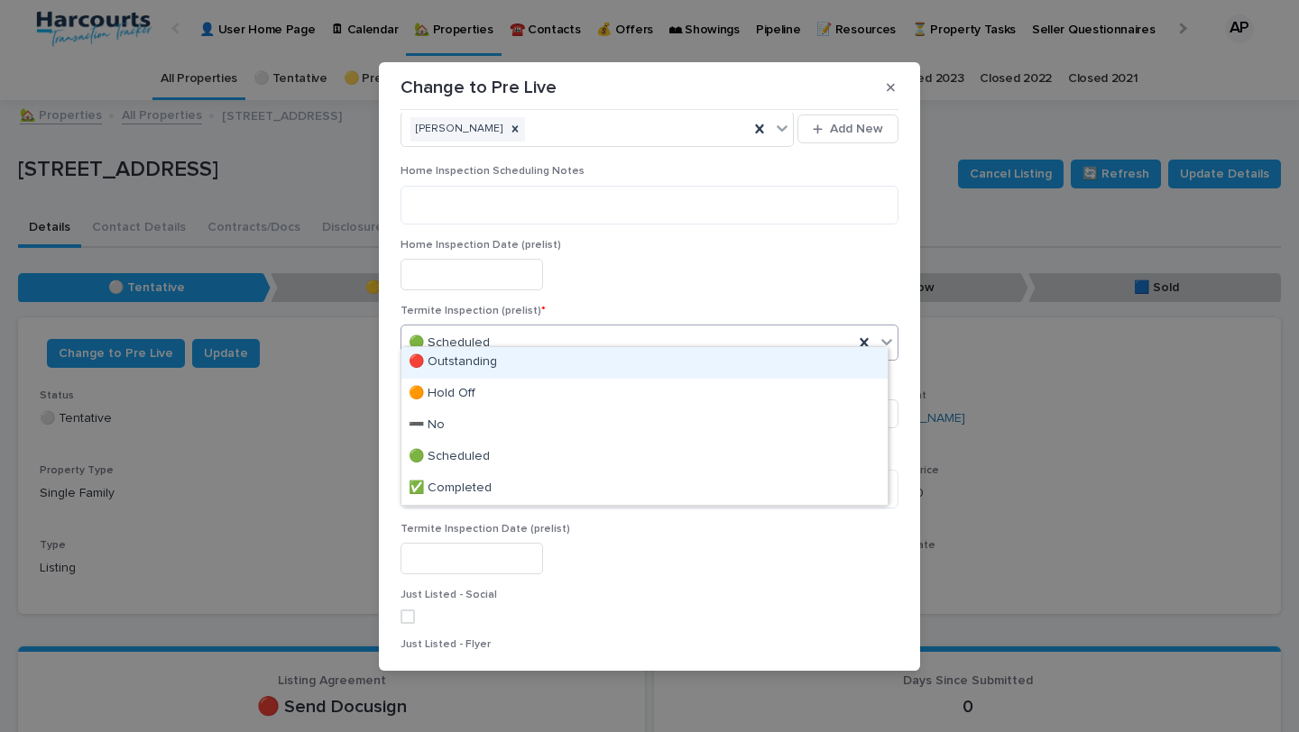
click at [732, 363] on div "🔴 Outstanding" at bounding box center [644, 363] width 486 height 32
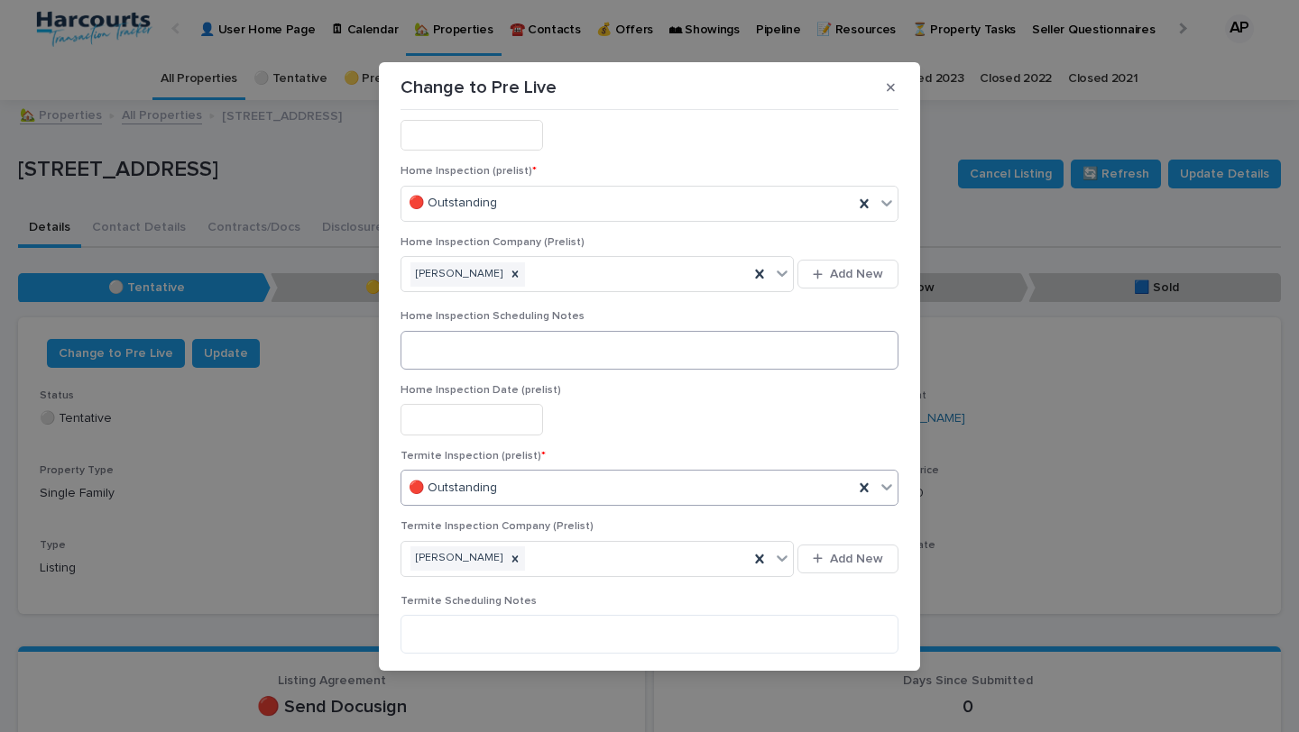
scroll to position [1718, 0]
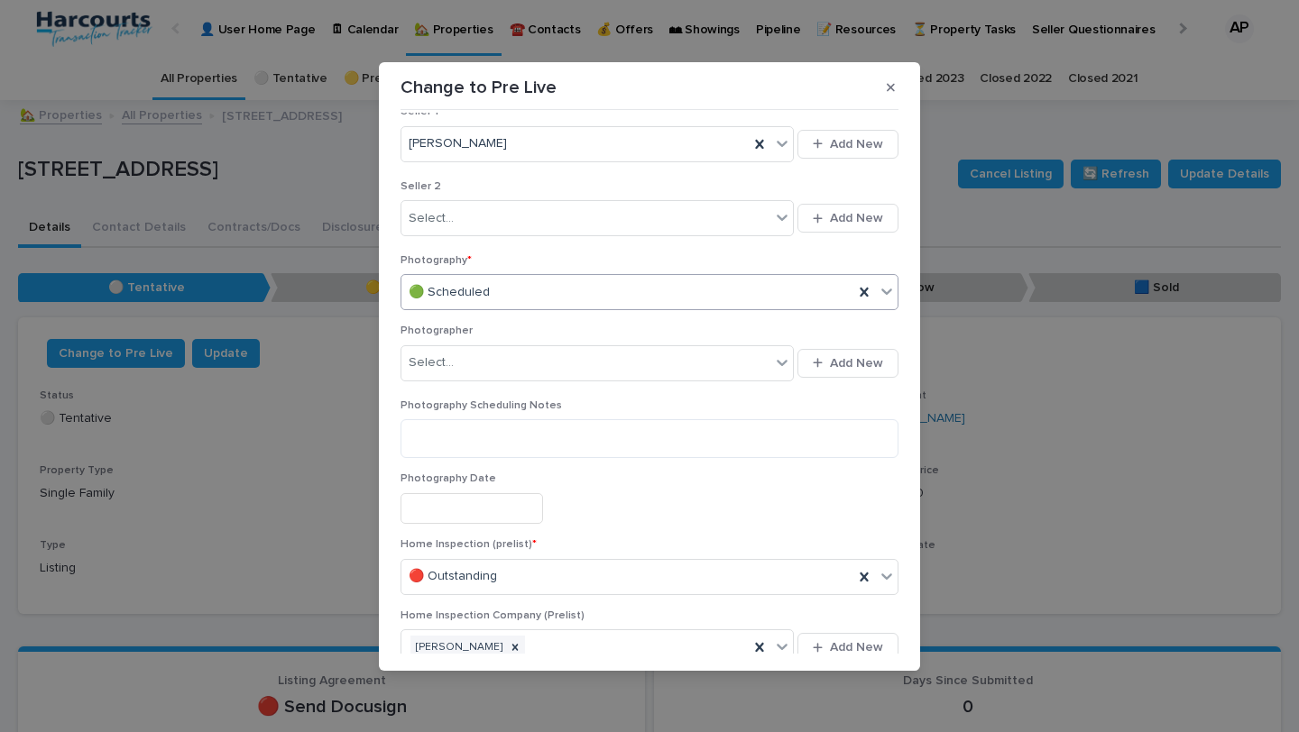
click at [692, 278] on div "🟢 Scheduled" at bounding box center [627, 293] width 452 height 30
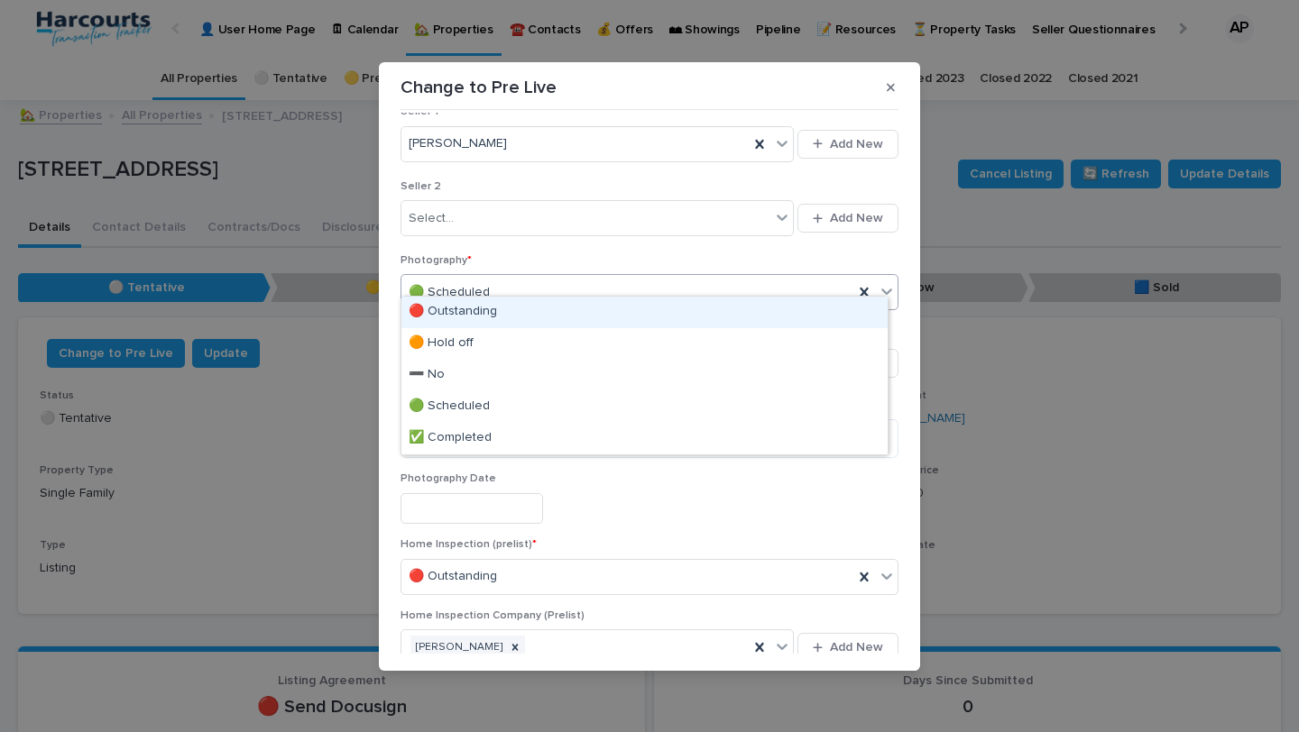
click at [672, 310] on div "🔴 Outstanding" at bounding box center [644, 313] width 486 height 32
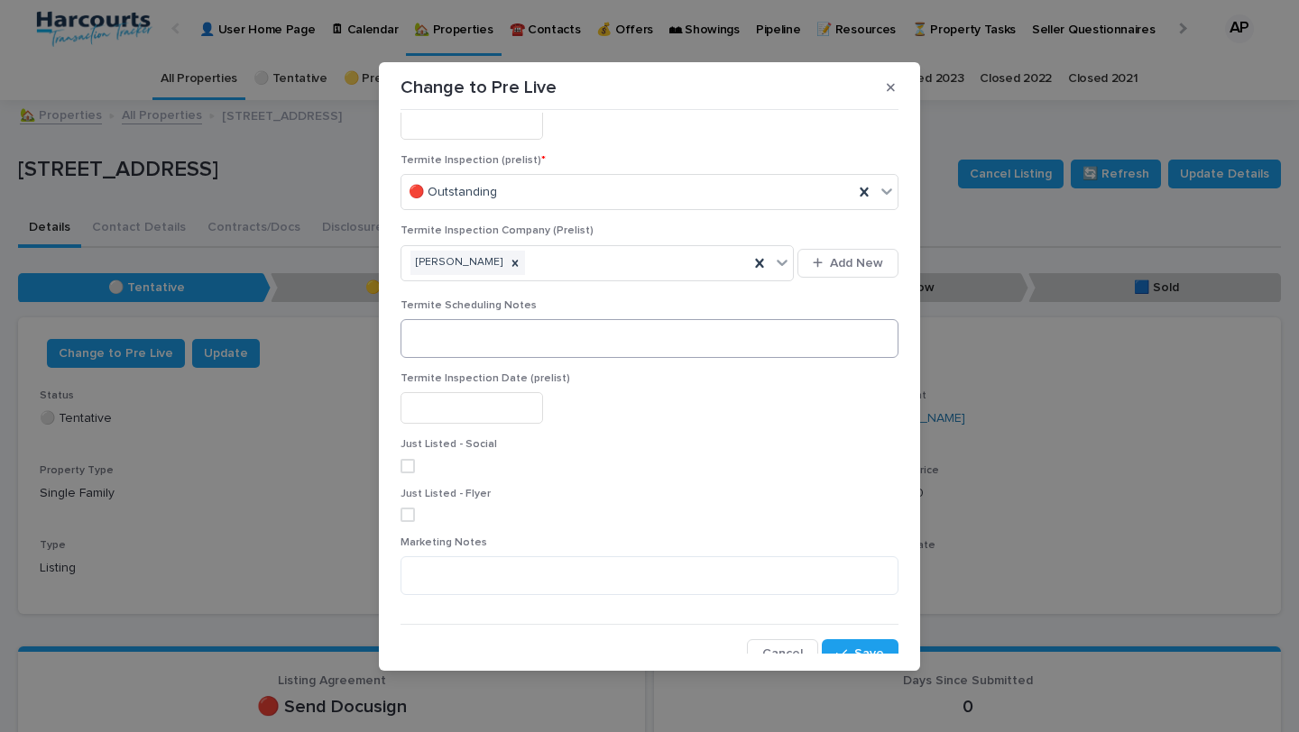
scroll to position [2387, 0]
click at [854, 648] on span "Save" at bounding box center [869, 654] width 30 height 13
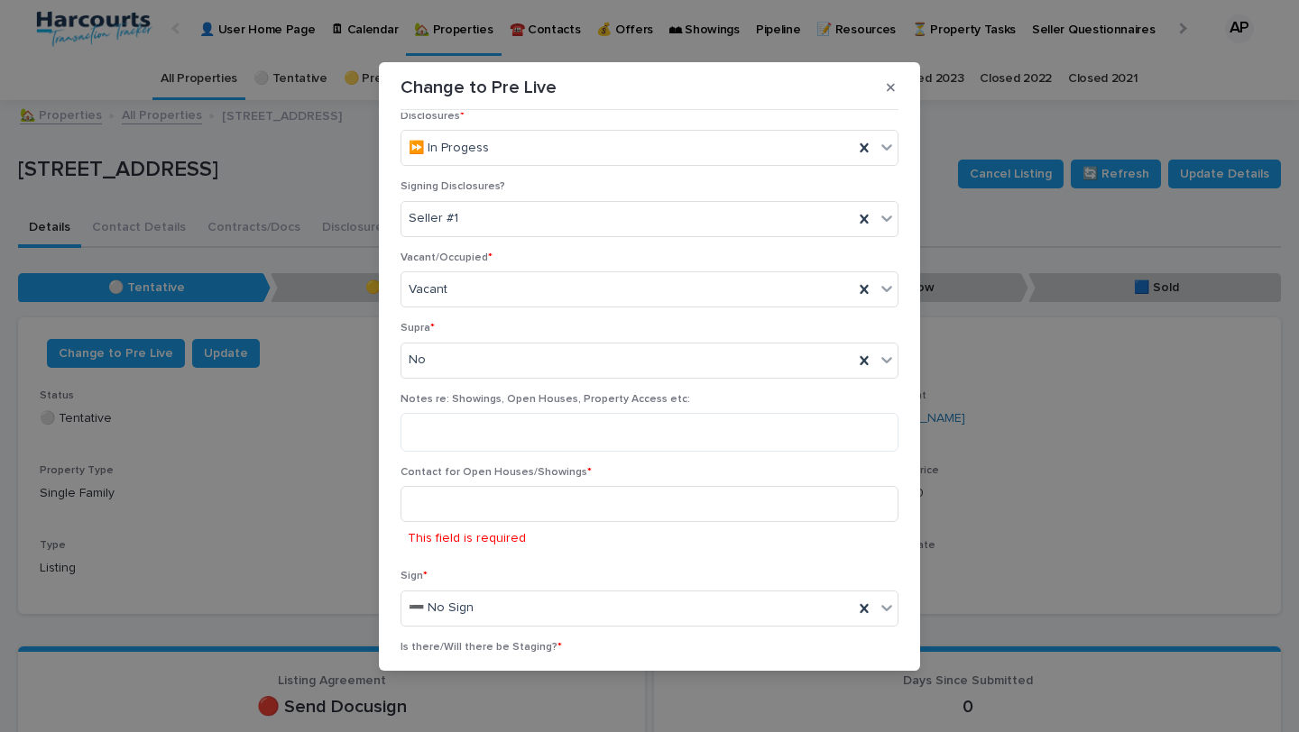
scroll to position [1045, 0]
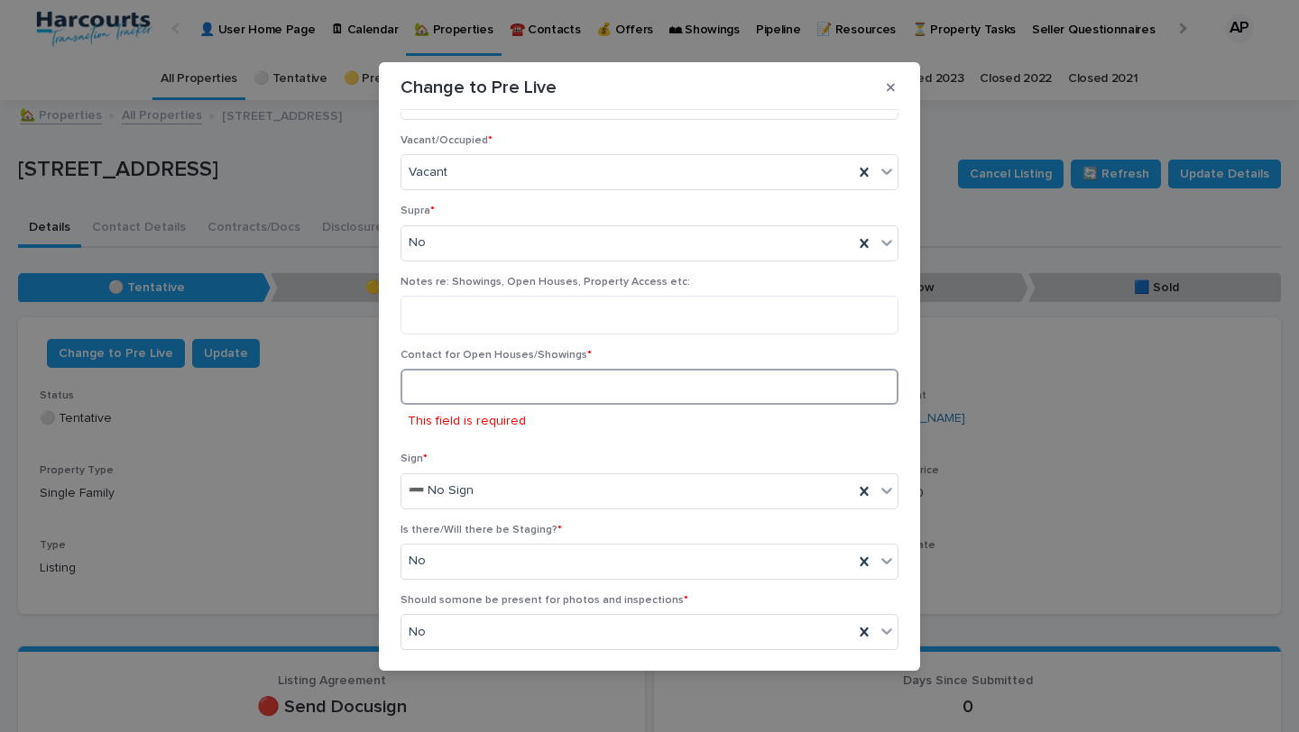
click at [643, 369] on input at bounding box center [649, 387] width 498 height 36
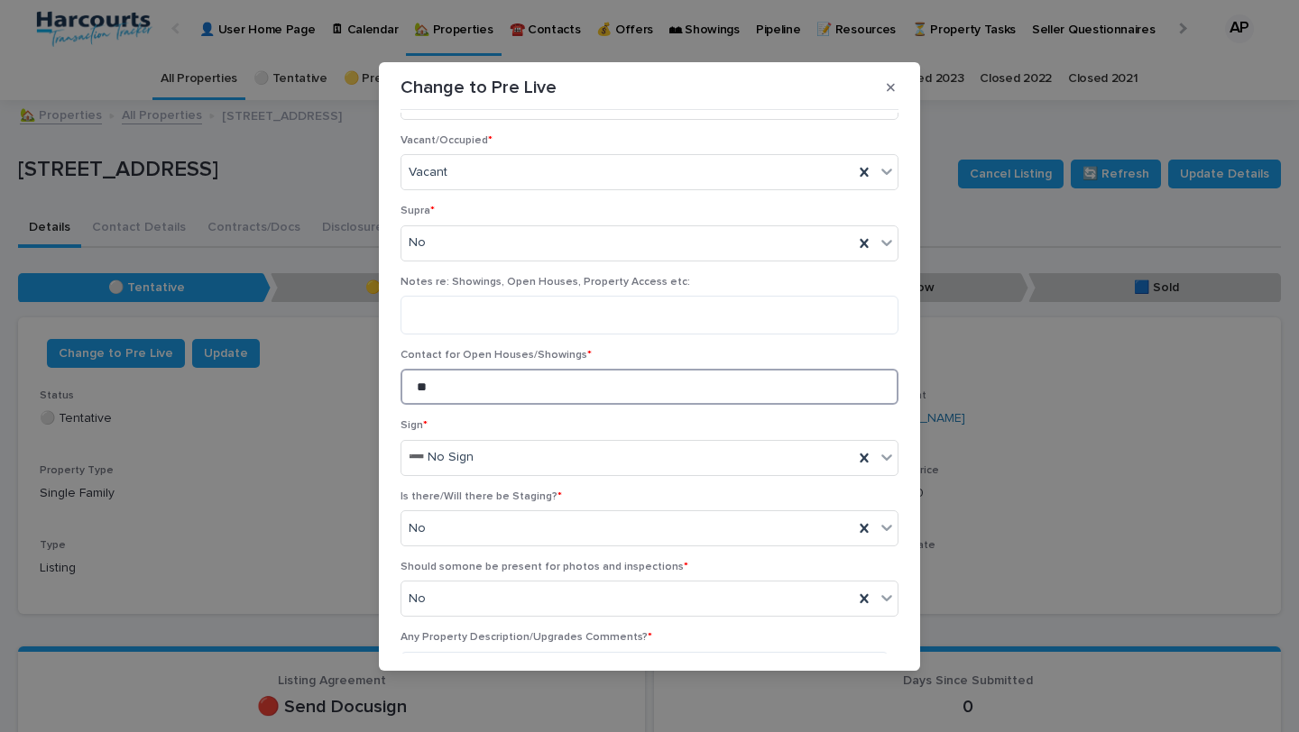
type input "*"
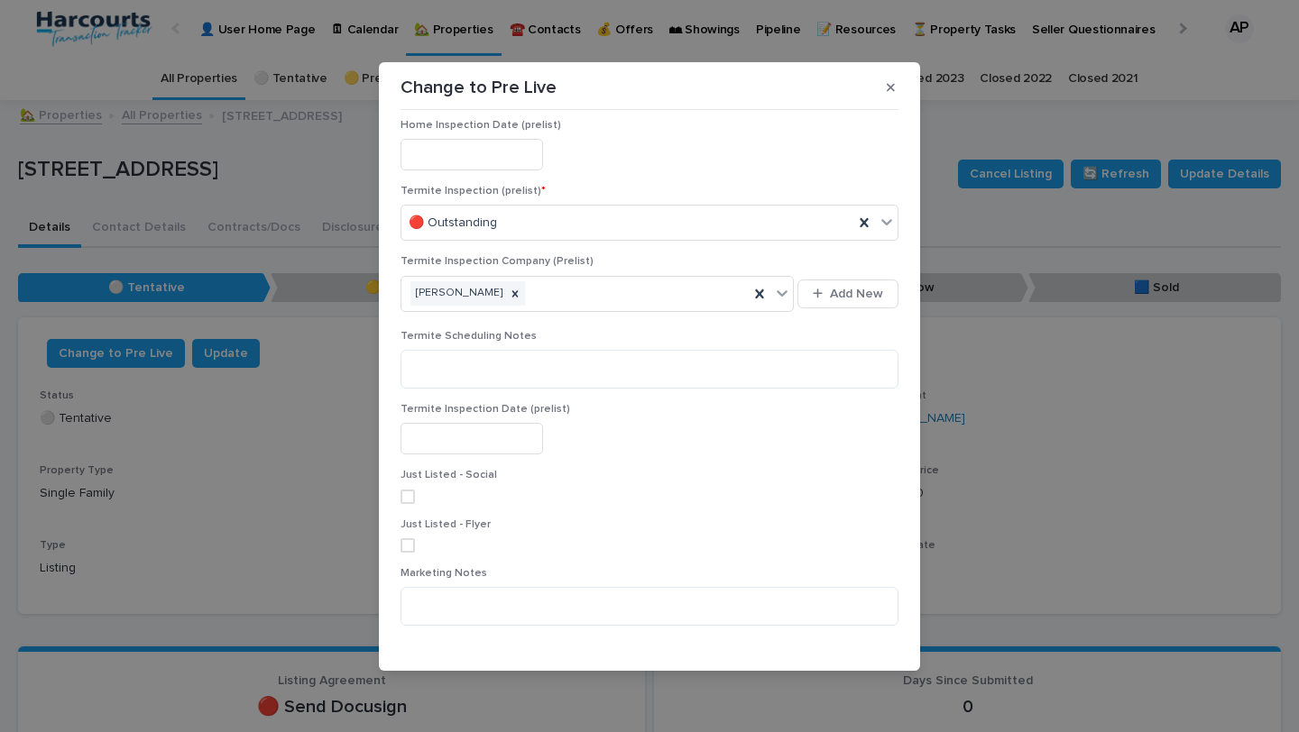
scroll to position [2387, 0]
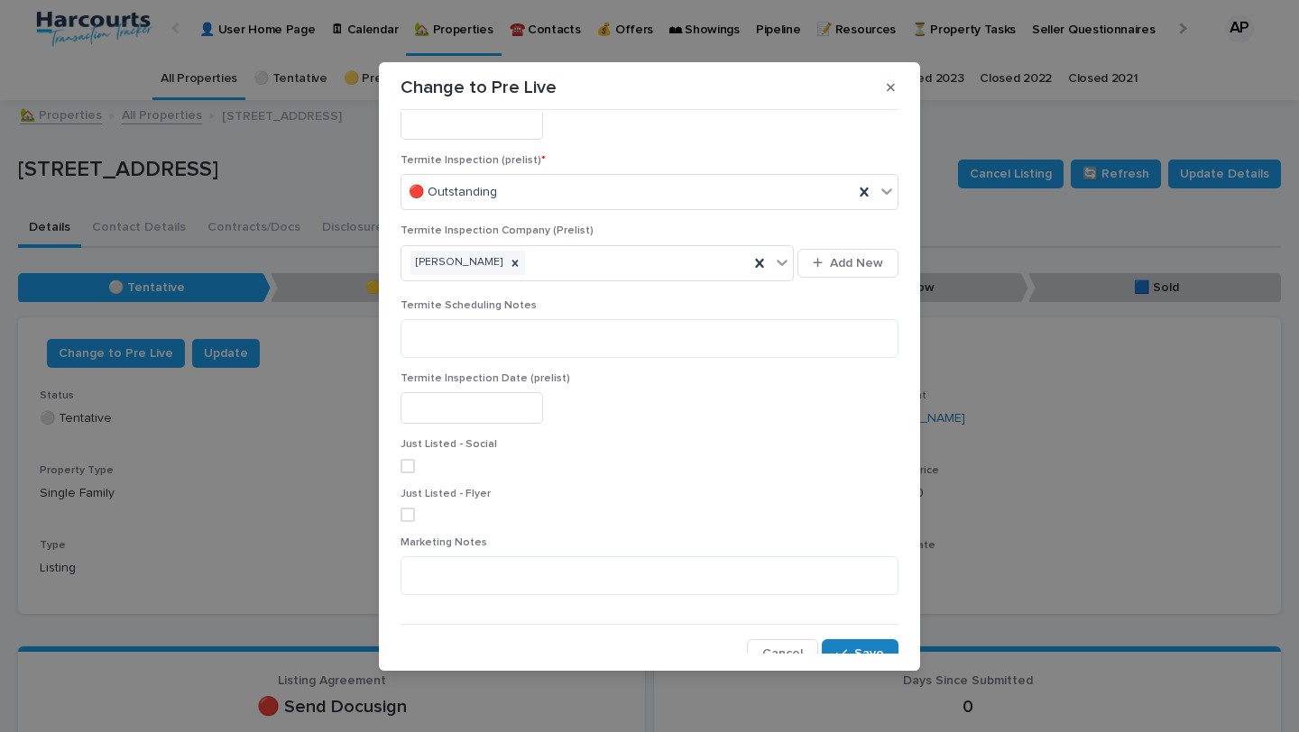
type input "**********"
click at [854, 648] on span "Save" at bounding box center [869, 654] width 30 height 13
